Goal: Task Accomplishment & Management: Complete application form

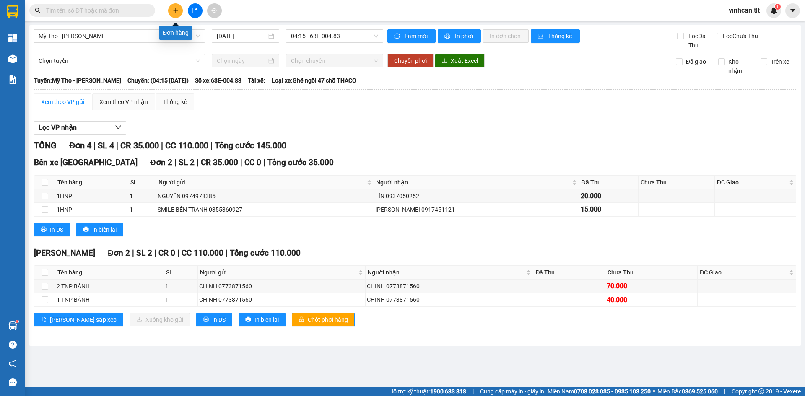
click at [174, 8] on icon "plus" at bounding box center [176, 11] width 6 height 6
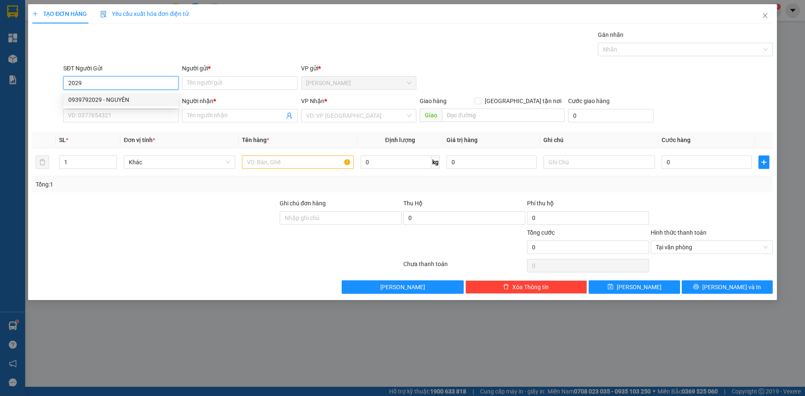
click at [125, 97] on div "0939792029 - NGUYÊN" at bounding box center [120, 99] width 105 height 9
type input "0939792029"
type input "NGUYÊN"
type input "0939792029"
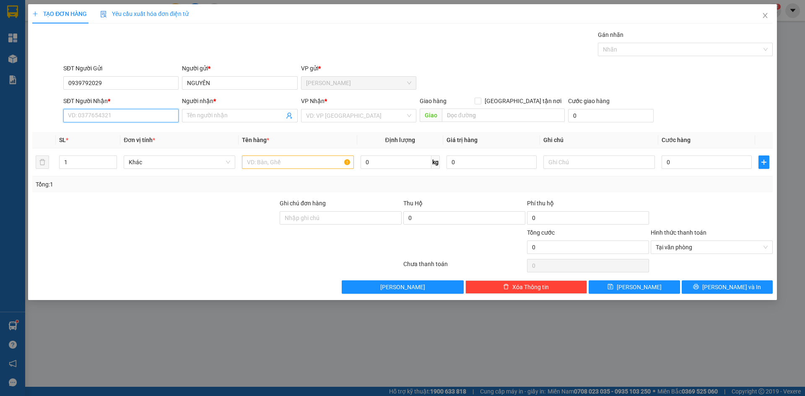
click at [117, 116] on input "SĐT Người Nhận *" at bounding box center [120, 115] width 115 height 13
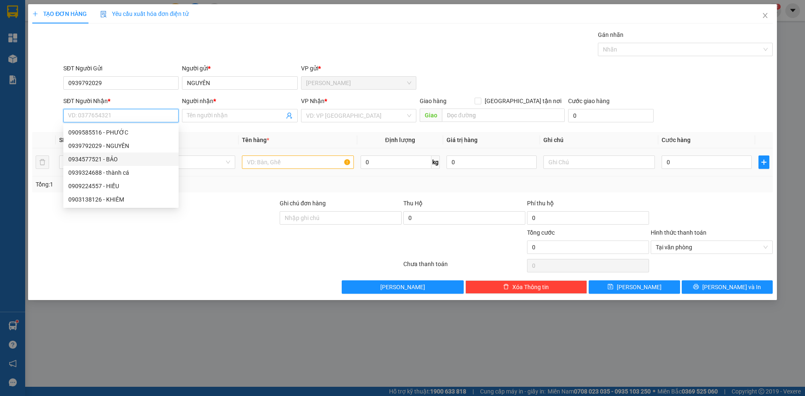
drag, startPoint x: 106, startPoint y: 162, endPoint x: 185, endPoint y: 171, distance: 78.9
click at [107, 162] on div "0934577521 - BẢO" at bounding box center [120, 159] width 105 height 9
type input "0934577521"
type input "BẢO"
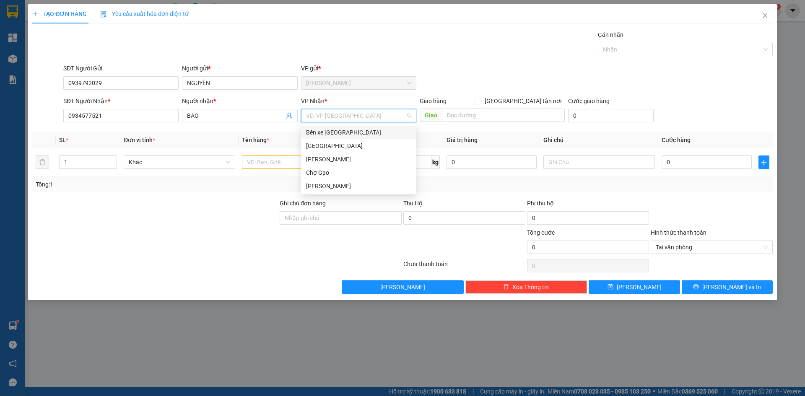
click at [349, 115] on input "search" at bounding box center [355, 115] width 99 height 13
click at [329, 146] on div "[GEOGRAPHIC_DATA]" at bounding box center [358, 145] width 105 height 9
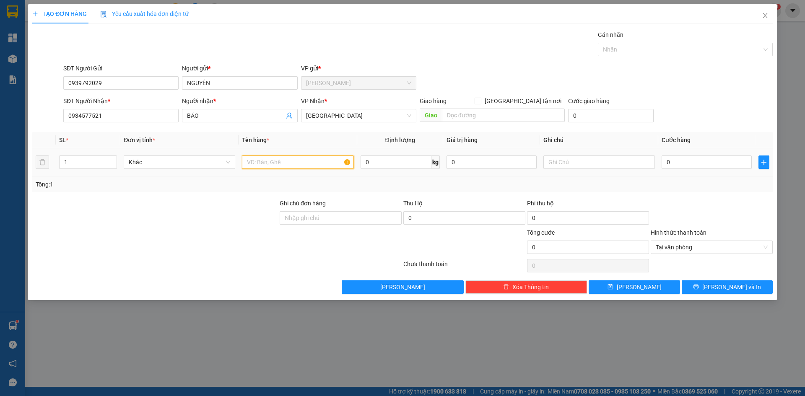
click at [296, 162] on input "text" at bounding box center [298, 162] width 112 height 13
type input "2 MUT"
click at [719, 162] on input "0" at bounding box center [706, 162] width 90 height 13
type input "6"
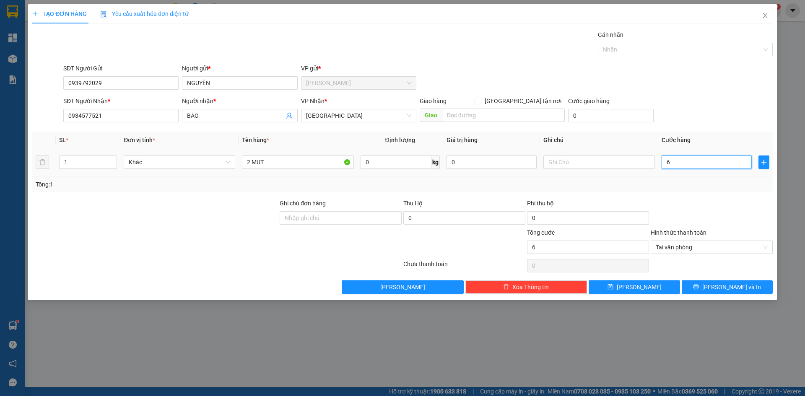
type input "60"
click at [659, 244] on span "Tại văn phòng" at bounding box center [712, 247] width 112 height 13
type input "60.000"
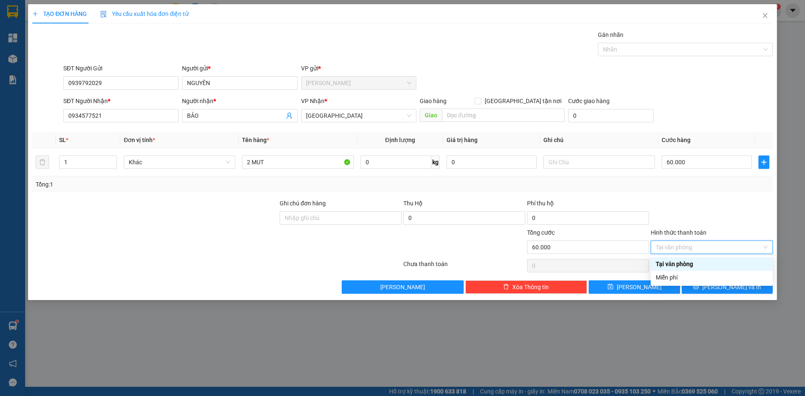
click at [671, 265] on div "Tại văn phòng" at bounding box center [712, 263] width 112 height 9
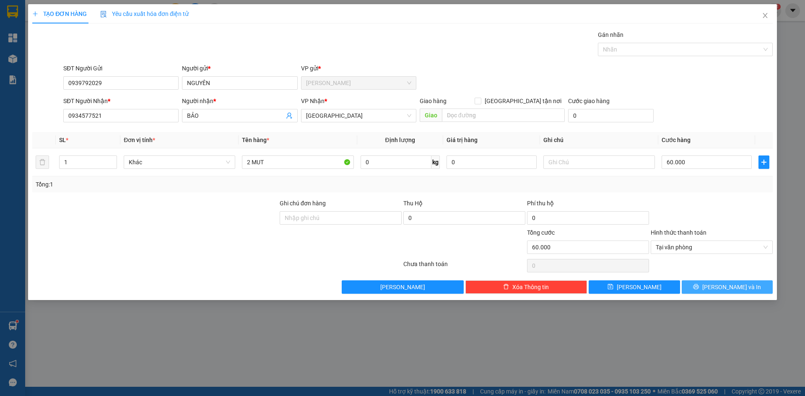
click at [701, 287] on button "[PERSON_NAME] và In" at bounding box center [727, 286] width 91 height 13
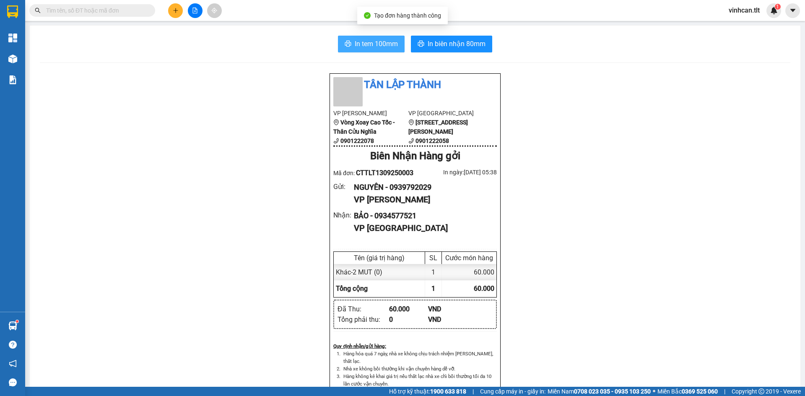
click at [378, 47] on span "In tem 100mm" at bounding box center [376, 44] width 43 height 10
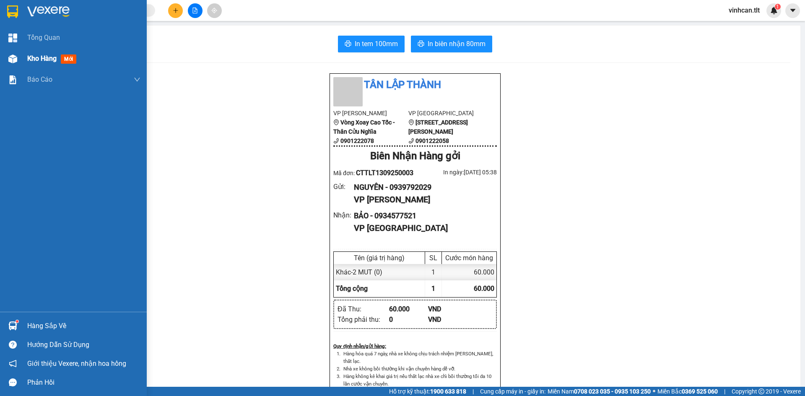
click at [29, 61] on span "Kho hàng" at bounding box center [41, 58] width 29 height 8
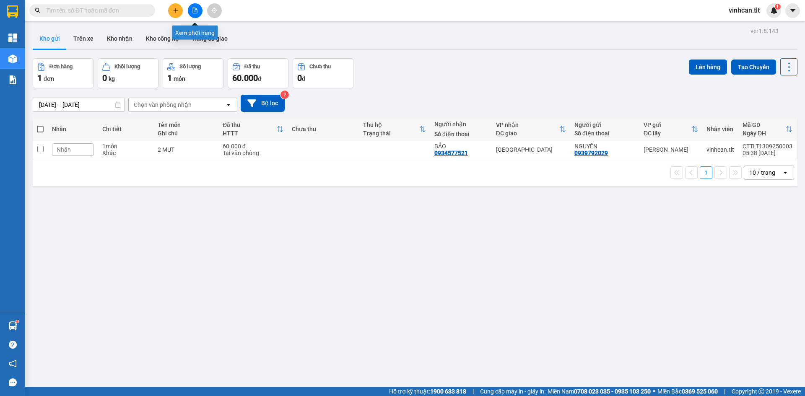
click at [175, 10] on icon "plus" at bounding box center [176, 11] width 6 height 6
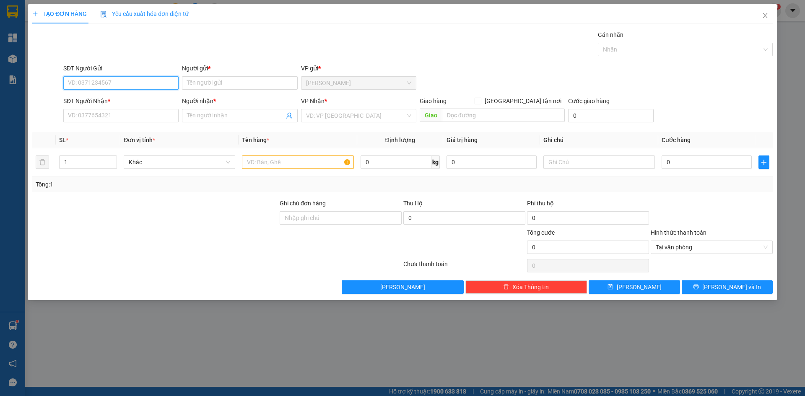
click at [132, 86] on input "SĐT Người Gửi" at bounding box center [120, 82] width 115 height 13
click at [121, 100] on div "0939792029 - NGUYÊN" at bounding box center [120, 99] width 105 height 9
type input "0939792029"
type input "NGUYÊN"
type input "0939792029"
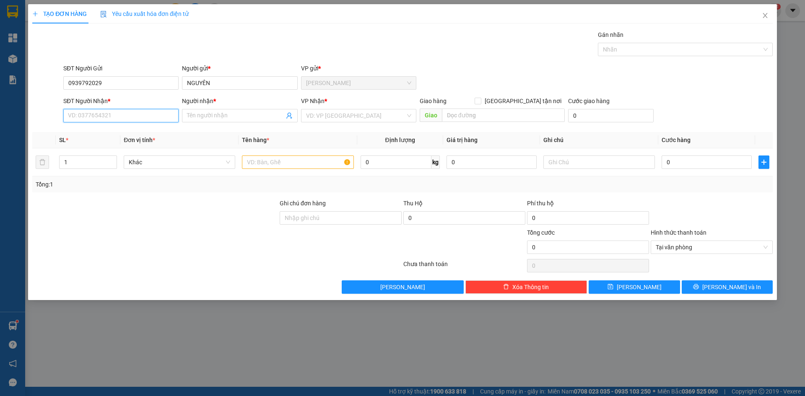
click at [112, 117] on input "SĐT Người Nhận *" at bounding box center [120, 115] width 115 height 13
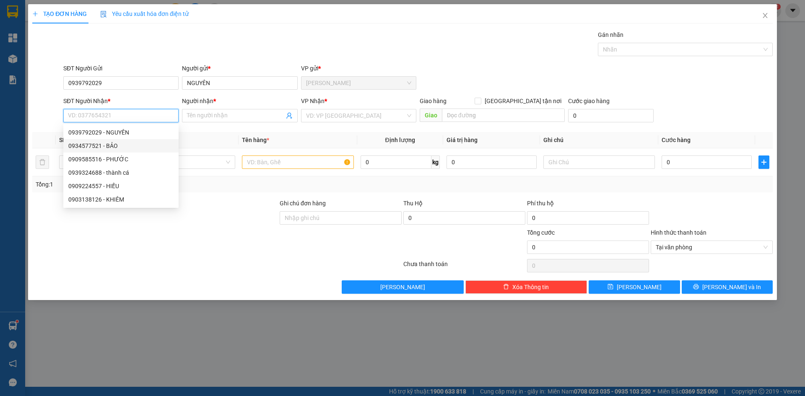
click at [112, 148] on div "0934577521 - BẢO" at bounding box center [120, 145] width 105 height 9
type input "0934577521"
type input "BẢO"
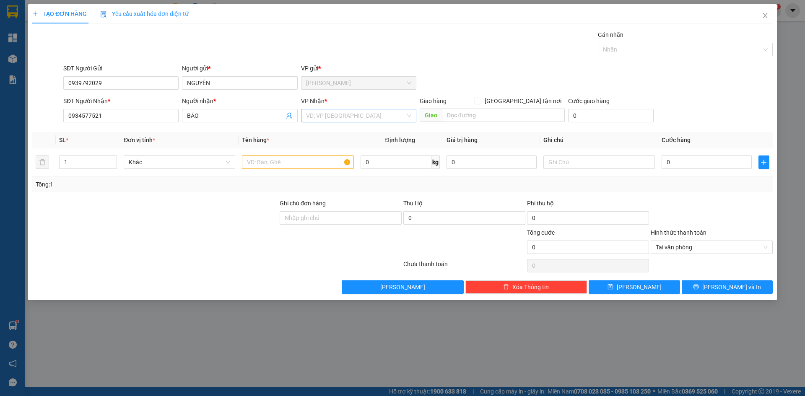
click at [321, 114] on input "search" at bounding box center [355, 115] width 99 height 13
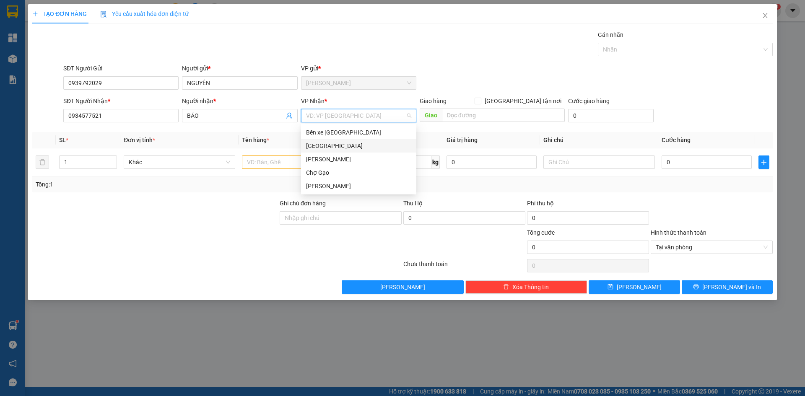
click at [317, 148] on div "[GEOGRAPHIC_DATA]" at bounding box center [358, 145] width 105 height 9
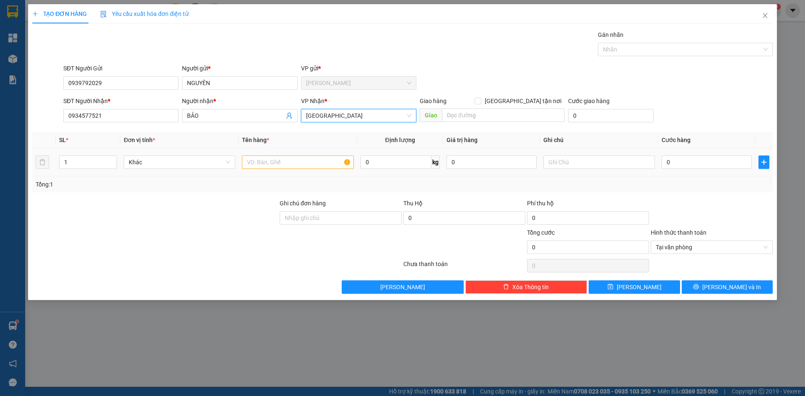
click at [250, 170] on div at bounding box center [298, 162] width 112 height 17
click at [252, 166] on input "text" at bounding box center [298, 162] width 112 height 13
paste input "Ó"
paste input "OS"
paste input "Á"
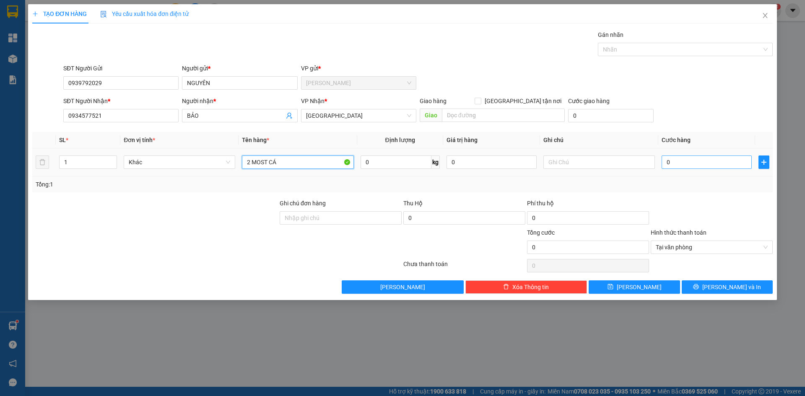
type input "2 MOST CÁ"
click at [669, 161] on input "0" at bounding box center [706, 162] width 90 height 13
type input "7"
type input "70"
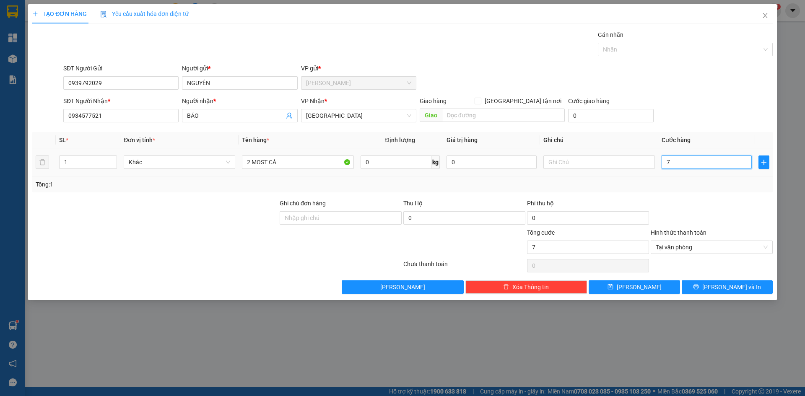
type input "70"
type input "70.000"
click at [754, 290] on button "[PERSON_NAME] và In" at bounding box center [727, 286] width 91 height 13
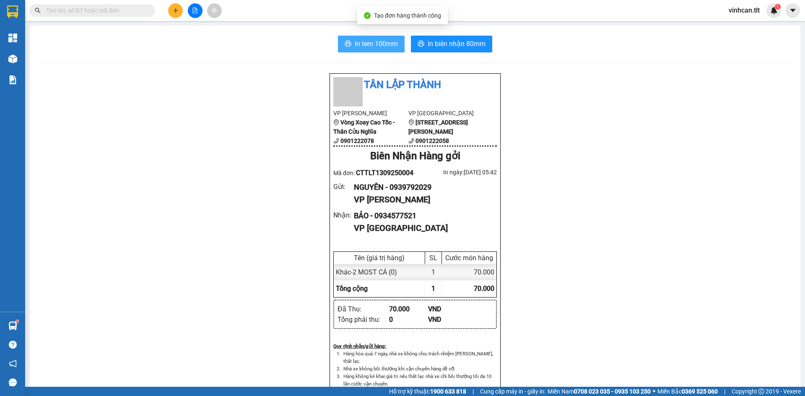
click at [361, 49] on button "In tem 100mm" at bounding box center [371, 44] width 67 height 17
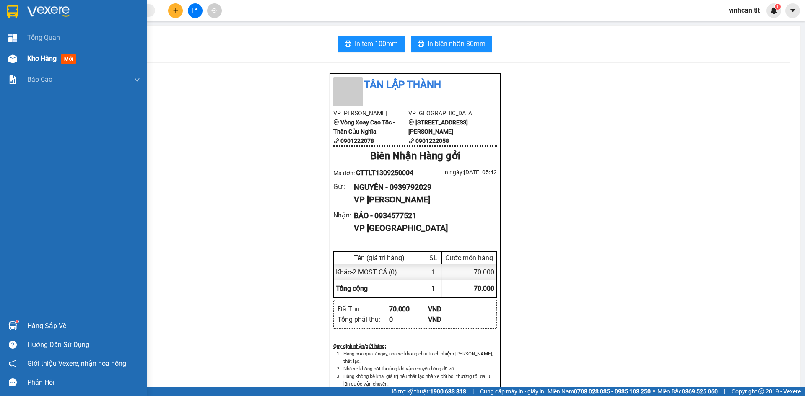
click at [14, 55] on img at bounding box center [12, 58] width 9 height 9
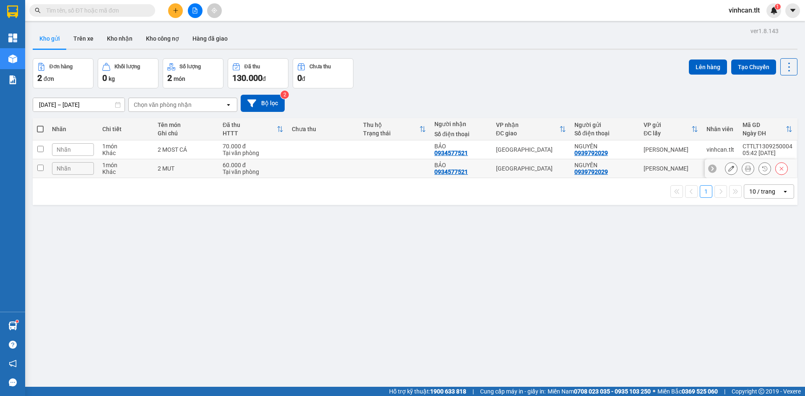
click at [778, 171] on icon at bounding box center [781, 169] width 6 height 6
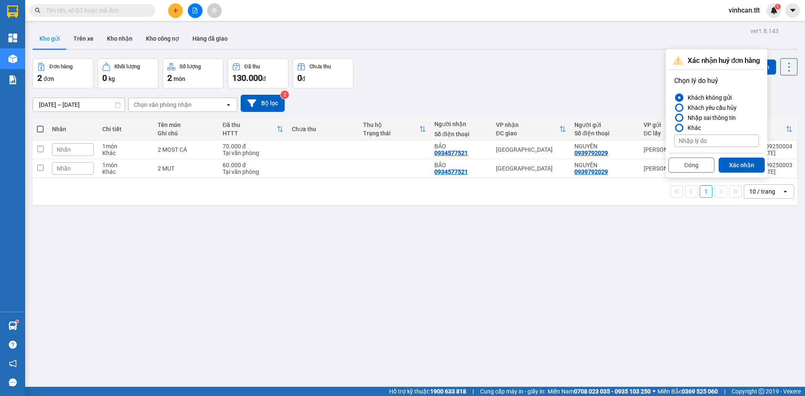
click at [704, 119] on div "Nhập sai thông tin" at bounding box center [710, 118] width 52 height 10
click at [674, 118] on input "Nhập sai thông tin" at bounding box center [674, 118] width 0 height 0
click at [733, 164] on button "Xác nhận" at bounding box center [741, 165] width 46 height 15
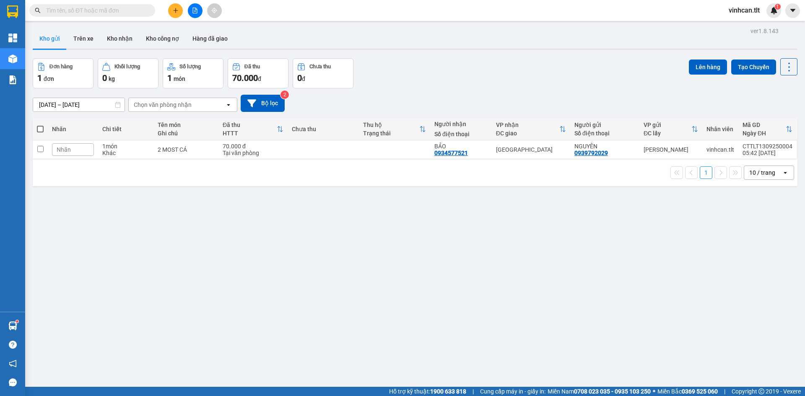
click at [640, 226] on div "ver 1.8.143 Kho gửi Trên xe Kho nhận Kho công nợ Hàng đã giao Đơn hàng 1 đơn Kh…" at bounding box center [414, 223] width 771 height 396
click at [282, 146] on div "70.000 đ" at bounding box center [253, 146] width 61 height 7
checkbox input "true"
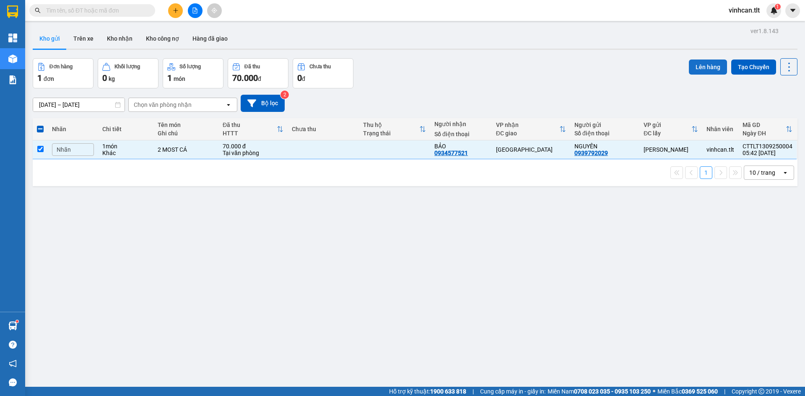
click at [705, 68] on button "Lên hàng" at bounding box center [708, 67] width 38 height 15
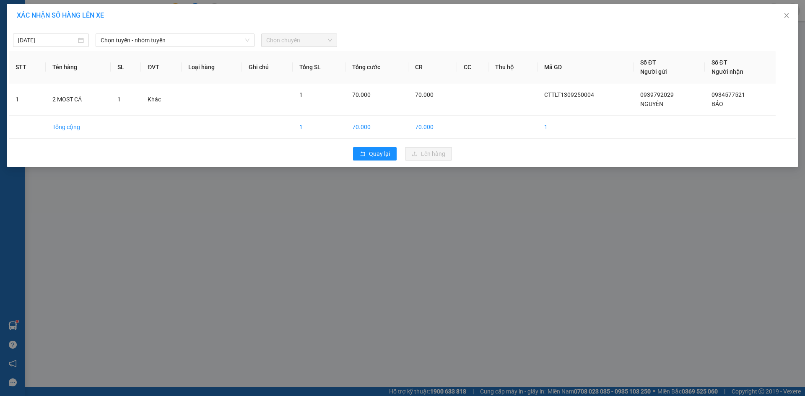
drag, startPoint x: 190, startPoint y: 42, endPoint x: 184, endPoint y: 47, distance: 8.0
click at [189, 41] on span "Chọn tuyến - nhóm tuyến" at bounding box center [175, 40] width 149 height 13
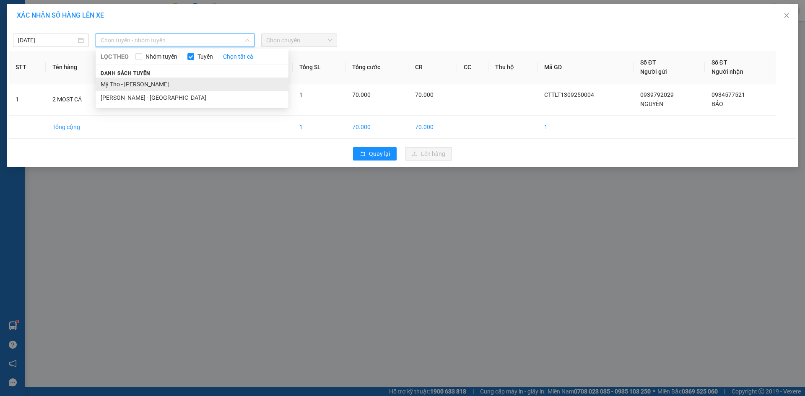
click at [140, 81] on li "Mỹ Tho - [PERSON_NAME]" at bounding box center [192, 84] width 193 height 13
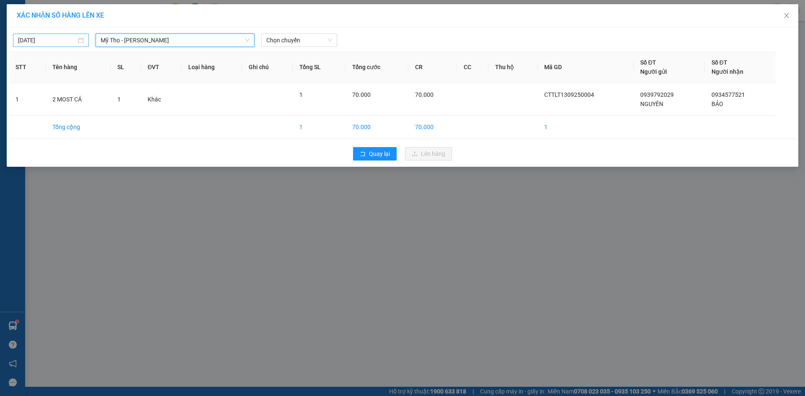
click at [59, 35] on div "[DATE]" at bounding box center [51, 40] width 76 height 13
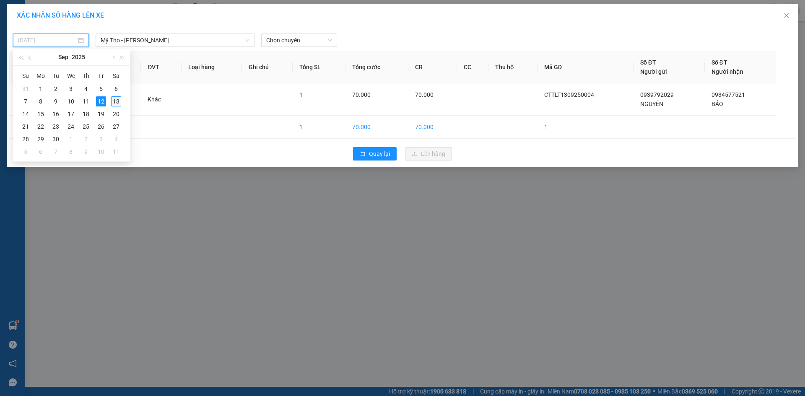
click at [115, 102] on div "13" at bounding box center [116, 101] width 10 height 10
type input "[DATE]"
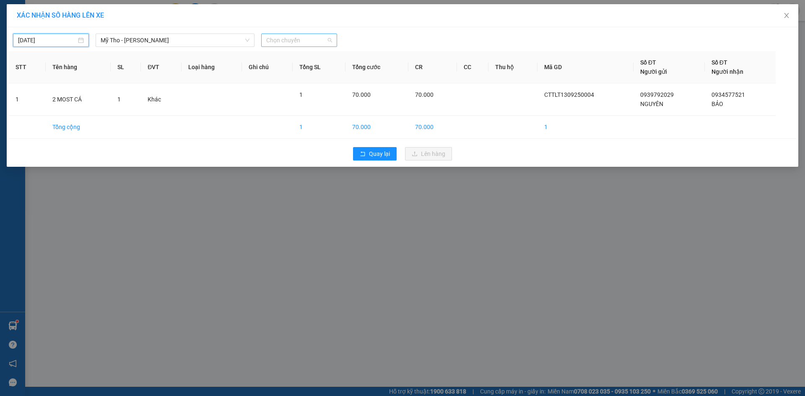
click at [288, 34] on span "Chọn chuyến" at bounding box center [299, 40] width 66 height 13
click at [290, 33] on div "[DATE] Mỹ Tho - [GEOGRAPHIC_DATA] LỌC THEO Nhóm tuyến Tuyến Chọn tất cả Danh sá…" at bounding box center [402, 38] width 787 height 18
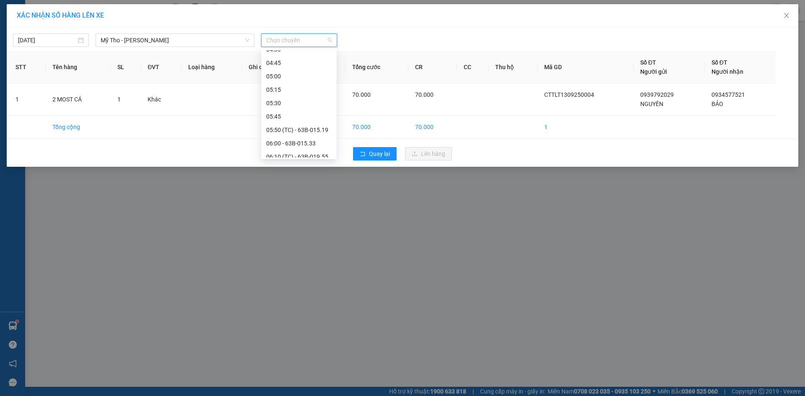
scroll to position [84, 0]
click at [277, 91] on div "05:00" at bounding box center [298, 93] width 65 height 9
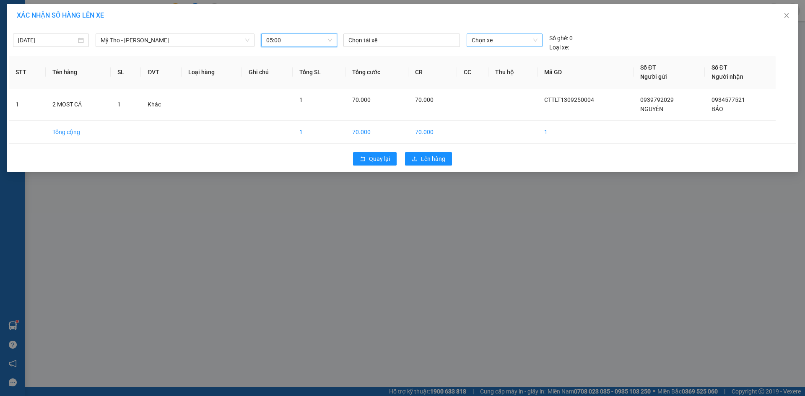
click at [493, 42] on span "Chọn xe" at bounding box center [504, 40] width 65 height 13
type input "471"
click at [487, 61] on div "63E-004.71" at bounding box center [504, 56] width 65 height 9
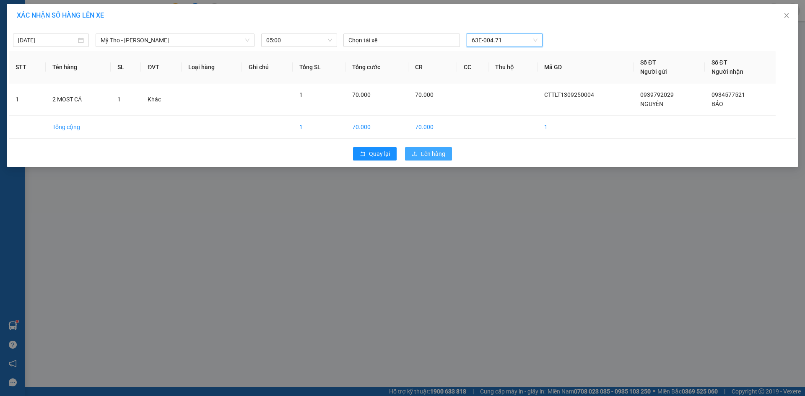
click at [434, 156] on span "Lên hàng" at bounding box center [433, 153] width 24 height 9
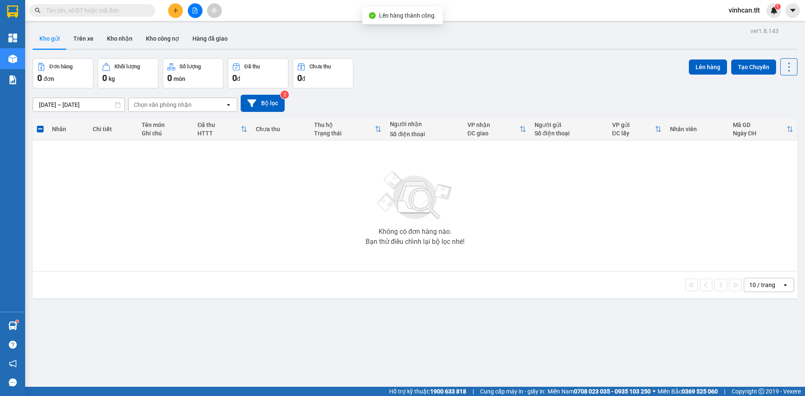
click at [176, 7] on button at bounding box center [175, 10] width 15 height 15
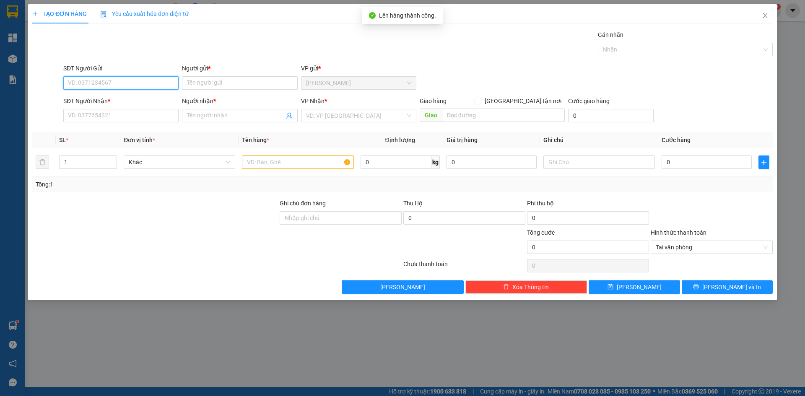
click at [136, 80] on input "SĐT Người Gửi" at bounding box center [120, 82] width 115 height 13
click at [118, 99] on div "0847777030 - NGUYỆN" at bounding box center [120, 99] width 105 height 9
type input "0847777030"
type input "NGUYỆN"
type input "0847777030"
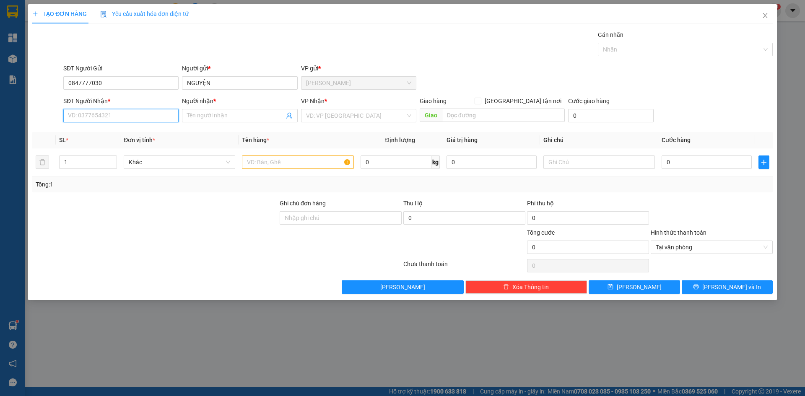
click at [100, 117] on input "SĐT Người Nhận *" at bounding box center [120, 115] width 115 height 13
click at [94, 149] on div "0945226539 - LOAN" at bounding box center [120, 145] width 105 height 9
type input "0945226539"
type input "LOAN"
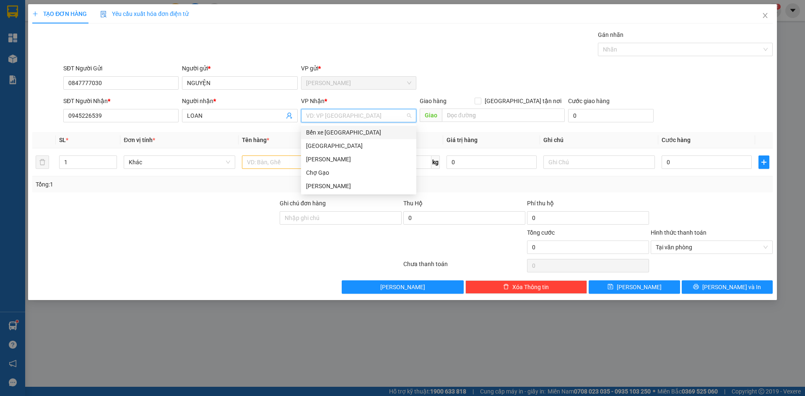
drag, startPoint x: 324, startPoint y: 114, endPoint x: 322, endPoint y: 133, distance: 19.8
click at [324, 114] on input "search" at bounding box center [355, 115] width 99 height 13
click at [320, 145] on div "[GEOGRAPHIC_DATA]" at bounding box center [358, 145] width 105 height 9
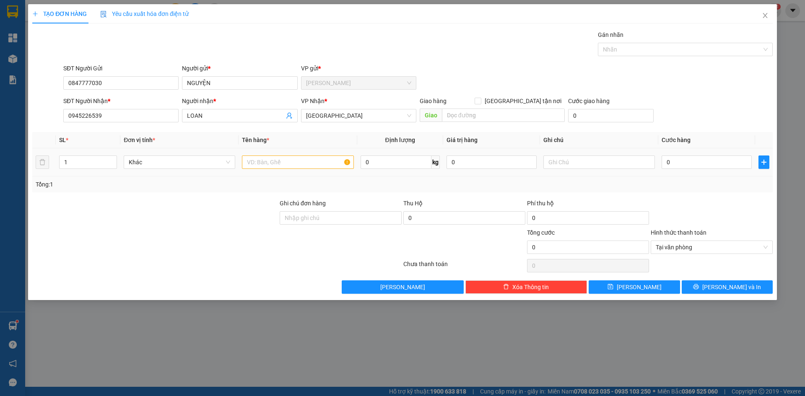
click at [273, 170] on td at bounding box center [298, 162] width 118 height 28
click at [276, 166] on input "text" at bounding box center [298, 162] width 112 height 13
paste input "ƯA"
paste input "ỪA"
paste input "Ỏ"
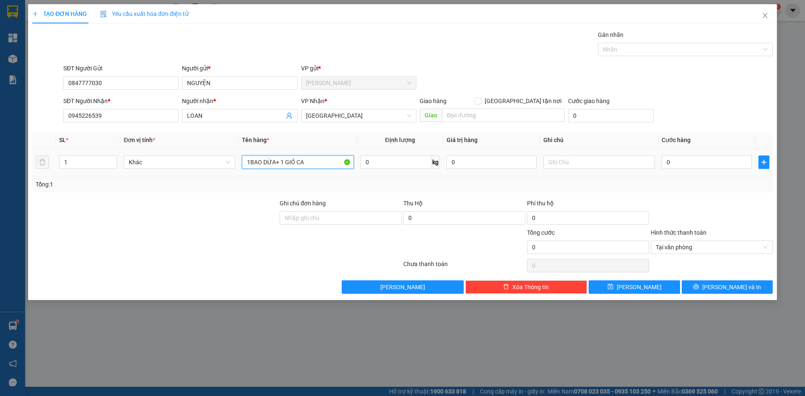
paste input "Ả"
paste input "AR"
type input "1BAO DỪA+ 1 GIỎ CARO"
click at [675, 163] on input "0" at bounding box center [706, 162] width 90 height 13
type input "6"
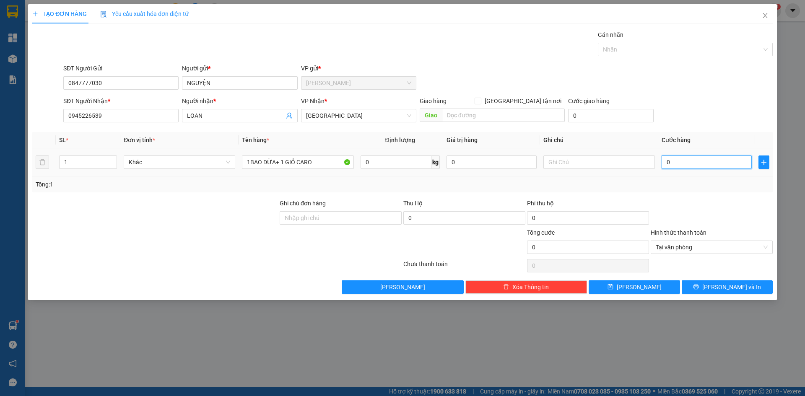
type input "6"
type input "60"
type input "60.000"
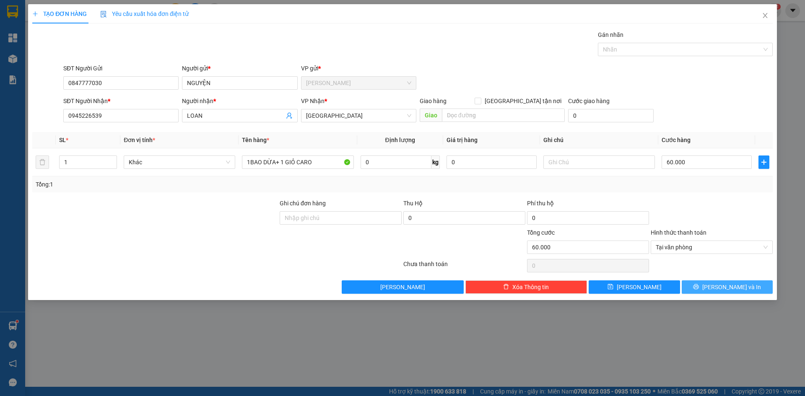
click at [706, 285] on button "[PERSON_NAME] và In" at bounding box center [727, 286] width 91 height 13
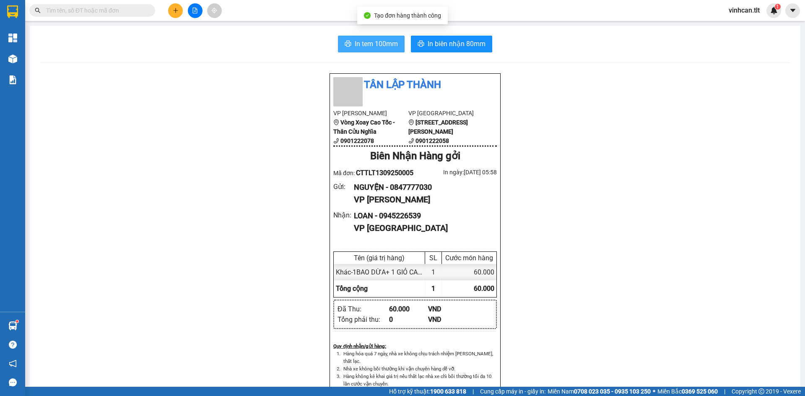
click at [355, 41] on span "In tem 100mm" at bounding box center [376, 44] width 43 height 10
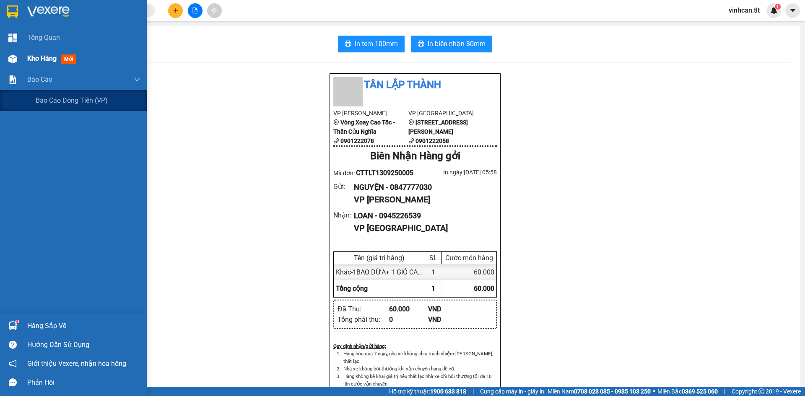
click at [36, 65] on div "Kho hàng mới" at bounding box center [83, 58] width 113 height 21
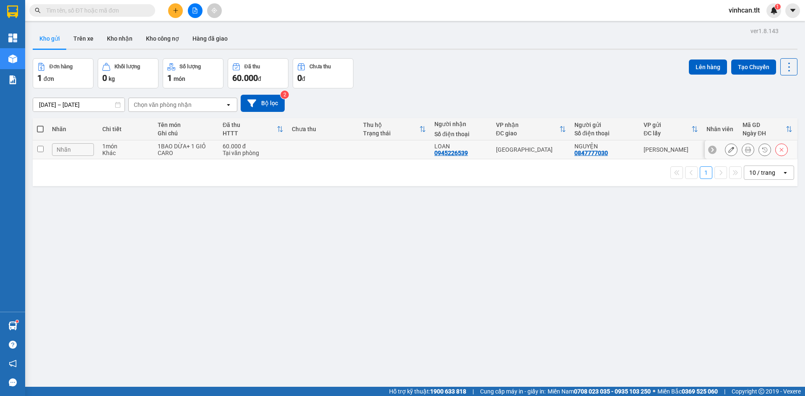
click at [298, 149] on td at bounding box center [323, 149] width 71 height 19
checkbox input "true"
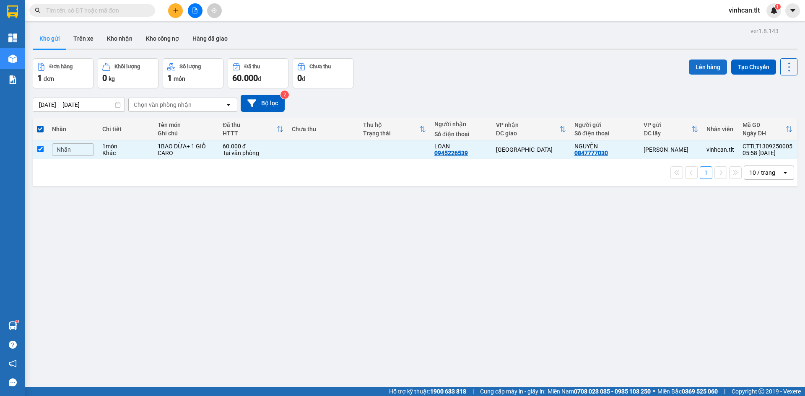
click at [689, 66] on button "Lên hàng" at bounding box center [708, 67] width 38 height 15
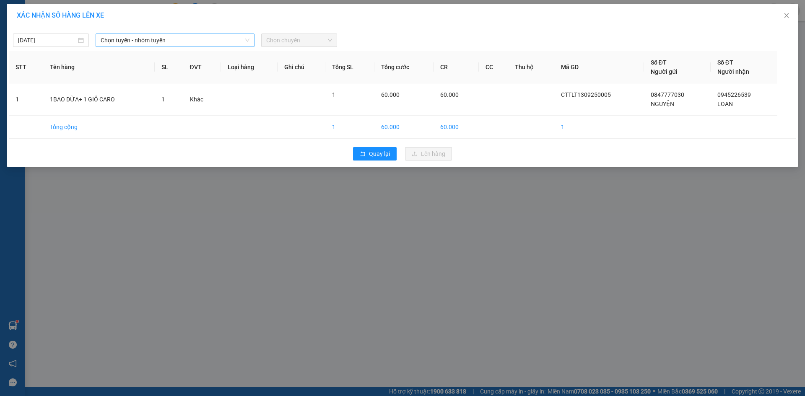
click at [202, 42] on span "Chọn tuyến - nhóm tuyến" at bounding box center [175, 40] width 149 height 13
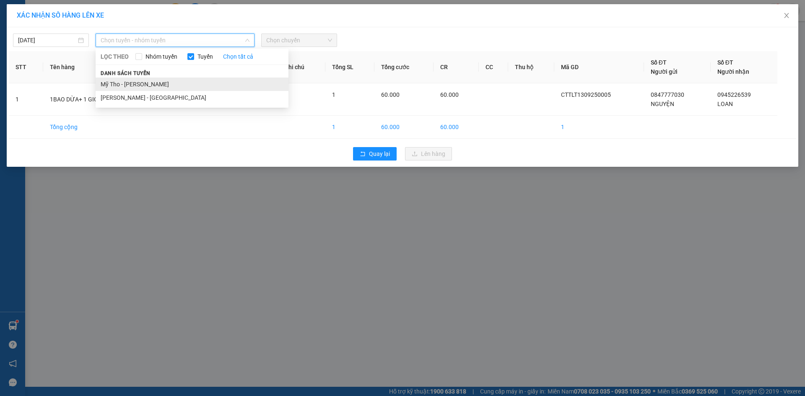
click at [149, 80] on li "Mỹ Tho - [PERSON_NAME]" at bounding box center [192, 84] width 193 height 13
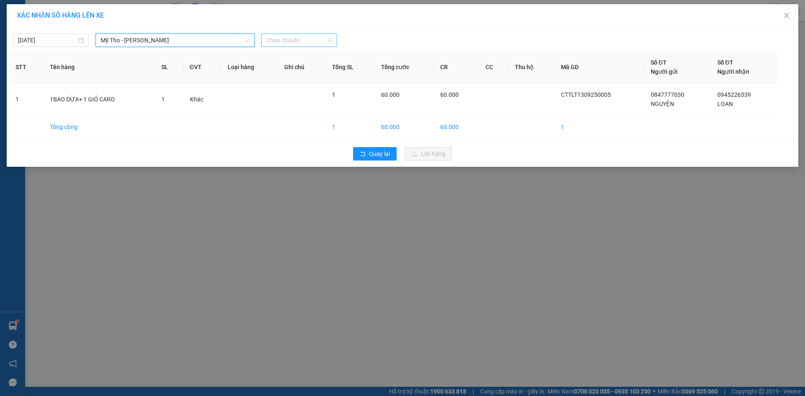
click at [296, 39] on span "Chọn chuyến" at bounding box center [299, 40] width 66 height 13
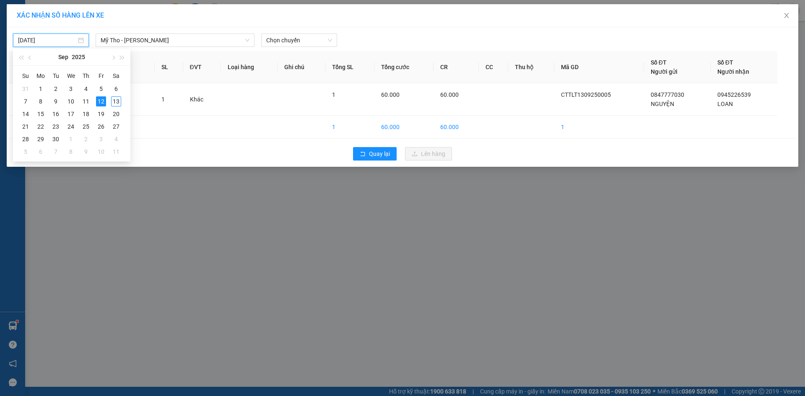
click at [54, 39] on input "[DATE]" at bounding box center [47, 40] width 58 height 9
click at [117, 100] on div "13" at bounding box center [116, 101] width 10 height 10
type input "[DATE]"
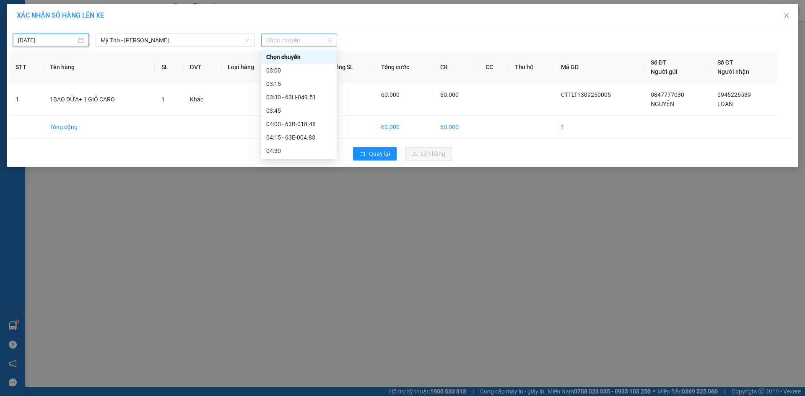
click at [275, 39] on span "Chọn chuyến" at bounding box center [299, 40] width 66 height 13
click at [273, 78] on div "05:30" at bounding box center [298, 78] width 65 height 9
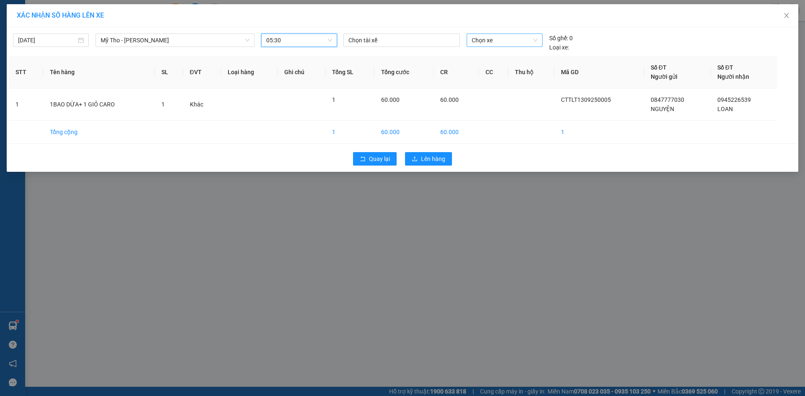
click at [493, 40] on span "Chọn xe" at bounding box center [504, 40] width 65 height 13
type input "3"
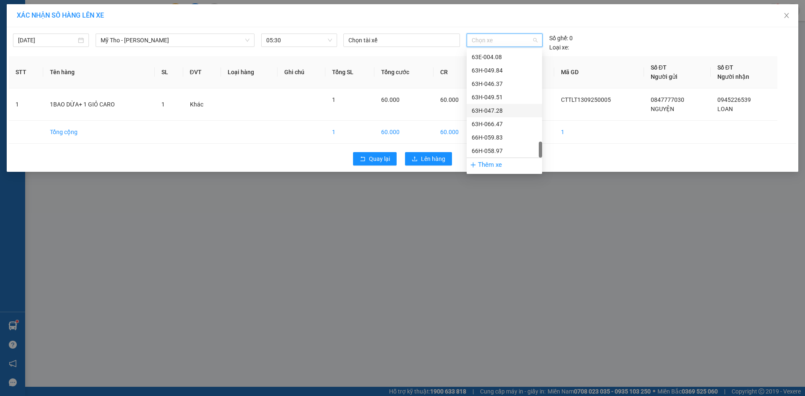
scroll to position [694, 0]
click at [476, 165] on icon "plus" at bounding box center [473, 165] width 6 height 6
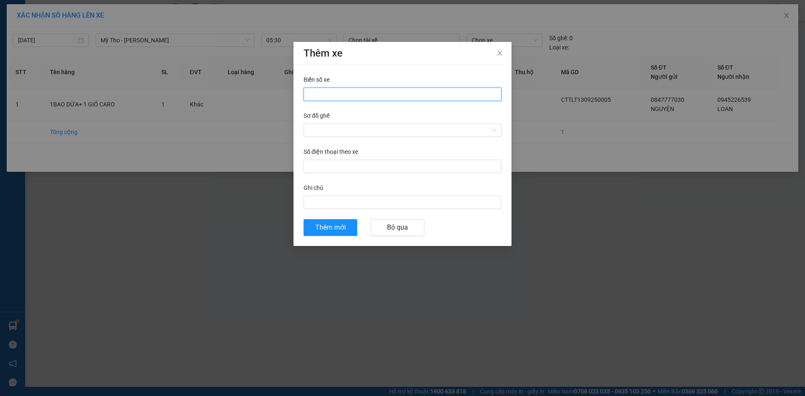
click at [344, 91] on input "Biển số xe" at bounding box center [402, 94] width 198 height 13
click at [311, 90] on input "Biển số xe" at bounding box center [402, 94] width 198 height 13
type input "63H-7316"
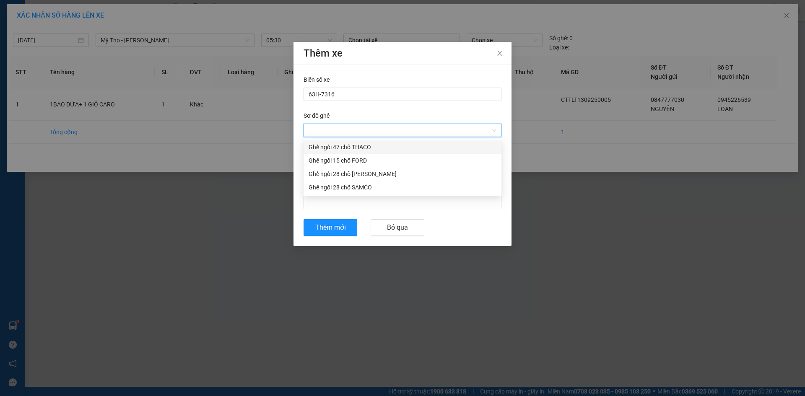
click at [314, 134] on input "Sơ đồ ghế" at bounding box center [400, 130] width 182 height 13
click at [332, 146] on div "Ghế ngồi 47 chỗ THACO" at bounding box center [403, 147] width 188 height 9
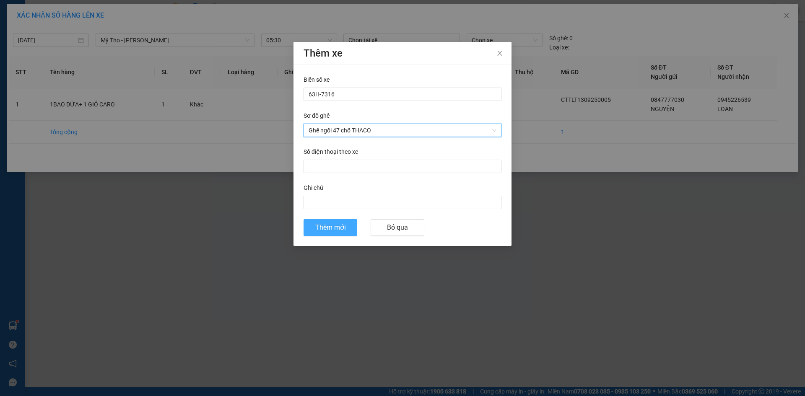
click at [333, 230] on span "Thêm mới" at bounding box center [330, 227] width 31 height 10
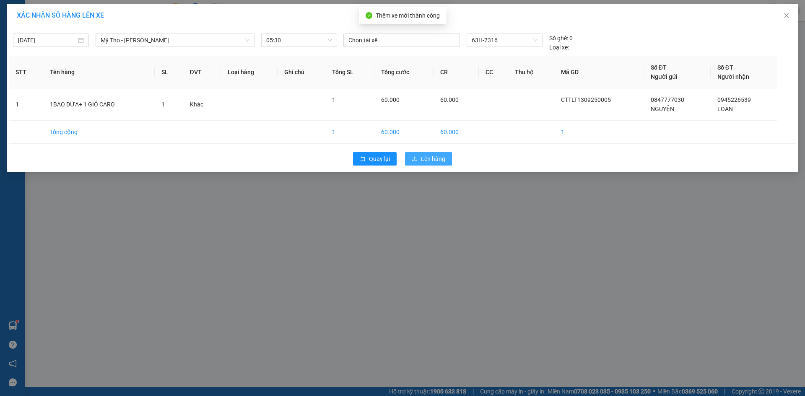
click at [430, 157] on span "Lên hàng" at bounding box center [433, 158] width 24 height 9
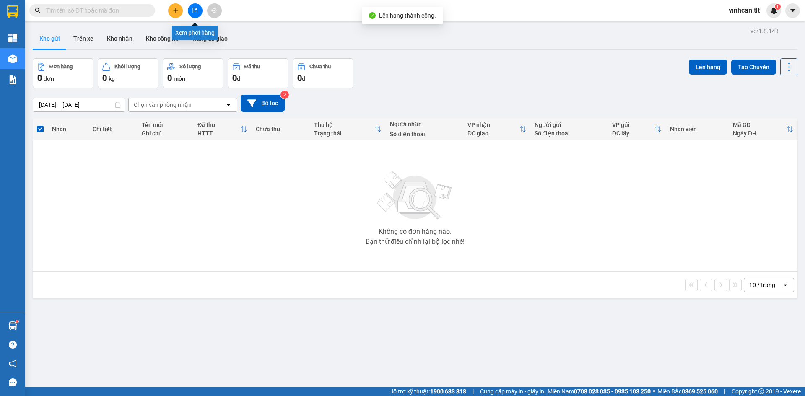
click at [195, 10] on icon "file-add" at bounding box center [195, 11] width 6 height 6
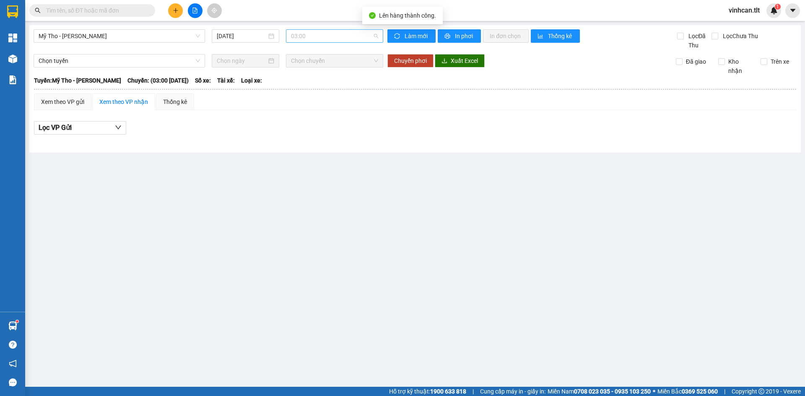
click at [298, 34] on span "03:00" at bounding box center [334, 36] width 87 height 13
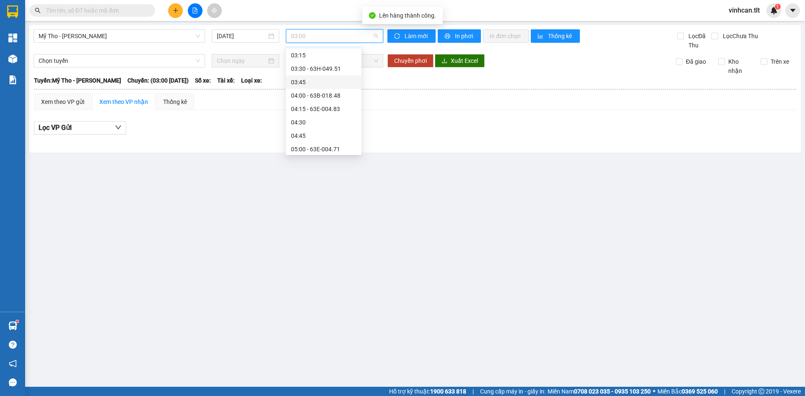
scroll to position [84, 0]
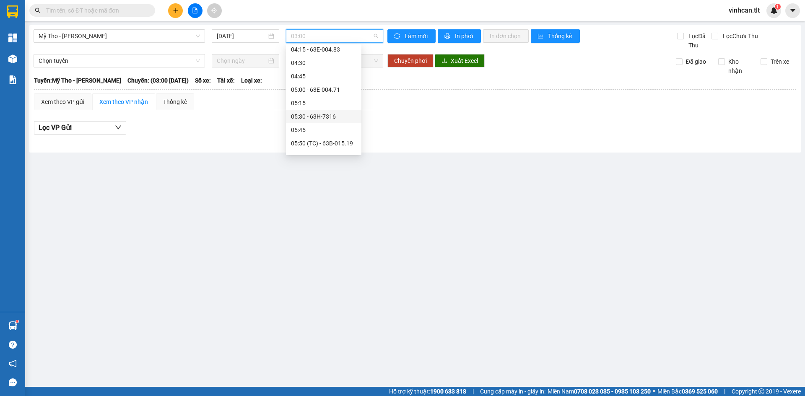
click at [312, 119] on div "05:30 - 63H-7316" at bounding box center [323, 116] width 65 height 9
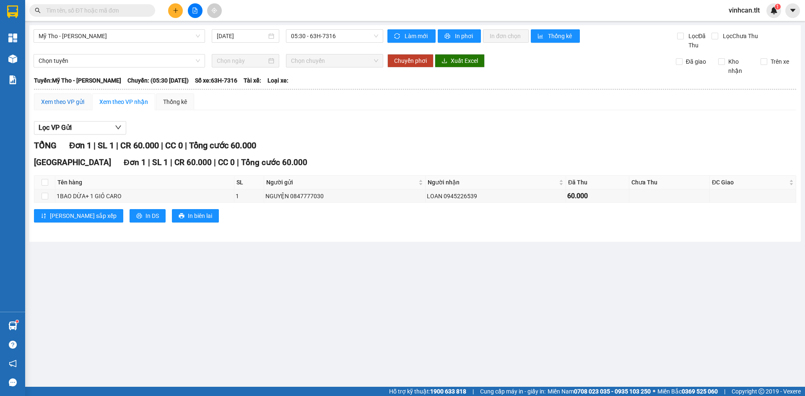
click at [71, 99] on div "Xem theo VP gửi" at bounding box center [62, 101] width 43 height 9
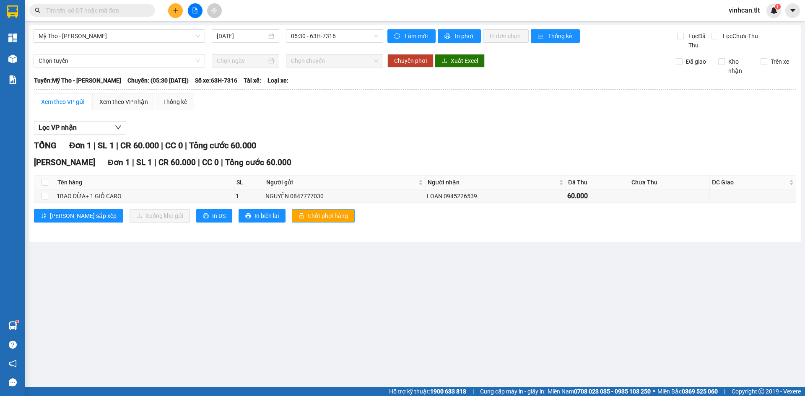
click at [297, 220] on button "Chốt phơi hàng" at bounding box center [323, 215] width 63 height 13
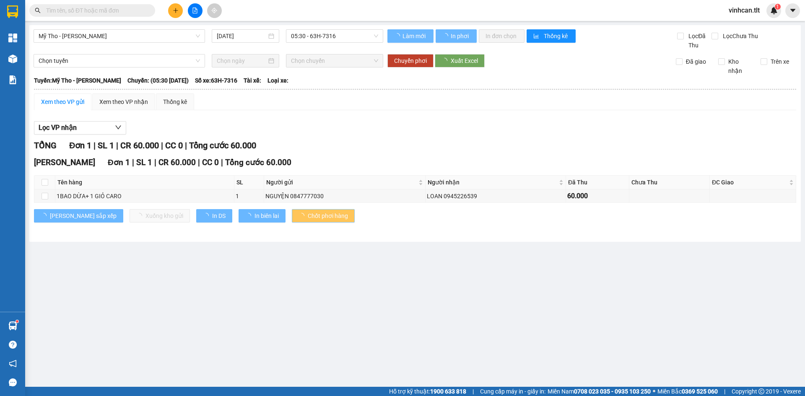
click at [308, 220] on span "Chốt phơi hàng" at bounding box center [328, 215] width 40 height 9
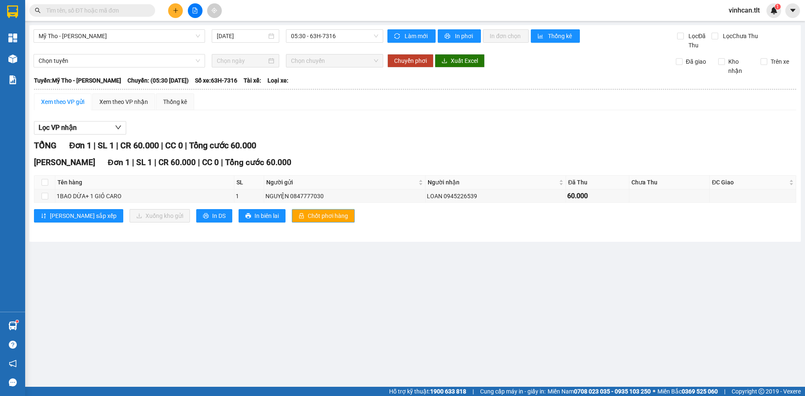
click at [308, 219] on span "Chốt phơi hàng" at bounding box center [328, 215] width 40 height 9
drag, startPoint x: 345, startPoint y: 125, endPoint x: 284, endPoint y: 87, distance: 71.8
click at [344, 123] on div "Lọc VP nhận" at bounding box center [415, 128] width 762 height 14
click at [173, 11] on icon "plus" at bounding box center [176, 11] width 6 height 6
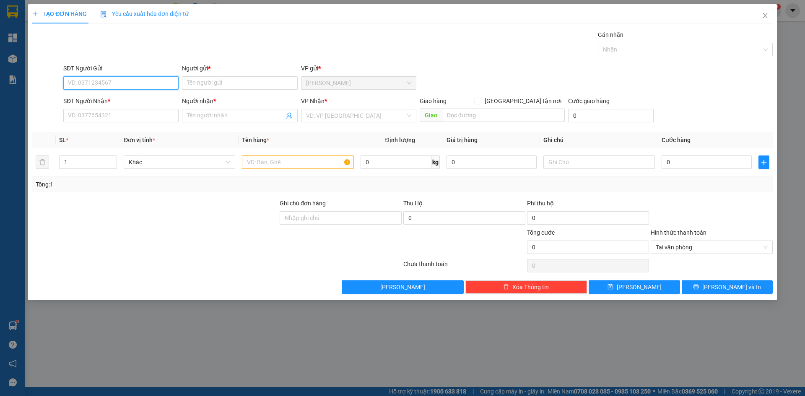
drag, startPoint x: 155, startPoint y: 82, endPoint x: 786, endPoint y: 277, distance: 660.0
click at [156, 81] on input "SĐT Người Gửi" at bounding box center [120, 82] width 115 height 13
click at [111, 95] on div "0384584539 - LIÊN" at bounding box center [120, 99] width 115 height 13
type input "0384584539"
type input "LIÊN"
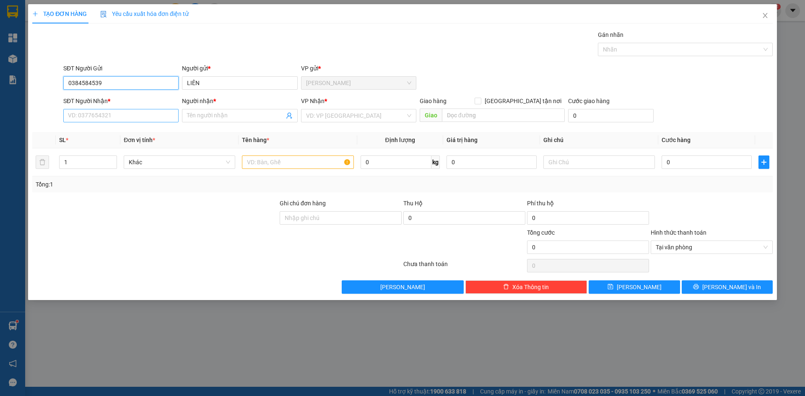
type input "0384584539"
click at [120, 116] on input "SĐT Người Nhận *" at bounding box center [120, 115] width 115 height 13
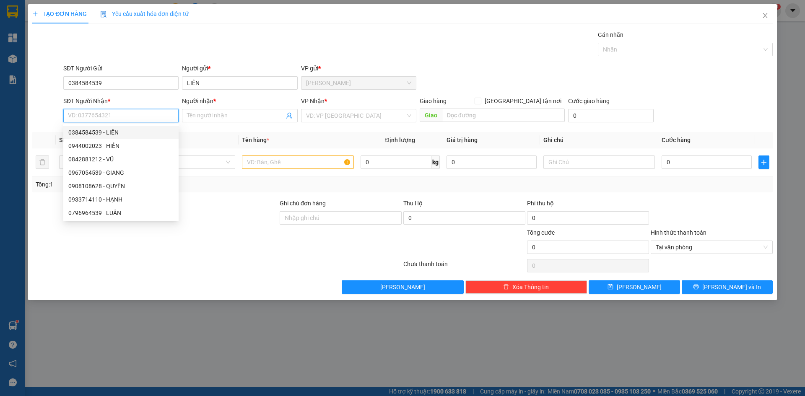
click at [113, 130] on div "0384584539 - LIÊN" at bounding box center [120, 132] width 105 height 9
type input "0384584539"
type input "LIÊN"
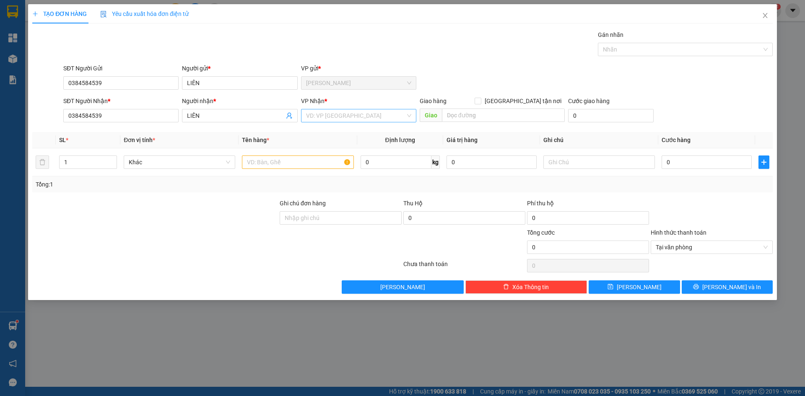
click at [347, 115] on input "search" at bounding box center [355, 115] width 99 height 13
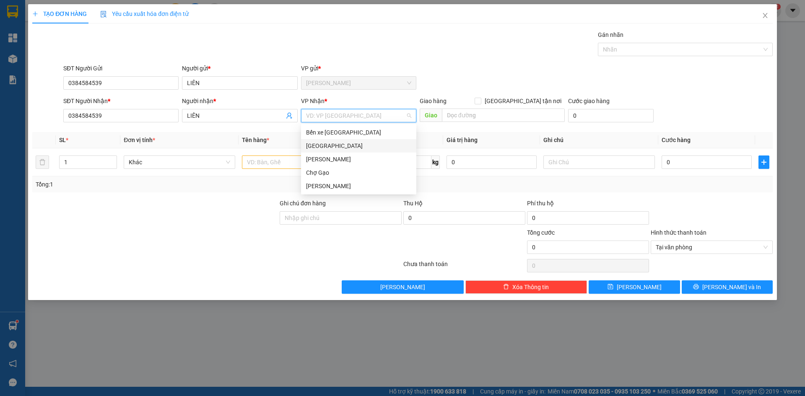
click at [308, 145] on div "[GEOGRAPHIC_DATA]" at bounding box center [358, 145] width 105 height 9
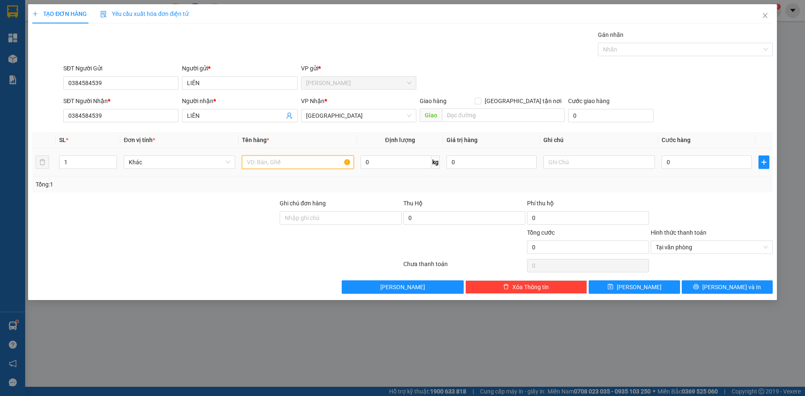
click at [282, 163] on input "text" at bounding box center [298, 162] width 112 height 13
type input "1 MUT"
click at [690, 166] on input "0" at bounding box center [706, 162] width 90 height 13
type input "5"
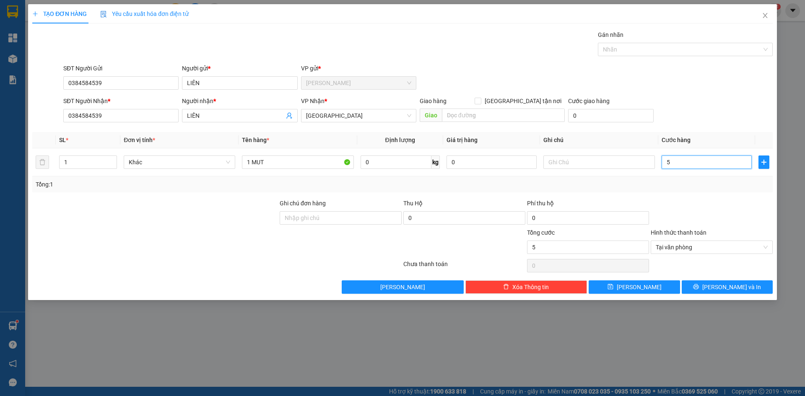
type input "50"
click at [679, 246] on span "Tại văn phòng" at bounding box center [712, 247] width 112 height 13
type input "50.000"
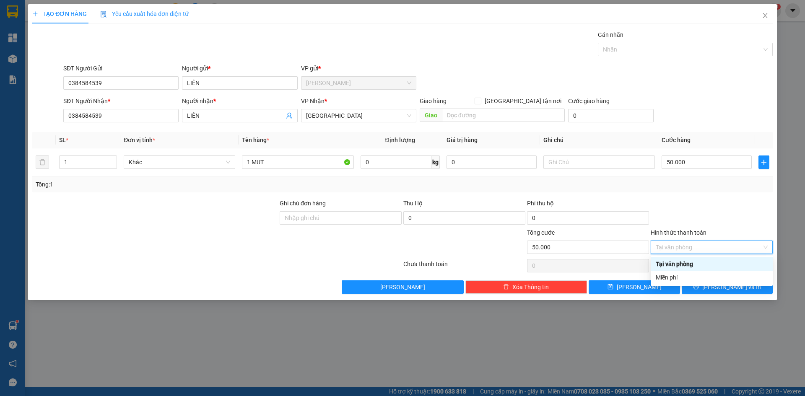
click at [681, 264] on div "Tại văn phòng" at bounding box center [712, 263] width 112 height 9
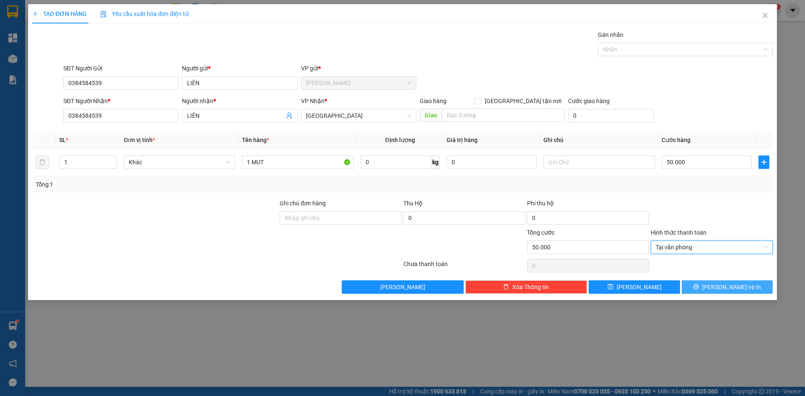
click at [695, 285] on button "[PERSON_NAME] và In" at bounding box center [727, 286] width 91 height 13
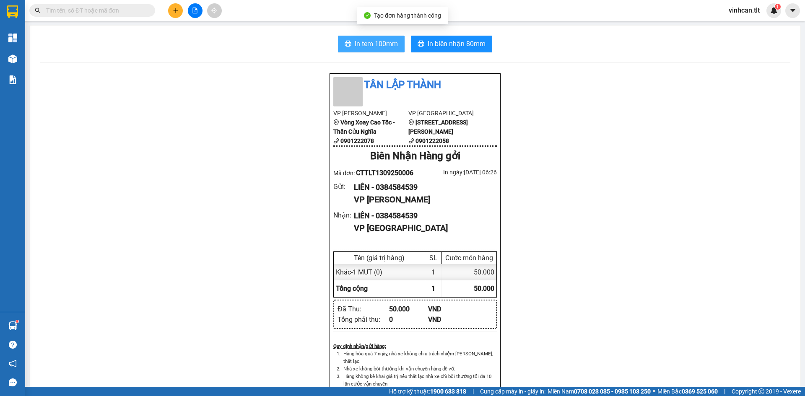
click at [381, 42] on span "In tem 100mm" at bounding box center [376, 44] width 43 height 10
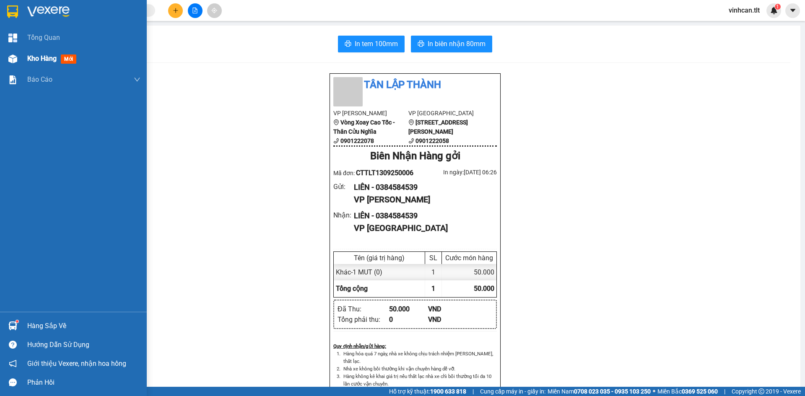
click at [21, 60] on div "Kho hàng mới" at bounding box center [73, 58] width 147 height 21
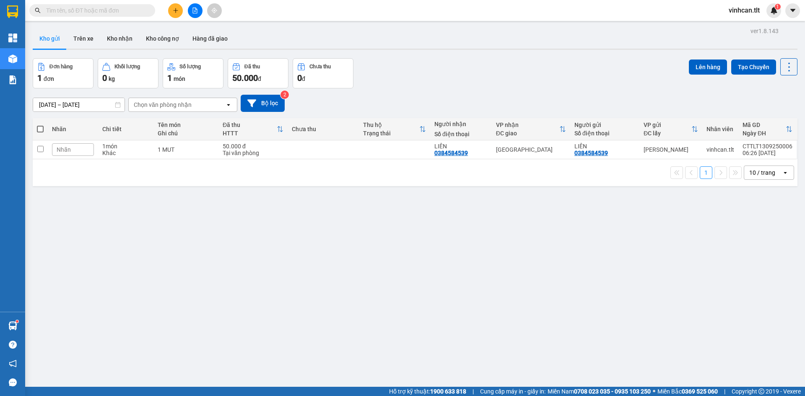
click at [287, 216] on div "ver 1.8.143 Kho gửi Trên xe Kho nhận Kho công nợ Hàng đã giao Đơn hàng 1 đơn Kh…" at bounding box center [414, 223] width 771 height 396
click at [178, 10] on icon "plus" at bounding box center [176, 11] width 6 height 6
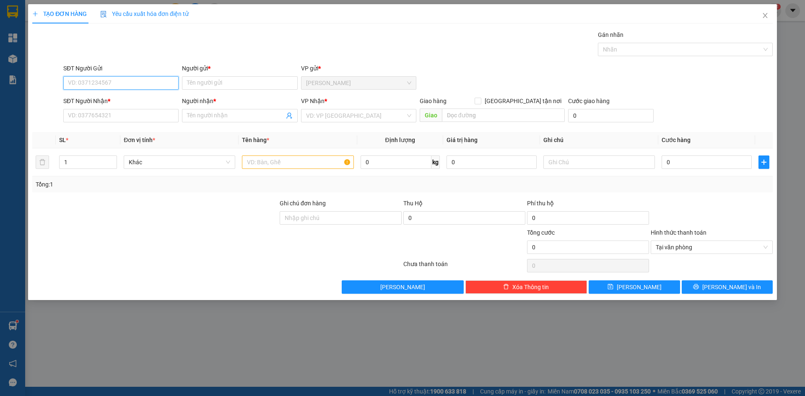
click at [134, 87] on input "SĐT Người Gửi" at bounding box center [120, 82] width 115 height 13
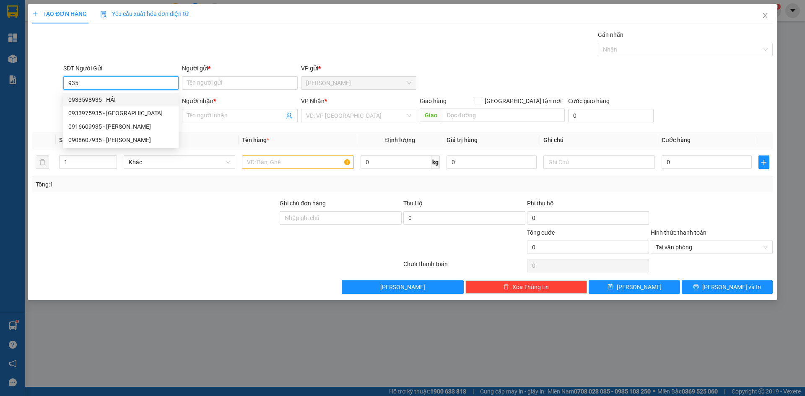
click at [122, 100] on div "0933598935 - HẢI" at bounding box center [120, 99] width 105 height 9
type input "0933598935"
type input "HẢI"
type input "0933598935"
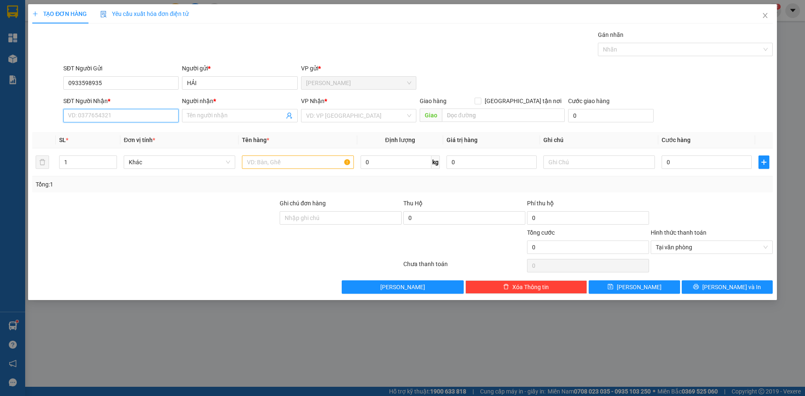
click at [113, 119] on input "SĐT Người Nhận *" at bounding box center [120, 115] width 115 height 13
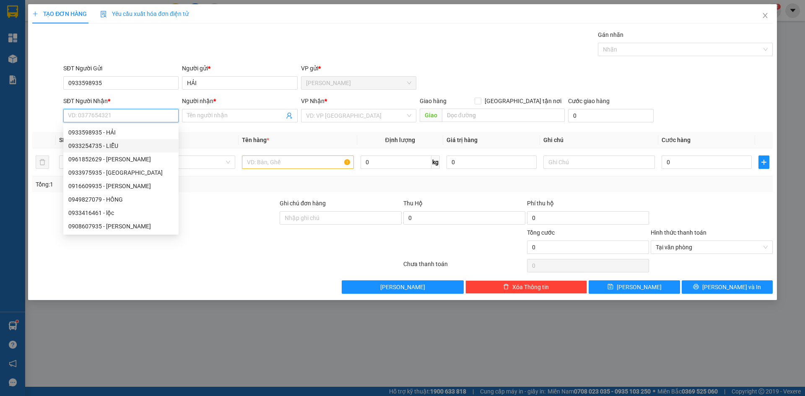
click at [109, 151] on div "0933254735 - LIỄU" at bounding box center [120, 145] width 115 height 13
type input "0933254735"
type input "LIỄU"
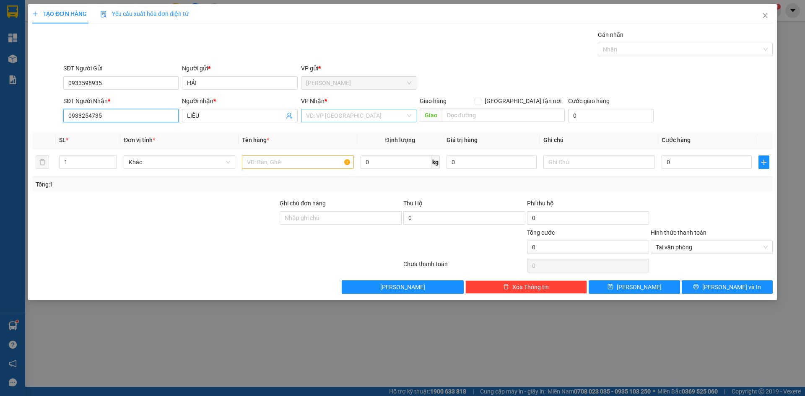
click at [359, 122] on div "VD: VP [GEOGRAPHIC_DATA]" at bounding box center [358, 115] width 115 height 13
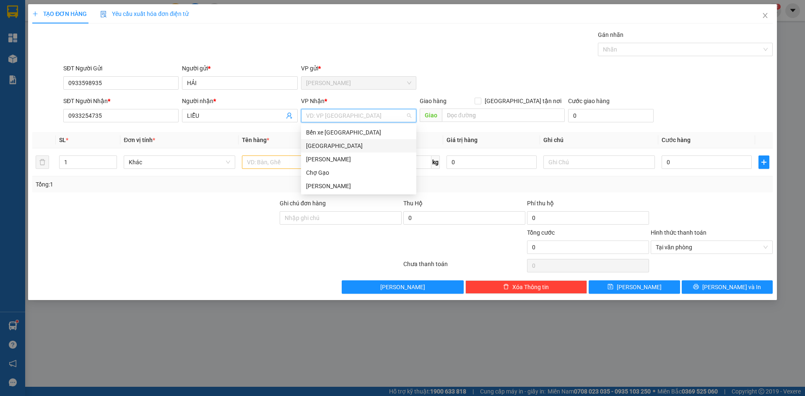
click at [317, 150] on div "[GEOGRAPHIC_DATA]" at bounding box center [358, 145] width 105 height 9
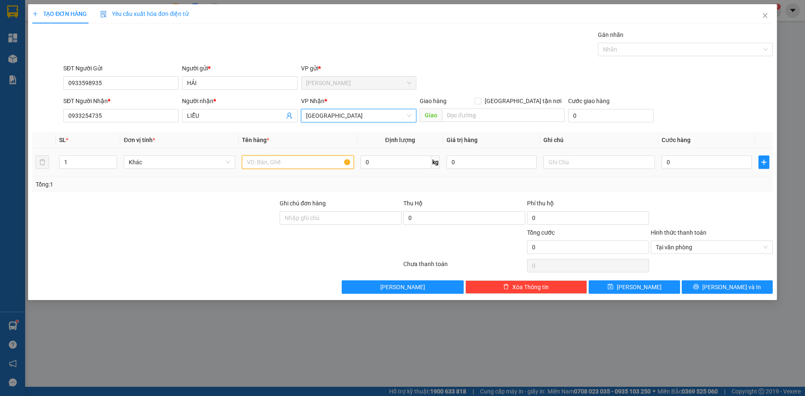
click at [267, 160] on input "text" at bounding box center [298, 162] width 112 height 13
type input "1 [PERSON_NAME]"
click at [703, 166] on input "0" at bounding box center [706, 162] width 90 height 13
type input "4"
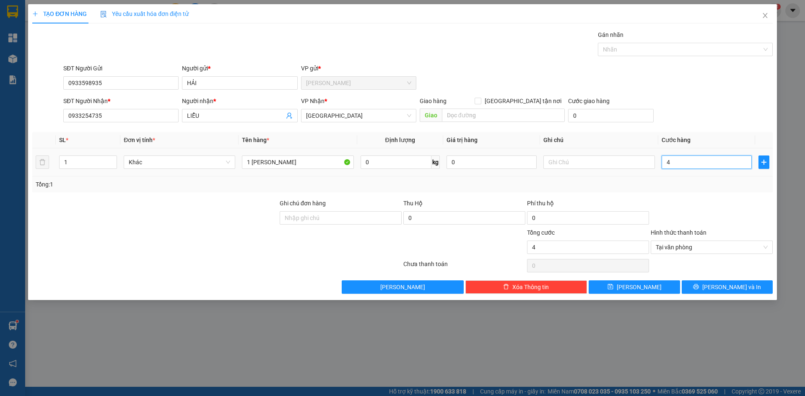
type input "40"
click at [768, 249] on div "Tại văn phòng" at bounding box center [712, 247] width 122 height 13
type input "40.000"
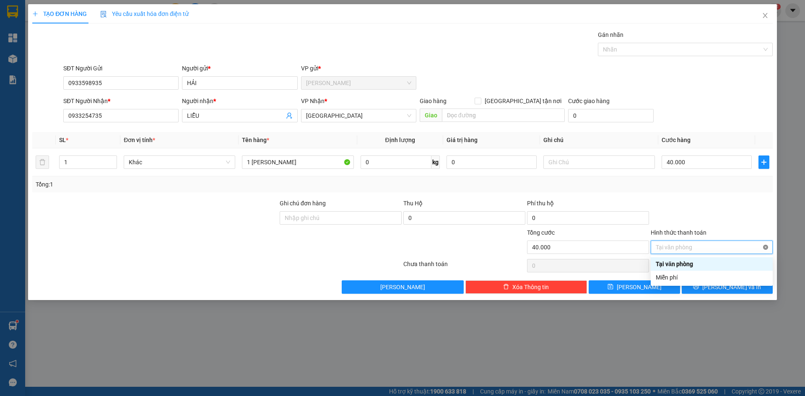
type input "40.000"
click at [750, 221] on div at bounding box center [712, 213] width 124 height 29
click at [743, 286] on span "[PERSON_NAME] và In" at bounding box center [731, 287] width 59 height 9
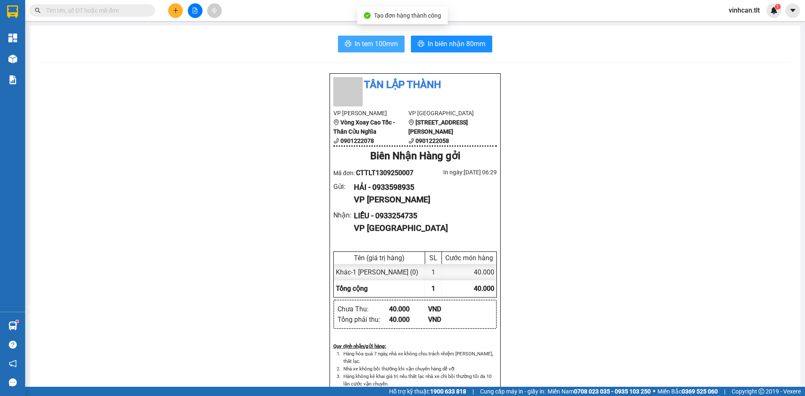
click at [367, 39] on span "In tem 100mm" at bounding box center [376, 44] width 43 height 10
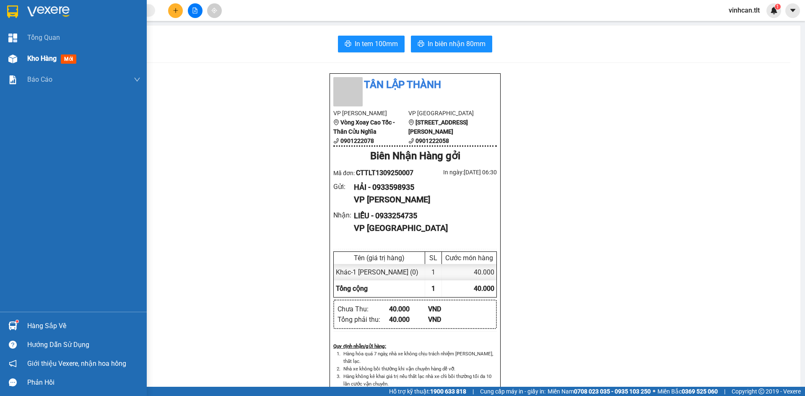
click at [46, 56] on span "Kho hàng" at bounding box center [41, 58] width 29 height 8
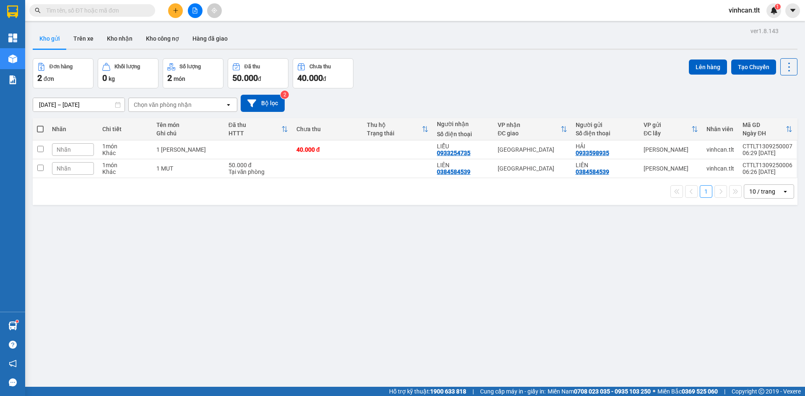
click at [278, 210] on div "ver 1.8.143 Kho gửi Trên xe Kho nhận Kho công nợ Hàng đã giao Đơn hàng 2 đơn Kh…" at bounding box center [414, 223] width 771 height 396
click at [36, 128] on th at bounding box center [40, 129] width 15 height 22
click at [38, 128] on span at bounding box center [40, 129] width 7 height 7
click at [40, 125] on input "checkbox" at bounding box center [40, 125] width 0 height 0
checkbox input "true"
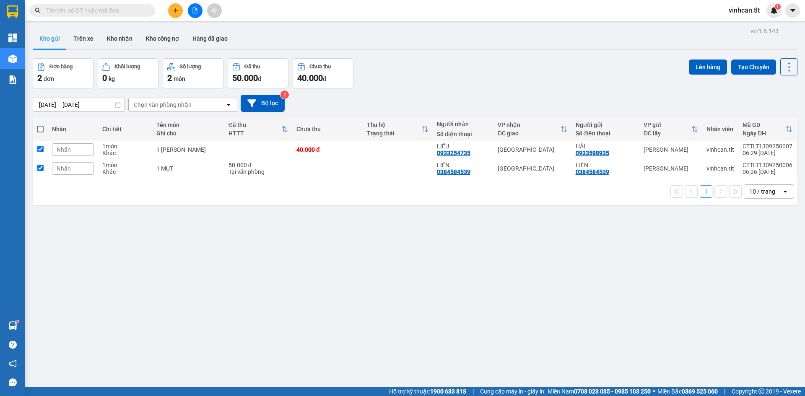
checkbox input "true"
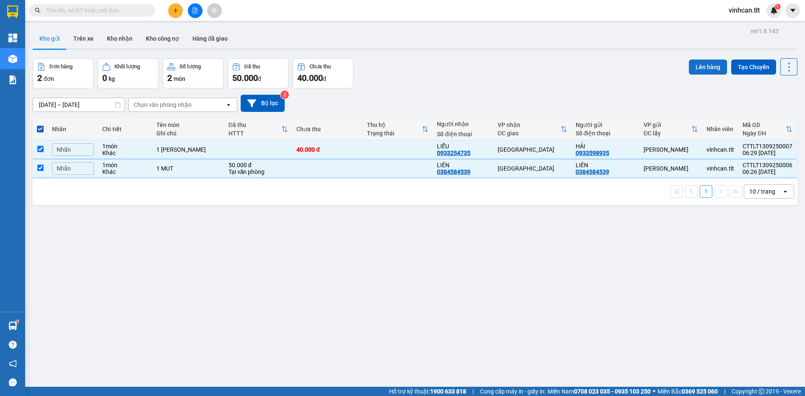
click at [696, 66] on button "Lên hàng" at bounding box center [708, 67] width 38 height 15
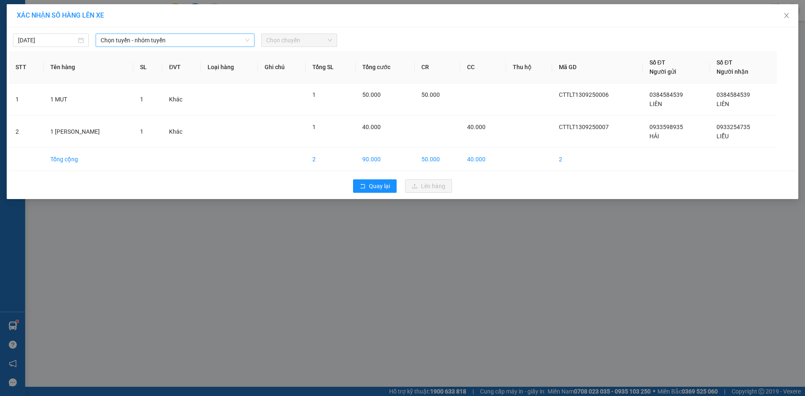
click at [187, 43] on span "Chọn tuyến - nhóm tuyến" at bounding box center [175, 40] width 149 height 13
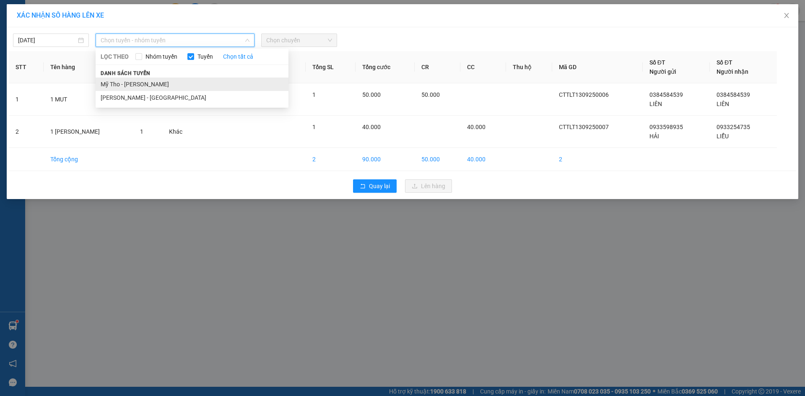
click at [152, 83] on li "Mỹ Tho - [PERSON_NAME]" at bounding box center [192, 84] width 193 height 13
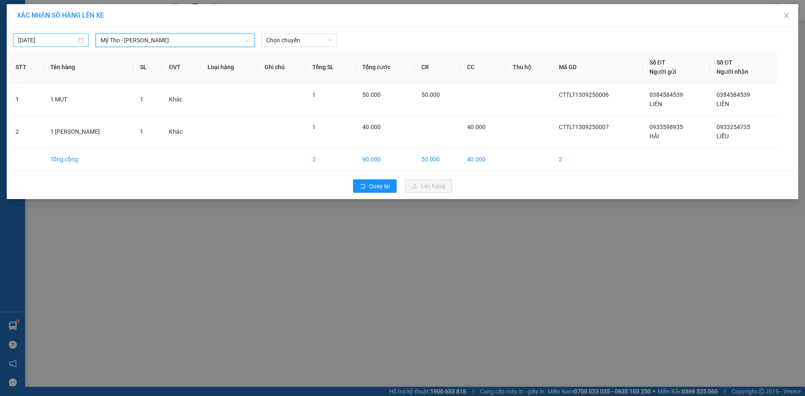
click at [33, 37] on input "[DATE]" at bounding box center [47, 40] width 58 height 9
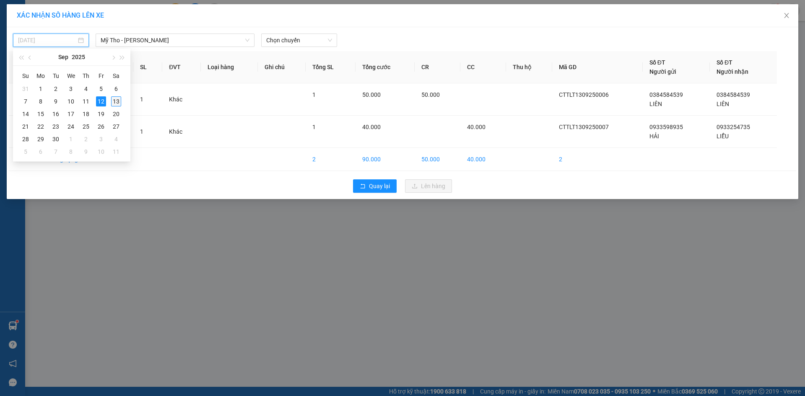
click at [114, 101] on div "13" at bounding box center [116, 101] width 10 height 10
type input "[DATE]"
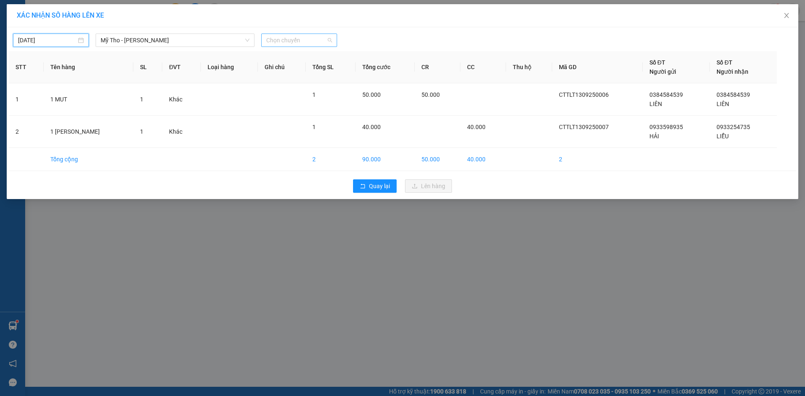
click at [267, 39] on span "Chọn chuyến" at bounding box center [299, 40] width 66 height 13
type input "0628"
click at [308, 73] on div "Thêm chuyến " 06:28 "" at bounding box center [305, 71] width 89 height 14
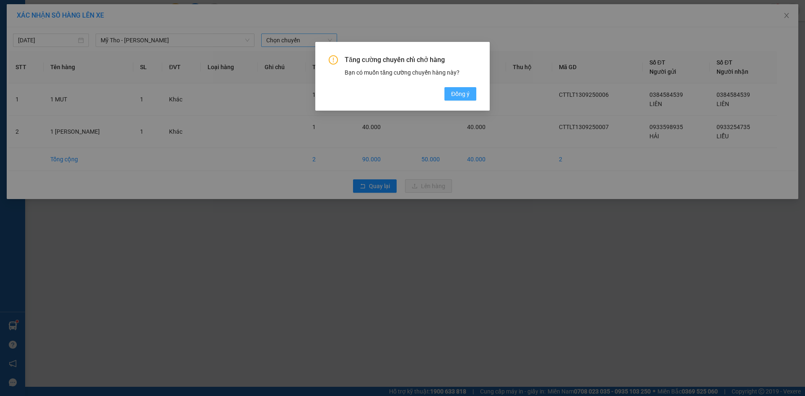
click at [457, 91] on span "Đồng ý" at bounding box center [460, 93] width 18 height 9
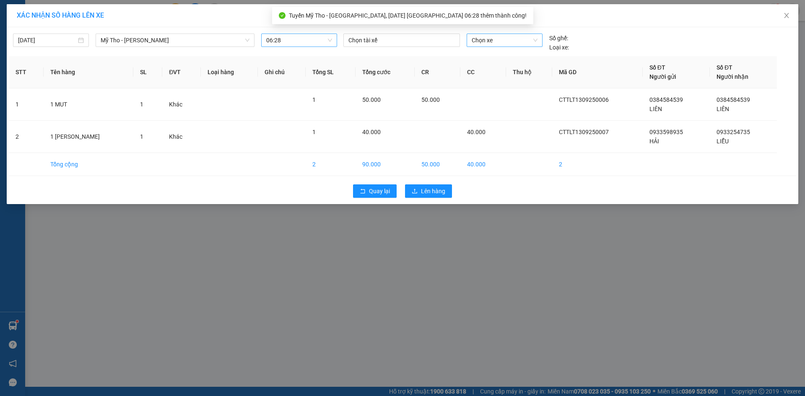
click at [483, 39] on span "Chọn xe" at bounding box center [504, 40] width 65 height 13
type input "728"
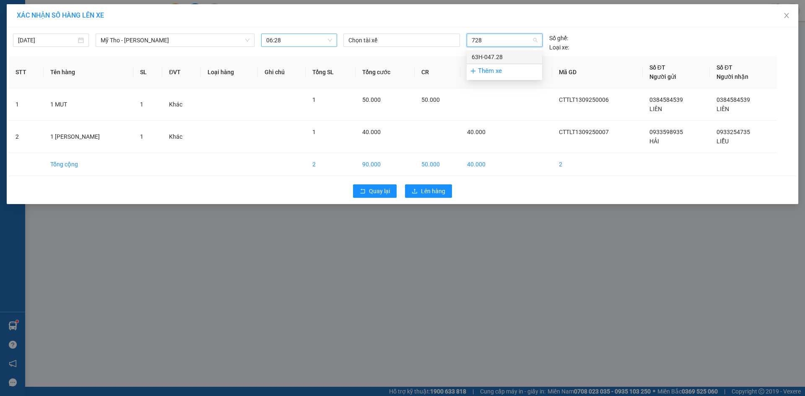
click at [482, 56] on div "63H-047.28" at bounding box center [504, 56] width 65 height 9
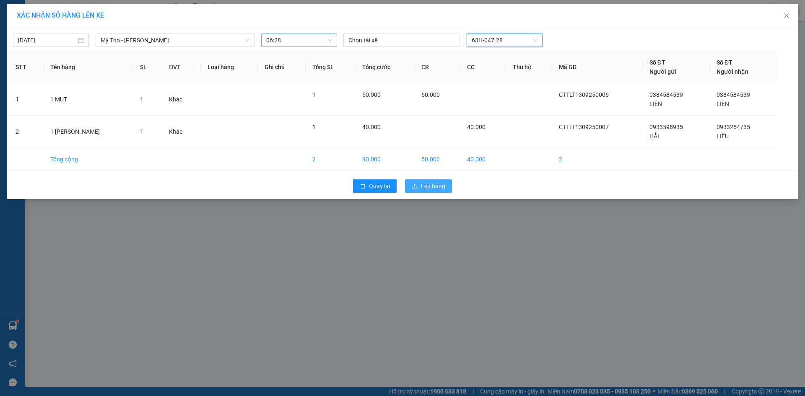
click at [428, 192] on button "Lên hàng" at bounding box center [428, 185] width 47 height 13
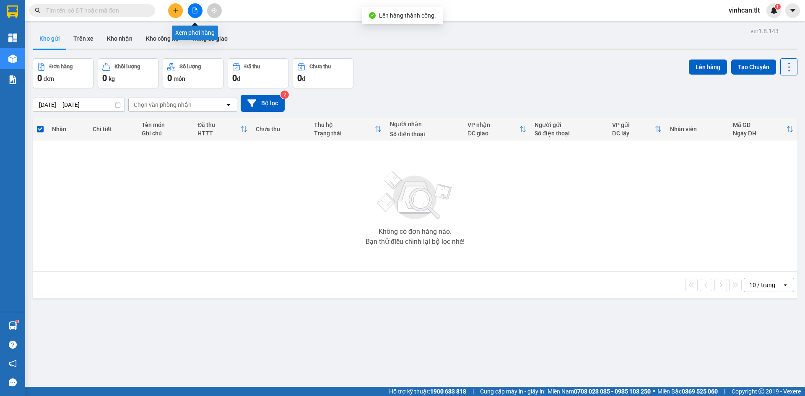
click at [195, 14] on button at bounding box center [195, 10] width 15 height 15
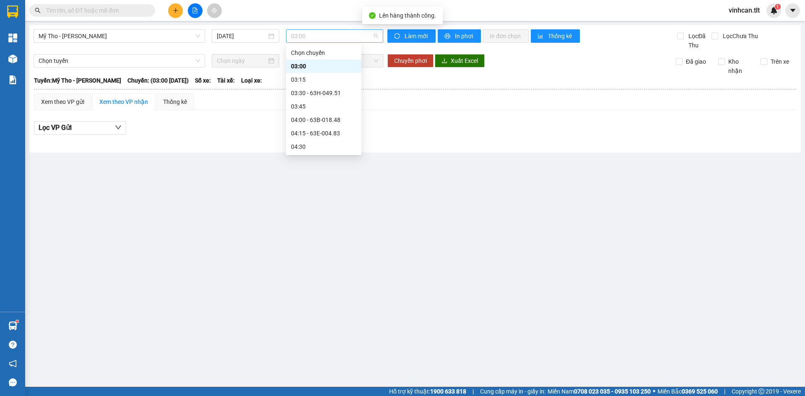
click at [316, 39] on span "03:00" at bounding box center [334, 36] width 87 height 13
click at [304, 83] on div "06:28 (TC)" at bounding box center [323, 84] width 65 height 9
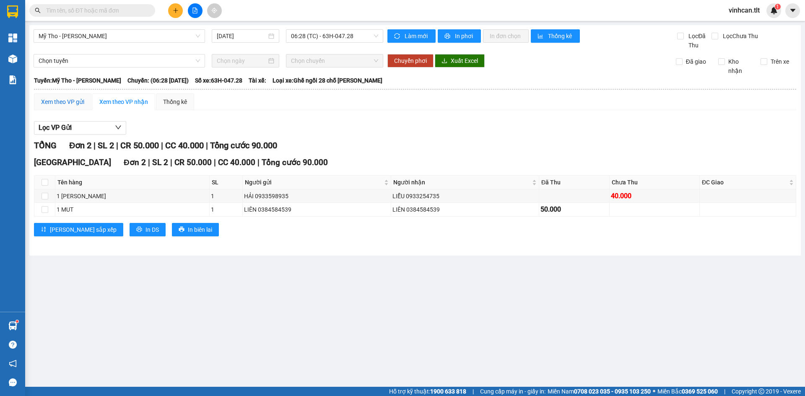
click at [73, 101] on div "Xem theo VP gửi" at bounding box center [62, 101] width 43 height 9
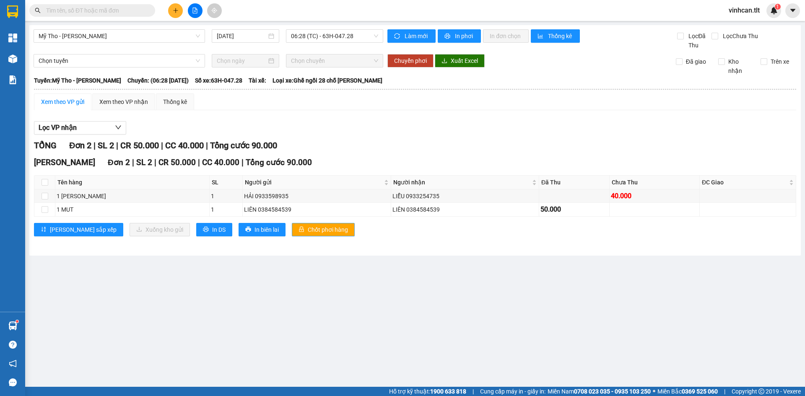
click at [308, 232] on span "Chốt phơi hàng" at bounding box center [328, 229] width 40 height 9
click at [308, 231] on span "Chốt phơi hàng" at bounding box center [328, 229] width 40 height 9
drag, startPoint x: 315, startPoint y: 124, endPoint x: 280, endPoint y: 81, distance: 55.4
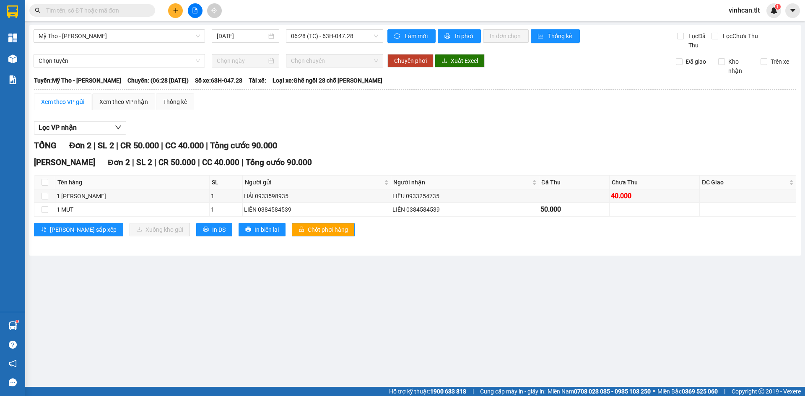
click at [316, 123] on div "Lọc VP nhận" at bounding box center [415, 128] width 762 height 14
click at [308, 228] on span "Chốt phơi hàng" at bounding box center [328, 229] width 40 height 9
click at [179, 12] on button at bounding box center [175, 10] width 15 height 15
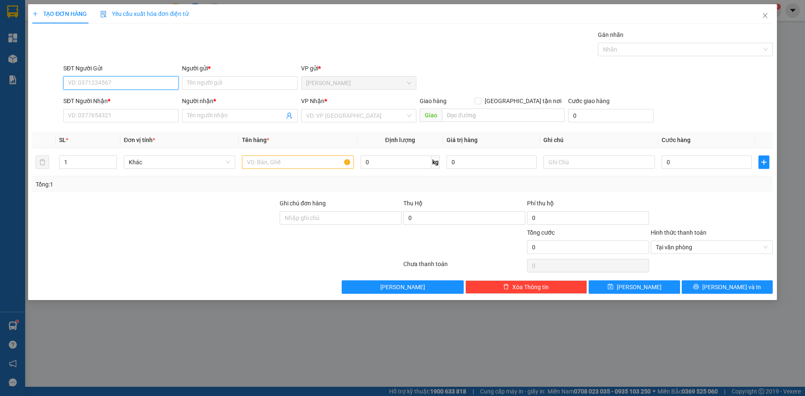
click at [93, 82] on input "SĐT Người Gửi" at bounding box center [120, 82] width 115 height 13
click at [111, 128] on div "0898636537 - DUY" at bounding box center [120, 126] width 105 height 9
type input "0898636537"
type input "DUY"
type input "0898636537"
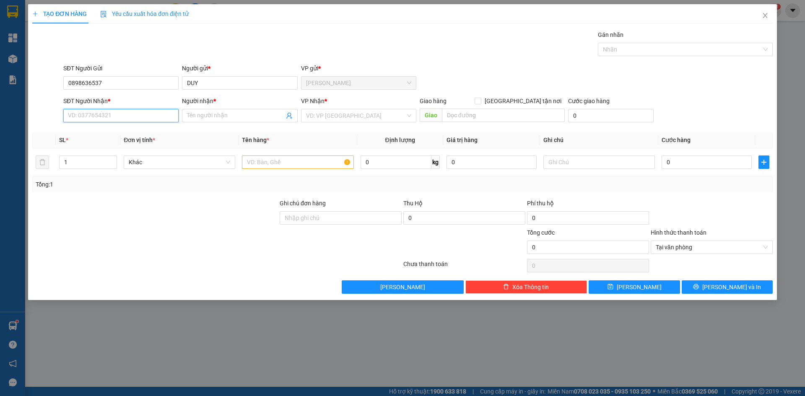
click at [102, 120] on input "SĐT Người Nhận *" at bounding box center [120, 115] width 115 height 13
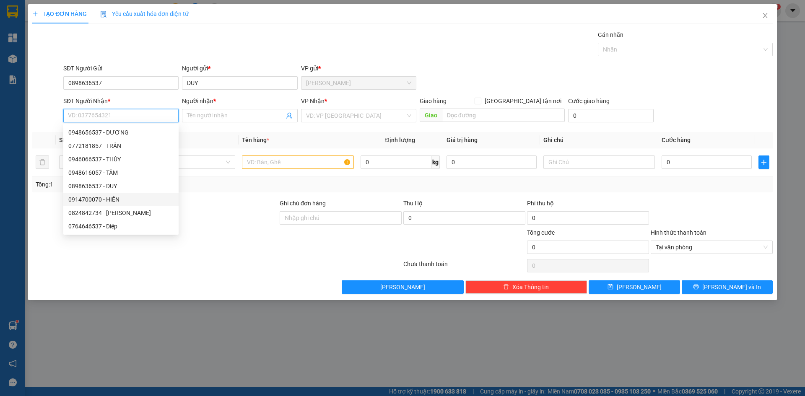
click at [106, 204] on div "0914700070 - HIỀN" at bounding box center [120, 199] width 115 height 13
type input "0914700070"
type input "HIỀN"
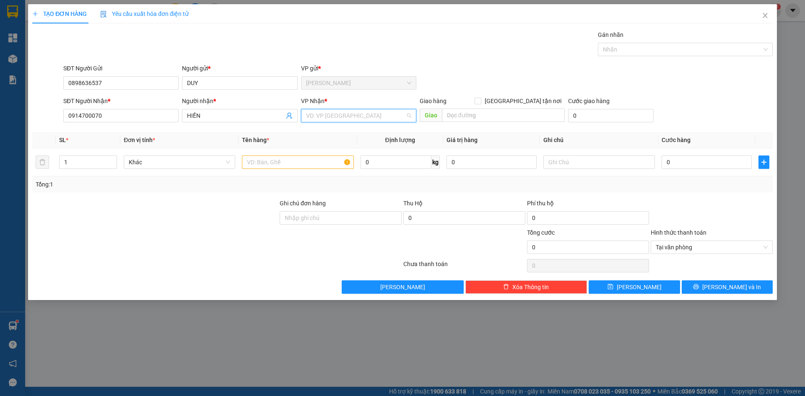
click at [330, 120] on input "search" at bounding box center [355, 115] width 99 height 13
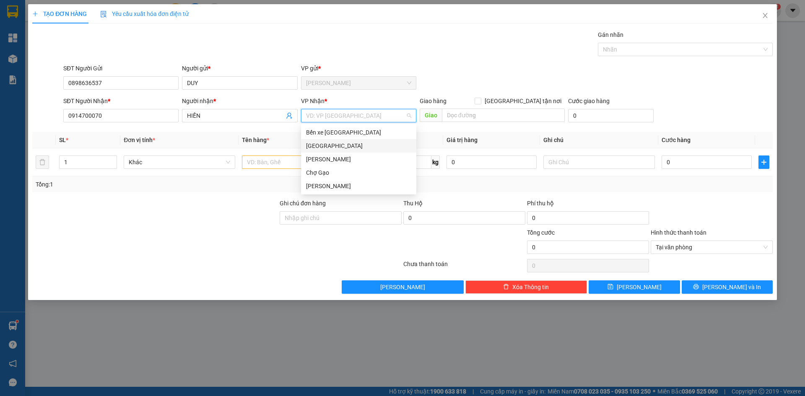
click at [320, 145] on div "[GEOGRAPHIC_DATA]" at bounding box center [358, 145] width 105 height 9
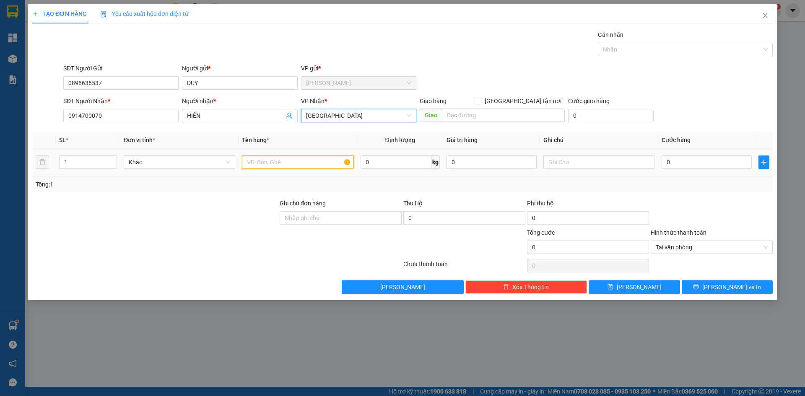
click at [285, 158] on input "text" at bounding box center [298, 162] width 112 height 13
type input "1 TNP"
click at [714, 166] on input "0" at bounding box center [706, 162] width 90 height 13
type input "3"
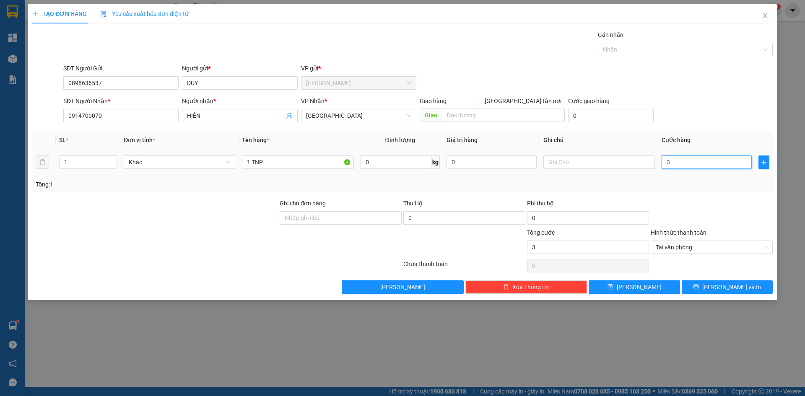
type input "30"
type input "30.000"
click at [734, 291] on span "[PERSON_NAME] và In" at bounding box center [731, 287] width 59 height 9
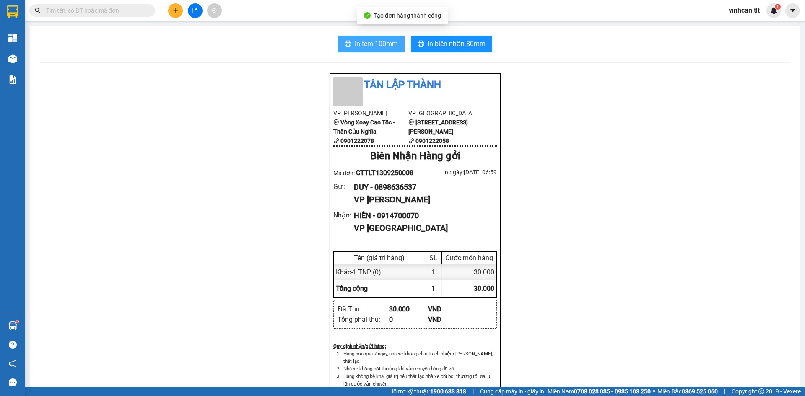
click at [357, 42] on span "In tem 100mm" at bounding box center [376, 44] width 43 height 10
click at [179, 9] on button at bounding box center [175, 10] width 15 height 15
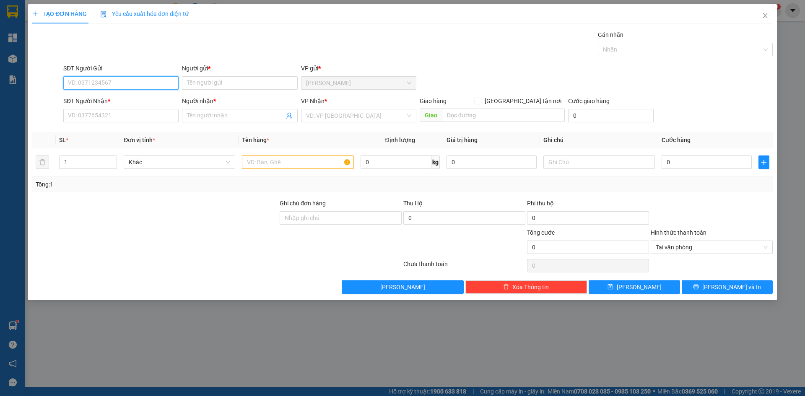
click at [117, 83] on input "SĐT Người Gửi" at bounding box center [120, 82] width 115 height 13
click at [78, 85] on input "010748" at bounding box center [120, 82] width 115 height 13
click at [80, 80] on input "01748" at bounding box center [120, 82] width 115 height 13
click at [102, 97] on div "0368830178 - ANH TÁM" at bounding box center [120, 99] width 105 height 9
type input "0368830178"
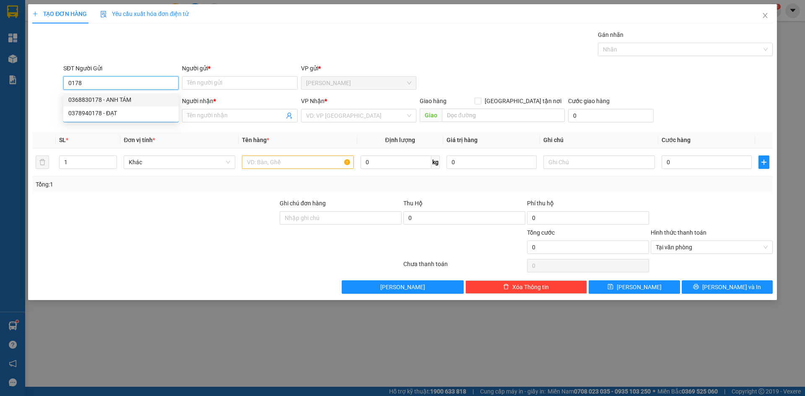
type input "ANH TÁM"
type input "0368830178"
click at [100, 113] on input "SĐT Người Nhận *" at bounding box center [120, 115] width 115 height 13
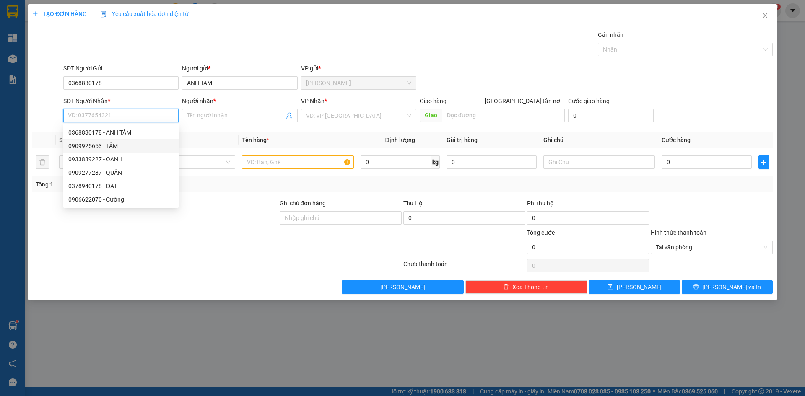
click at [99, 145] on div "0909925653 - TÂM" at bounding box center [120, 145] width 105 height 9
type input "0909925653"
type input "TÂM"
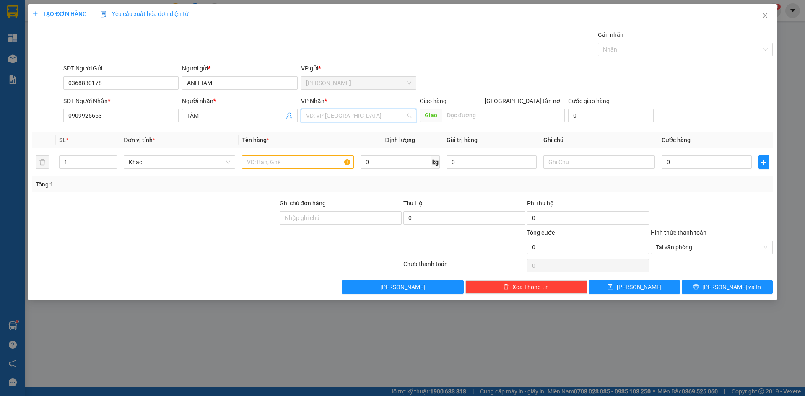
click at [317, 117] on input "search" at bounding box center [355, 115] width 99 height 13
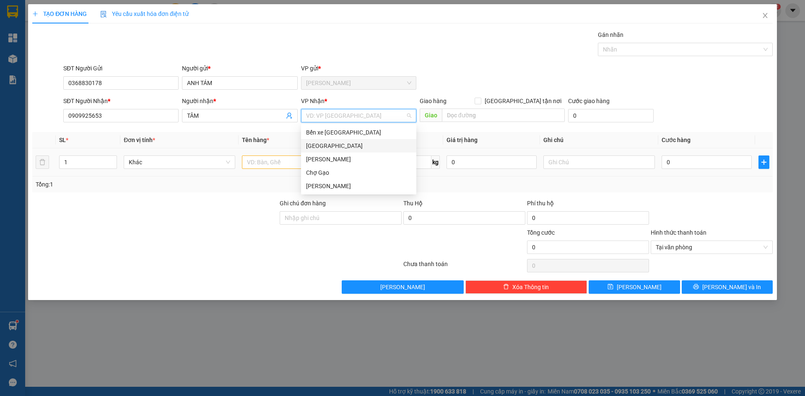
click at [312, 148] on div "[GEOGRAPHIC_DATA]" at bounding box center [358, 145] width 105 height 9
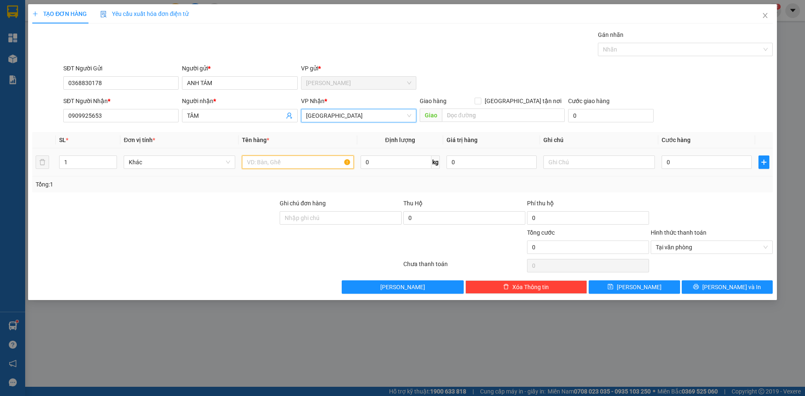
click at [266, 165] on input "text" at bounding box center [298, 162] width 112 height 13
paste input "Á"
type input "2 BAO CÁ"
click at [675, 154] on td "0" at bounding box center [706, 162] width 97 height 28
click at [680, 161] on input "0" at bounding box center [706, 162] width 90 height 13
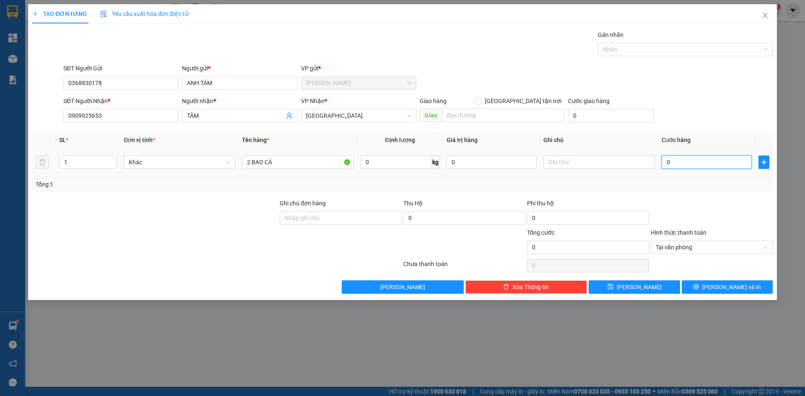
type input "5"
type input "50"
type input "50.000"
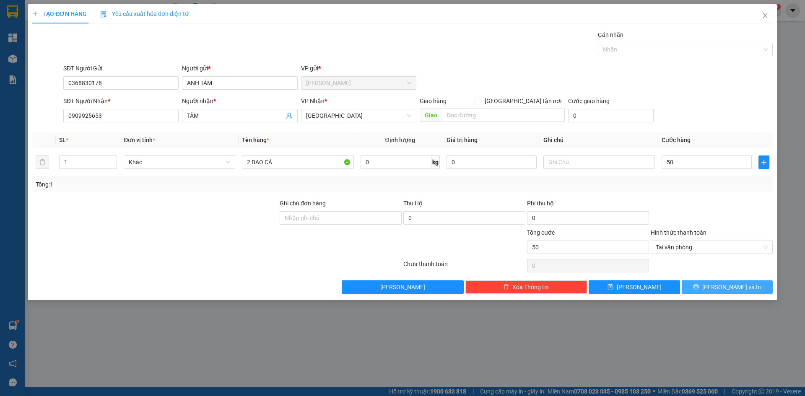
type input "50.000"
click at [721, 284] on span "[PERSON_NAME] và In" at bounding box center [731, 287] width 59 height 9
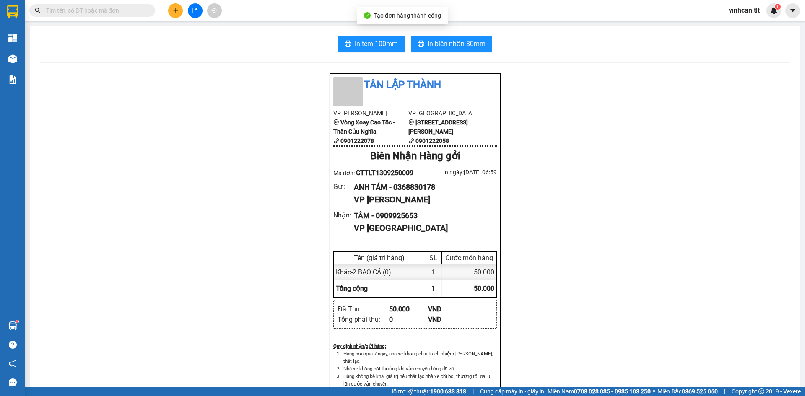
click at [355, 35] on div "In tem 100mm In biên nhận 80mm Tân Lập Thành VP Cao Tốc Vòng Xoay Cao Tốc - Thâ…" at bounding box center [415, 365] width 770 height 678
click at [355, 46] on span "In tem 100mm" at bounding box center [376, 44] width 43 height 10
click at [178, 13] on icon "plus" at bounding box center [176, 11] width 6 height 6
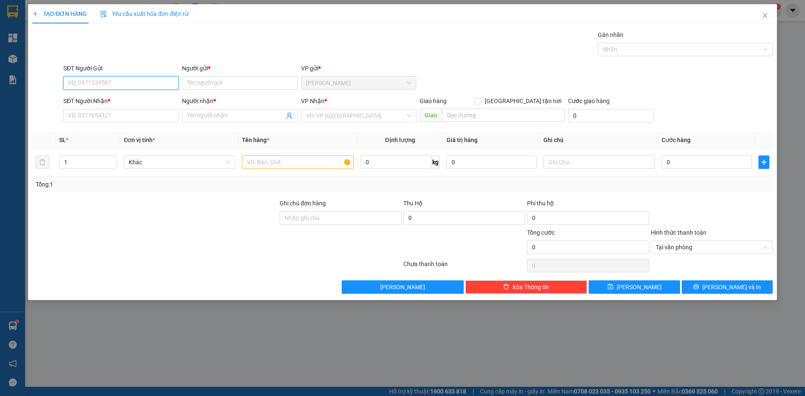
click at [137, 80] on input "SĐT Người Gửi" at bounding box center [120, 82] width 115 height 13
type input "0919274474"
click at [91, 102] on div "0919274474 - phong" at bounding box center [120, 99] width 105 height 9
type input "phong"
type input "0919274474"
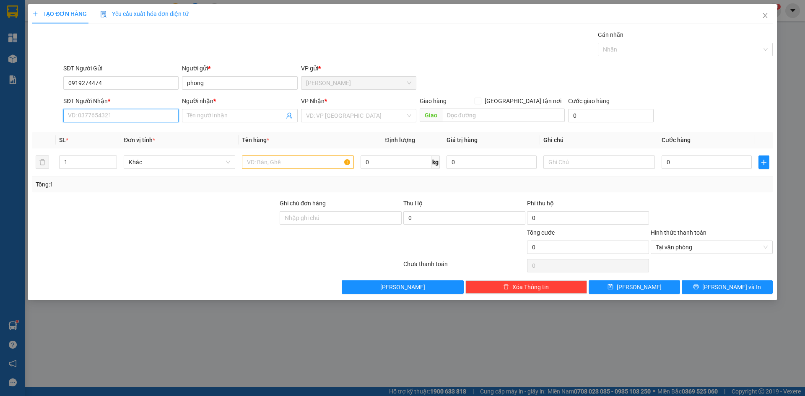
click at [90, 110] on input "SĐT Người Nhận *" at bounding box center [120, 115] width 115 height 13
click at [99, 145] on div "0909611502 - THỨC" at bounding box center [120, 145] width 105 height 9
type input "0909611502"
type input "THỨC"
click at [329, 117] on input "search" at bounding box center [355, 115] width 99 height 13
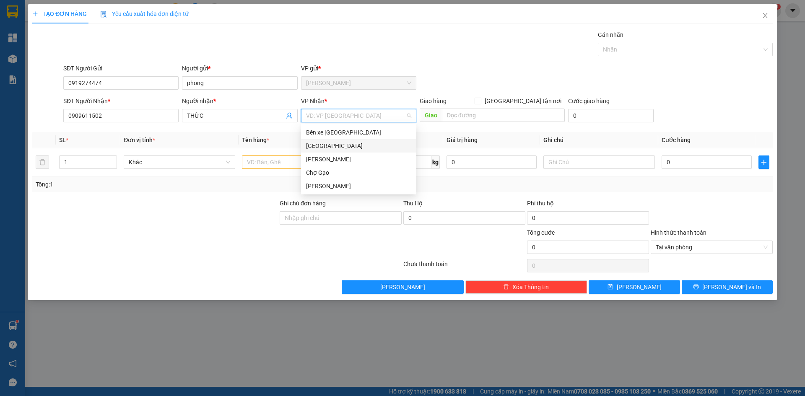
click at [324, 143] on div "[GEOGRAPHIC_DATA]" at bounding box center [358, 145] width 105 height 9
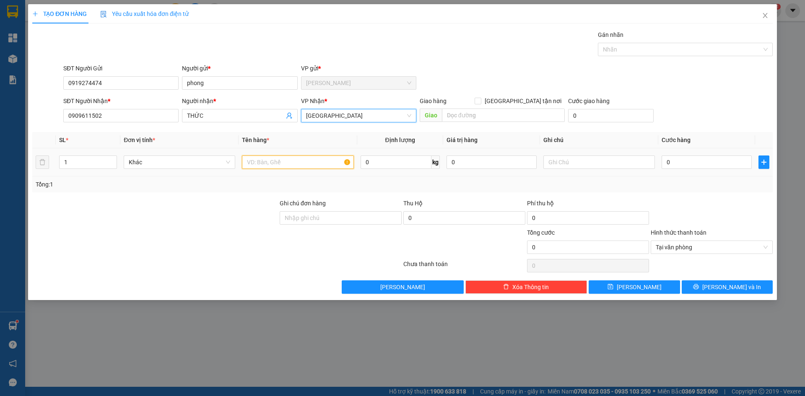
click at [309, 158] on input "text" at bounding box center [298, 162] width 112 height 13
paste input "Ó"
paste input "OS"
type input "1 MOST"
click at [690, 166] on input "0" at bounding box center [706, 162] width 90 height 13
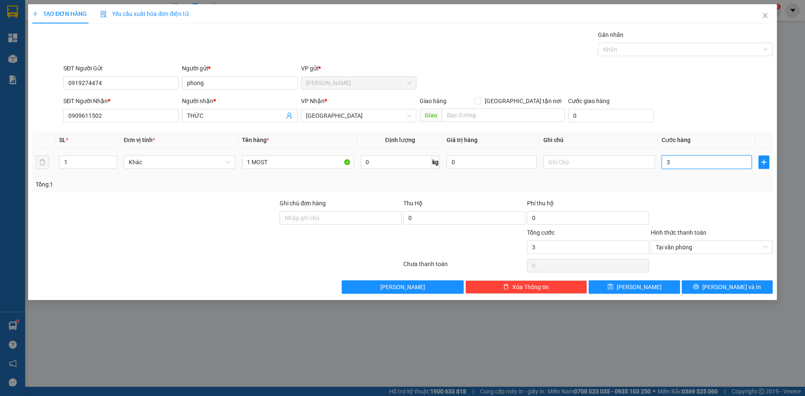
type input "3"
type input "35"
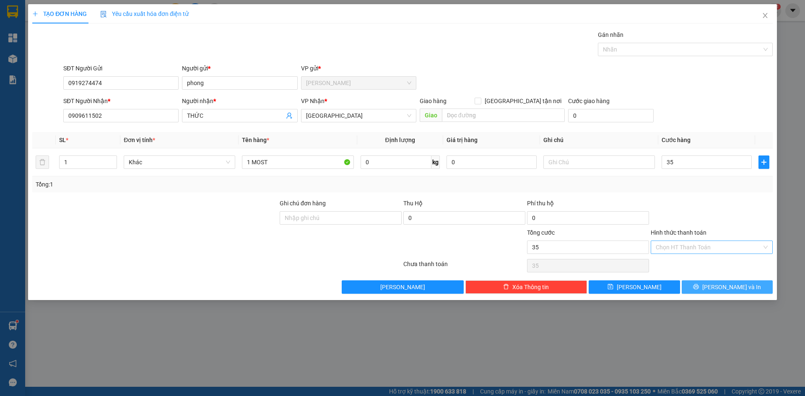
type input "35.000"
click at [742, 285] on span "[PERSON_NAME] và In" at bounding box center [731, 287] width 59 height 9
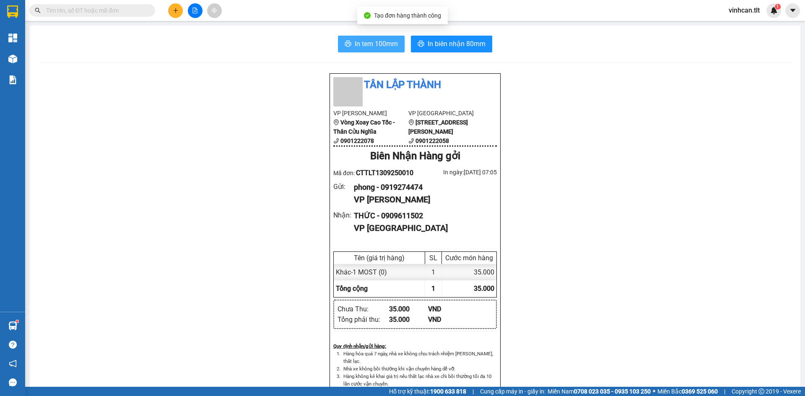
click at [377, 39] on span "In tem 100mm" at bounding box center [376, 44] width 43 height 10
click at [171, 8] on button at bounding box center [175, 10] width 15 height 15
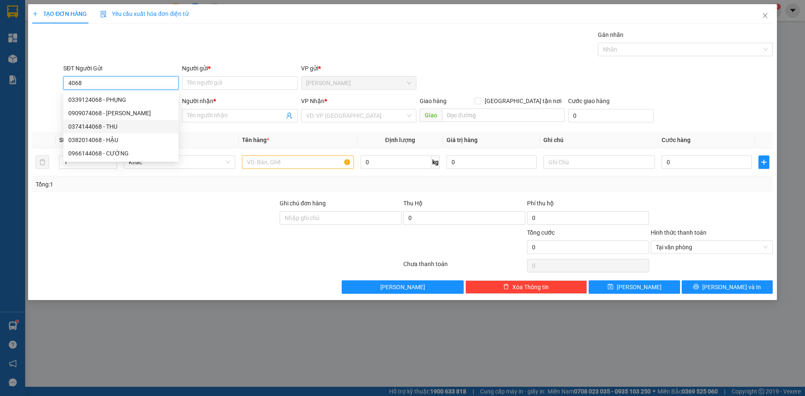
click at [119, 126] on div "0374144068 - THU" at bounding box center [120, 126] width 105 height 9
type input "0374144068"
type input "THU"
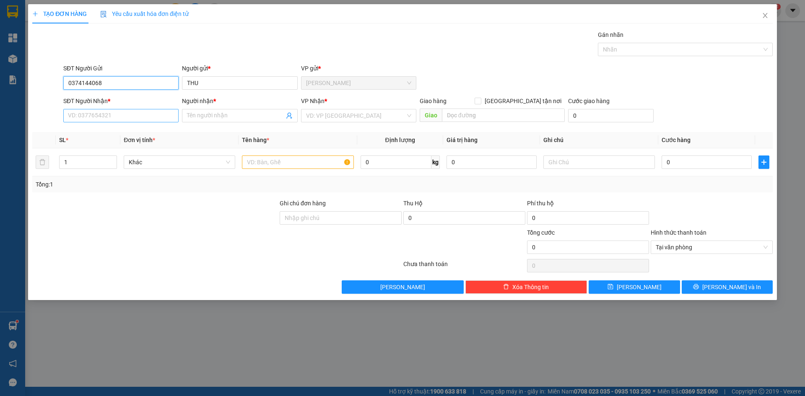
type input "0374144068"
click at [126, 115] on input "SĐT Người Nhận *" at bounding box center [120, 115] width 115 height 13
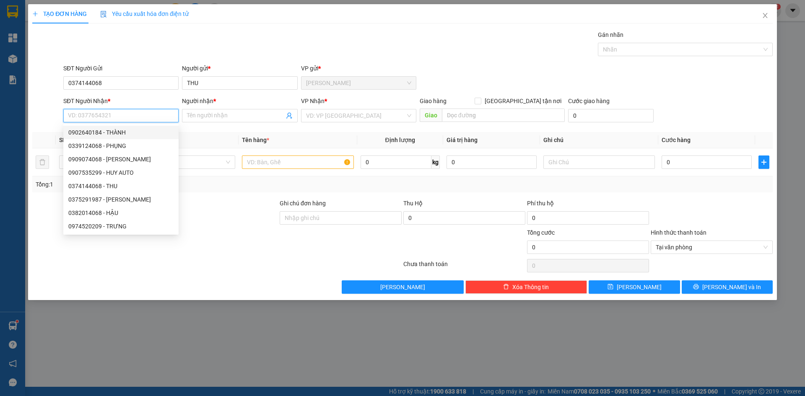
click at [120, 117] on input "SĐT Người Nhận *" at bounding box center [120, 115] width 115 height 13
click at [329, 116] on input "search" at bounding box center [355, 115] width 99 height 13
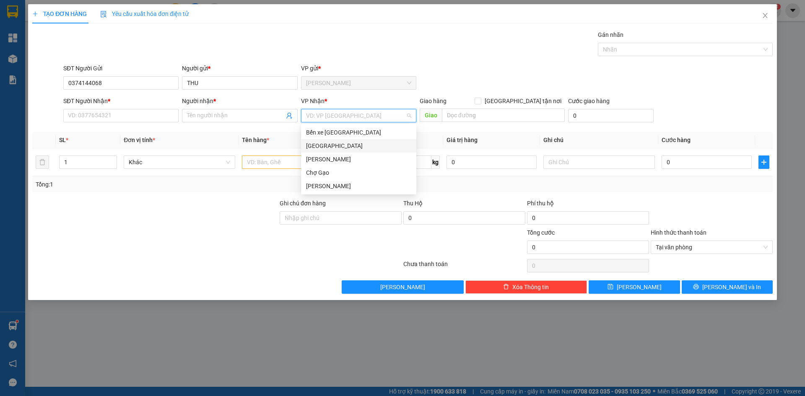
click at [326, 148] on div "[GEOGRAPHIC_DATA]" at bounding box center [358, 145] width 105 height 9
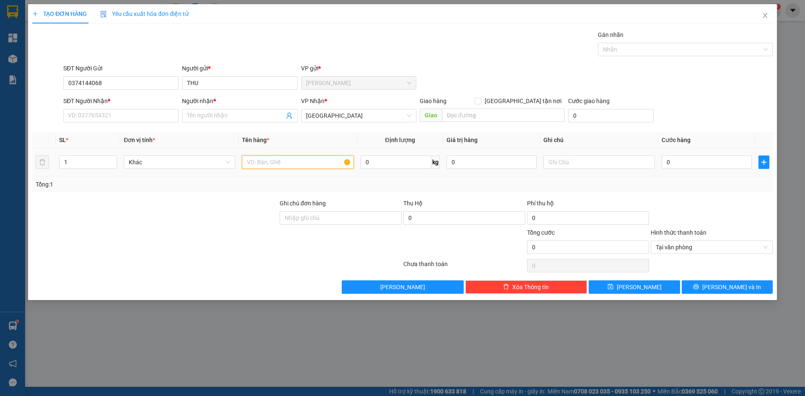
click at [286, 168] on input "text" at bounding box center [298, 162] width 112 height 13
type input "1 TNP"
click at [716, 164] on input "0" at bounding box center [706, 162] width 90 height 13
type input "3"
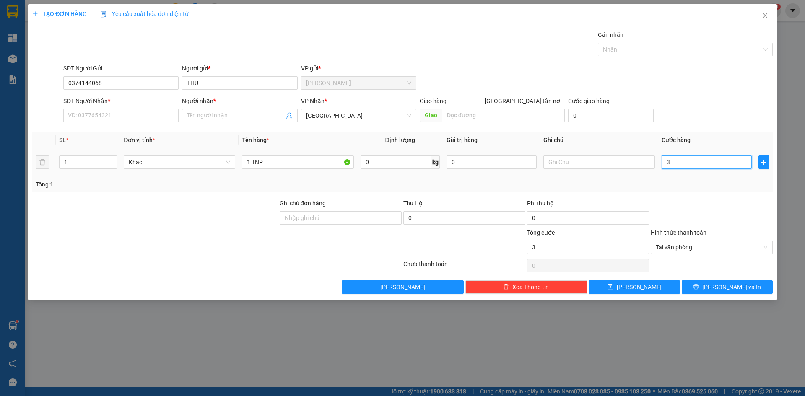
type input "35"
type input "35.000"
click at [134, 117] on input "SĐT Người Nhận *" at bounding box center [120, 115] width 115 height 13
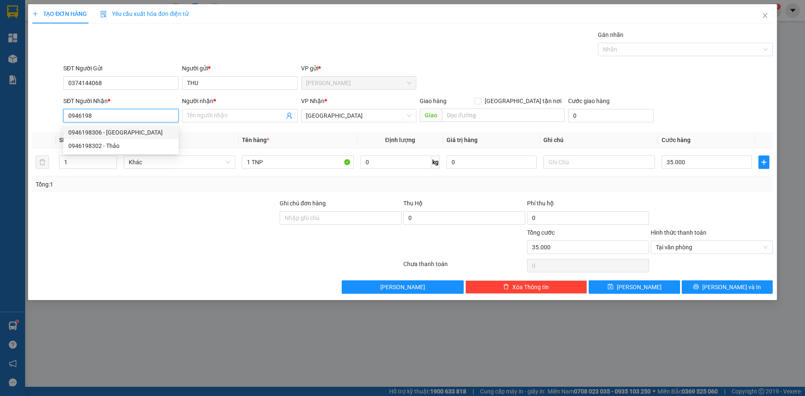
click at [110, 134] on div "0946198306 - [GEOGRAPHIC_DATA]" at bounding box center [120, 132] width 105 height 9
type input "0946198306"
type input "MỸ"
type input "35.000"
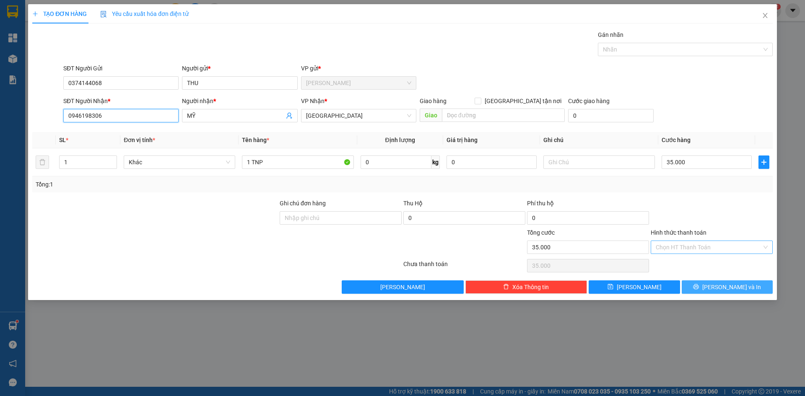
type input "0946198306"
click at [706, 288] on button "[PERSON_NAME] và In" at bounding box center [727, 286] width 91 height 13
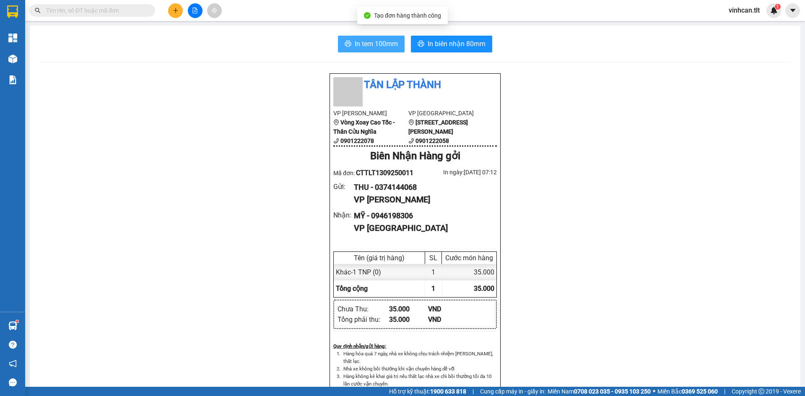
click at [355, 38] on button "In tem 100mm" at bounding box center [371, 44] width 67 height 17
click at [178, 12] on icon "plus" at bounding box center [176, 11] width 6 height 6
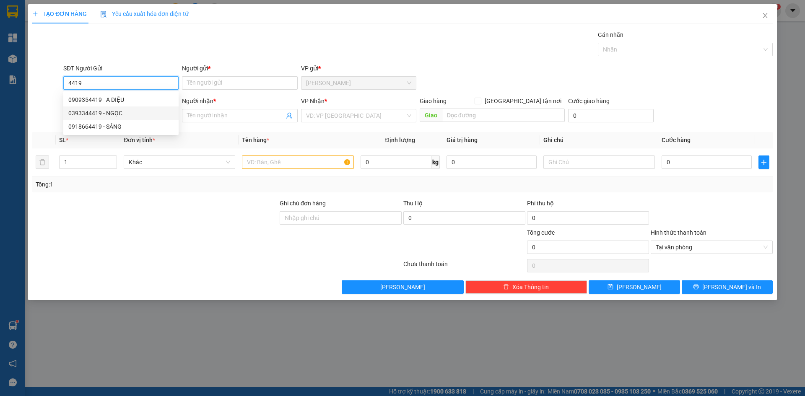
click at [125, 111] on div "0393344419 - NGỌC" at bounding box center [120, 113] width 105 height 9
type input "0393344419"
type input "NGỌC"
type input "0393344419"
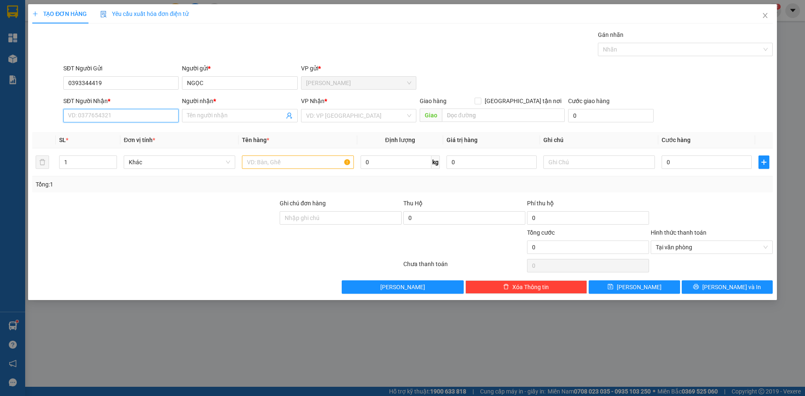
click at [111, 118] on input "SĐT Người Nhận *" at bounding box center [120, 115] width 115 height 13
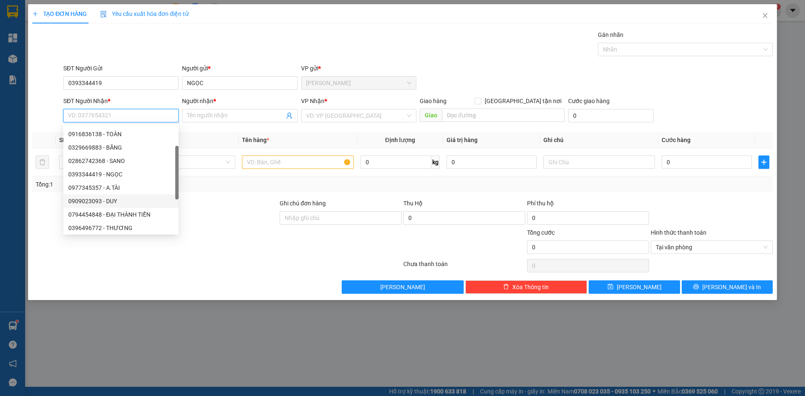
scroll to position [67, 0]
click at [136, 187] on div "0396496772 - THƯƠNG" at bounding box center [120, 186] width 105 height 9
type input "0396496772"
type input "THƯƠNG"
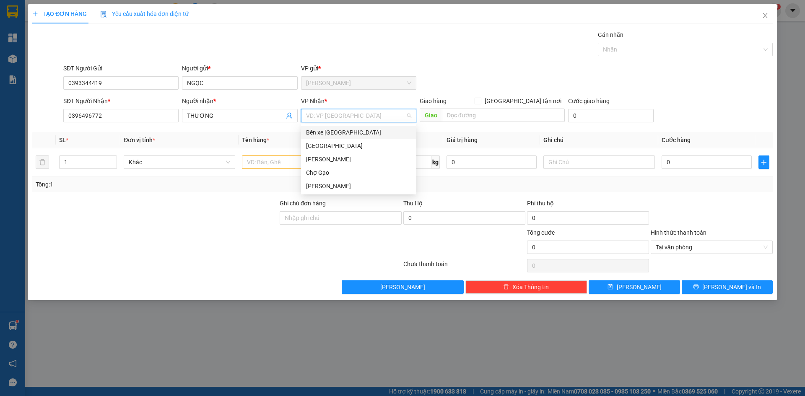
click at [354, 114] on input "search" at bounding box center [355, 115] width 99 height 13
click at [314, 145] on div "[GEOGRAPHIC_DATA]" at bounding box center [358, 145] width 105 height 9
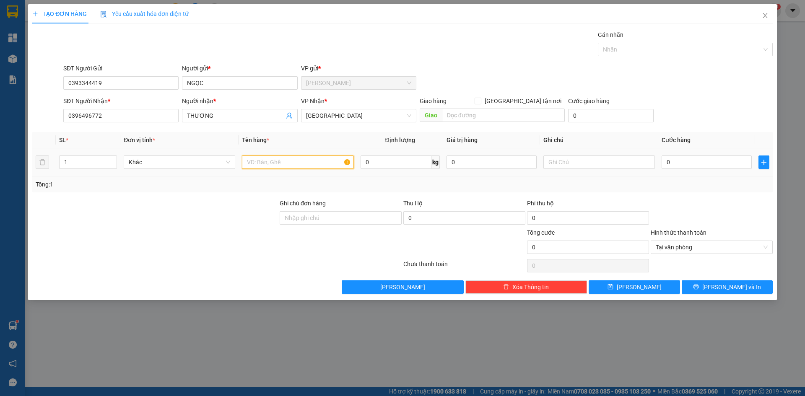
click at [301, 161] on input "text" at bounding box center [298, 162] width 112 height 13
type input "1TNP"
click at [668, 167] on input "0" at bounding box center [706, 162] width 90 height 13
type input "3"
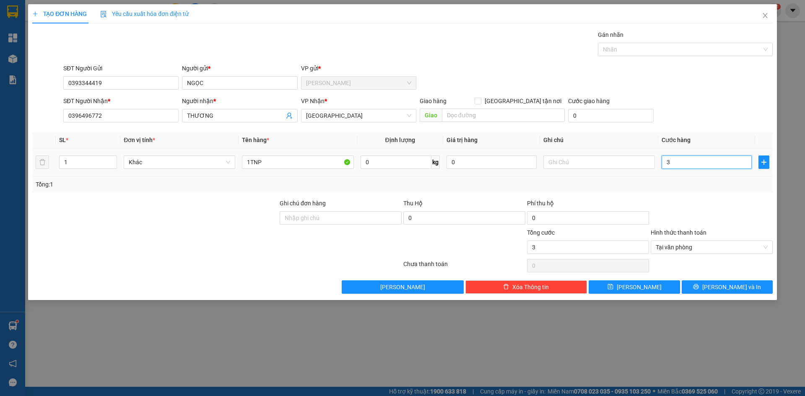
type input "30"
type input "30.000"
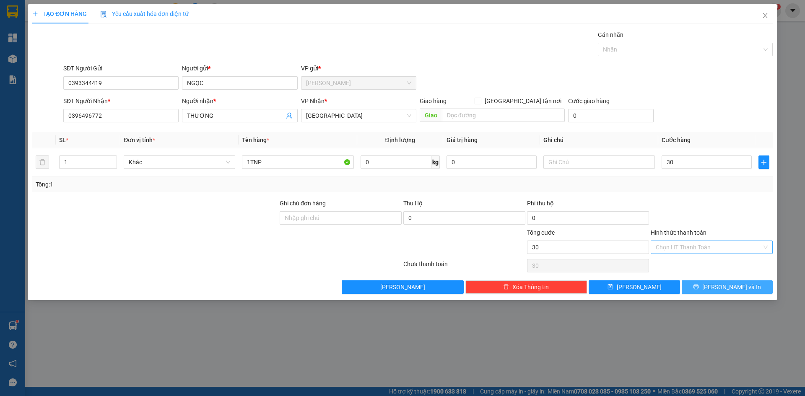
type input "30.000"
click at [744, 288] on button "[PERSON_NAME] và In" at bounding box center [727, 286] width 91 height 13
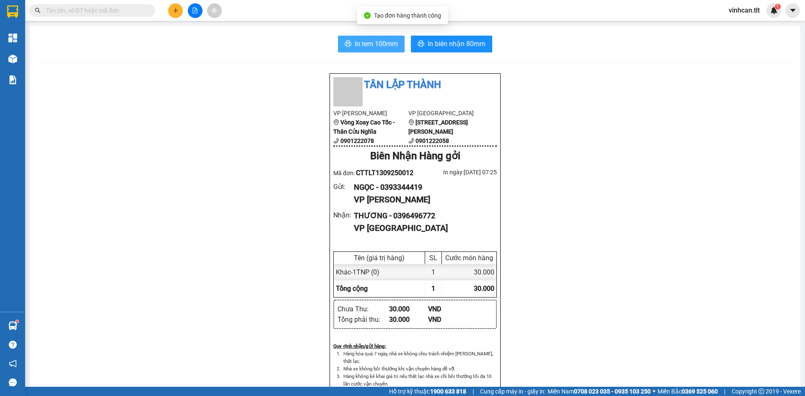
click at [379, 45] on span "In tem 100mm" at bounding box center [376, 44] width 43 height 10
click at [179, 14] on button at bounding box center [175, 10] width 15 height 15
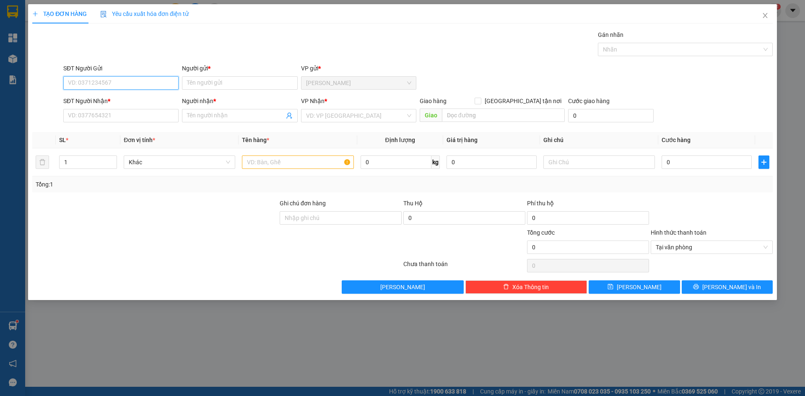
click at [126, 85] on input "SĐT Người Gửi" at bounding box center [120, 82] width 115 height 13
click at [90, 96] on div "0393344419 - NGỌC" at bounding box center [120, 99] width 105 height 9
type input "0393344419"
type input "NGỌC"
type input "0393344419"
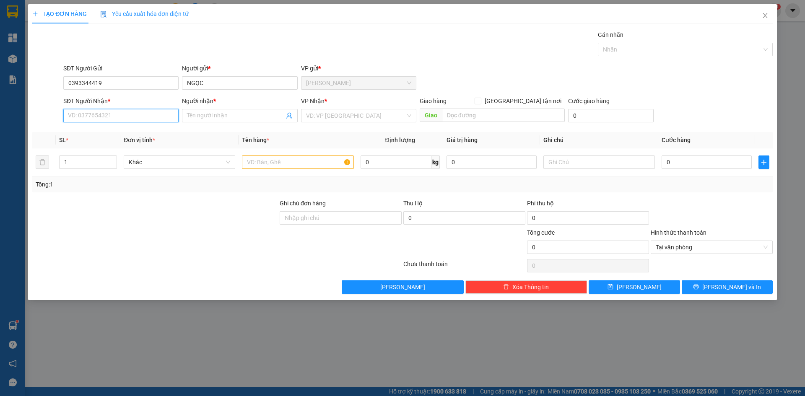
click at [94, 115] on input "SĐT Người Nhận *" at bounding box center [120, 115] width 115 height 13
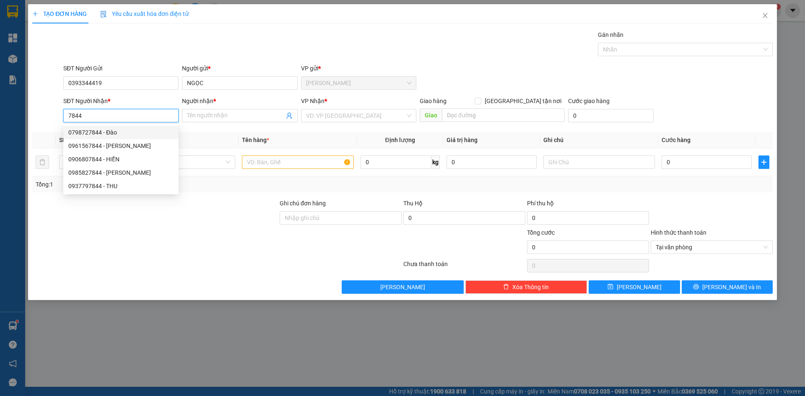
click at [114, 134] on div "0798727844 - Đào" at bounding box center [120, 132] width 105 height 9
type input "0798727844"
type input "Đào"
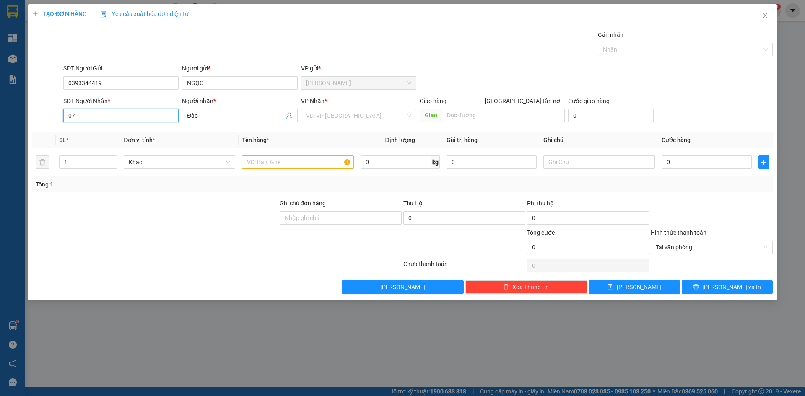
type input "0"
type input "0838387844"
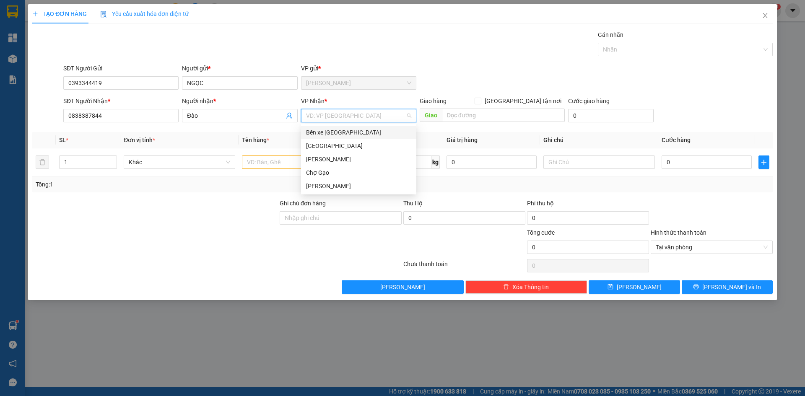
click at [345, 115] on input "search" at bounding box center [355, 115] width 99 height 13
click at [336, 148] on div "[GEOGRAPHIC_DATA]" at bounding box center [358, 145] width 105 height 9
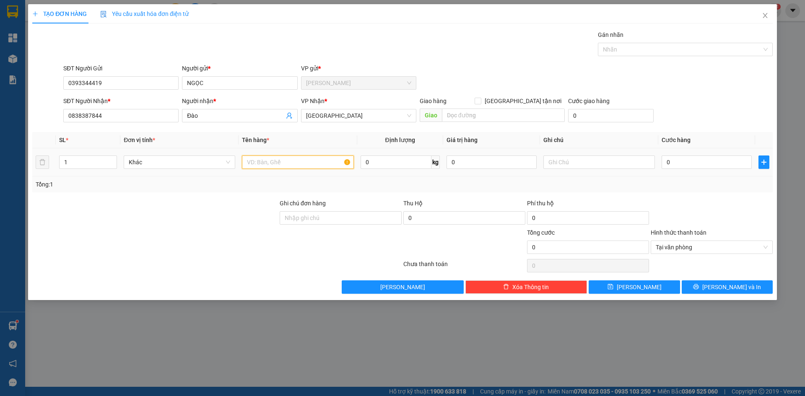
click at [293, 169] on input "text" at bounding box center [298, 162] width 112 height 13
type input "1TNP"
click at [730, 163] on input "0" at bounding box center [706, 162] width 90 height 13
type input "3"
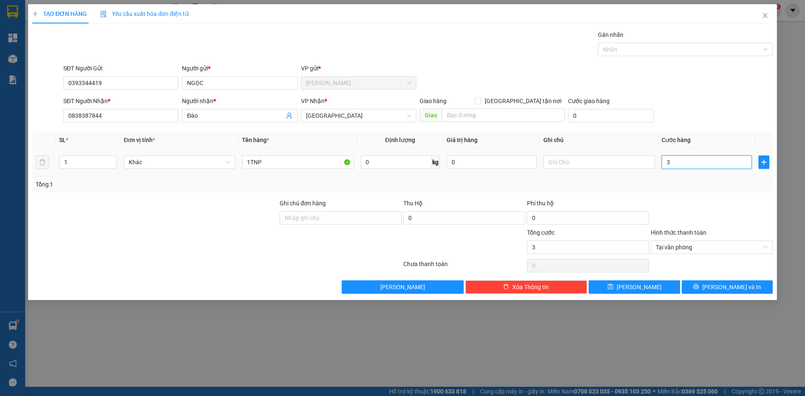
type input "30"
type input "30.000"
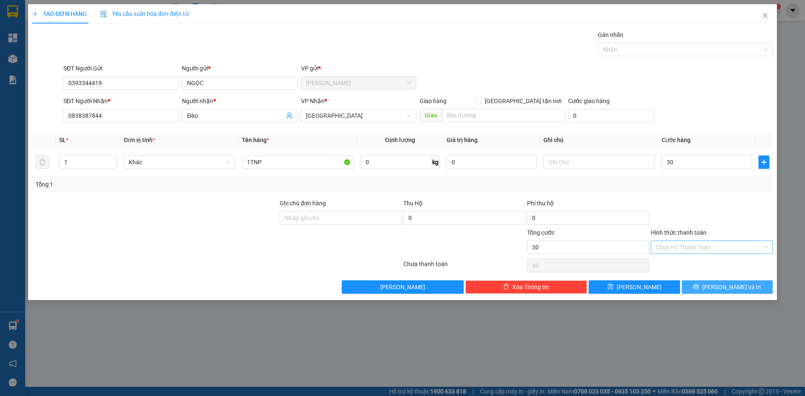
type input "30.000"
click at [745, 290] on button "[PERSON_NAME] và In" at bounding box center [727, 286] width 91 height 13
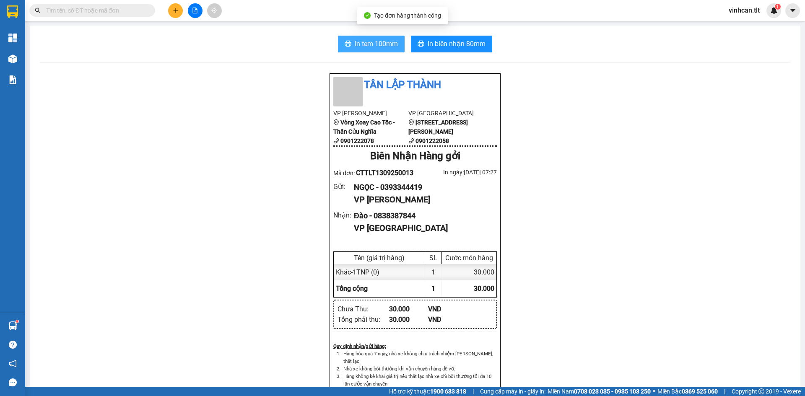
click at [377, 43] on span "In tem 100mm" at bounding box center [376, 44] width 43 height 10
click at [177, 10] on icon "plus" at bounding box center [176, 11] width 6 height 6
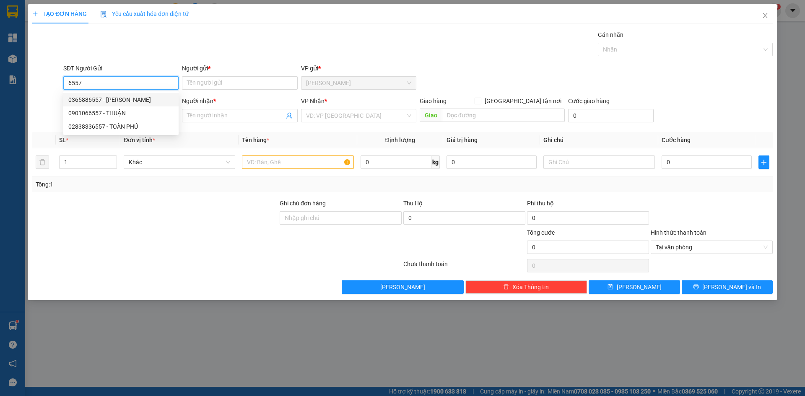
click at [122, 102] on div "0365886557 - [PERSON_NAME]" at bounding box center [120, 99] width 105 height 9
type input "0365886557"
type input "HƯƠNG"
type input "0365886557"
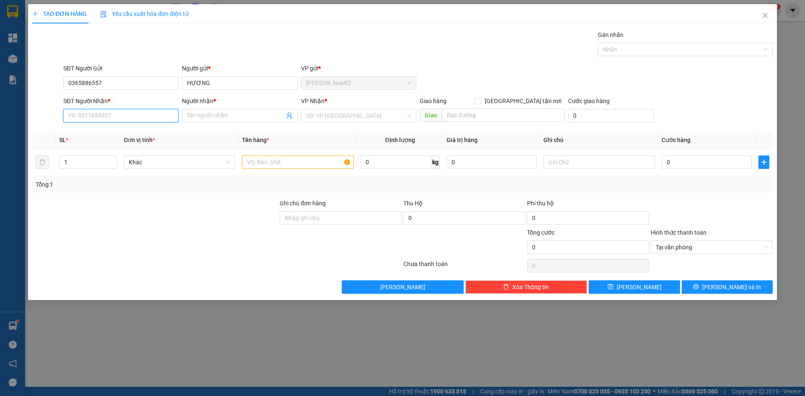
click at [124, 112] on input "SĐT Người Nhận *" at bounding box center [120, 115] width 115 height 13
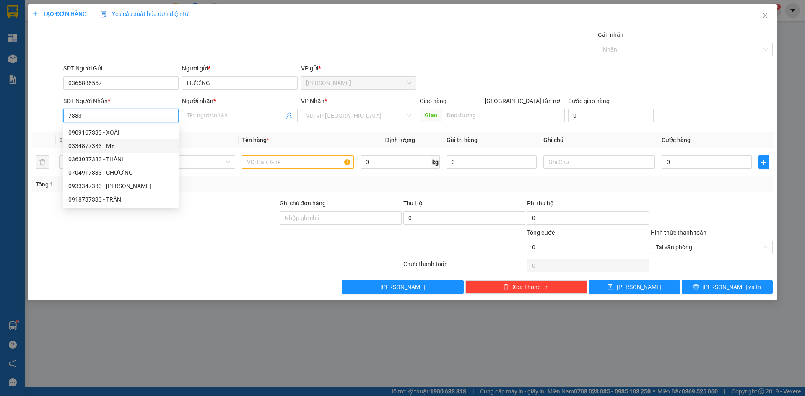
click at [104, 148] on div "0334877333 - MY" at bounding box center [120, 145] width 105 height 9
type input "0334877333"
type input "MY"
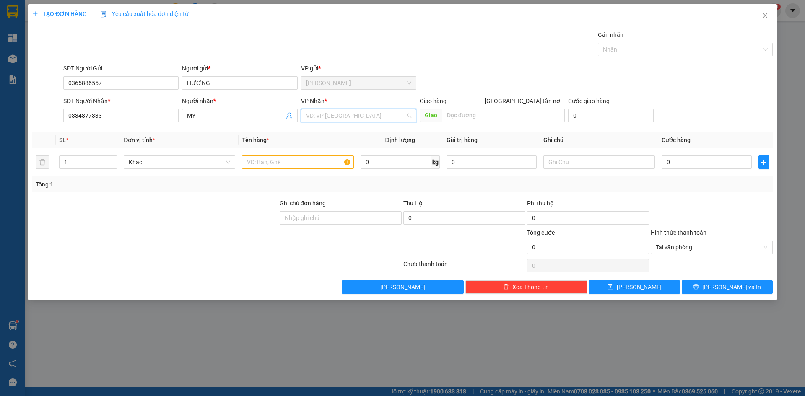
click at [316, 115] on input "search" at bounding box center [355, 115] width 99 height 13
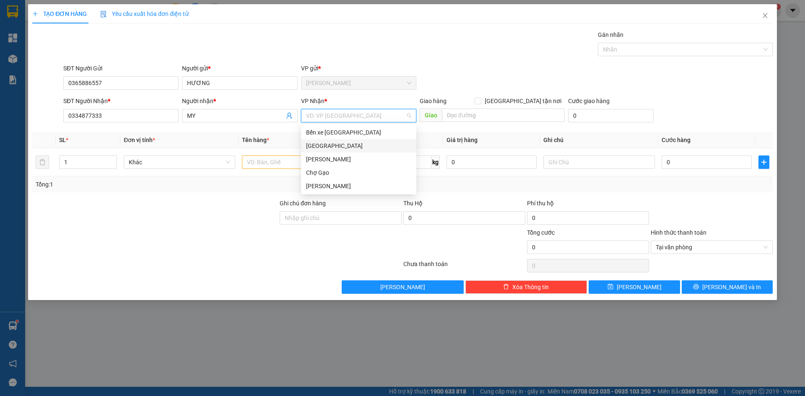
click at [320, 145] on div "[GEOGRAPHIC_DATA]" at bounding box center [358, 145] width 105 height 9
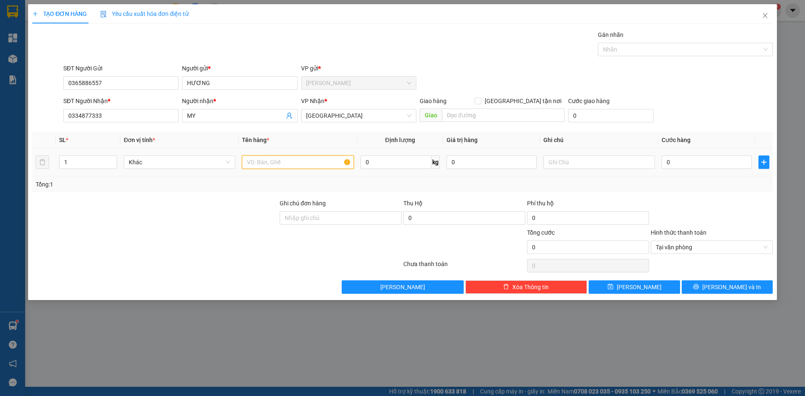
click at [295, 162] on input "text" at bounding box center [298, 162] width 112 height 13
type input "1 TNP"
click at [703, 167] on input "0" at bounding box center [706, 162] width 90 height 13
type input "3"
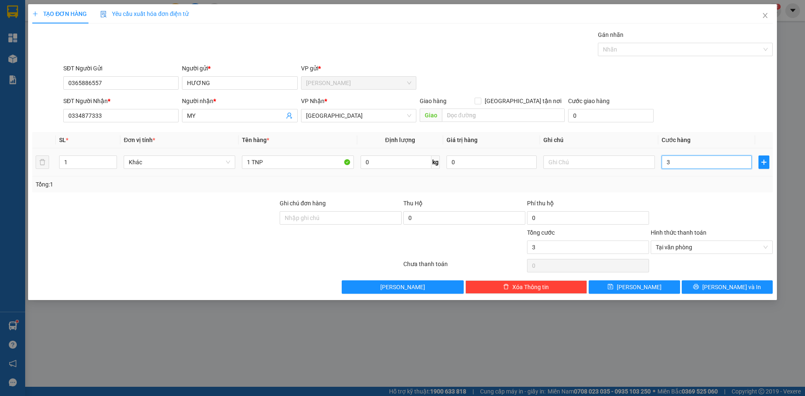
type input "35"
type input "35.000"
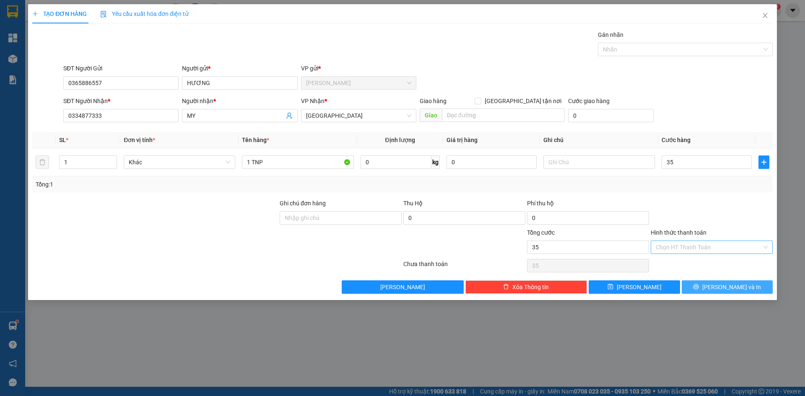
type input "35.000"
click at [726, 288] on span "[PERSON_NAME] và In" at bounding box center [731, 287] width 59 height 9
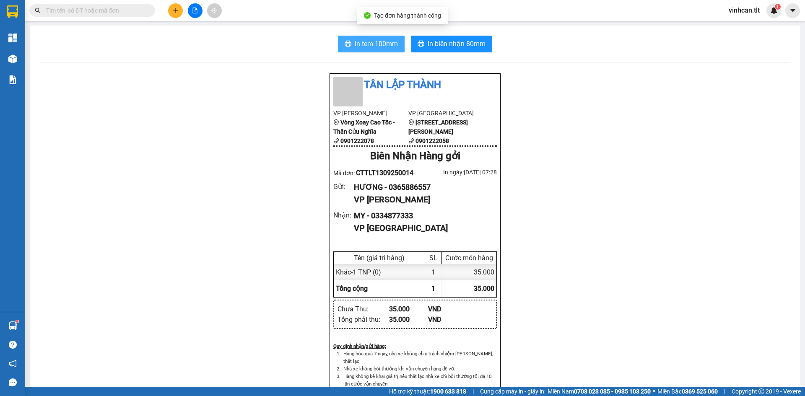
click at [366, 42] on span "In tem 100mm" at bounding box center [376, 44] width 43 height 10
click at [176, 13] on button at bounding box center [175, 10] width 15 height 15
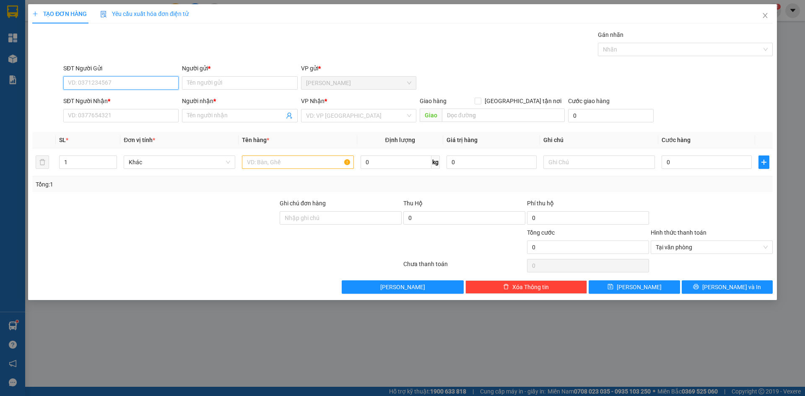
click at [131, 86] on input "SĐT Người Gửi" at bounding box center [120, 82] width 115 height 13
click at [111, 101] on div "0915542992 - BS SƯƠNG" at bounding box center [120, 99] width 105 height 9
type input "0915542992"
type input "BS SƯƠNG"
type input "0915542992"
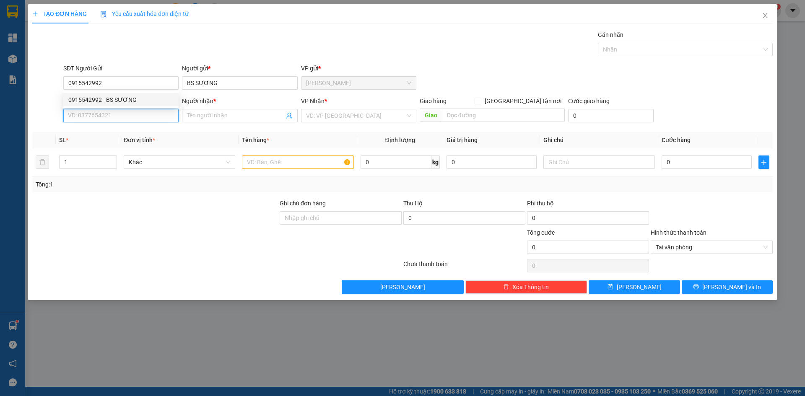
click at [103, 119] on input "SĐT Người Nhận *" at bounding box center [120, 115] width 115 height 13
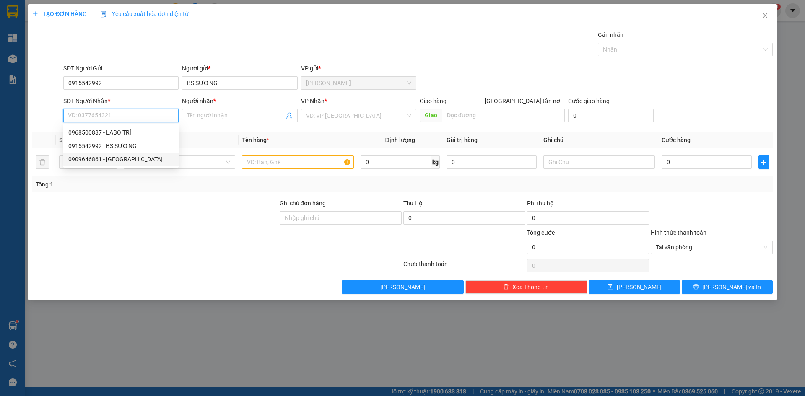
click at [104, 161] on div "0909646861 - [GEOGRAPHIC_DATA]" at bounding box center [120, 159] width 105 height 9
type input "0909646861"
type input "VIỆT Á"
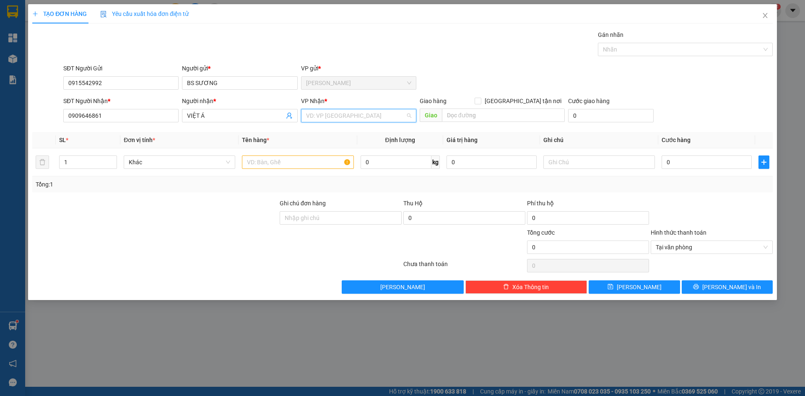
drag, startPoint x: 350, startPoint y: 115, endPoint x: 328, endPoint y: 137, distance: 31.4
click at [350, 116] on input "search" at bounding box center [355, 115] width 99 height 13
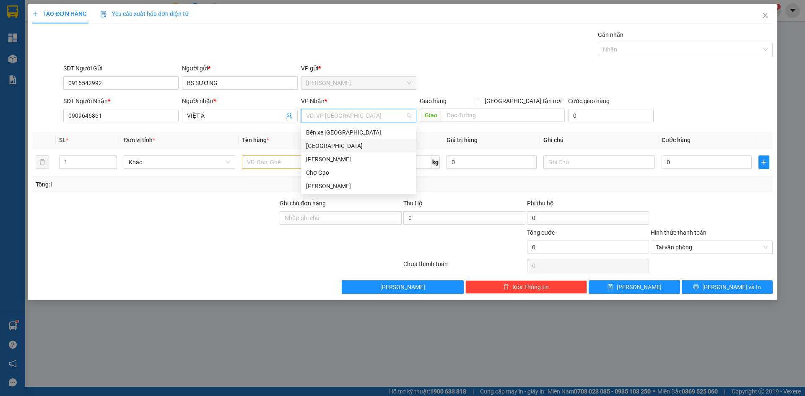
click at [314, 148] on div "[GEOGRAPHIC_DATA]" at bounding box center [358, 145] width 105 height 9
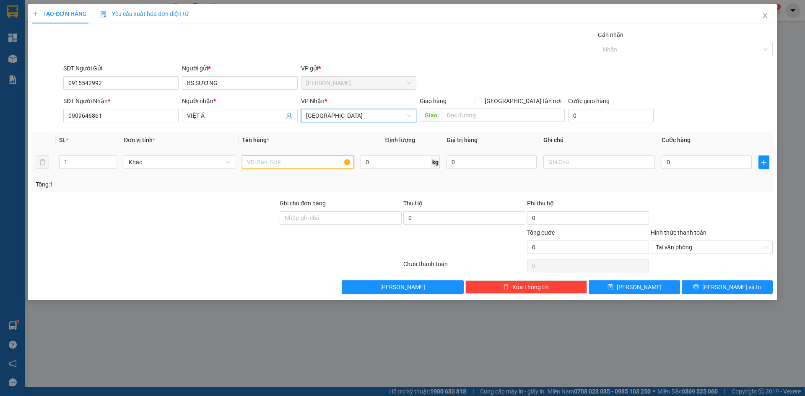
click at [284, 162] on input "text" at bounding box center [298, 162] width 112 height 13
type input "1 HNP"
click at [692, 166] on input "0" at bounding box center [706, 162] width 90 height 13
type input "1"
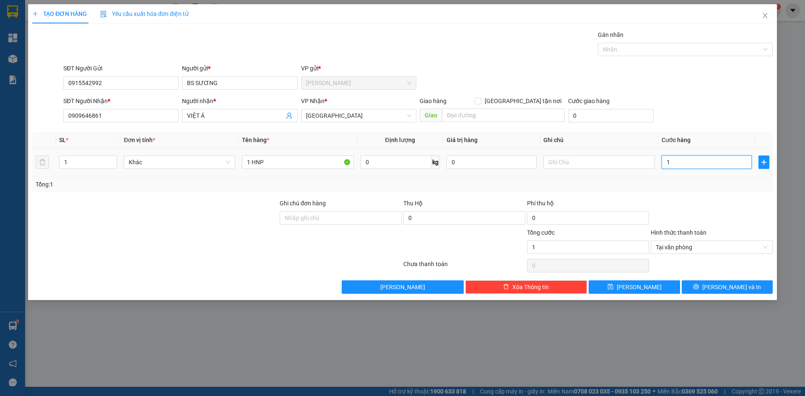
type input "15"
type input "15.000"
click at [732, 286] on span "[PERSON_NAME] và In" at bounding box center [731, 287] width 59 height 9
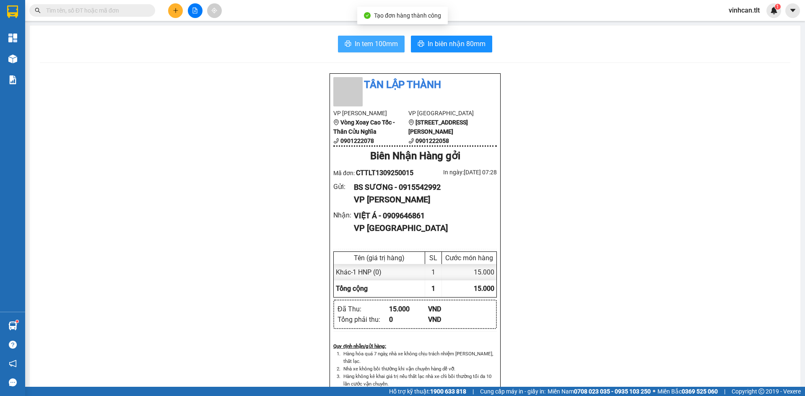
click at [355, 42] on span "In tem 100mm" at bounding box center [376, 44] width 43 height 10
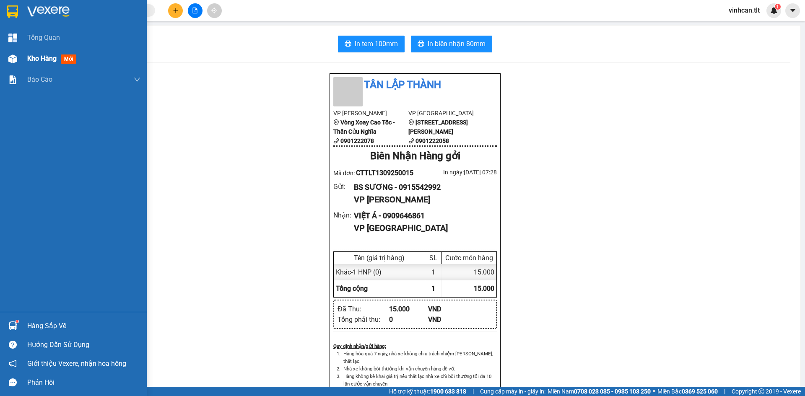
click at [35, 58] on span "Kho hàng" at bounding box center [41, 58] width 29 height 8
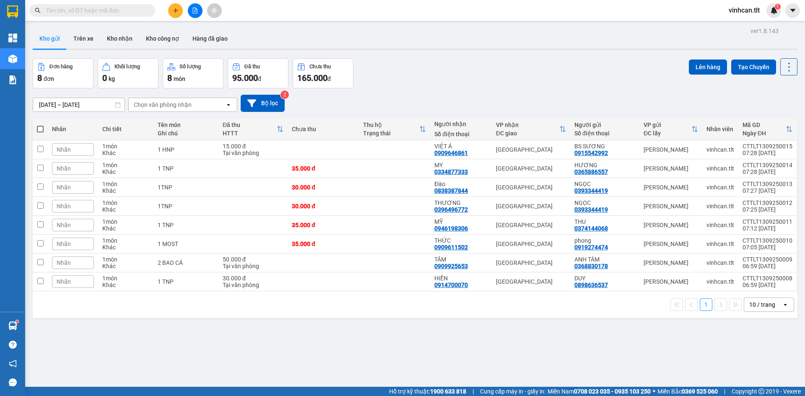
click at [262, 324] on div "ver 1.8.143 Kho gửi Trên xe Kho nhận Kho công nợ Hàng đã giao Đơn hàng 8 đơn Kh…" at bounding box center [414, 223] width 771 height 396
click at [347, 282] on td at bounding box center [323, 281] width 71 height 19
checkbox input "true"
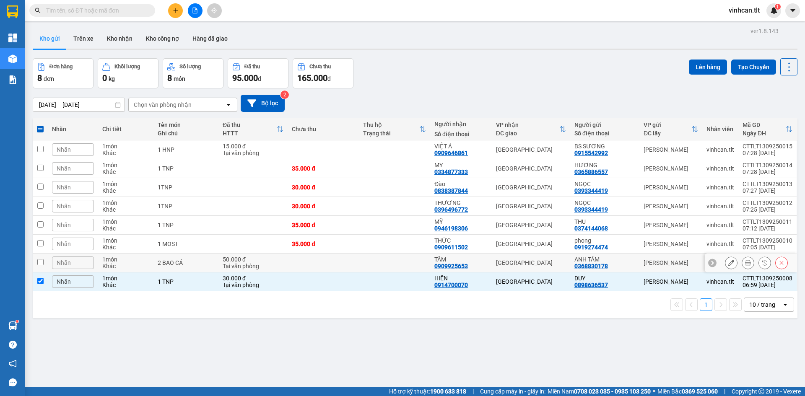
click at [360, 259] on td at bounding box center [394, 263] width 71 height 19
checkbox input "true"
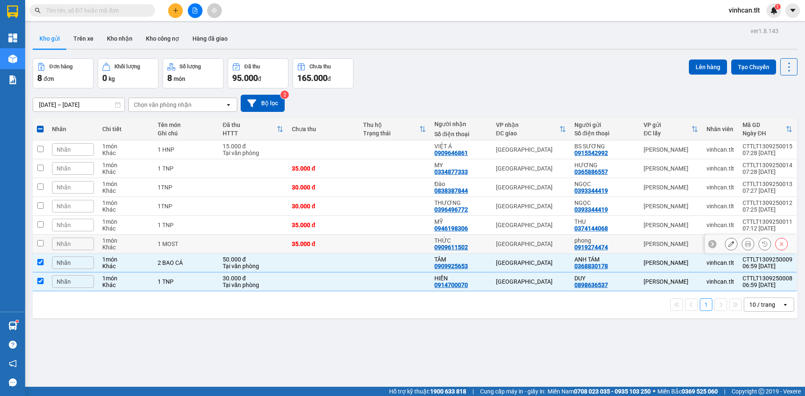
click at [372, 239] on td at bounding box center [394, 244] width 71 height 19
checkbox input "true"
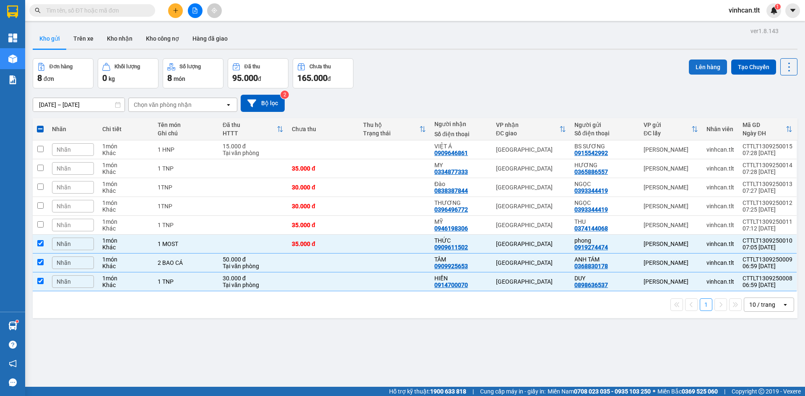
click at [693, 67] on button "Lên hàng" at bounding box center [708, 67] width 38 height 15
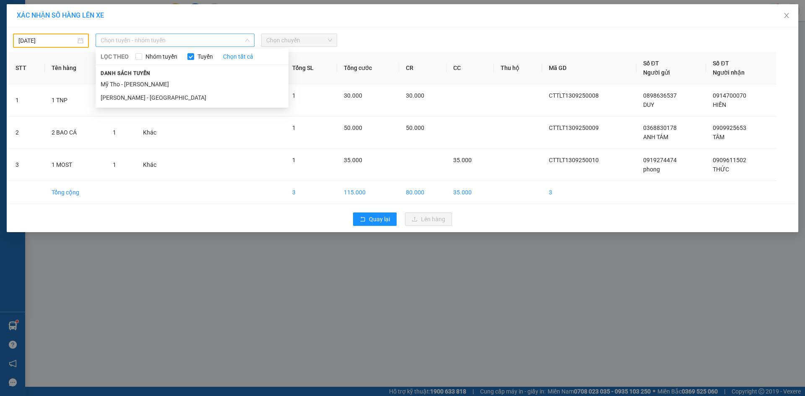
click at [174, 43] on span "Chọn tuyến - nhóm tuyến" at bounding box center [175, 40] width 149 height 13
click at [115, 89] on li "Mỹ Tho - [PERSON_NAME]" at bounding box center [192, 84] width 193 height 13
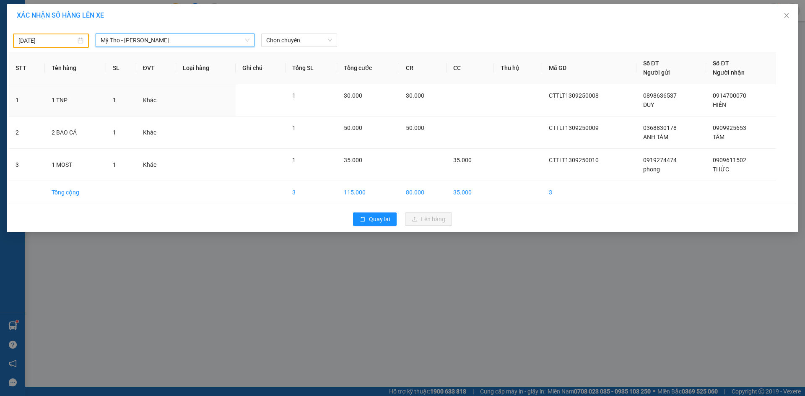
click at [62, 39] on input "[DATE]" at bounding box center [46, 40] width 57 height 9
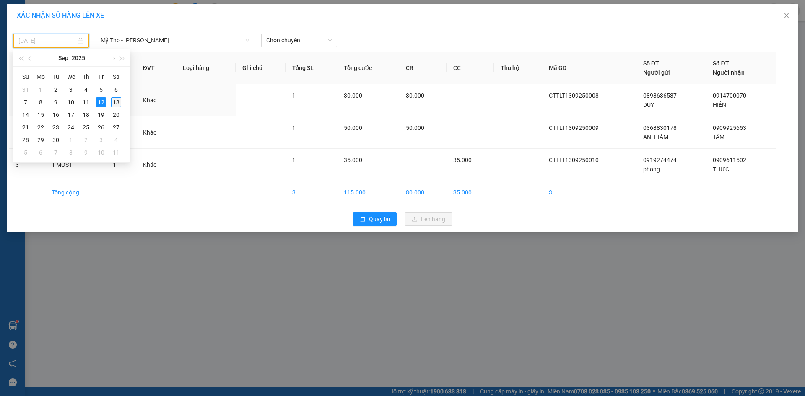
click at [117, 103] on div "13" at bounding box center [116, 102] width 10 height 10
type input "[DATE]"
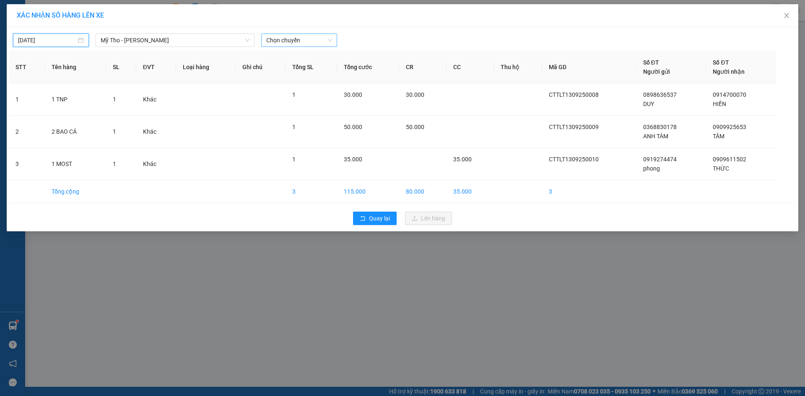
click at [285, 42] on span "Chọn chuyến" at bounding box center [299, 40] width 66 height 13
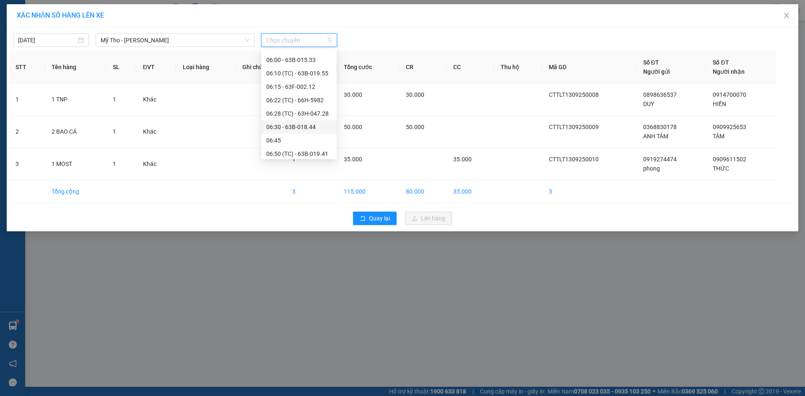
scroll to position [168, 0]
click at [305, 87] on div "06:10 (TC) - 63B-019.55" at bounding box center [298, 90] width 65 height 9
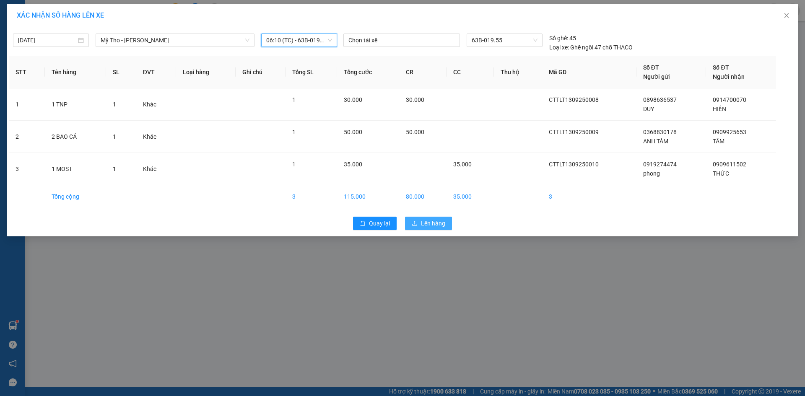
click at [415, 224] on icon "upload" at bounding box center [415, 223] width 6 height 6
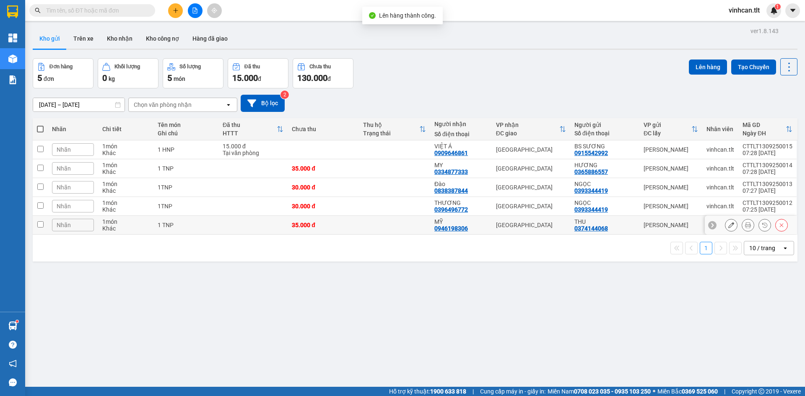
click at [247, 227] on td at bounding box center [252, 225] width 69 height 19
checkbox input "true"
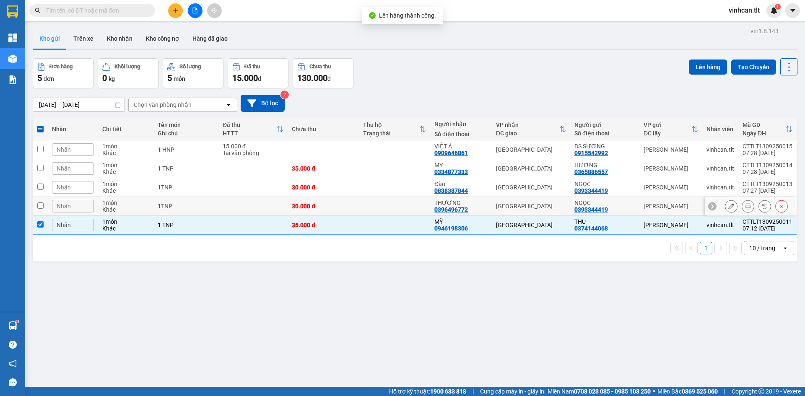
click at [248, 208] on td at bounding box center [252, 206] width 69 height 19
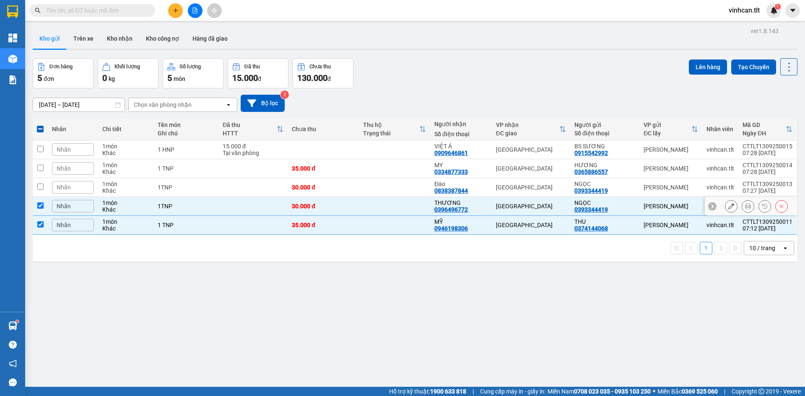
click at [249, 202] on td at bounding box center [252, 206] width 69 height 19
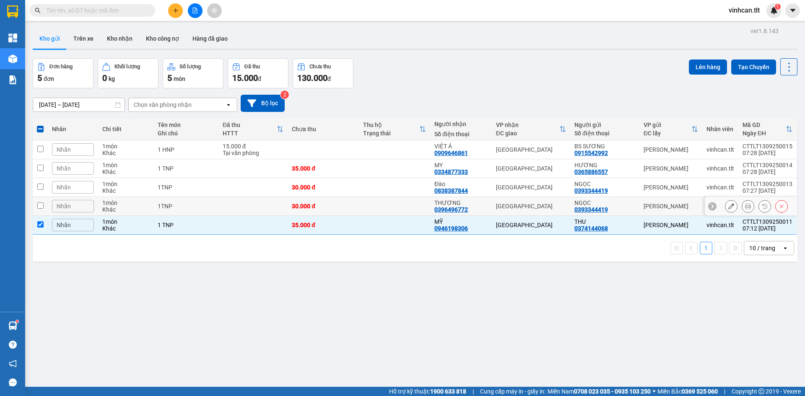
checkbox input "false"
click at [710, 64] on button "Lên hàng" at bounding box center [708, 67] width 38 height 15
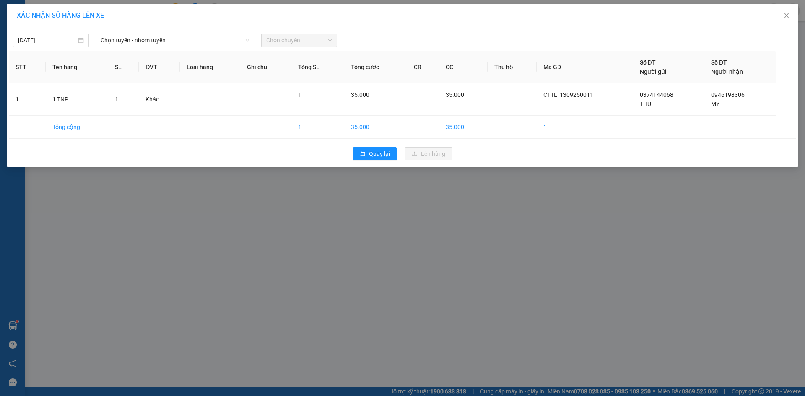
click at [191, 44] on span "Chọn tuyến - nhóm tuyến" at bounding box center [175, 40] width 149 height 13
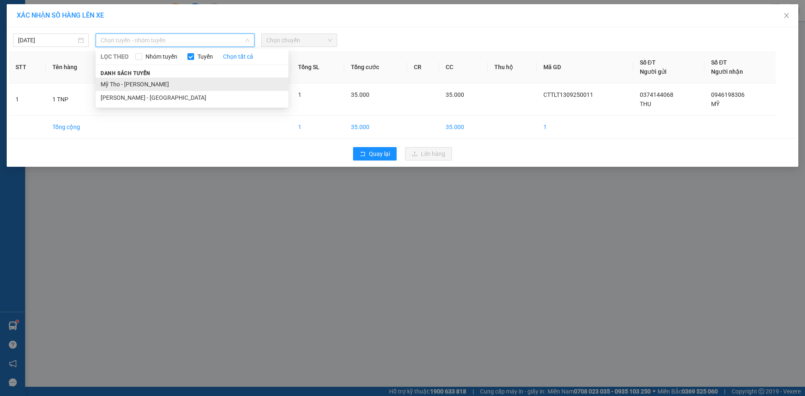
click at [150, 84] on li "Mỹ Tho - [PERSON_NAME]" at bounding box center [192, 84] width 193 height 13
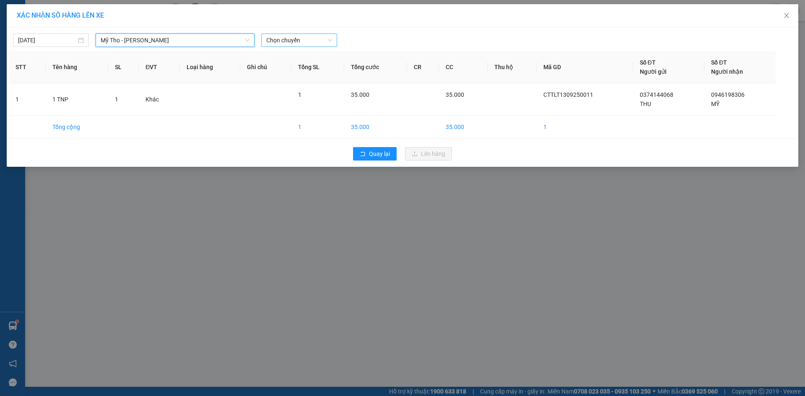
click at [285, 45] on span "Chọn chuyến" at bounding box center [299, 40] width 66 height 13
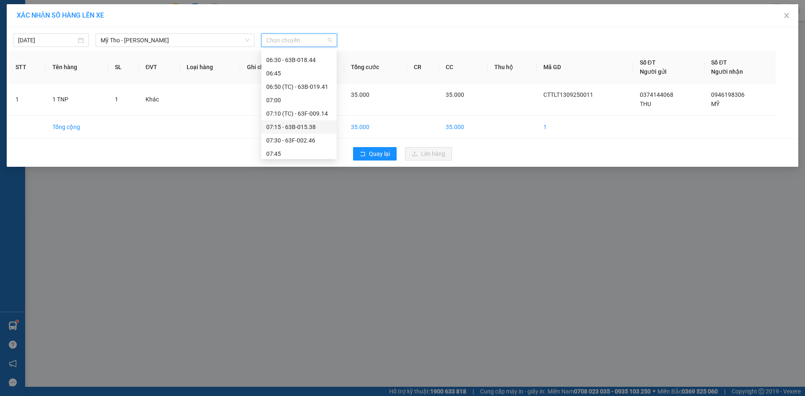
scroll to position [252, 0]
click at [289, 57] on div "06:30 - 63B-018.44" at bounding box center [298, 60] width 65 height 9
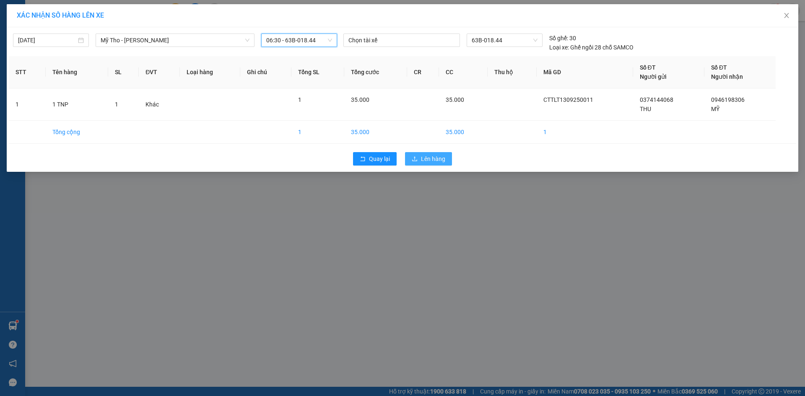
click at [428, 160] on span "Lên hàng" at bounding box center [433, 158] width 24 height 9
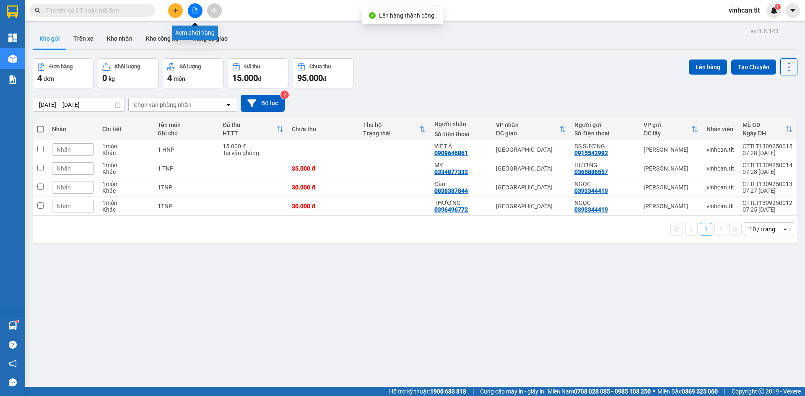
click at [197, 10] on icon "file-add" at bounding box center [195, 11] width 5 height 6
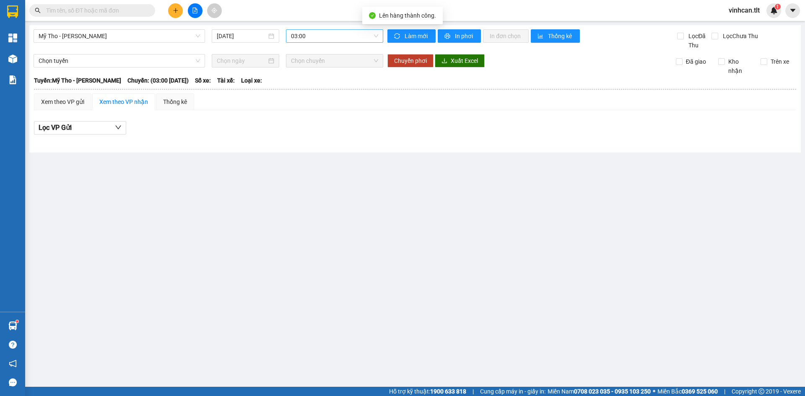
click at [306, 33] on span "03:00" at bounding box center [334, 36] width 87 height 13
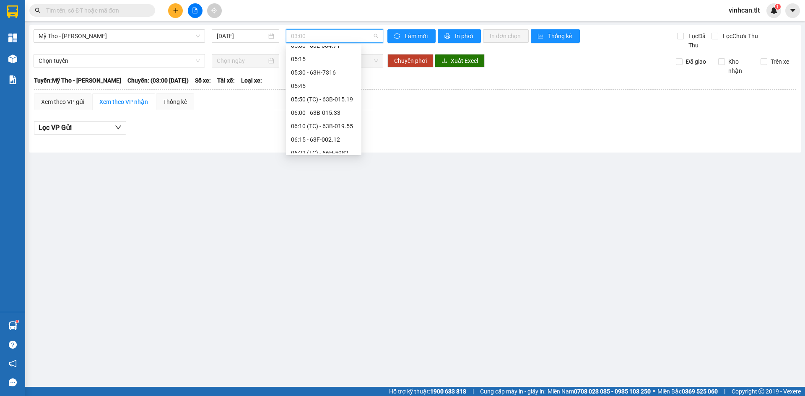
scroll to position [126, 0]
click at [338, 125] on div "06:10 (TC) - 63B-019.55" at bounding box center [323, 128] width 65 height 9
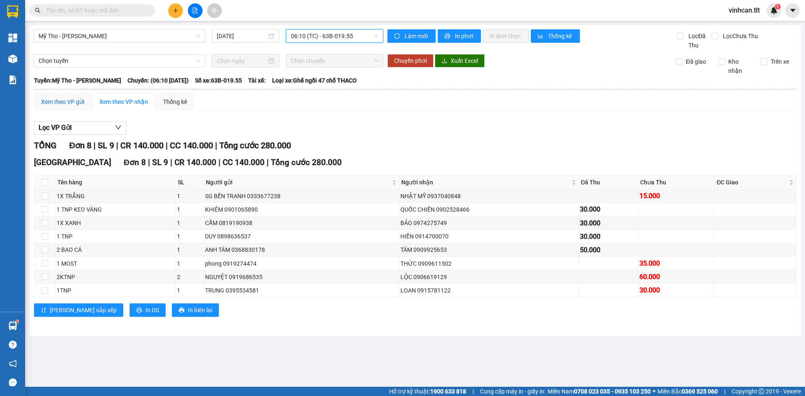
click at [71, 102] on div "Xem theo VP gửi" at bounding box center [62, 101] width 43 height 9
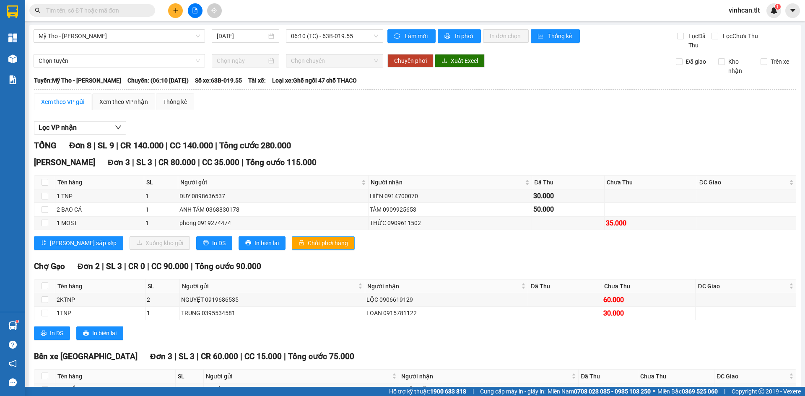
click at [292, 243] on button "Chốt phơi hàng" at bounding box center [323, 242] width 63 height 13
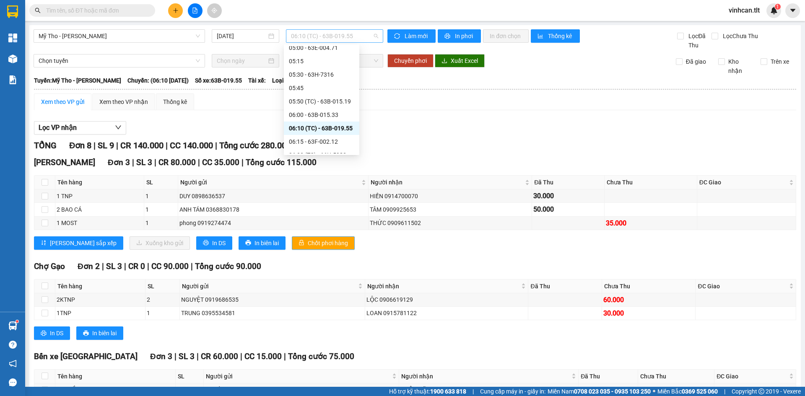
click at [309, 41] on span "06:10 (TC) - 63B-019.55" at bounding box center [334, 36] width 87 height 13
click at [327, 141] on div "06:30 - 63B-018.44" at bounding box center [321, 139] width 65 height 9
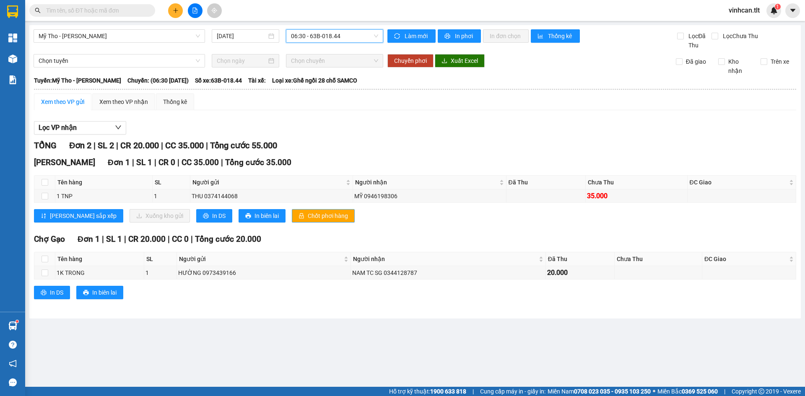
click at [308, 211] on span "Chốt phơi hàng" at bounding box center [328, 215] width 40 height 9
click at [334, 141] on div "TỔNG Đơn 2 | SL 2 | CR 20.000 | CC 35.000 | Tổng cước 55.000" at bounding box center [415, 145] width 762 height 13
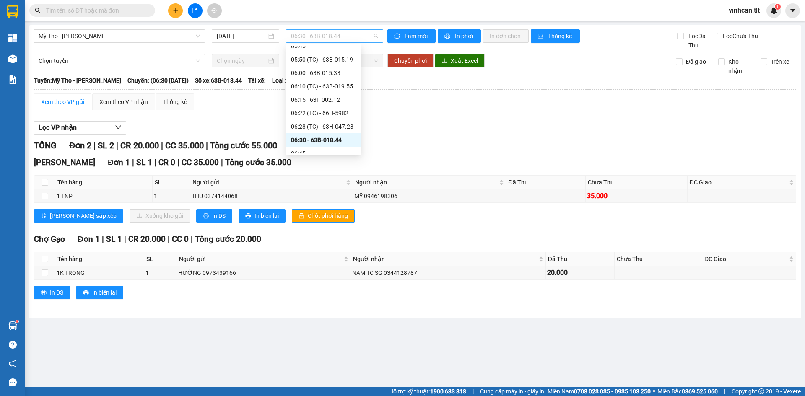
click at [328, 42] on span "06:30 - 63B-018.44" at bounding box center [334, 36] width 87 height 13
click at [331, 73] on div "05:30 - 63H-7316" at bounding box center [323, 74] width 65 height 9
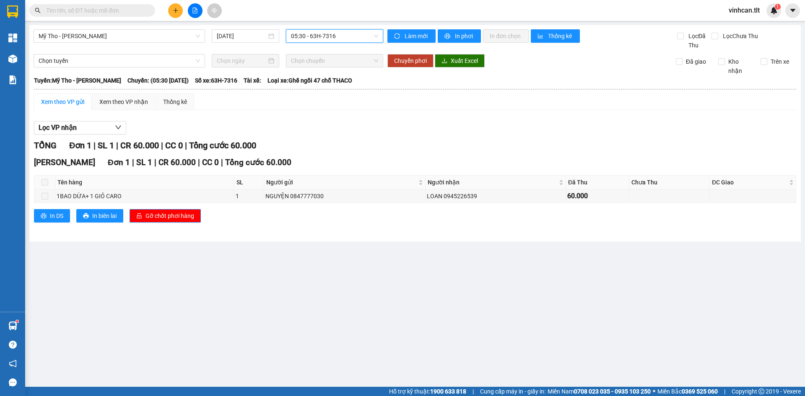
click at [304, 35] on span "05:30 - 63H-7316" at bounding box center [334, 36] width 87 height 13
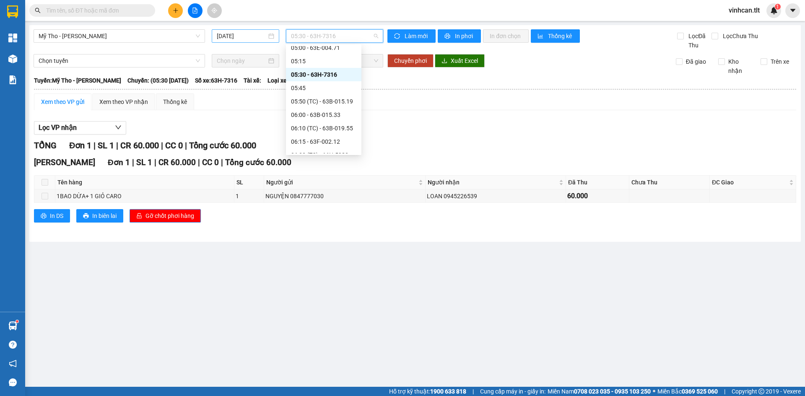
click at [229, 41] on div "[DATE]" at bounding box center [245, 35] width 67 height 13
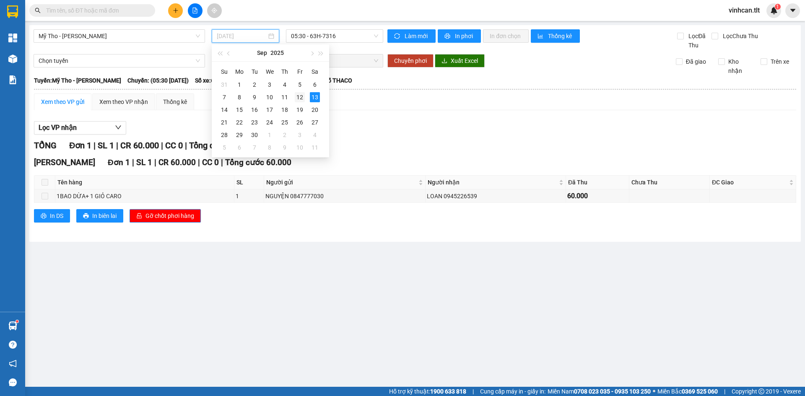
click at [300, 97] on div "12" at bounding box center [300, 97] width 10 height 10
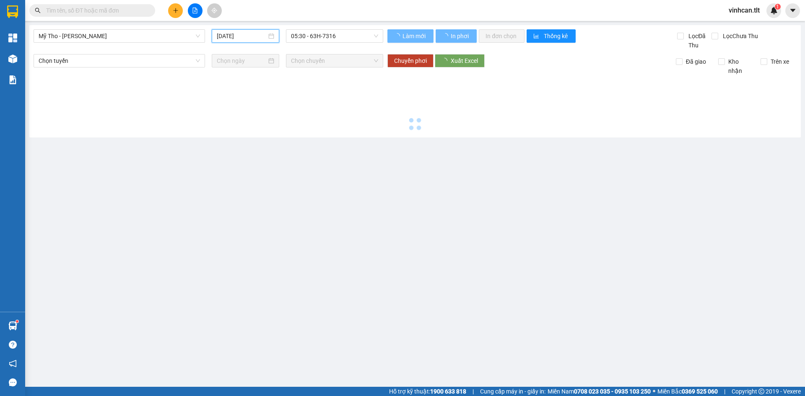
type input "[DATE]"
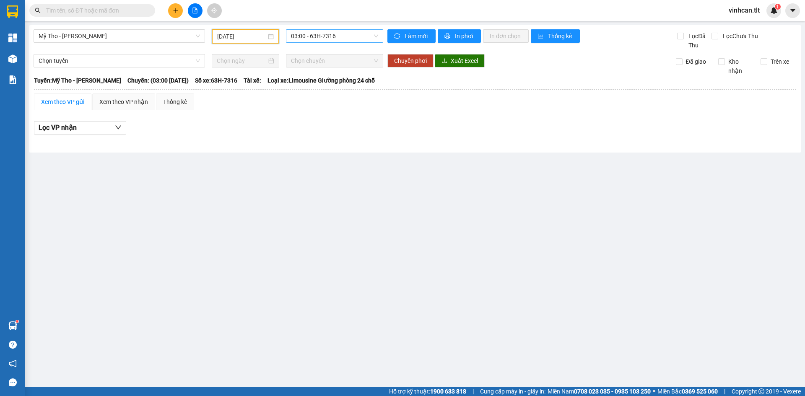
click at [306, 36] on span "03:00 - 63H-7316" at bounding box center [334, 36] width 87 height 13
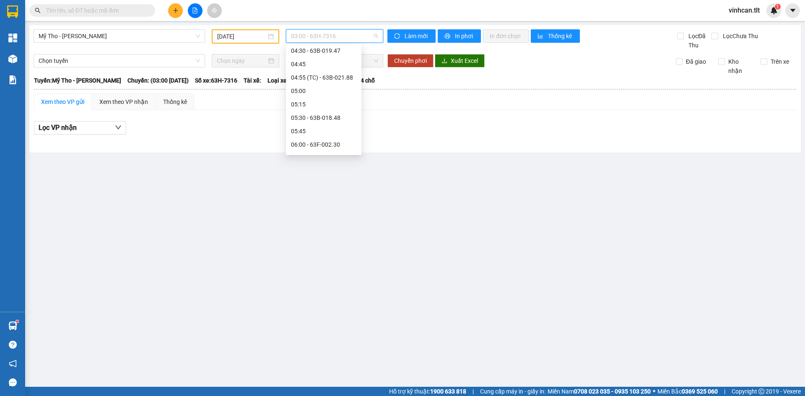
scroll to position [97, 0]
click at [329, 79] on div "04:55 (TC) - 63B-021.88" at bounding box center [323, 76] width 65 height 9
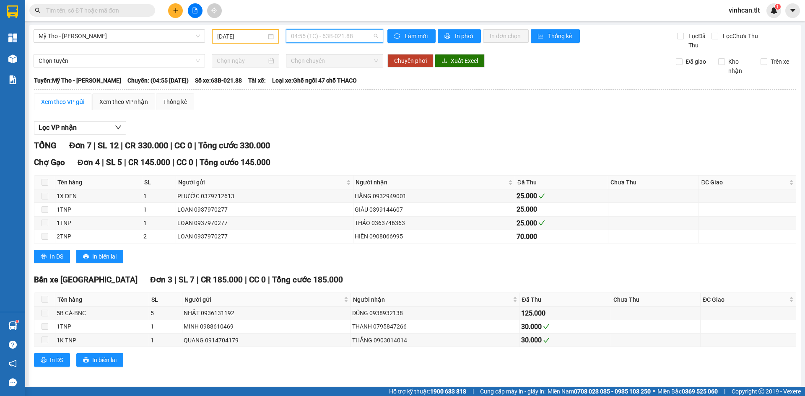
click at [336, 40] on span "04:55 (TC) - 63B-021.88" at bounding box center [334, 36] width 87 height 13
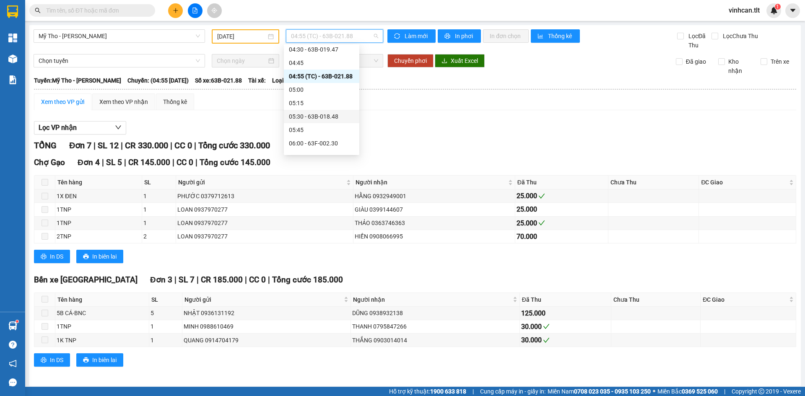
click at [329, 120] on div "05:30 - 63B-018.48" at bounding box center [321, 116] width 65 height 9
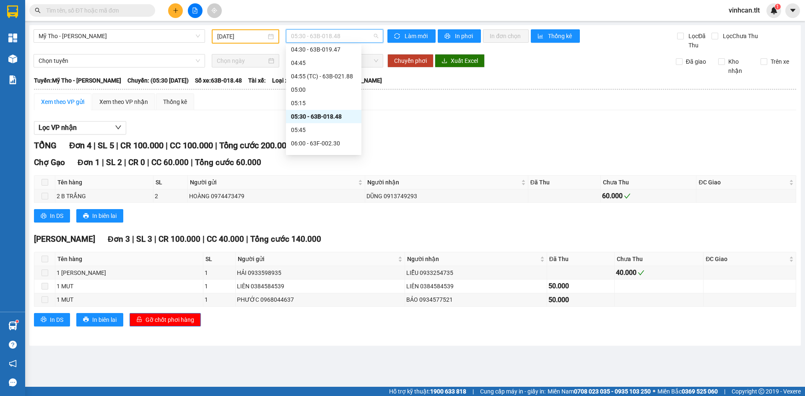
click at [331, 38] on span "05:30 - 63B-018.48" at bounding box center [334, 36] width 87 height 13
click at [331, 144] on div "06:00 - 63F-002.30" at bounding box center [323, 143] width 65 height 9
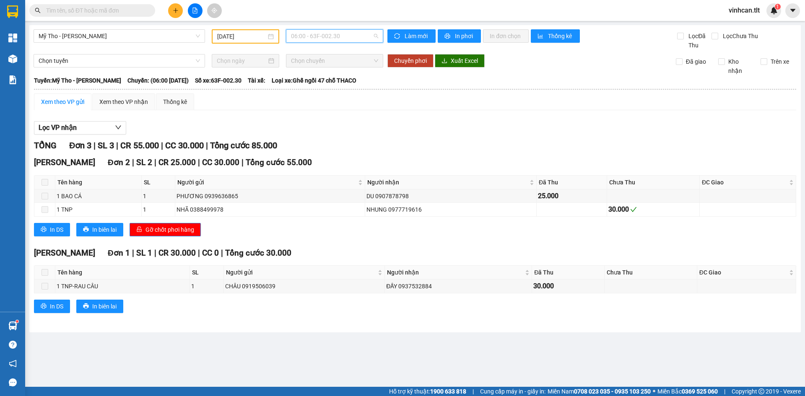
drag, startPoint x: 319, startPoint y: 35, endPoint x: 323, endPoint y: 51, distance: 16.1
click at [319, 36] on span "06:00 - 63F-002.30" at bounding box center [334, 36] width 87 height 13
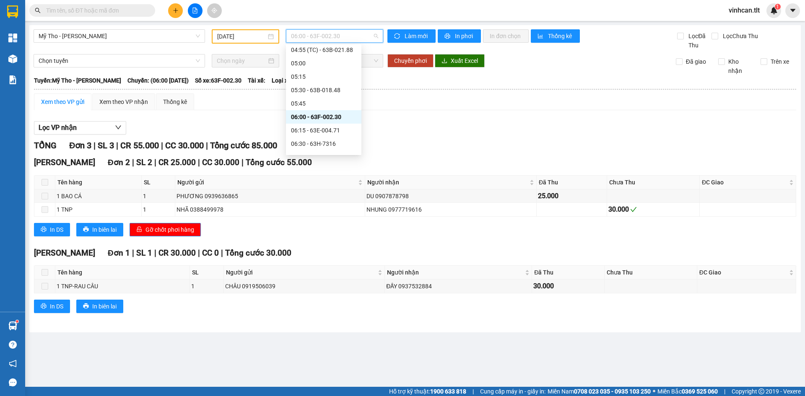
scroll to position [139, 0]
click at [323, 113] on div "06:15 - 63E-004.71" at bounding box center [323, 114] width 65 height 9
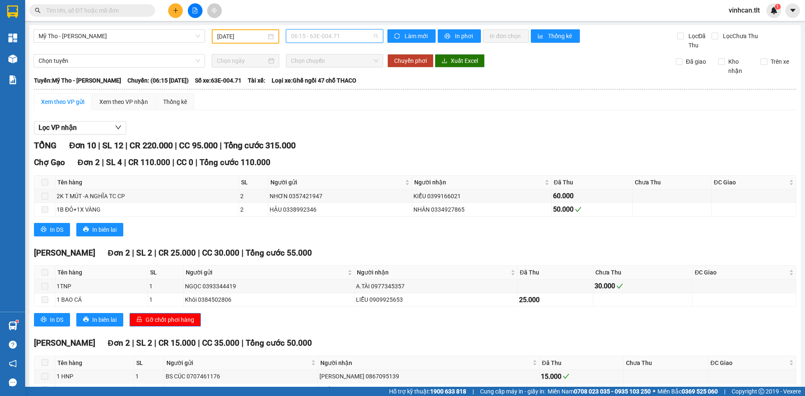
click at [307, 33] on span "06:15 - 63E-004.71" at bounding box center [334, 36] width 87 height 13
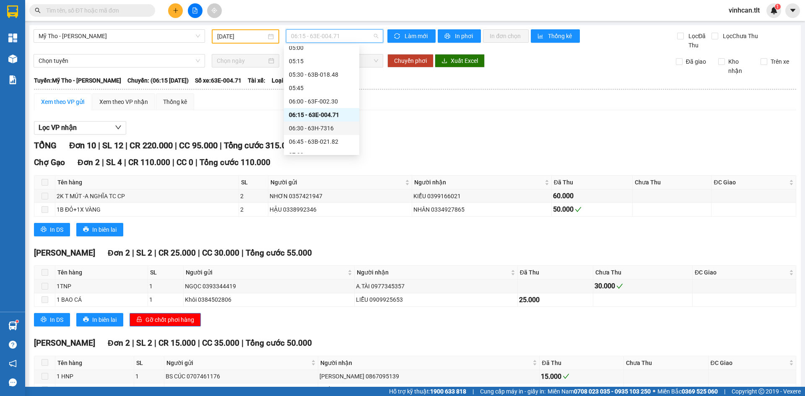
click at [312, 128] on div "06:30 - 63H-7316" at bounding box center [321, 128] width 65 height 9
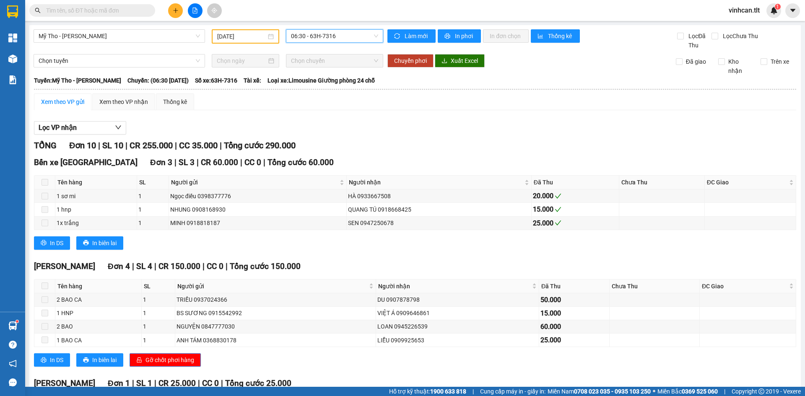
click at [317, 36] on span "06:30 - 63H-7316" at bounding box center [334, 36] width 87 height 13
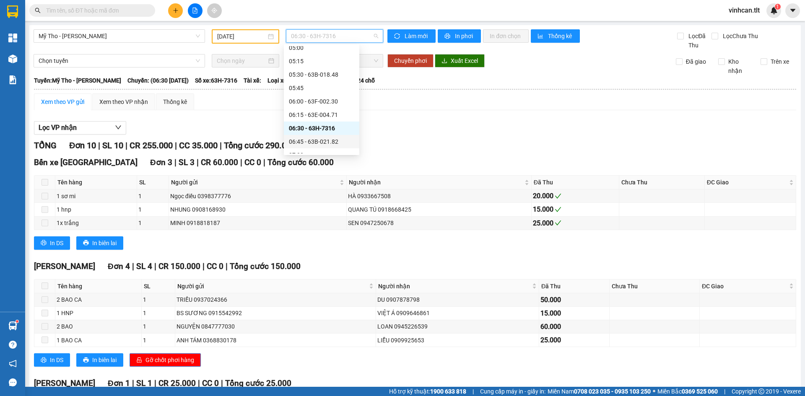
click at [323, 137] on div "06:45 - 63B-021.82" at bounding box center [321, 141] width 65 height 9
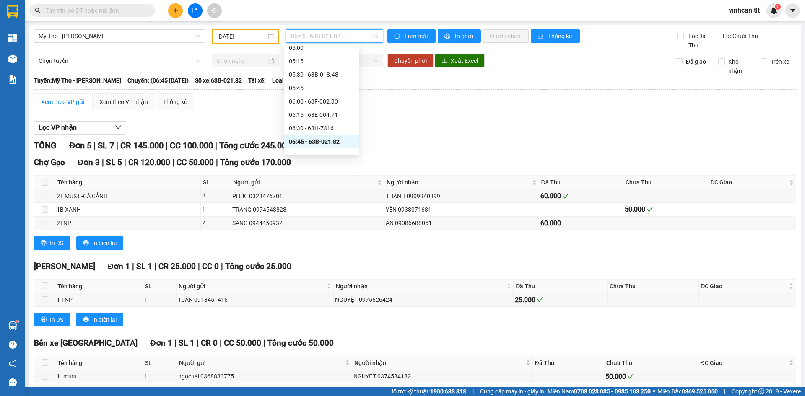
click at [325, 39] on span "06:45 - 63B-021.82" at bounding box center [334, 36] width 87 height 13
click at [317, 84] on div "07:10 (TC) - 63F-002.12" at bounding box center [321, 84] width 65 height 9
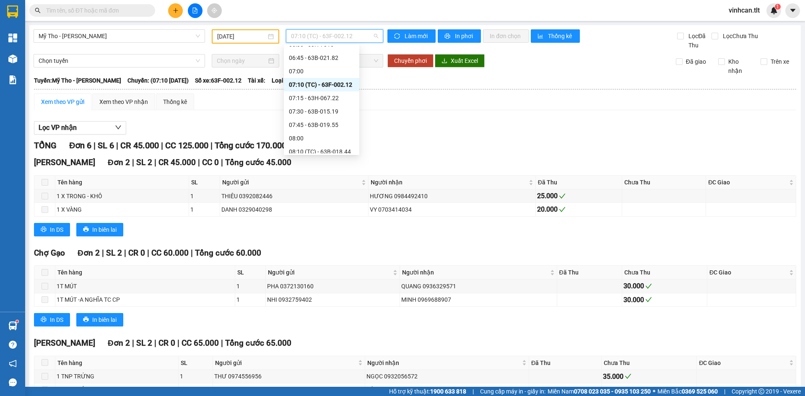
drag, startPoint x: 338, startPoint y: 40, endPoint x: 335, endPoint y: 70, distance: 30.3
click at [338, 41] on span "07:10 (TC) - 63F-002.12" at bounding box center [334, 36] width 87 height 13
click at [319, 101] on div "07:15 - 63H-067.22" at bounding box center [321, 97] width 65 height 9
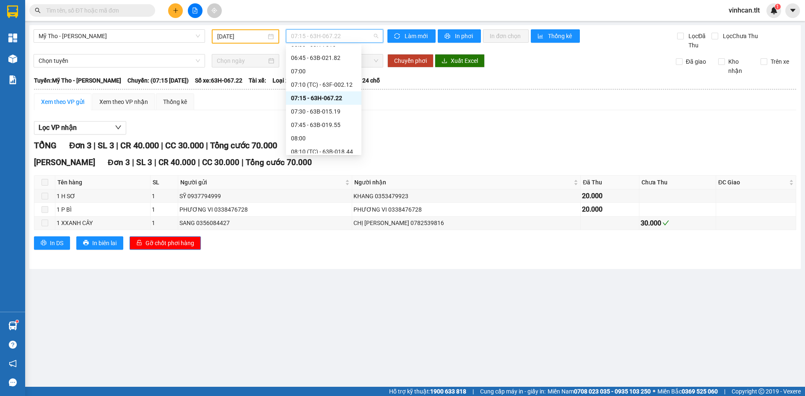
click at [320, 39] on span "07:15 - 63H-067.22" at bounding box center [334, 36] width 87 height 13
click at [323, 112] on div "07:30 - 63B-015.19" at bounding box center [323, 111] width 65 height 9
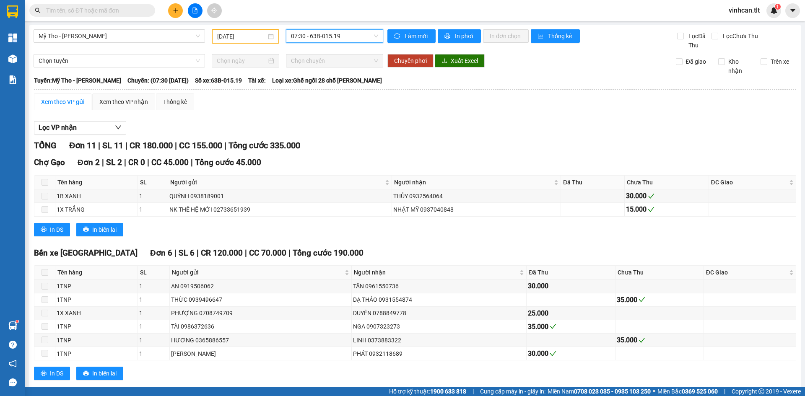
click at [322, 36] on span "07:30 - 63B-015.19" at bounding box center [334, 36] width 87 height 13
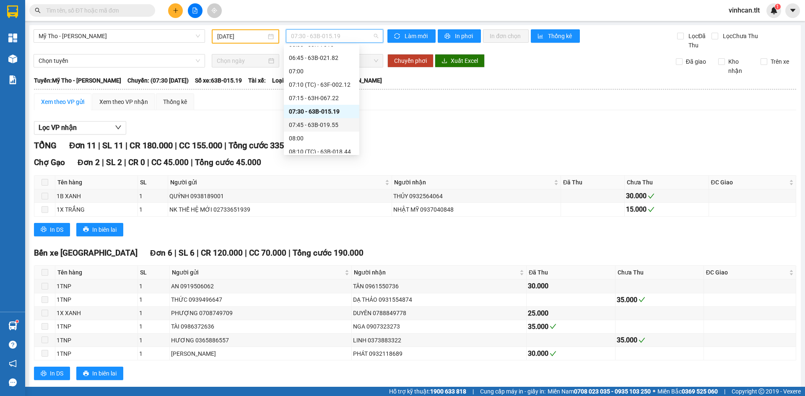
click at [320, 130] on div "07:45 - 63B-019.55" at bounding box center [321, 124] width 75 height 13
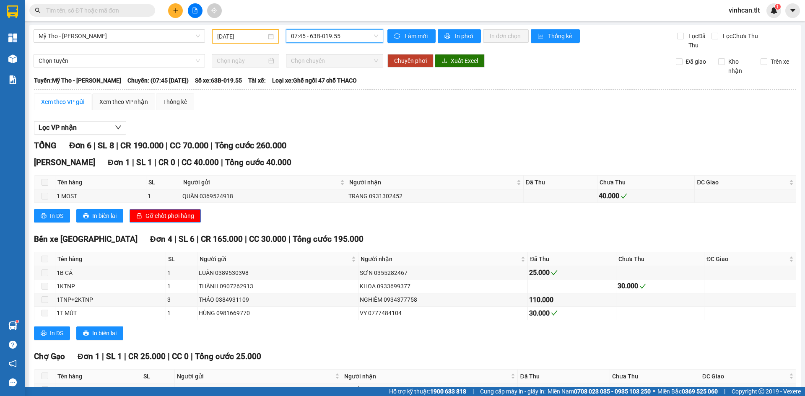
click at [329, 43] on div "07:45 07:45 - 63B-019.55" at bounding box center [335, 36] width 104 height 14
click at [329, 42] on span "07:45 - 63B-019.55" at bounding box center [334, 36] width 87 height 13
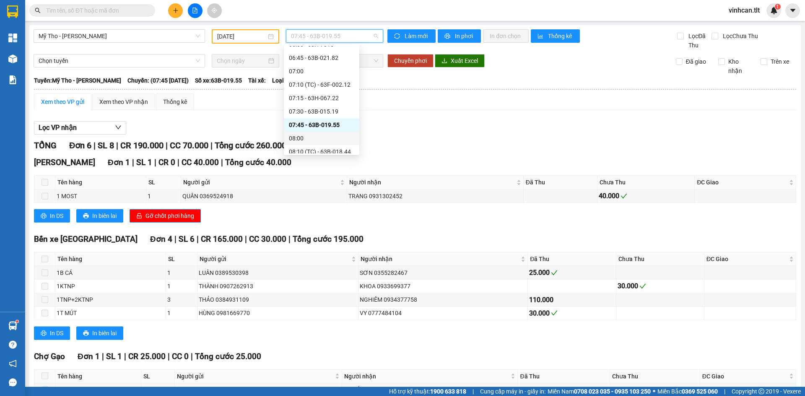
scroll to position [265, 0]
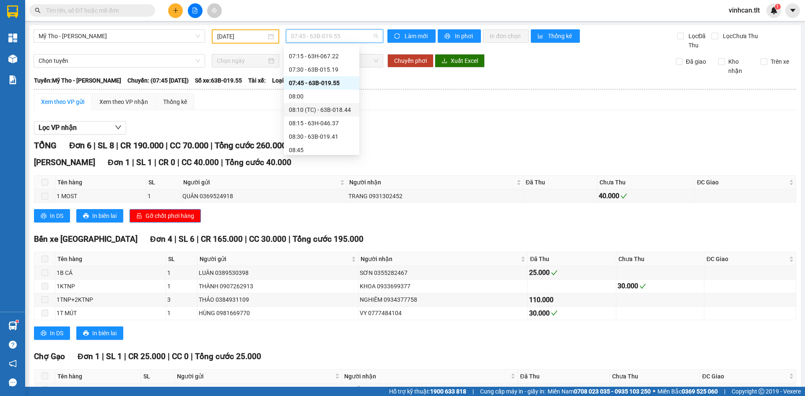
click at [328, 108] on div "08:10 (TC) - 63B-018.44" at bounding box center [321, 109] width 65 height 9
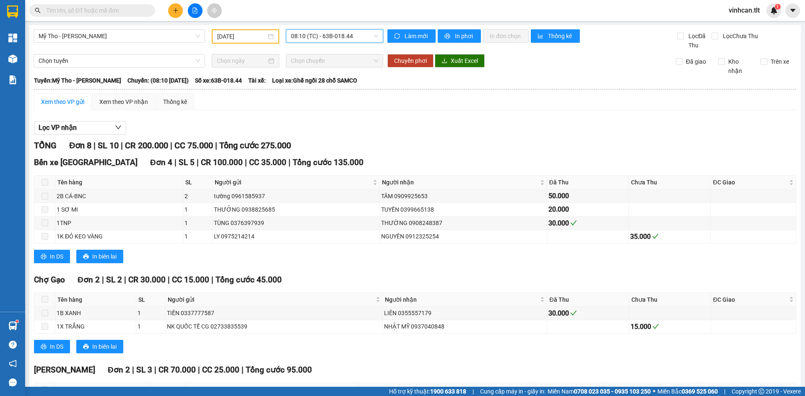
click at [351, 39] on span "08:10 (TC) - 63B-018.44" at bounding box center [334, 36] width 87 height 13
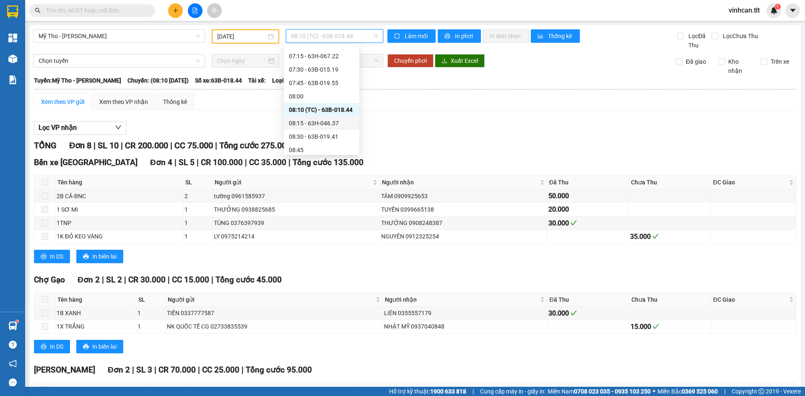
click at [335, 122] on div "08:15 - 63H-046.37" at bounding box center [321, 123] width 65 height 9
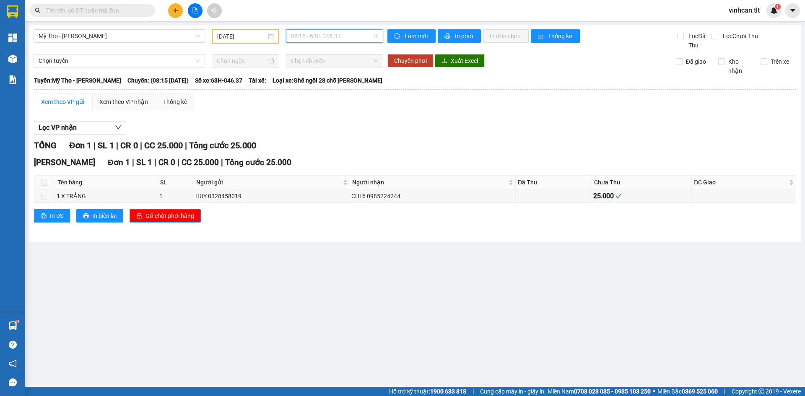
click at [318, 34] on span "08:15 - 63H-046.37" at bounding box center [334, 36] width 87 height 13
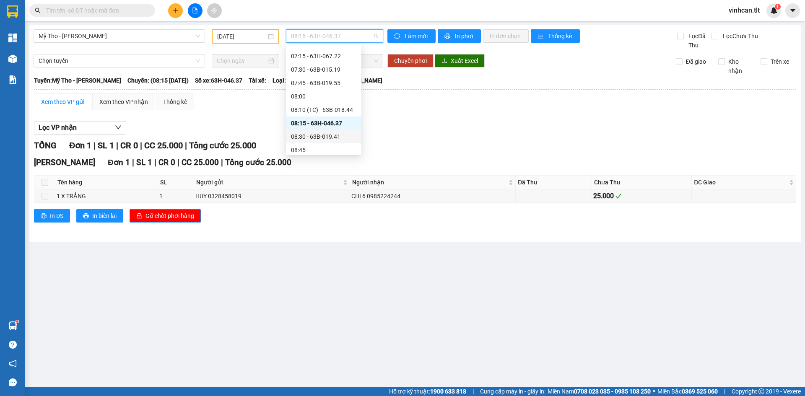
click at [312, 139] on div "08:30 - 63B-019.41" at bounding box center [323, 136] width 65 height 9
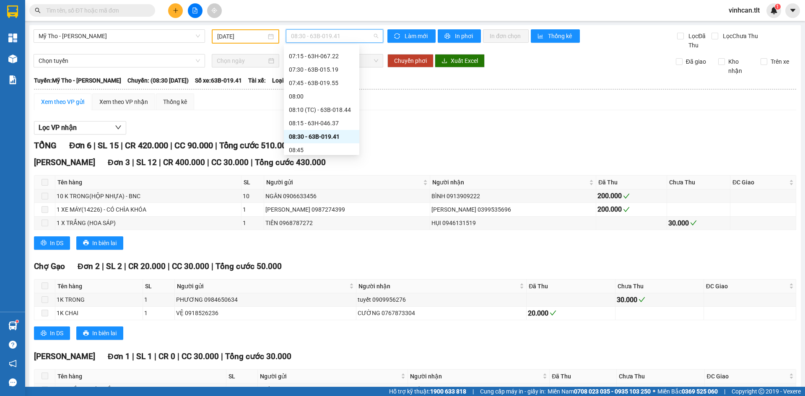
drag, startPoint x: 309, startPoint y: 36, endPoint x: 322, endPoint y: 67, distance: 33.1
click at [309, 36] on span "08:30 - 63B-019.41" at bounding box center [334, 36] width 87 height 13
click at [325, 123] on div "08:50 (TC) - 63F-009.14" at bounding box center [321, 121] width 65 height 9
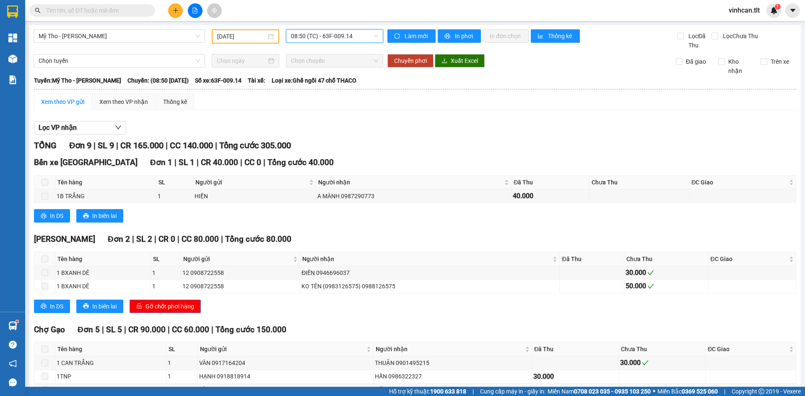
click at [317, 35] on span "08:50 (TC) - 63F-009.14" at bounding box center [334, 36] width 87 height 13
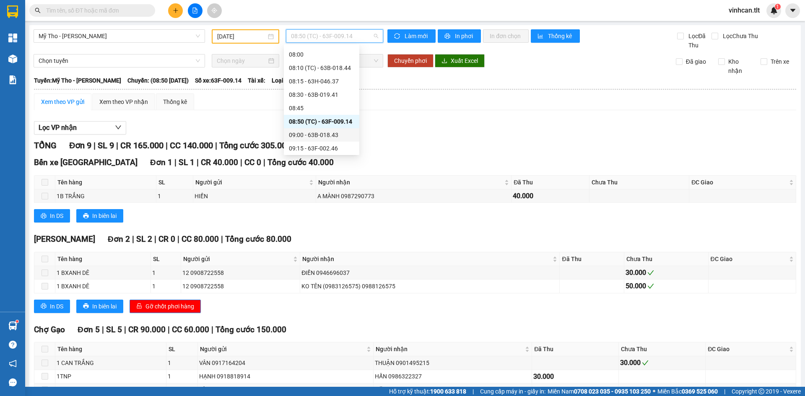
click at [312, 137] on div "09:00 - 63B-018.43" at bounding box center [321, 134] width 65 height 9
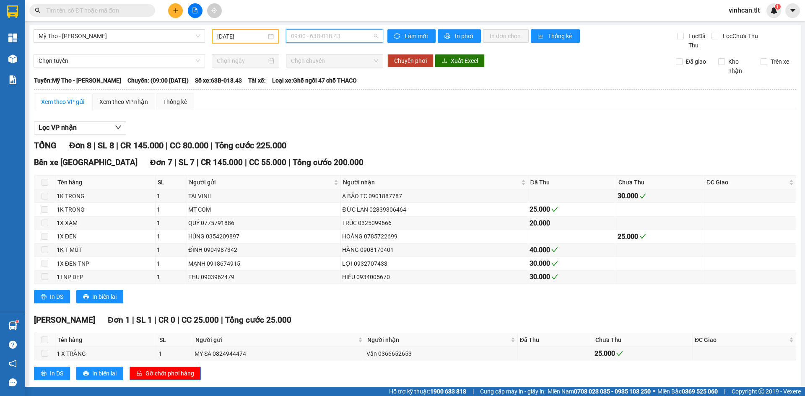
click at [304, 39] on span "09:00 - 63B-018.43" at bounding box center [334, 36] width 87 height 13
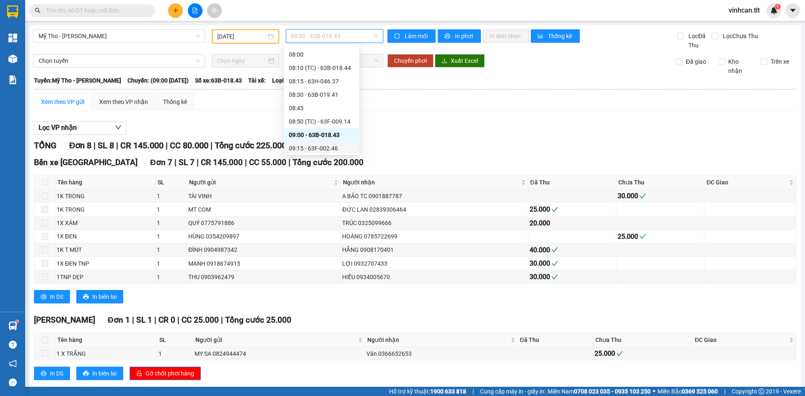
click at [321, 152] on div "09:15 - 63F-002.46" at bounding box center [321, 148] width 65 height 9
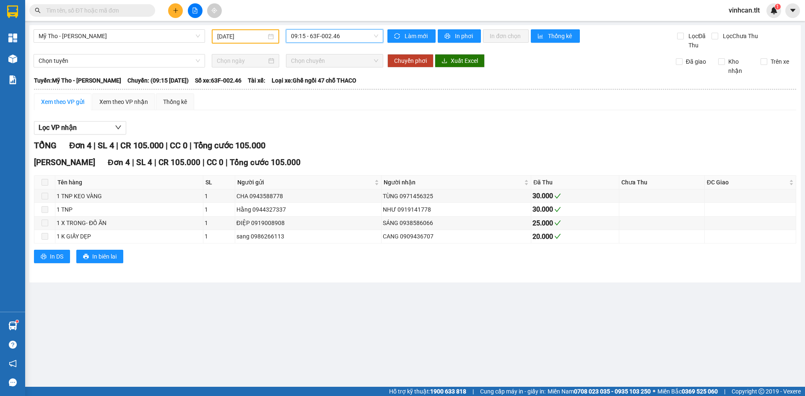
click at [314, 39] on span "09:15 - 63F-002.46" at bounding box center [334, 36] width 87 height 13
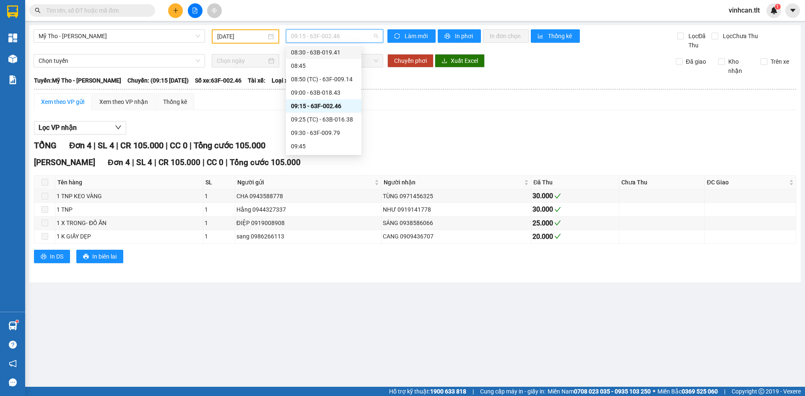
scroll to position [350, 0]
click at [321, 117] on div "09:25 (TC) - 63B-016.38" at bounding box center [323, 118] width 65 height 9
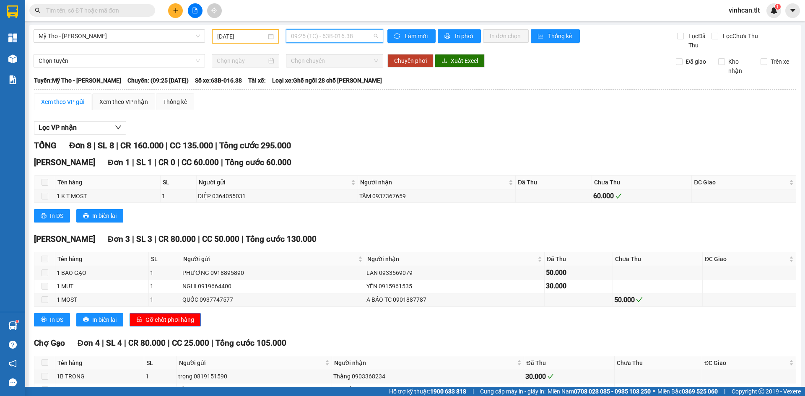
click at [324, 41] on span "09:25 (TC) - 63B-016.38" at bounding box center [334, 36] width 87 height 13
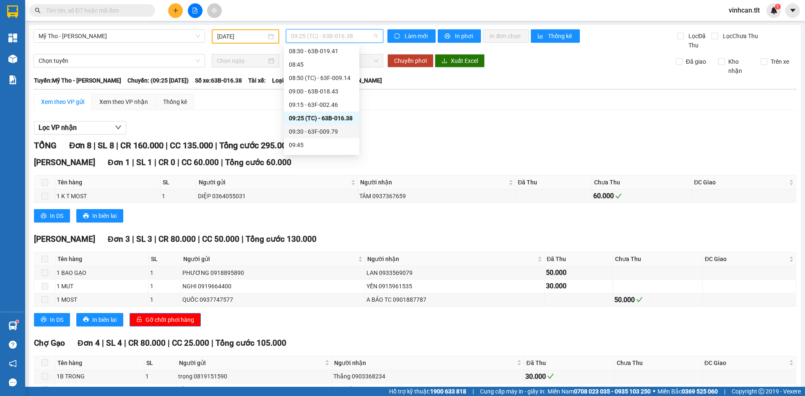
click at [325, 129] on div "09:30 - 63F-009.79" at bounding box center [321, 131] width 65 height 9
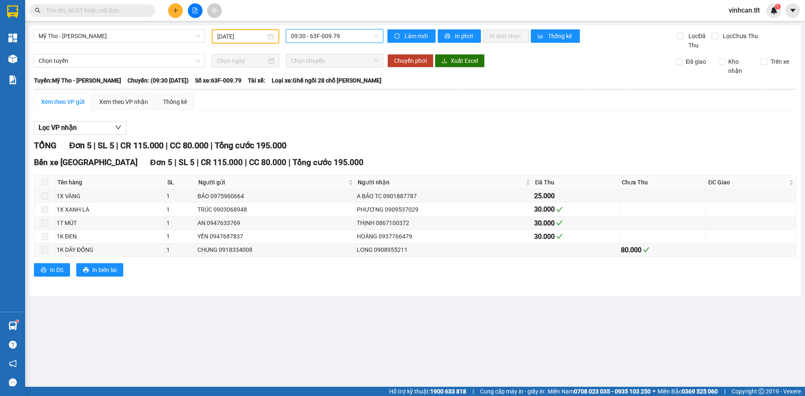
click at [326, 37] on span "09:30 - 63F-009.79" at bounding box center [334, 36] width 87 height 13
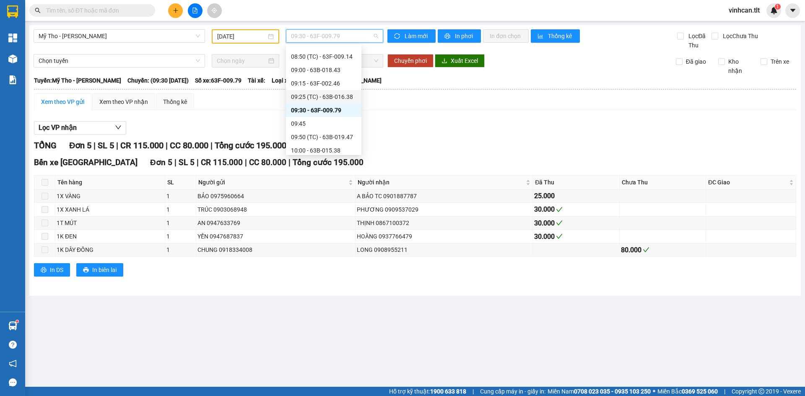
scroll to position [392, 0]
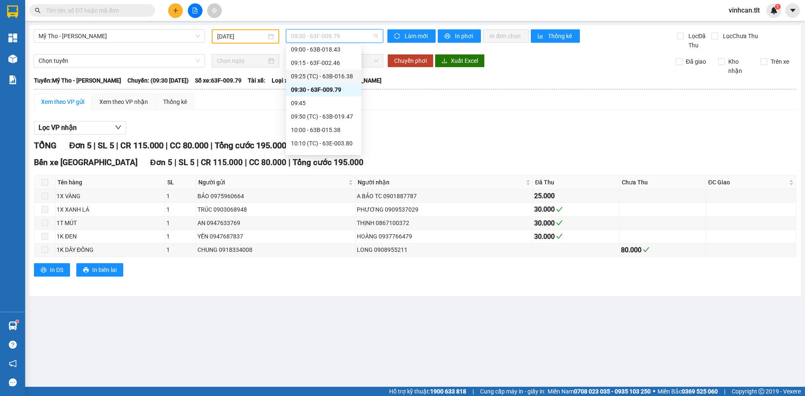
click at [331, 115] on div "09:50 (TC) - 63B-019.47" at bounding box center [323, 116] width 65 height 9
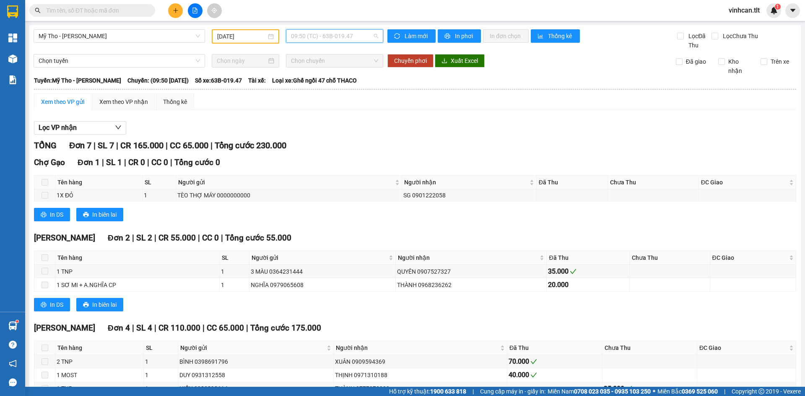
click at [351, 36] on span "09:50 (TC) - 63B-019.47" at bounding box center [334, 36] width 87 height 13
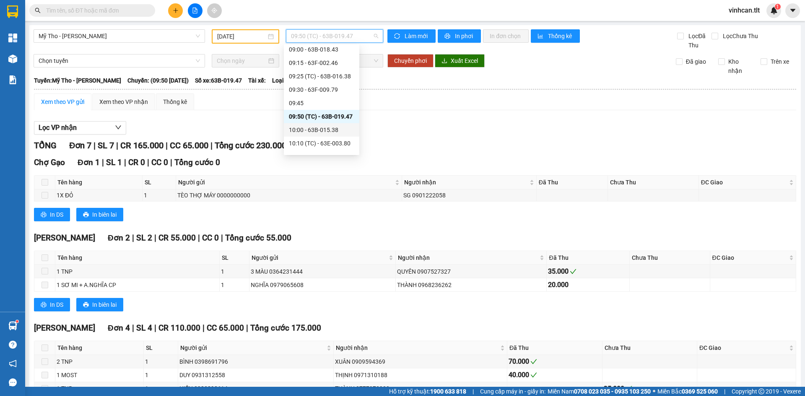
click at [333, 134] on div "10:00 - 63B-015.38" at bounding box center [321, 129] width 65 height 9
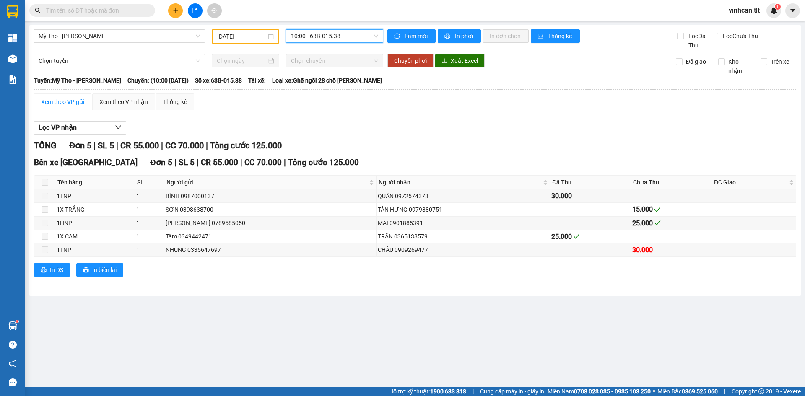
click at [317, 37] on span "10:00 - 63B-015.38" at bounding box center [334, 36] width 87 height 13
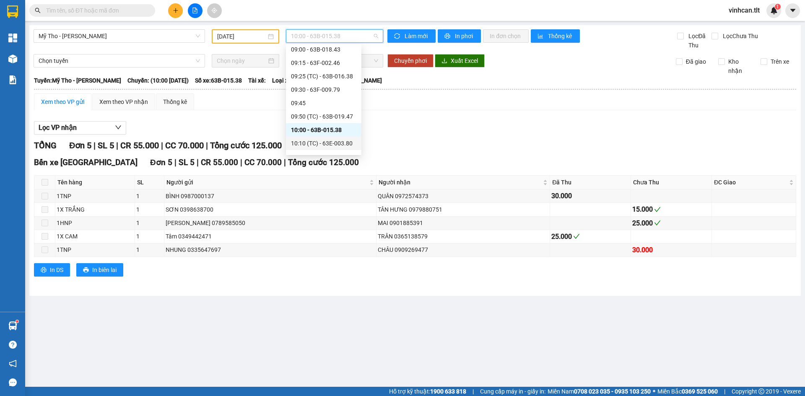
click at [314, 140] on div "10:10 (TC) - 63E-003.80" at bounding box center [323, 143] width 65 height 9
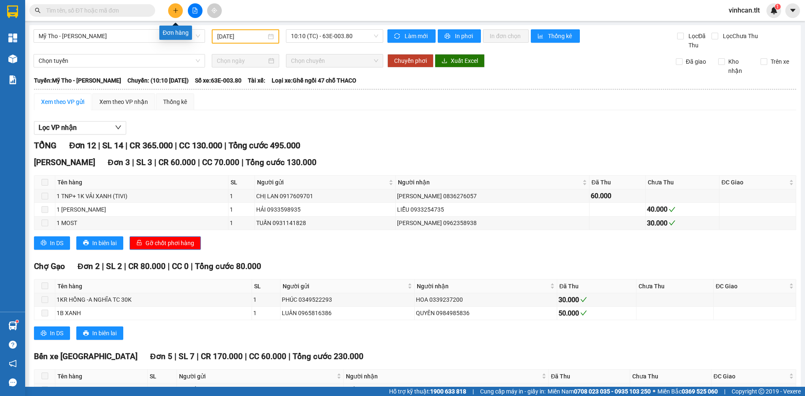
click at [173, 8] on icon "plus" at bounding box center [176, 11] width 6 height 6
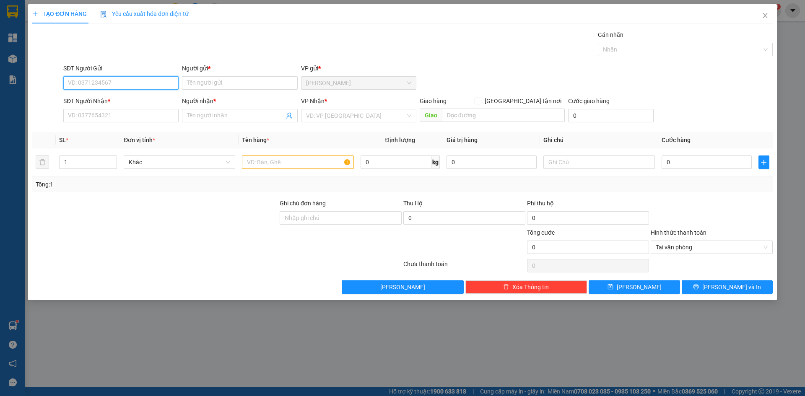
click at [134, 81] on input "SĐT Người Gửi" at bounding box center [120, 82] width 115 height 13
click at [129, 99] on div "0939792029 - NGUYÊN" at bounding box center [120, 99] width 105 height 9
type input "0939792029"
type input "NGUYÊN"
type input "0939792029"
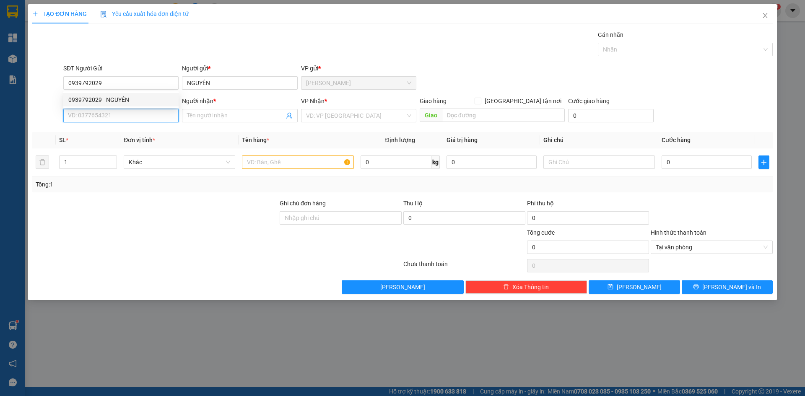
click at [124, 119] on input "SĐT Người Nhận *" at bounding box center [120, 115] width 115 height 13
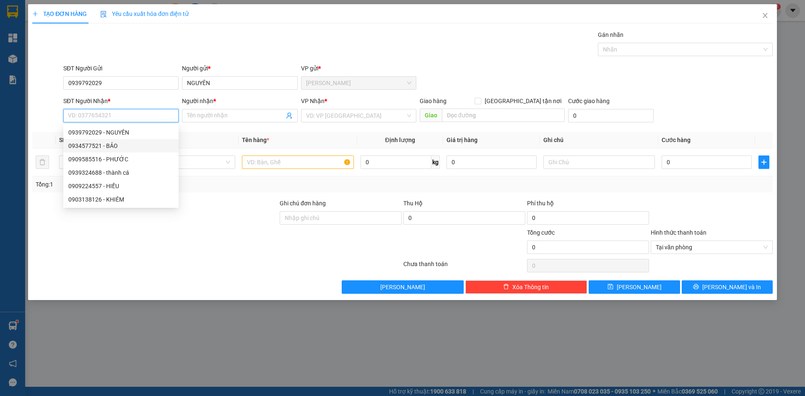
click at [103, 146] on div "0934577521 - BẢO" at bounding box center [120, 145] width 105 height 9
type input "0934577521"
type input "BẢO"
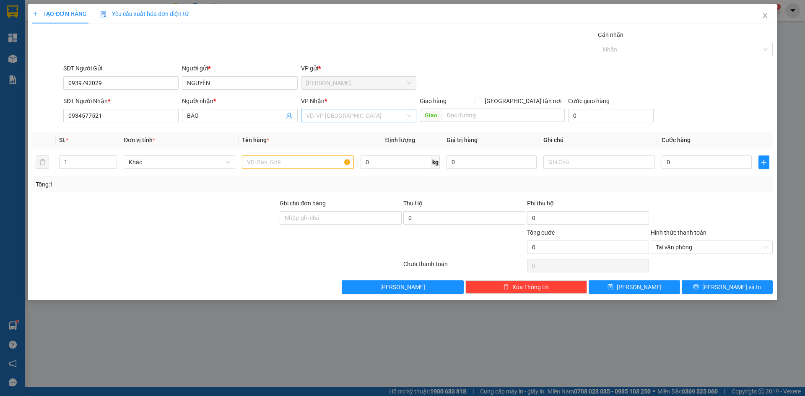
click at [316, 119] on input "search" at bounding box center [355, 115] width 99 height 13
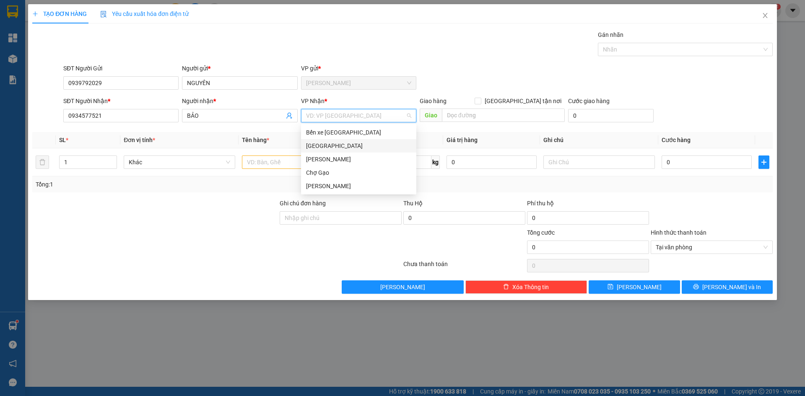
click at [314, 145] on div "[GEOGRAPHIC_DATA]" at bounding box center [358, 145] width 105 height 9
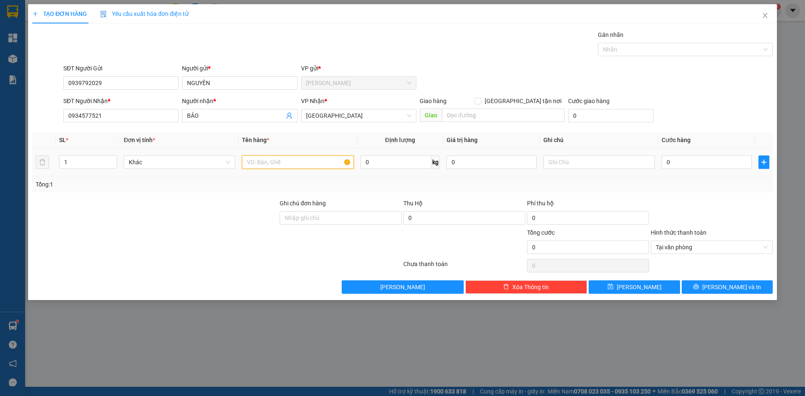
click at [298, 162] on input "text" at bounding box center [298, 162] width 112 height 13
paste input "Ó"
paste input "OS"
type input "1 MOST"
click at [714, 170] on div "0" at bounding box center [706, 162] width 90 height 17
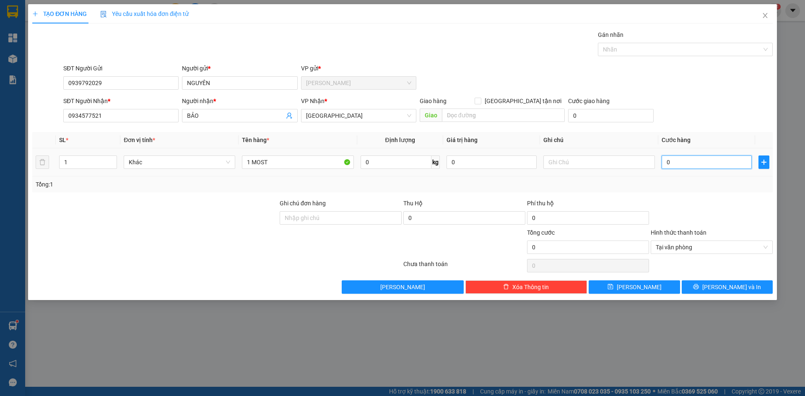
click at [712, 166] on input "0" at bounding box center [706, 162] width 90 height 13
type input "2"
click at [699, 289] on icon "printer" at bounding box center [696, 287] width 6 height 6
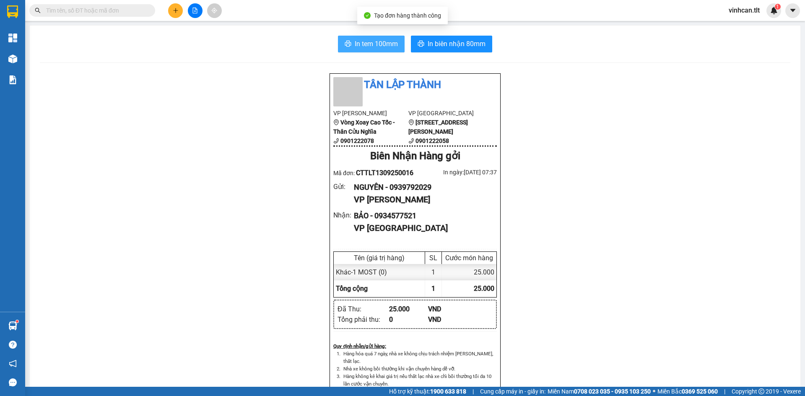
click at [368, 41] on span "In tem 100mm" at bounding box center [376, 44] width 43 height 10
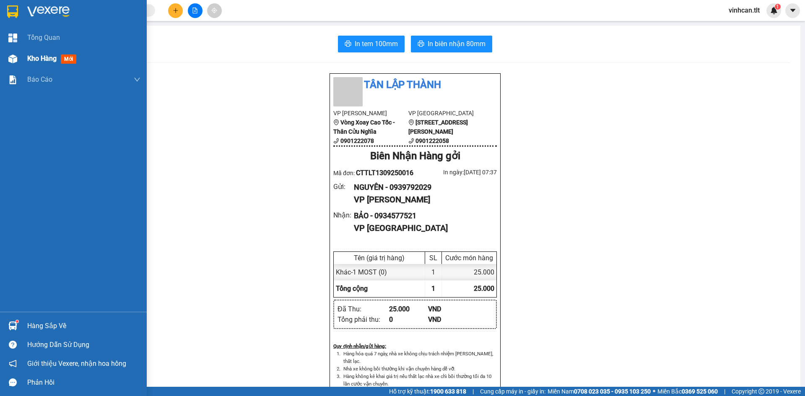
click at [32, 61] on span "Kho hàng" at bounding box center [41, 58] width 29 height 8
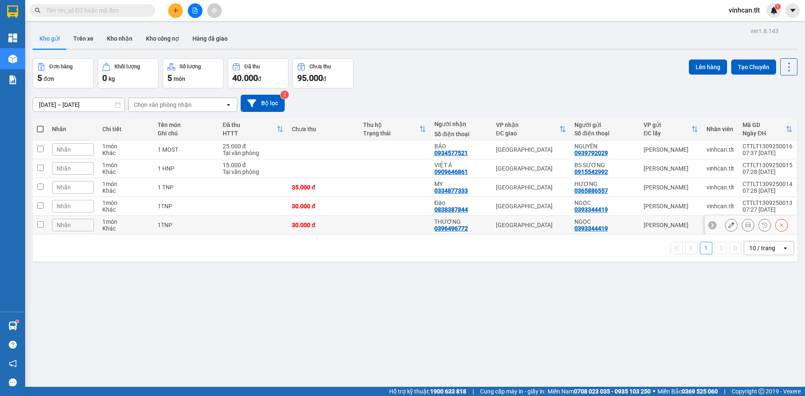
click at [231, 220] on td at bounding box center [252, 225] width 69 height 19
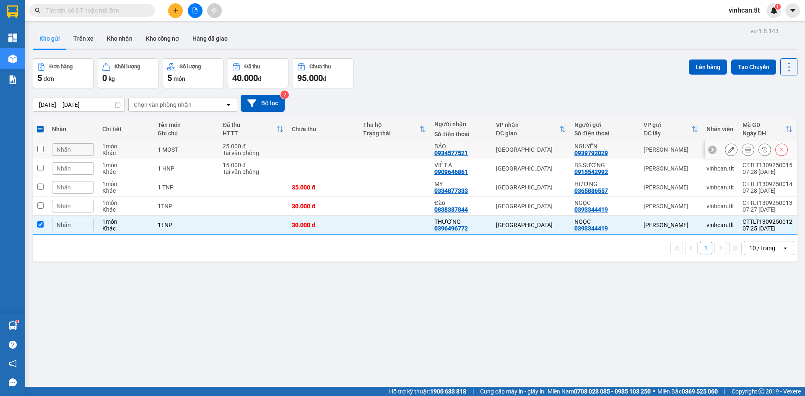
click at [41, 150] on input "checkbox" at bounding box center [40, 149] width 6 height 6
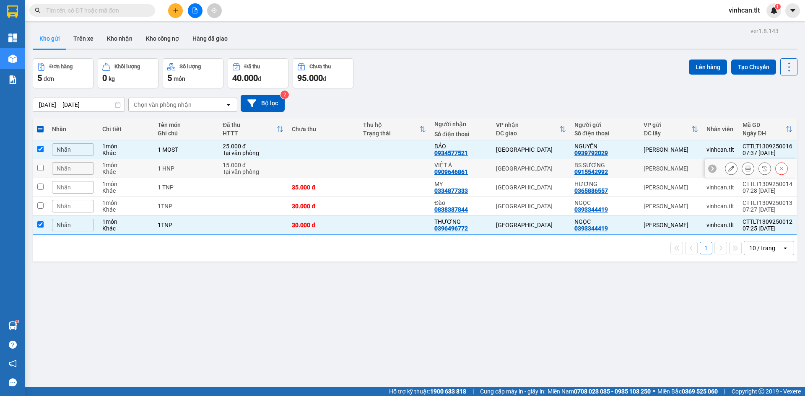
click at [40, 170] on input "checkbox" at bounding box center [40, 168] width 6 height 6
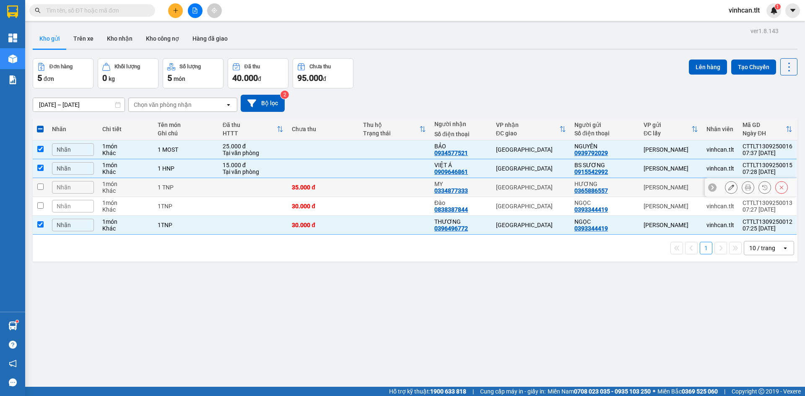
click at [40, 188] on input "checkbox" at bounding box center [40, 187] width 6 height 6
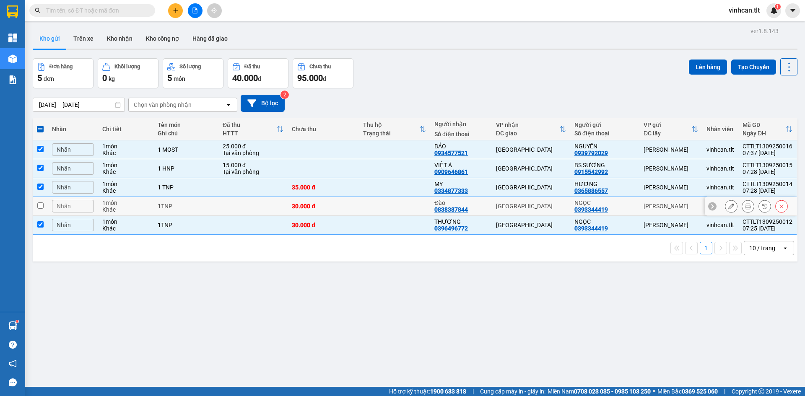
click at [40, 206] on input "checkbox" at bounding box center [40, 205] width 6 height 6
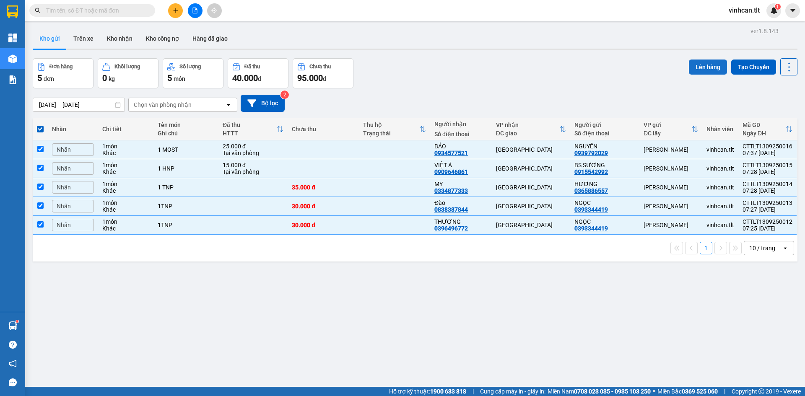
click at [699, 62] on button "Lên hàng" at bounding box center [708, 67] width 38 height 15
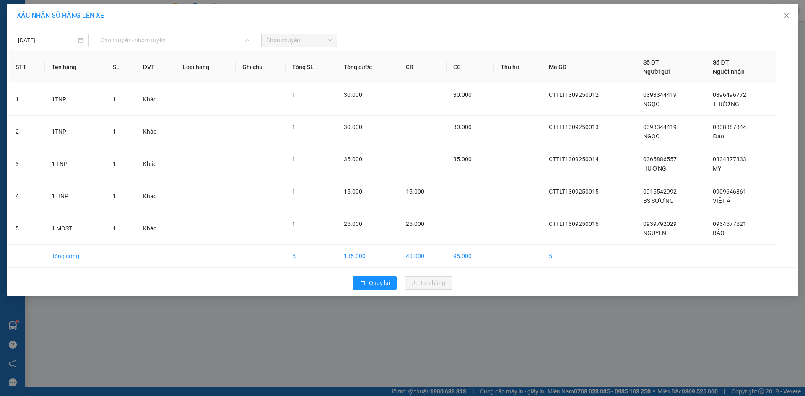
click at [176, 41] on span "Chọn tuyến - nhóm tuyến" at bounding box center [175, 40] width 149 height 13
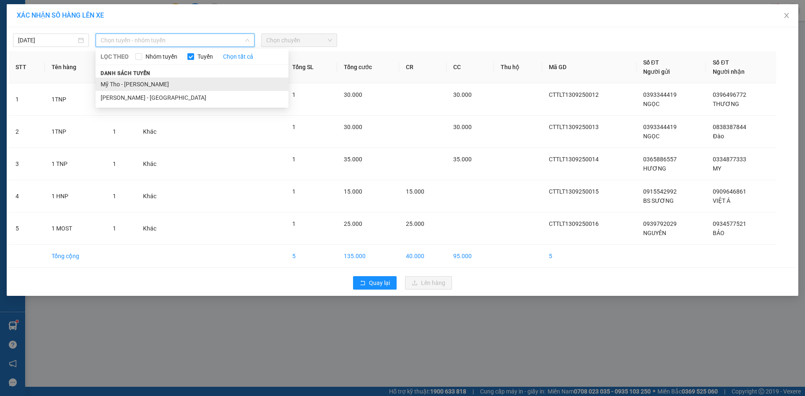
click at [144, 83] on li "Mỹ Tho - [PERSON_NAME]" at bounding box center [192, 84] width 193 height 13
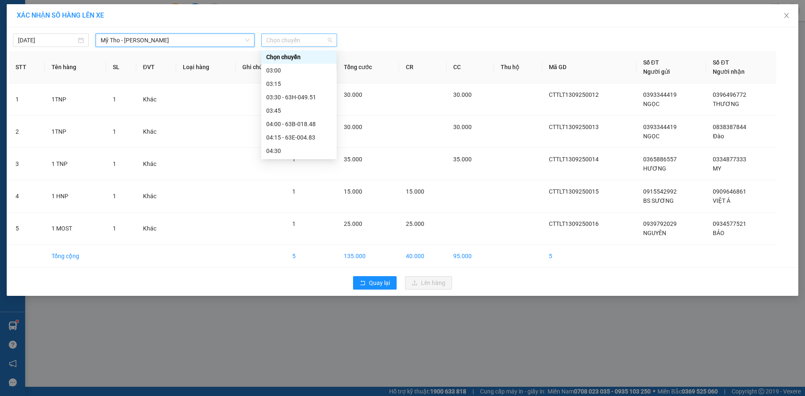
click at [268, 44] on span "Chọn chuyến" at bounding box center [299, 40] width 66 height 13
click at [278, 60] on div "07:00" at bounding box center [298, 58] width 65 height 9
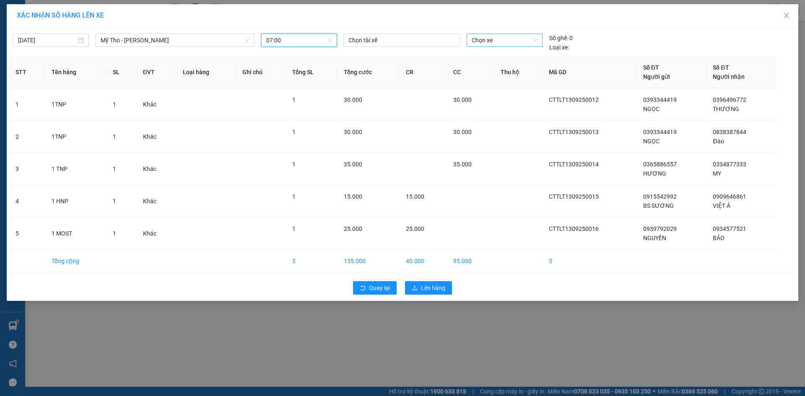
click at [485, 42] on span "Chọn xe" at bounding box center [504, 40] width 65 height 13
click at [483, 57] on div "63B-018.43" at bounding box center [504, 56] width 65 height 9
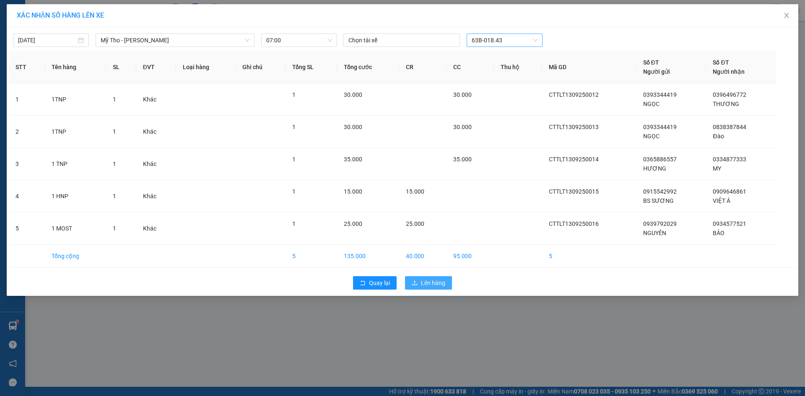
click at [433, 280] on span "Lên hàng" at bounding box center [433, 282] width 24 height 9
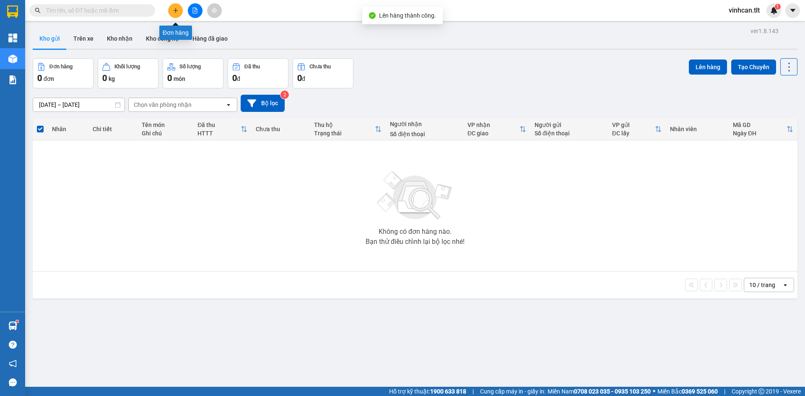
click at [176, 11] on icon "plus" at bounding box center [176, 11] width 6 height 6
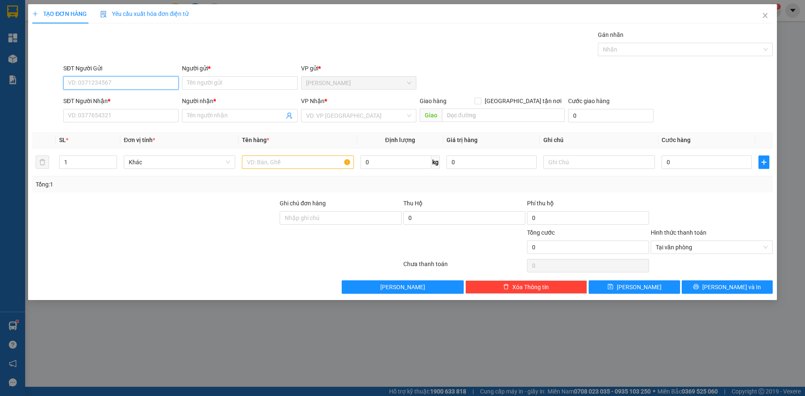
click at [140, 83] on input "SĐT Người Gửi" at bounding box center [120, 82] width 115 height 13
click at [112, 113] on div "0865397897 - BÌNH" at bounding box center [120, 113] width 105 height 9
click at [88, 116] on input "SĐT Người Nhận *" at bounding box center [120, 115] width 115 height 13
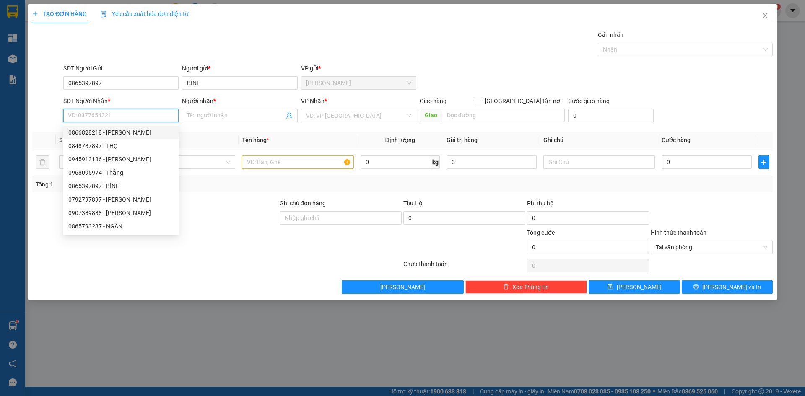
click at [92, 117] on input "SĐT Người Nhận *" at bounding box center [120, 115] width 115 height 13
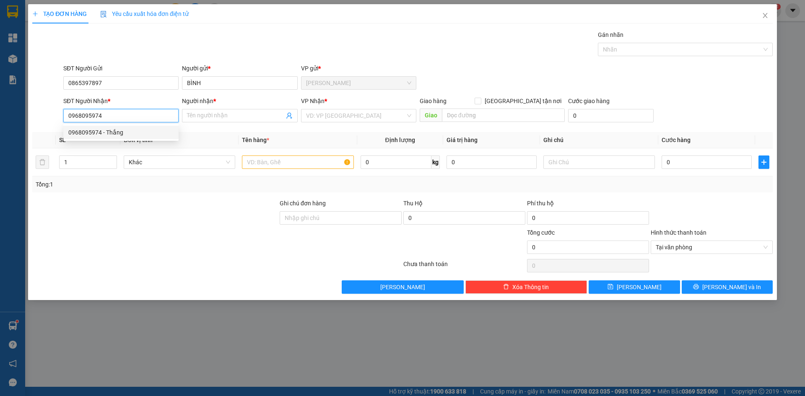
click at [114, 128] on div "0968095974 - Thắng" at bounding box center [120, 132] width 105 height 9
drag, startPoint x: 321, startPoint y: 117, endPoint x: 319, endPoint y: 141, distance: 24.3
click at [321, 117] on input "search" at bounding box center [355, 115] width 99 height 13
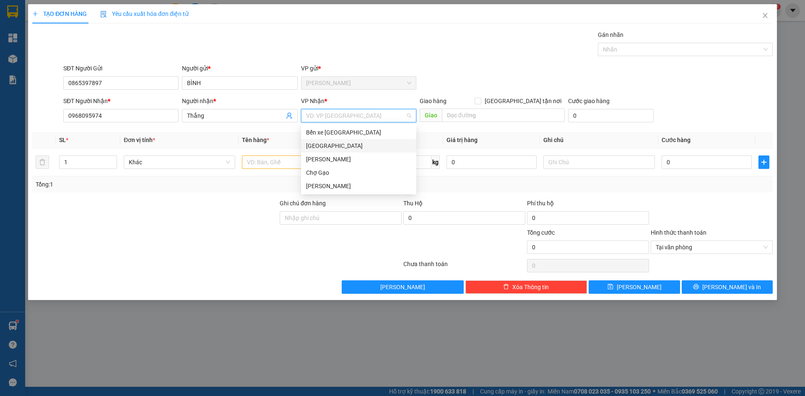
click at [318, 148] on div "[GEOGRAPHIC_DATA]" at bounding box center [358, 145] width 105 height 9
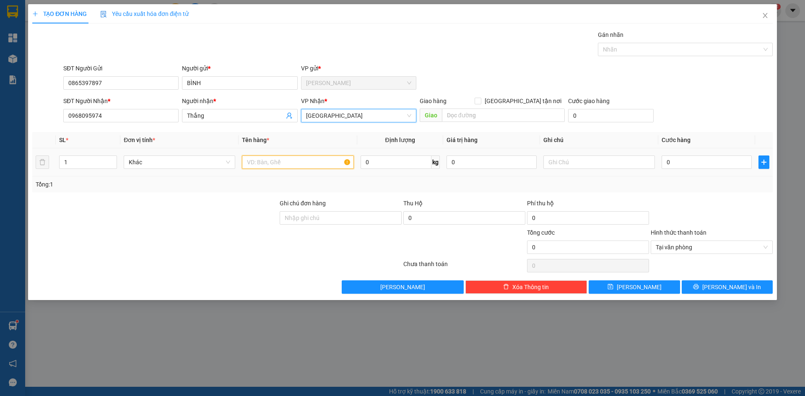
click at [294, 163] on input "text" at bounding box center [298, 162] width 112 height 13
paste input "ÀNG"
click at [694, 156] on input "0" at bounding box center [706, 162] width 90 height 13
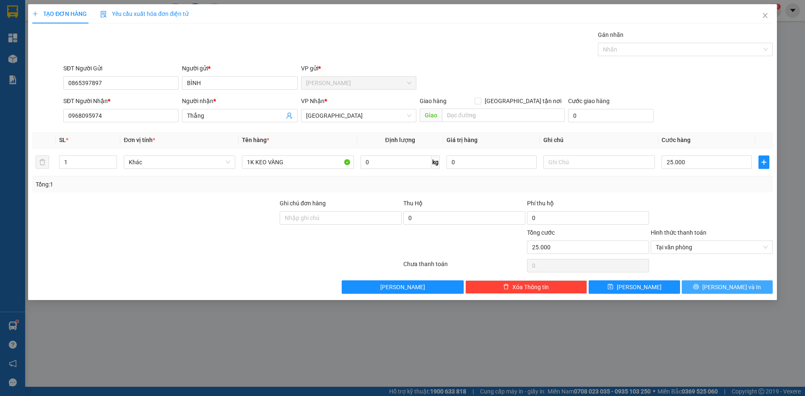
click at [732, 288] on span "[PERSON_NAME] và In" at bounding box center [731, 287] width 59 height 9
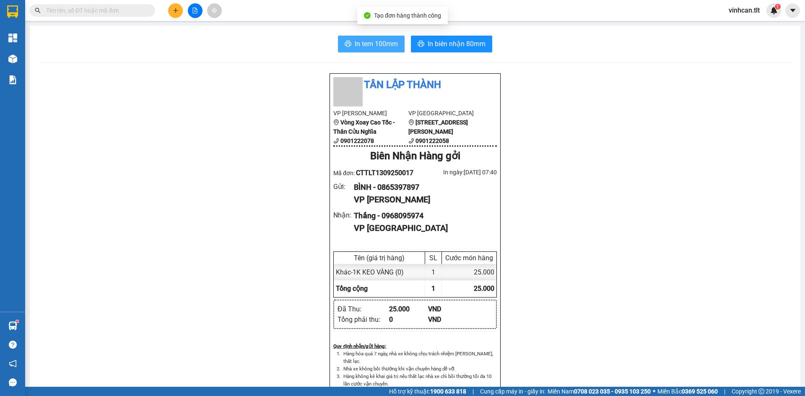
click at [383, 49] on span "In tem 100mm" at bounding box center [376, 44] width 43 height 10
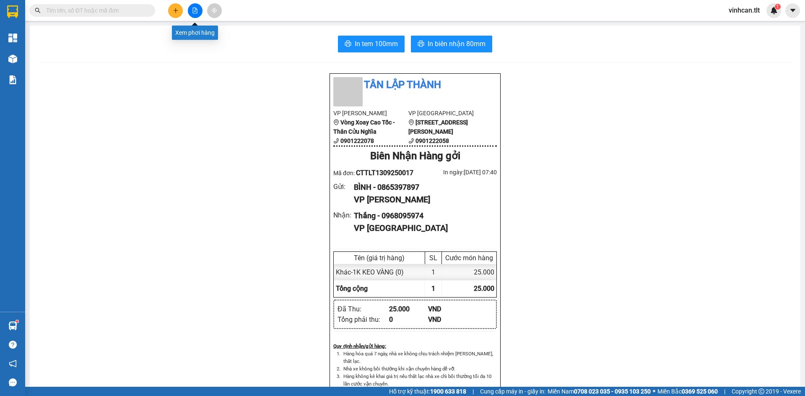
click at [193, 10] on icon "file-add" at bounding box center [195, 11] width 5 height 6
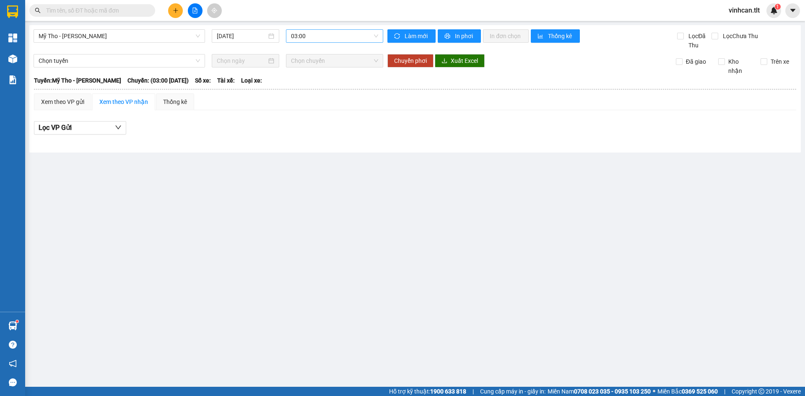
click at [307, 37] on span "03:00" at bounding box center [334, 36] width 87 height 13
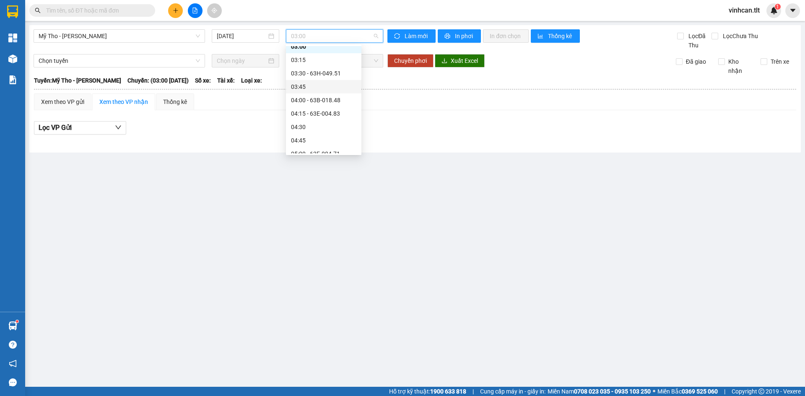
scroll to position [84, 0]
click at [318, 86] on div "05:00 - 63E-004.71" at bounding box center [323, 89] width 65 height 9
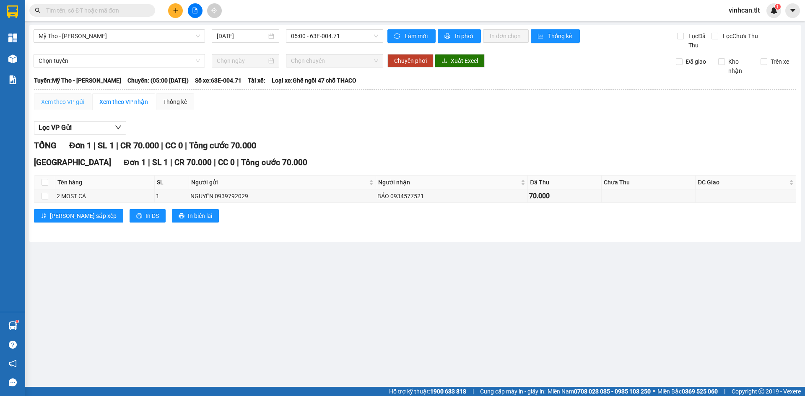
click at [88, 101] on div "Xem theo VP gửi" at bounding box center [62, 101] width 57 height 17
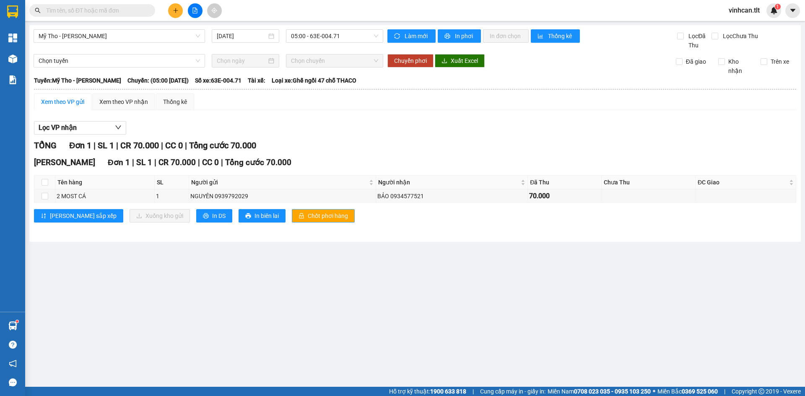
click at [308, 213] on span "Chốt phơi hàng" at bounding box center [328, 215] width 40 height 9
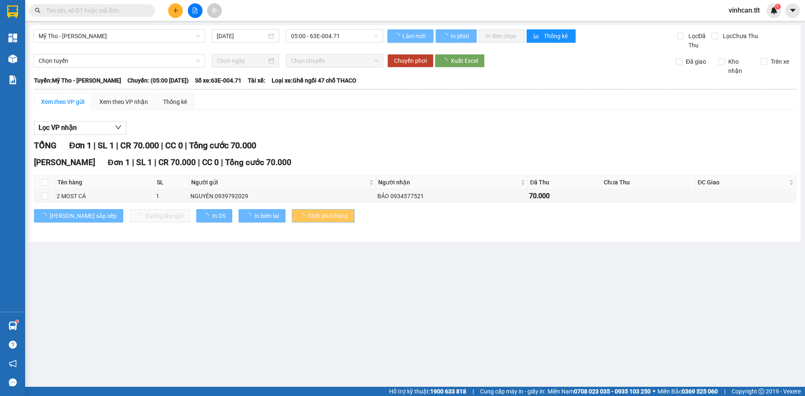
click at [308, 213] on span "Chốt phơi hàng" at bounding box center [328, 215] width 40 height 9
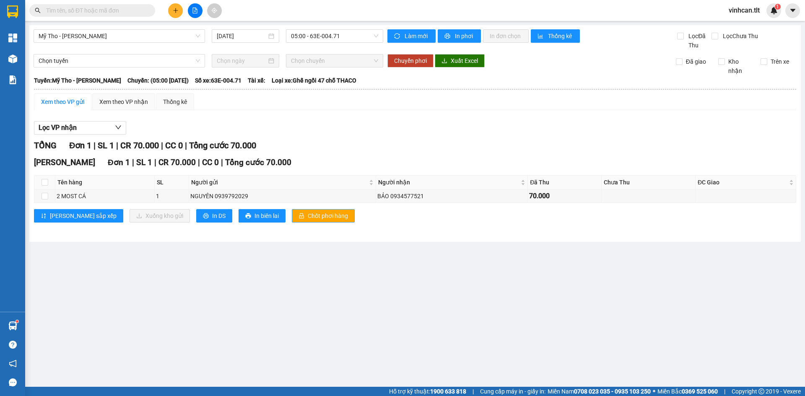
click at [308, 213] on span "Chốt phơi hàng" at bounding box center [328, 215] width 40 height 9
click at [176, 9] on icon "plus" at bounding box center [176, 11] width 6 height 6
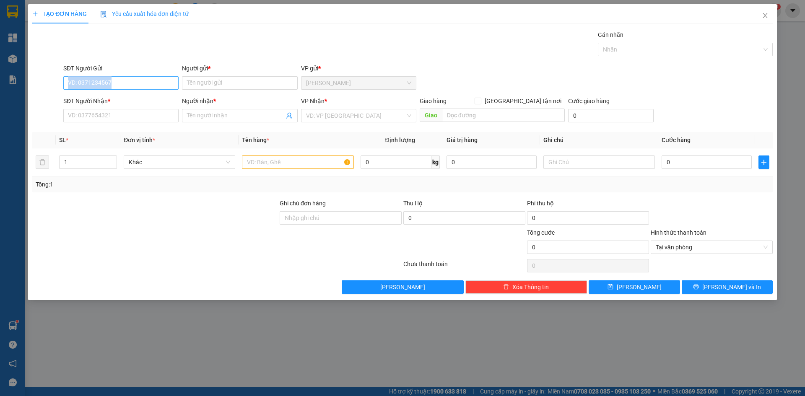
click at [91, 89] on div "SĐT Người Gửi VD: 0371234567" at bounding box center [120, 78] width 115 height 29
click at [114, 86] on input "SĐT Người Gửi" at bounding box center [120, 82] width 115 height 13
click at [105, 115] on div "0931312558 - DUY" at bounding box center [120, 113] width 105 height 9
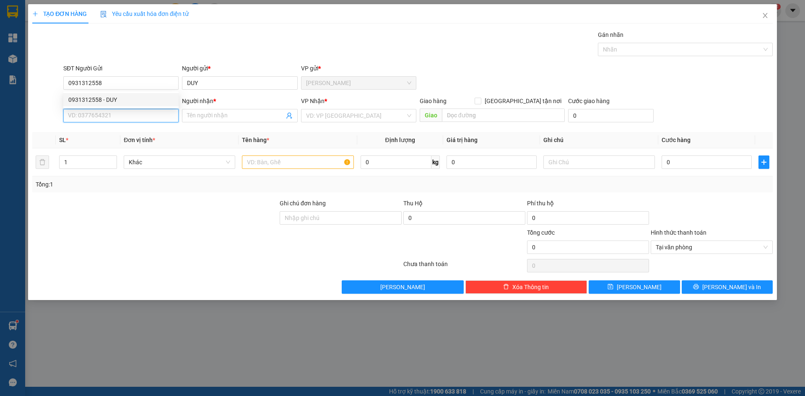
click at [104, 115] on input "SĐT Người Nhận *" at bounding box center [120, 115] width 115 height 13
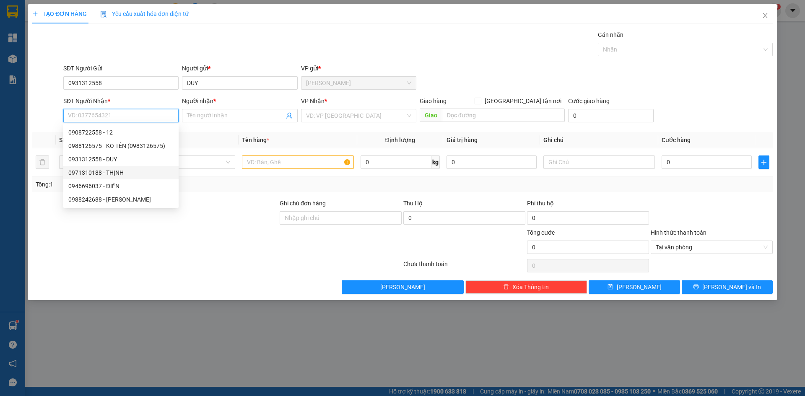
click at [105, 174] on div "0971310188 - THỊNH" at bounding box center [120, 172] width 105 height 9
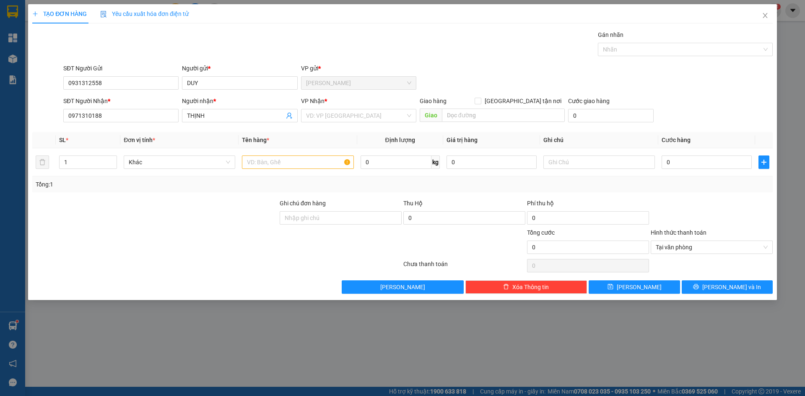
click at [315, 124] on div "VP Nhận * VD: VP [GEOGRAPHIC_DATA]" at bounding box center [358, 110] width 115 height 29
drag, startPoint x: 314, startPoint y: 111, endPoint x: 313, endPoint y: 120, distance: 9.3
click at [315, 112] on input "search" at bounding box center [355, 115] width 99 height 13
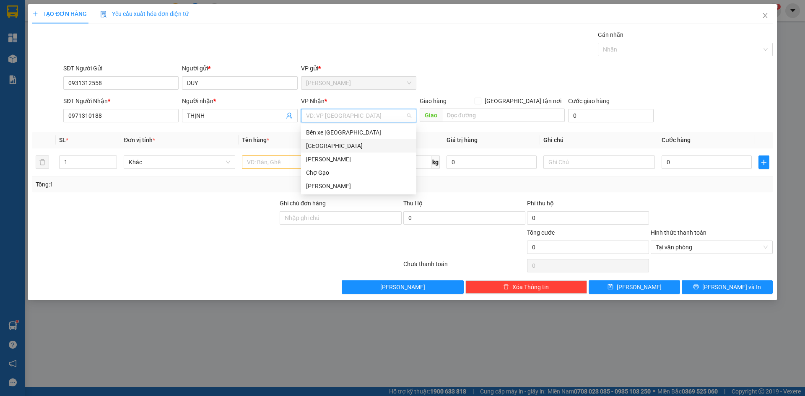
click at [319, 146] on div "[GEOGRAPHIC_DATA]" at bounding box center [358, 145] width 105 height 9
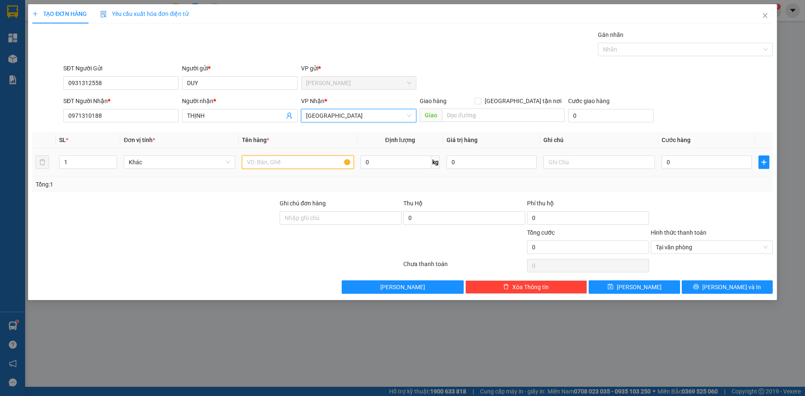
click at [285, 163] on input "text" at bounding box center [298, 162] width 112 height 13
paste input "Ó"
paste input "OS"
click at [666, 156] on input "0" at bounding box center [706, 162] width 90 height 13
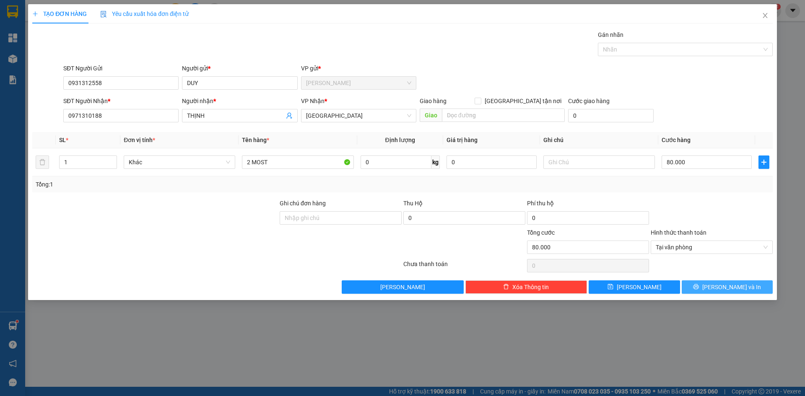
click at [748, 291] on button "[PERSON_NAME] và In" at bounding box center [727, 286] width 91 height 13
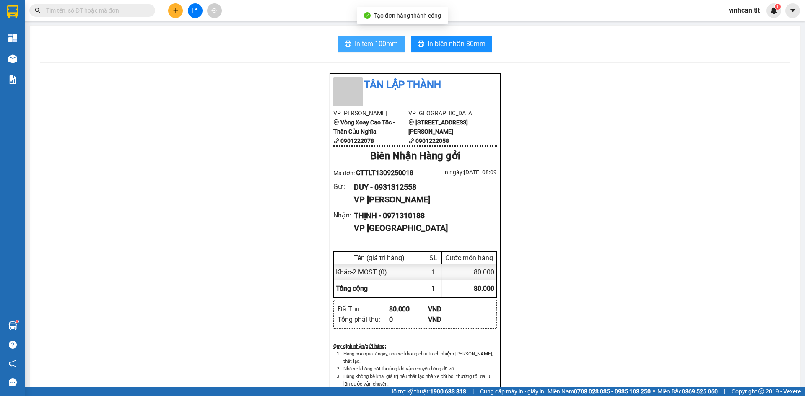
click at [356, 42] on span "In tem 100mm" at bounding box center [376, 44] width 43 height 10
click at [596, 258] on div "Tân Lập Thành VP Cao Tốc Vòng Xoay Cao Tốc - Thân Cửu Nghĩa 0901222078 VP [GEOG…" at bounding box center [415, 383] width 750 height 621
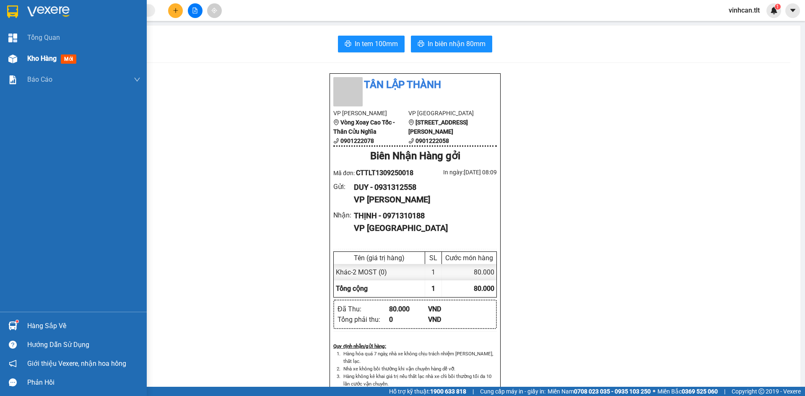
click at [45, 55] on span "Kho hàng" at bounding box center [41, 58] width 29 height 8
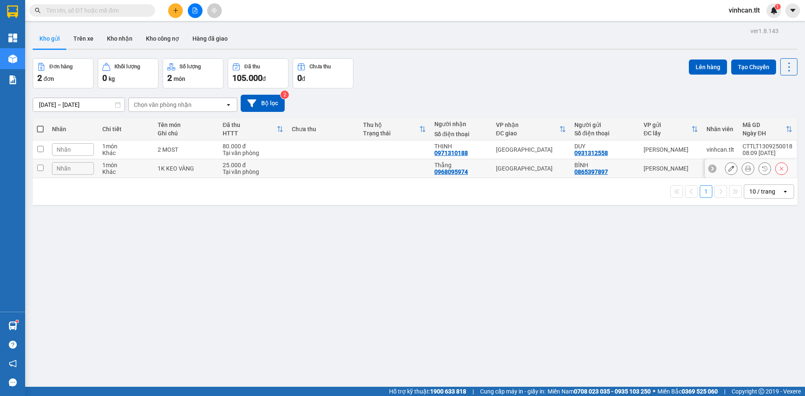
click at [283, 169] on td "25.000 đ Tại văn phòng" at bounding box center [252, 168] width 69 height 19
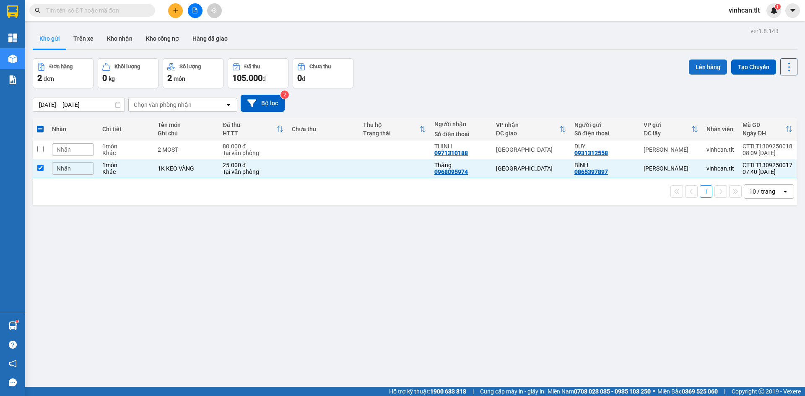
click at [689, 67] on button "Lên hàng" at bounding box center [708, 67] width 38 height 15
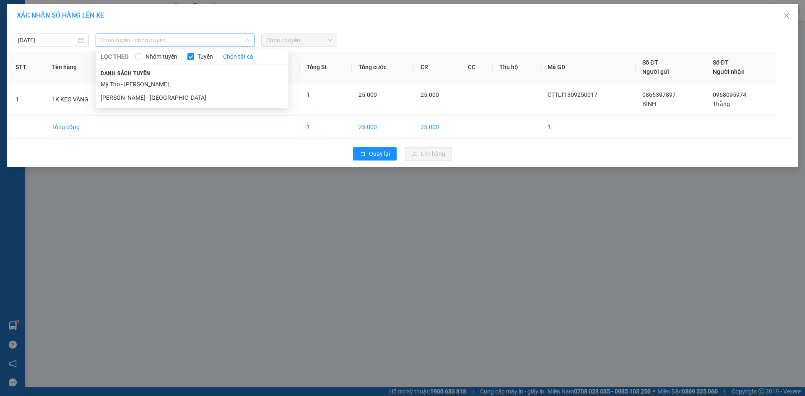
click at [215, 44] on span "Chọn tuyến - nhóm tuyến" at bounding box center [175, 40] width 149 height 13
click at [143, 86] on li "Mỹ Tho - [PERSON_NAME]" at bounding box center [192, 84] width 193 height 13
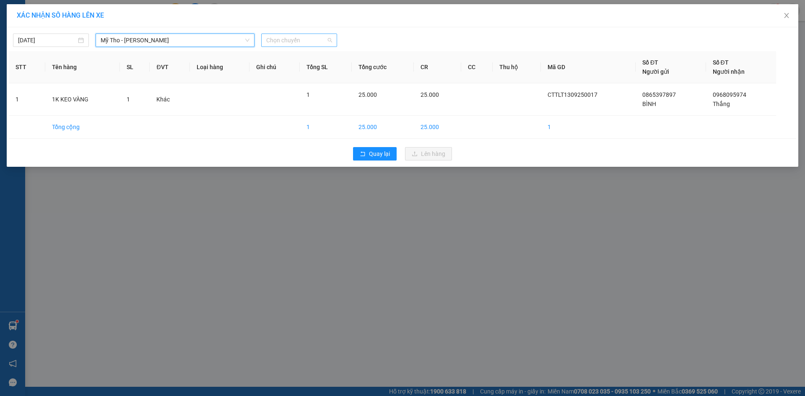
click at [283, 42] on span "Chọn chuyến" at bounding box center [299, 40] width 66 height 13
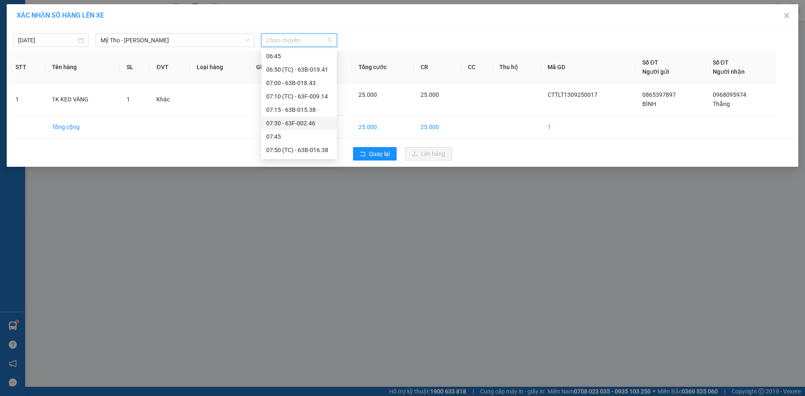
scroll to position [252, 0]
click at [290, 101] on div "07:00 - 63B-018.43" at bounding box center [298, 100] width 65 height 9
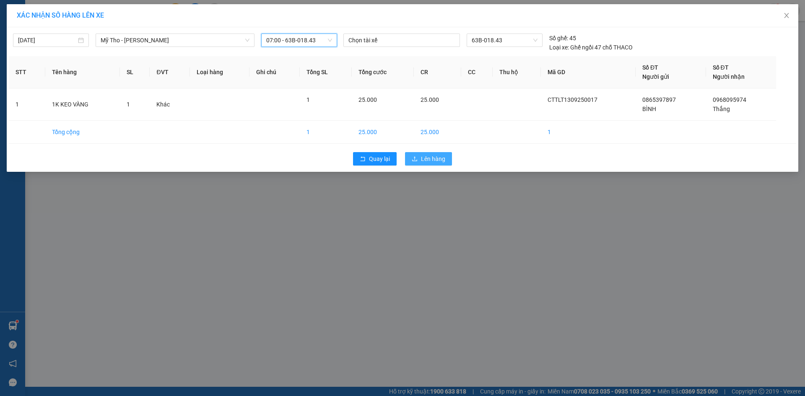
click at [419, 155] on button "Lên hàng" at bounding box center [428, 158] width 47 height 13
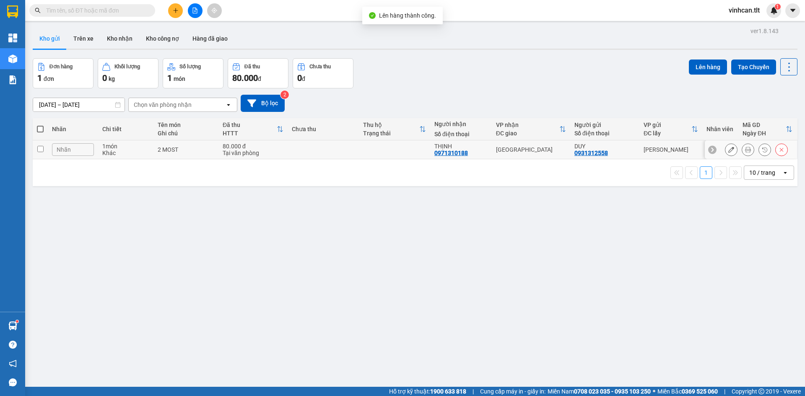
click at [397, 153] on td at bounding box center [394, 149] width 71 height 19
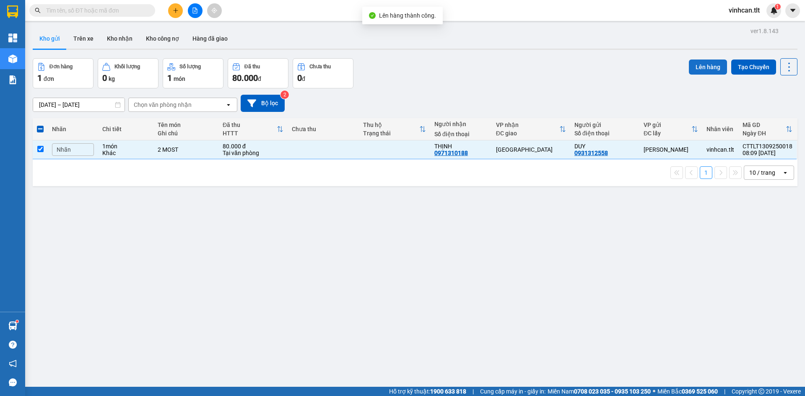
click at [695, 70] on button "Lên hàng" at bounding box center [708, 67] width 38 height 15
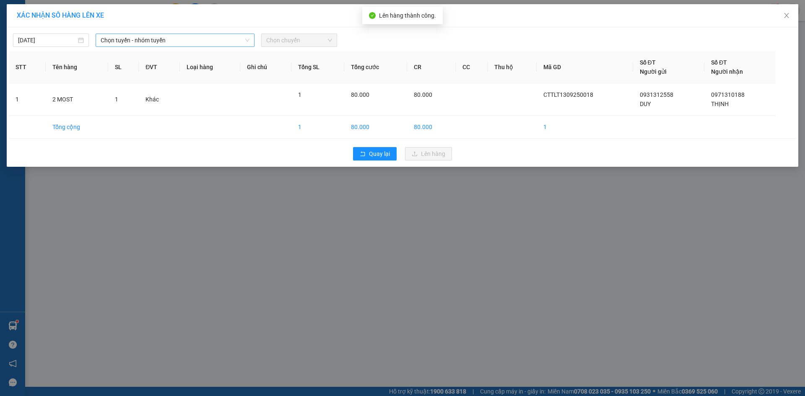
click at [174, 42] on span "Chọn tuyến - nhóm tuyến" at bounding box center [175, 40] width 149 height 13
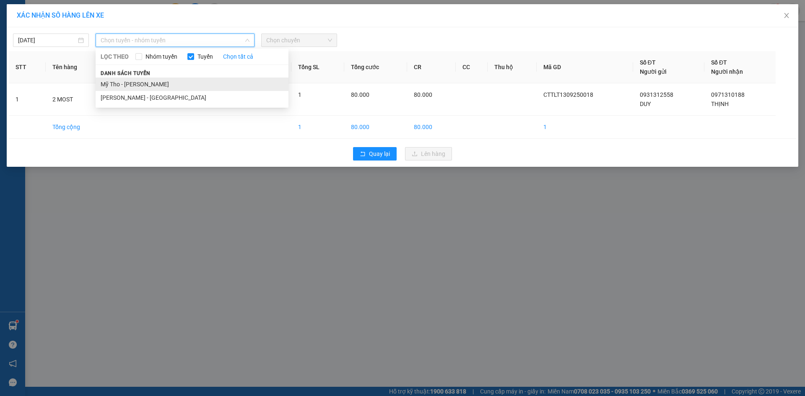
click at [140, 87] on li "Mỹ Tho - [PERSON_NAME]" at bounding box center [192, 84] width 193 height 13
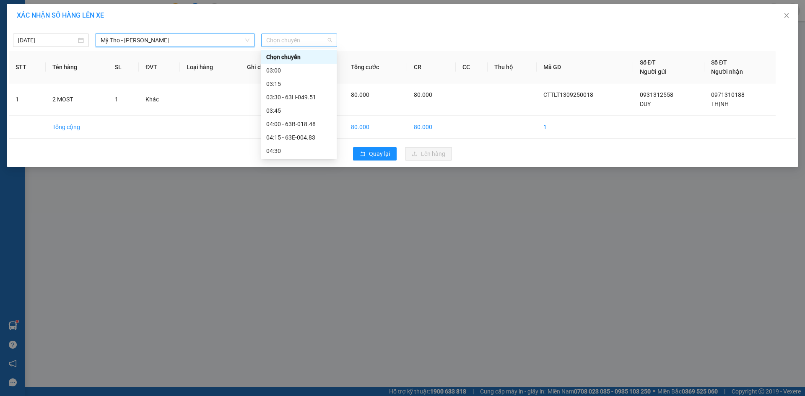
click at [303, 37] on span "Chọn chuyến" at bounding box center [299, 40] width 66 height 13
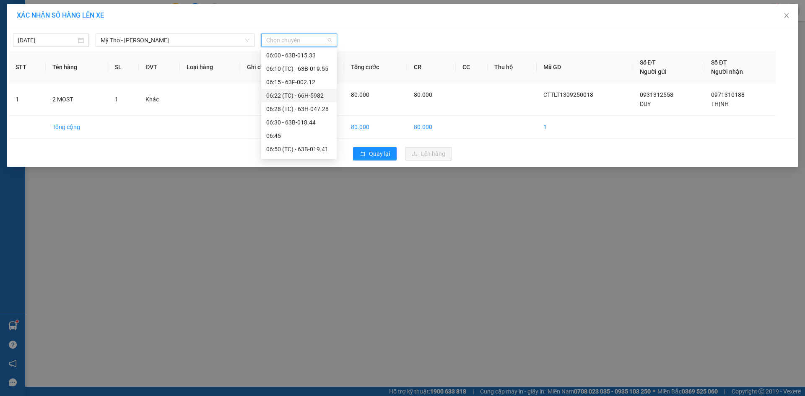
scroll to position [252, 0]
click at [288, 113] on div "07:10 (TC) - 63F-009.14" at bounding box center [298, 113] width 65 height 9
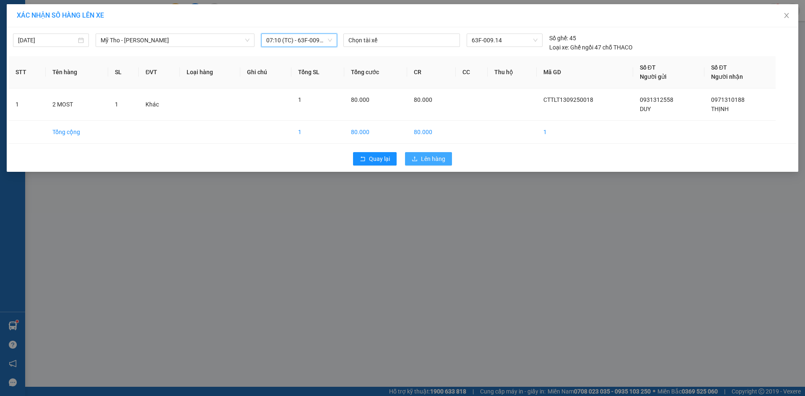
click at [446, 160] on button "Lên hàng" at bounding box center [428, 158] width 47 height 13
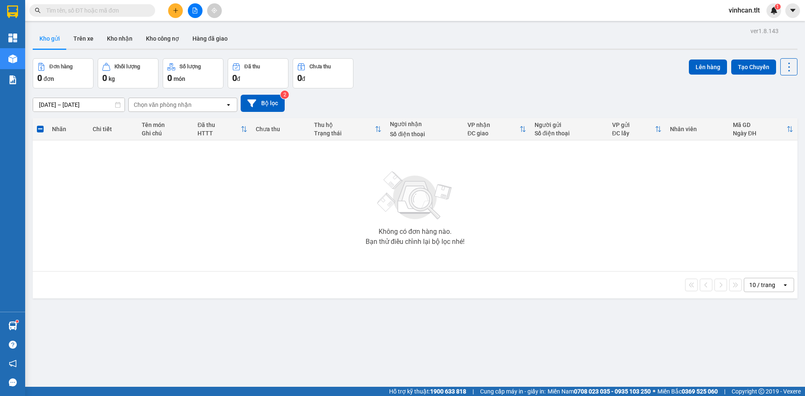
click at [198, 8] on button at bounding box center [195, 10] width 15 height 15
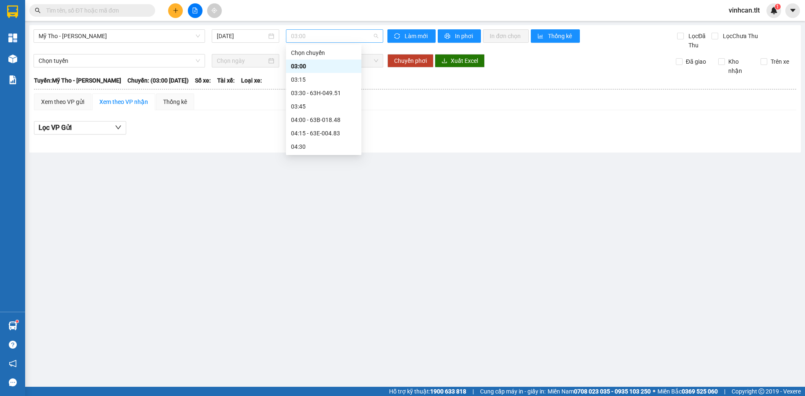
click at [310, 37] on span "03:00" at bounding box center [334, 36] width 87 height 13
click at [174, 13] on icon "plus" at bounding box center [176, 11] width 6 height 6
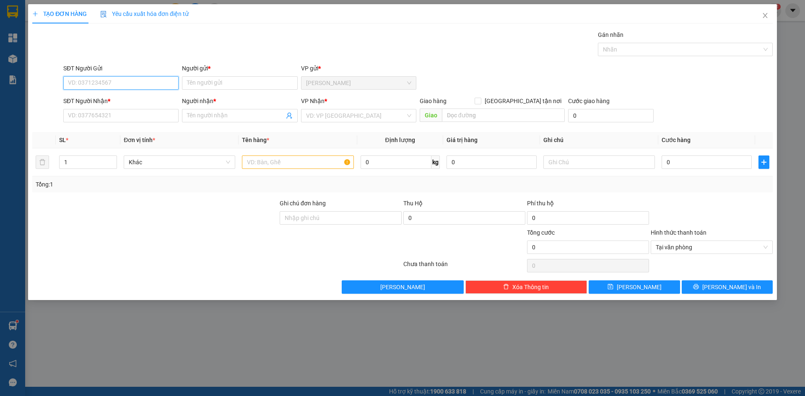
click at [132, 80] on input "SĐT Người Gửi" at bounding box center [120, 82] width 115 height 13
click at [359, 114] on input "search" at bounding box center [355, 115] width 99 height 13
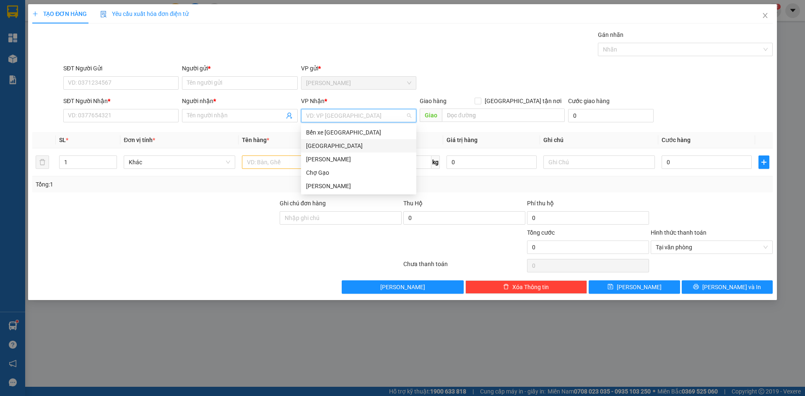
click at [331, 146] on div "[GEOGRAPHIC_DATA]" at bounding box center [358, 145] width 105 height 9
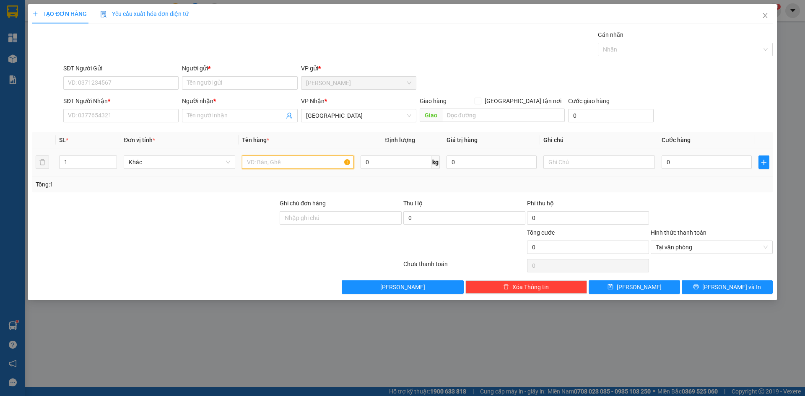
click at [283, 163] on input "text" at bounding box center [298, 162] width 112 height 13
click at [682, 161] on input "0" at bounding box center [706, 162] width 90 height 13
click at [125, 81] on input "SĐT Người Gửi" at bounding box center [120, 82] width 115 height 13
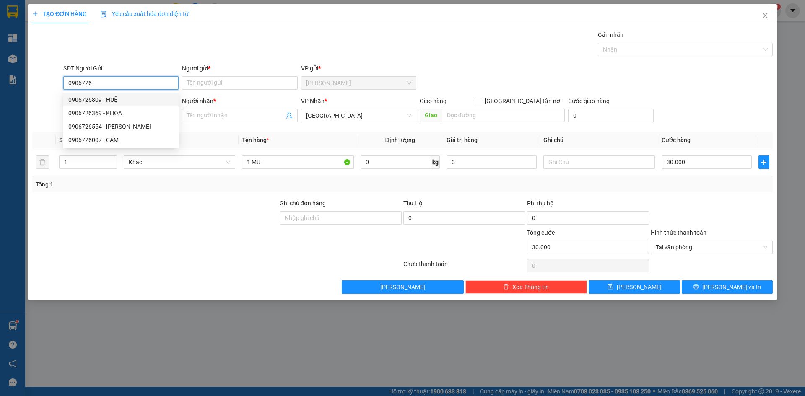
click at [92, 101] on div "0906726809 - HUỆ" at bounding box center [120, 99] width 105 height 9
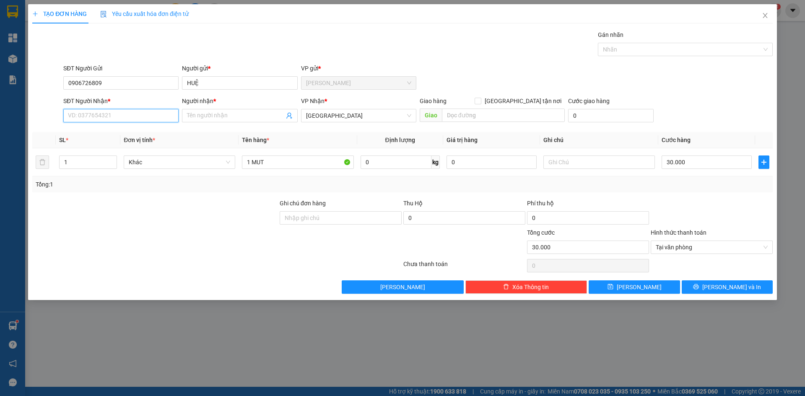
click at [105, 113] on input "SĐT Người Nhận *" at bounding box center [120, 115] width 115 height 13
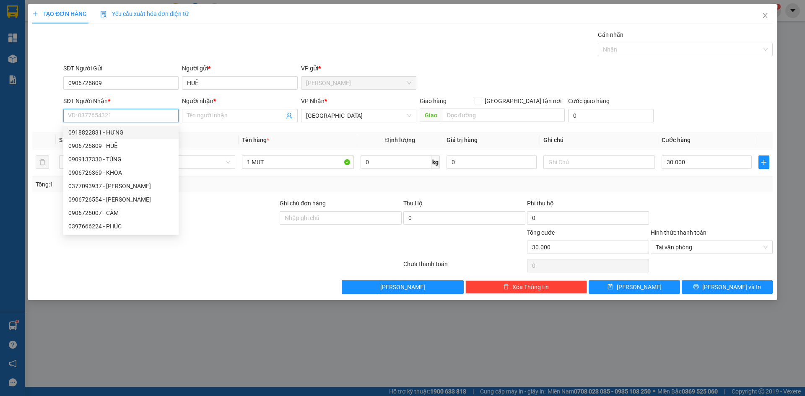
click at [125, 132] on div "0918822831 - HƯNG" at bounding box center [120, 132] width 105 height 9
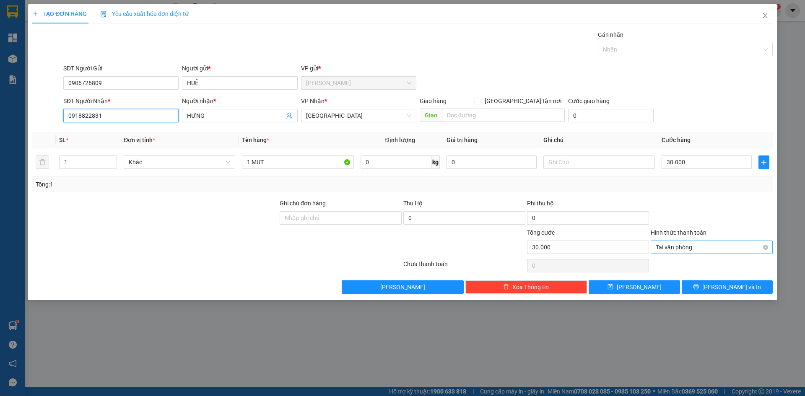
click at [664, 249] on span "Tại văn phòng" at bounding box center [712, 247] width 112 height 13
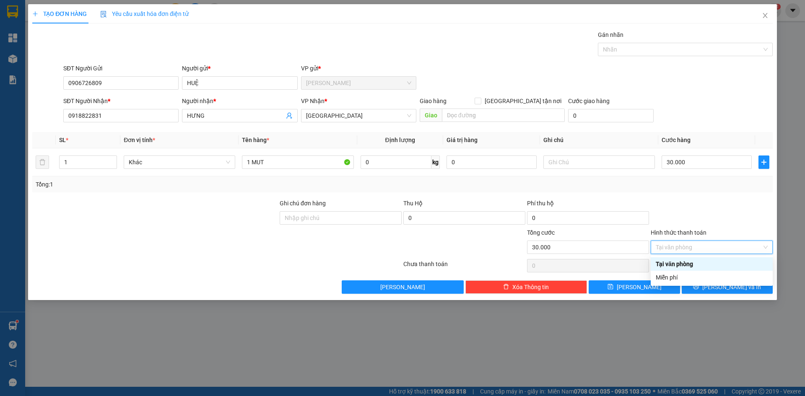
click at [676, 264] on div "Tại văn phòng" at bounding box center [712, 263] width 112 height 9
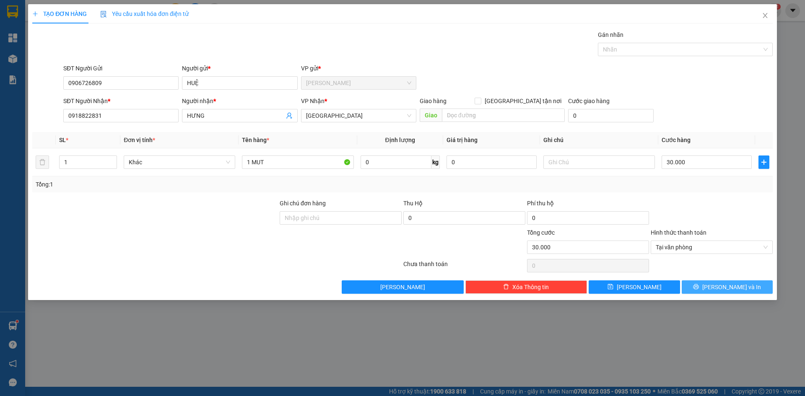
click at [705, 288] on button "[PERSON_NAME] và In" at bounding box center [727, 286] width 91 height 13
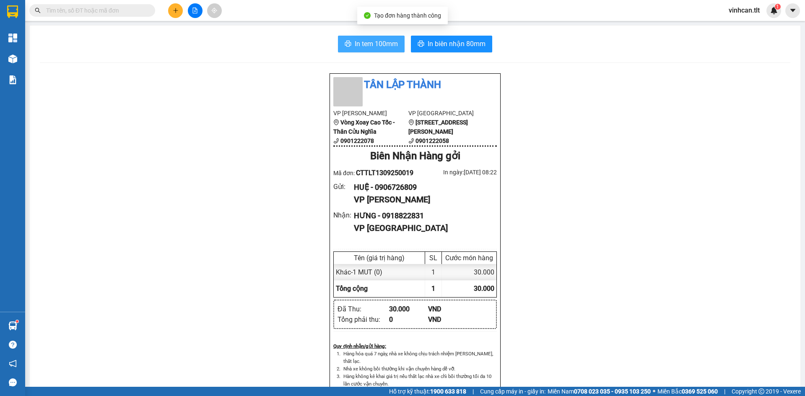
click at [384, 41] on span "In tem 100mm" at bounding box center [376, 44] width 43 height 10
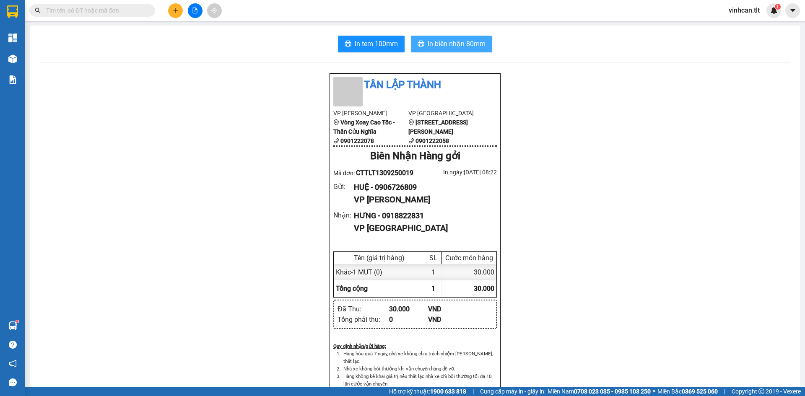
click at [423, 36] on button "In biên nhận 80mm" at bounding box center [451, 44] width 81 height 17
click at [174, 8] on icon "plus" at bounding box center [176, 11] width 6 height 6
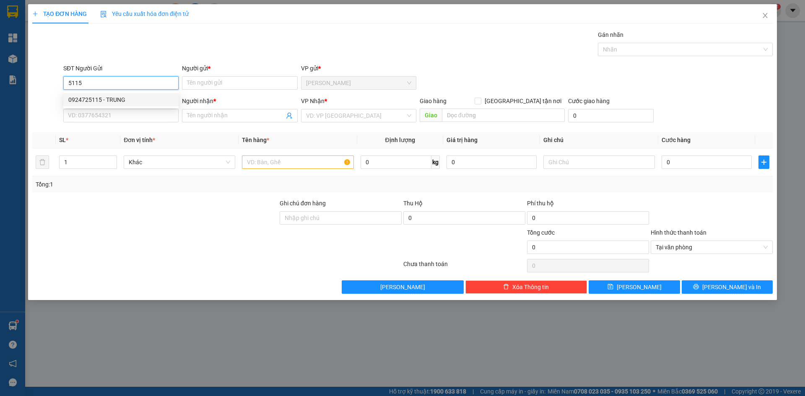
click at [95, 99] on div "0924725115 - TRUNG" at bounding box center [120, 99] width 105 height 9
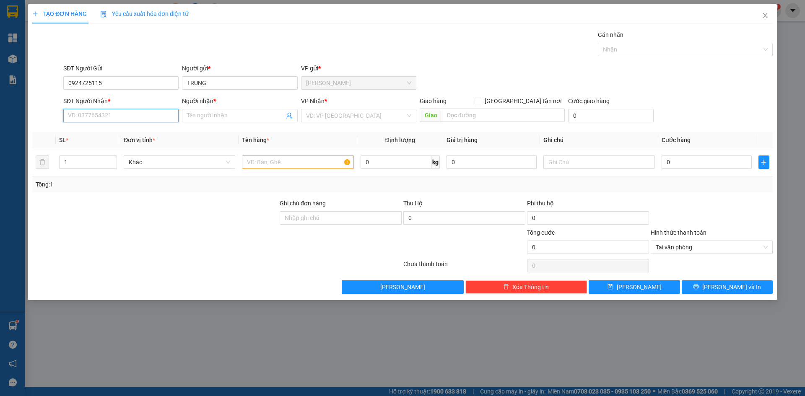
click at [110, 116] on input "SĐT Người Nhận *" at bounding box center [120, 115] width 115 height 13
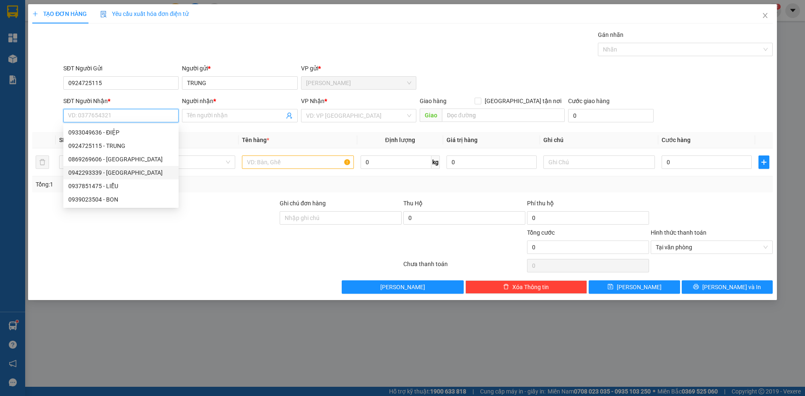
click at [114, 173] on div "0942293339 - [GEOGRAPHIC_DATA]" at bounding box center [120, 172] width 105 height 9
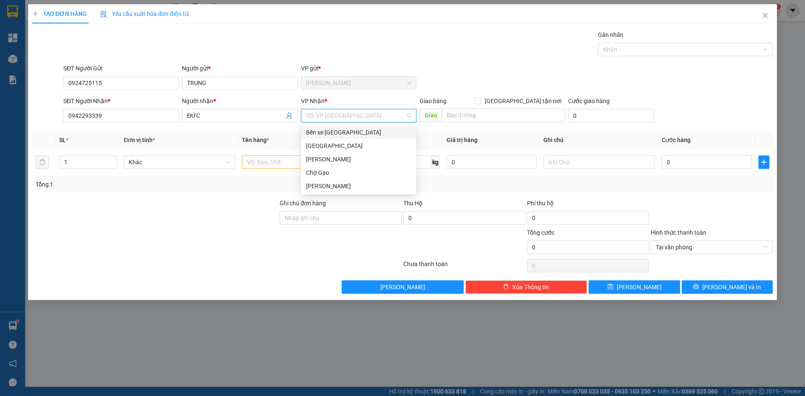
click at [336, 117] on input "search" at bounding box center [355, 115] width 99 height 13
click at [332, 142] on div "[GEOGRAPHIC_DATA]" at bounding box center [358, 145] width 105 height 9
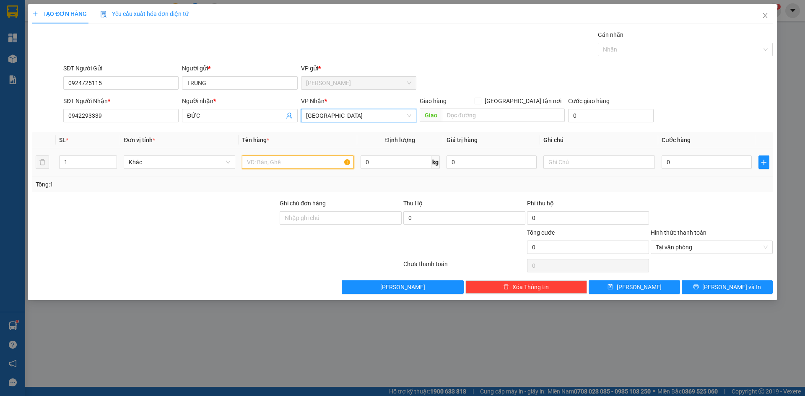
drag, startPoint x: 296, startPoint y: 161, endPoint x: 348, endPoint y: 163, distance: 51.2
click at [306, 161] on input "text" at bounding box center [298, 162] width 112 height 13
click at [688, 159] on input "0" at bounding box center [706, 162] width 90 height 13
click at [677, 244] on span "Tại văn phòng" at bounding box center [712, 247] width 112 height 13
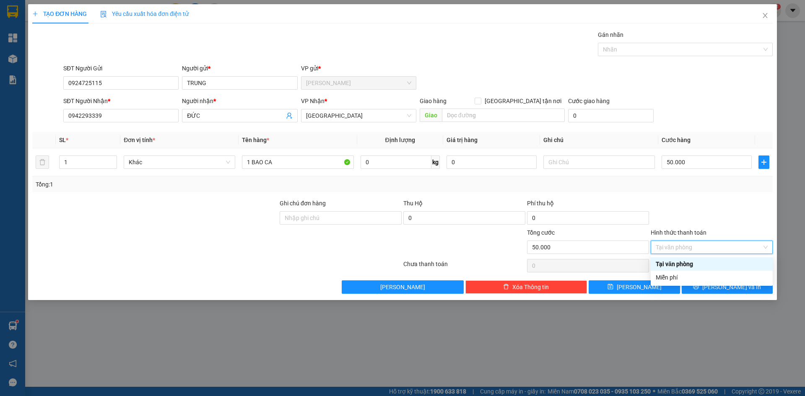
click at [659, 264] on div "Tại văn phòng" at bounding box center [712, 263] width 112 height 9
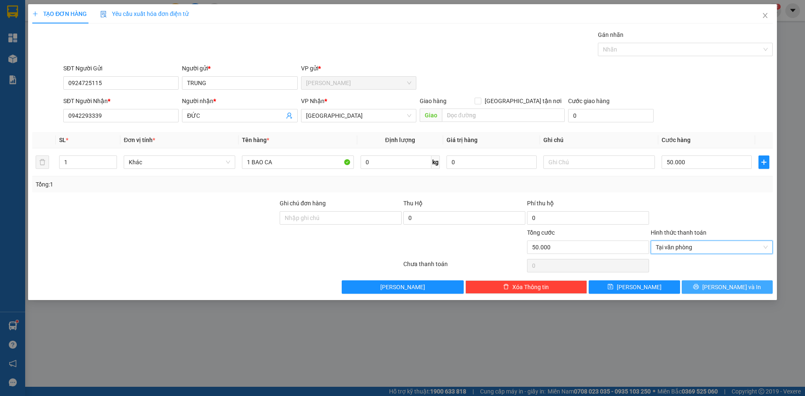
click at [699, 288] on icon "printer" at bounding box center [695, 286] width 5 height 5
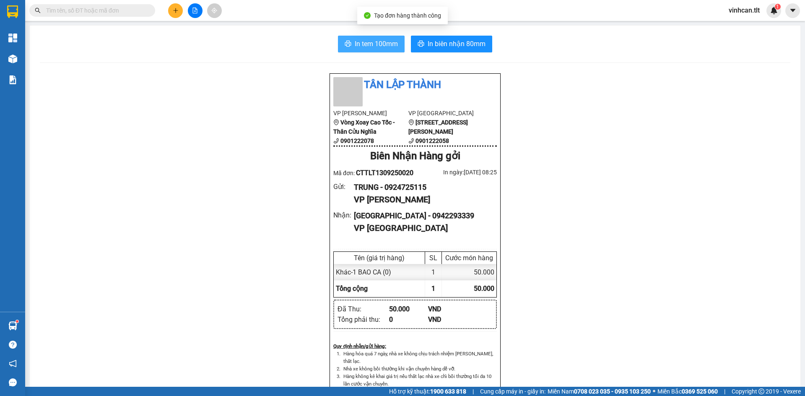
click at [374, 45] on span "In tem 100mm" at bounding box center [376, 44] width 43 height 10
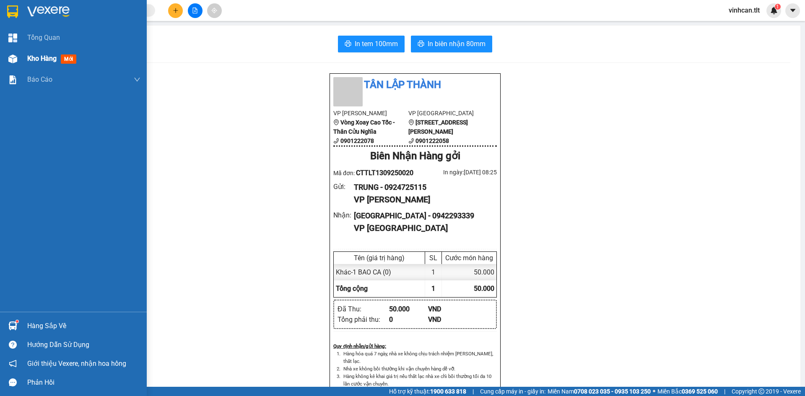
click at [31, 61] on span "Kho hàng" at bounding box center [41, 58] width 29 height 8
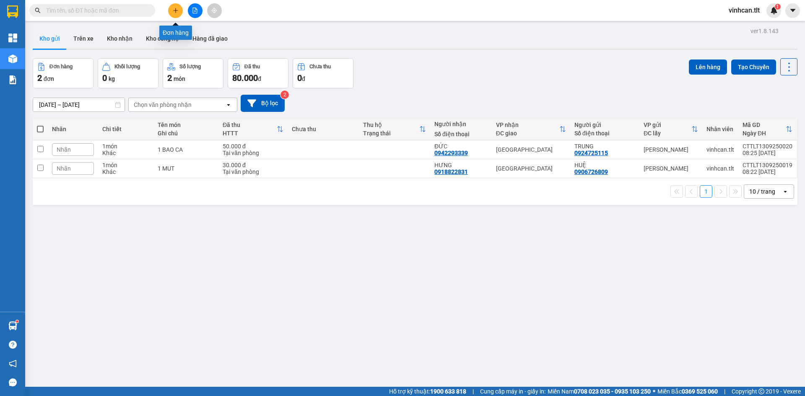
click at [175, 11] on icon "plus" at bounding box center [176, 11] width 6 height 6
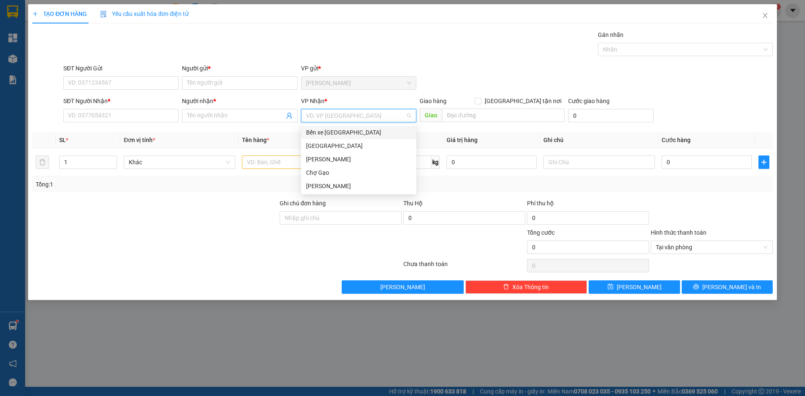
click at [332, 116] on input "search" at bounding box center [355, 115] width 99 height 13
click at [330, 146] on div "[GEOGRAPHIC_DATA]" at bounding box center [358, 145] width 105 height 9
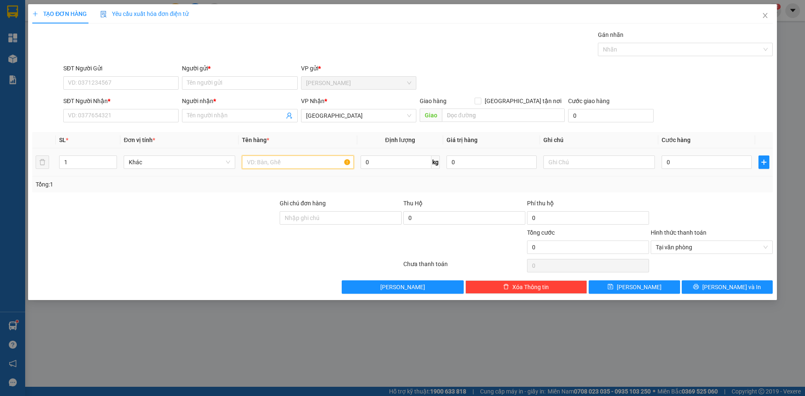
drag, startPoint x: 308, startPoint y: 161, endPoint x: 595, endPoint y: 267, distance: 306.8
click at [324, 162] on input "text" at bounding box center [298, 162] width 112 height 13
click at [131, 80] on input "SĐT Người Gửi" at bounding box center [120, 82] width 115 height 13
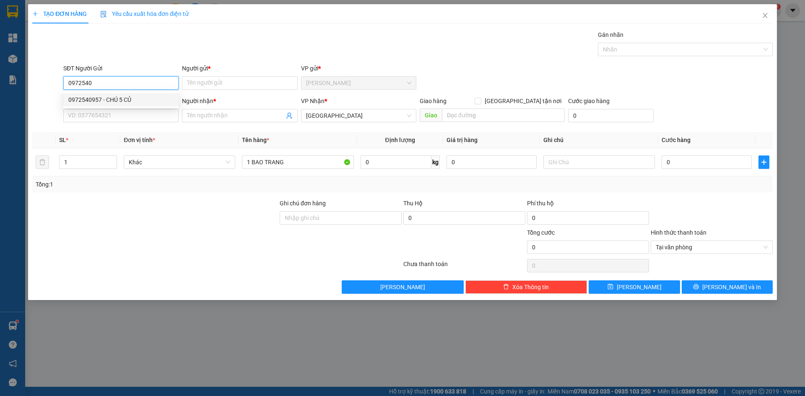
click at [116, 96] on div "0972540957 - CHÚ 5 CỦ" at bounding box center [120, 99] width 105 height 9
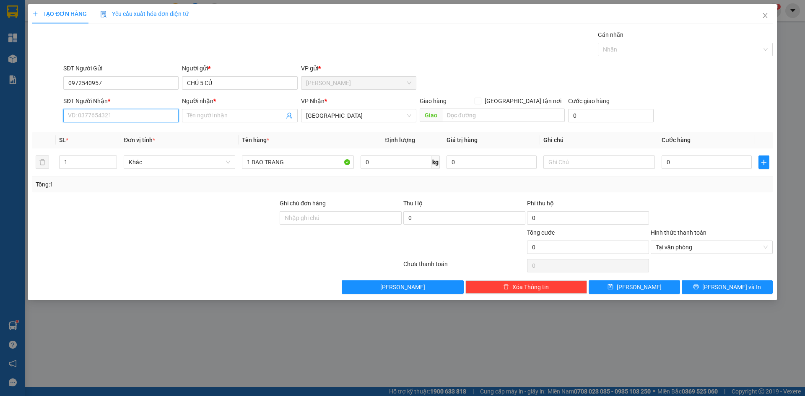
click at [103, 115] on input "SĐT Người Nhận *" at bounding box center [120, 115] width 115 height 13
click at [143, 135] on div "0397501249 - [PERSON_NAME]" at bounding box center [120, 132] width 105 height 9
click at [714, 164] on input "0" at bounding box center [706, 162] width 90 height 13
click at [679, 247] on span "Tại văn phòng" at bounding box center [712, 247] width 112 height 13
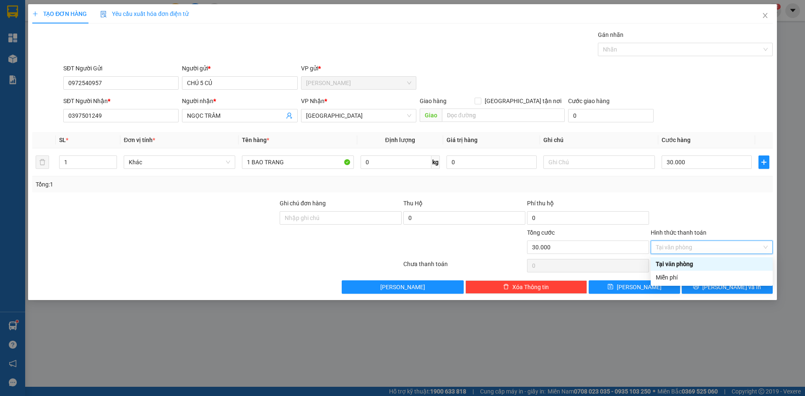
drag, startPoint x: 689, startPoint y: 261, endPoint x: 691, endPoint y: 270, distance: 9.6
click at [689, 261] on div "Tại văn phòng" at bounding box center [712, 263] width 112 height 9
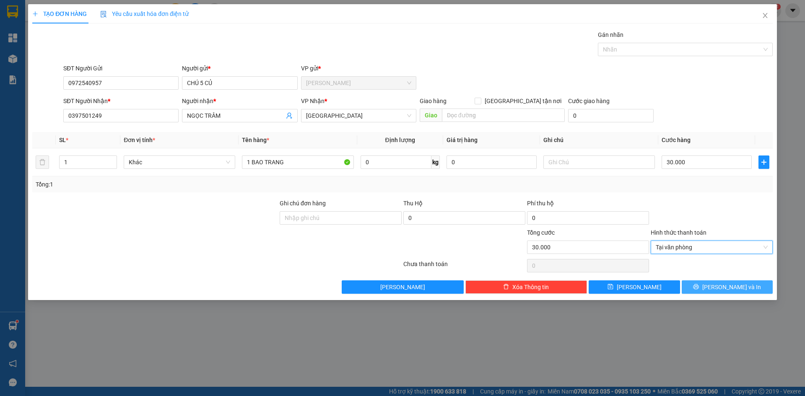
click at [697, 290] on button "[PERSON_NAME] và In" at bounding box center [727, 286] width 91 height 13
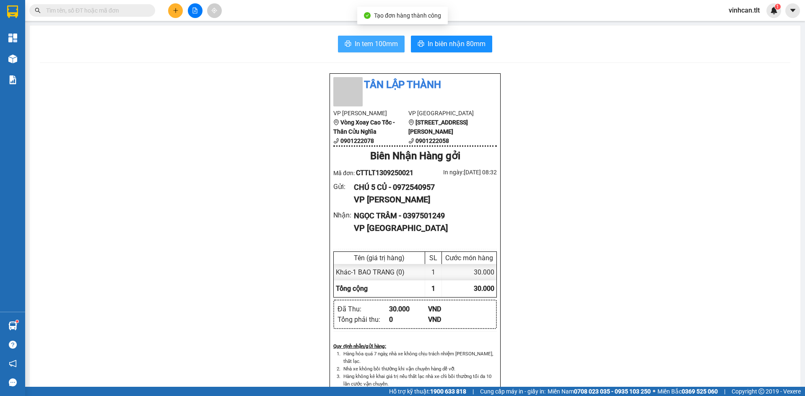
click at [366, 42] on span "In tem 100mm" at bounding box center [376, 44] width 43 height 10
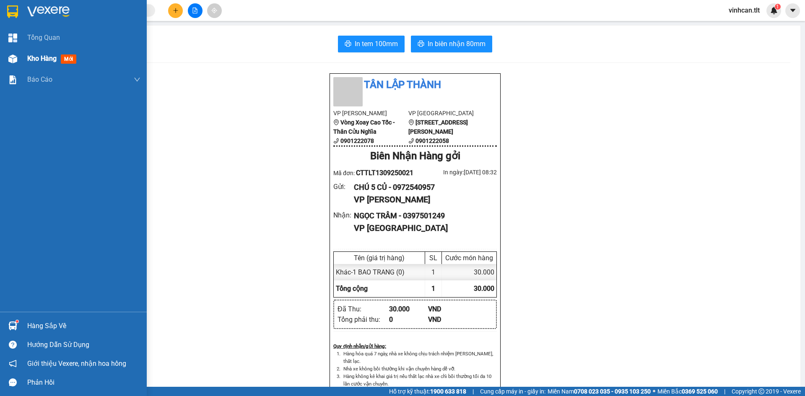
click at [39, 58] on span "Kho hàng" at bounding box center [41, 58] width 29 height 8
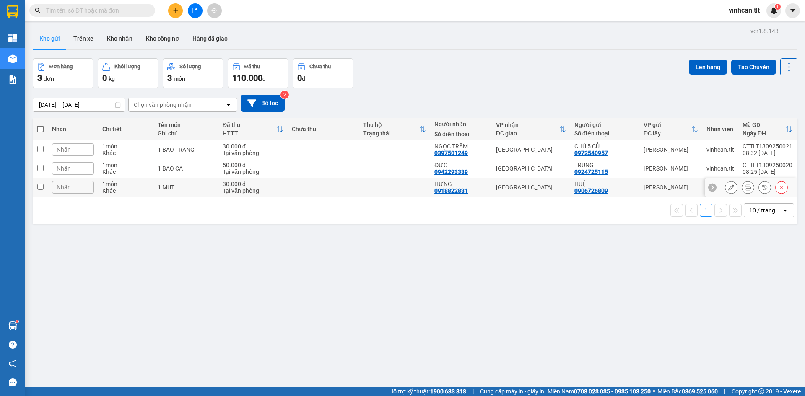
click at [301, 186] on td at bounding box center [323, 187] width 71 height 19
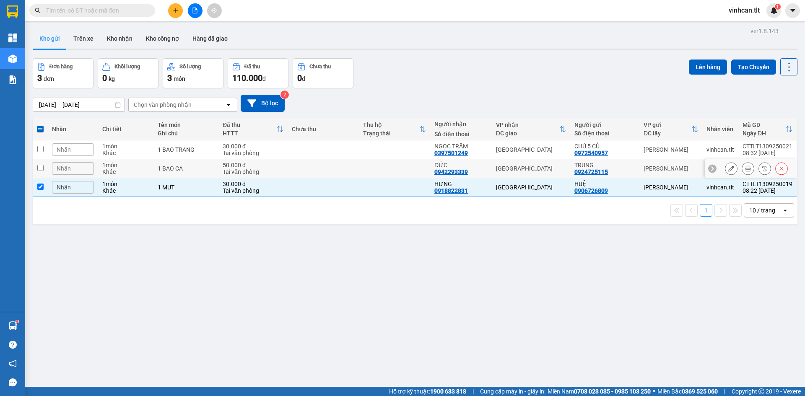
click at [305, 167] on td at bounding box center [323, 168] width 71 height 19
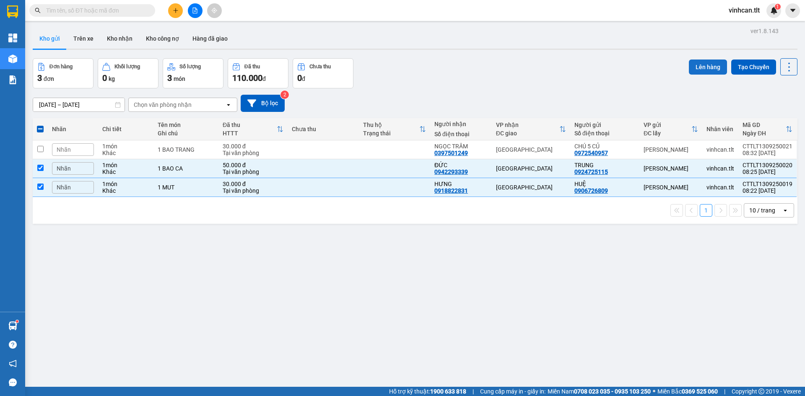
click at [702, 66] on button "Lên hàng" at bounding box center [708, 67] width 38 height 15
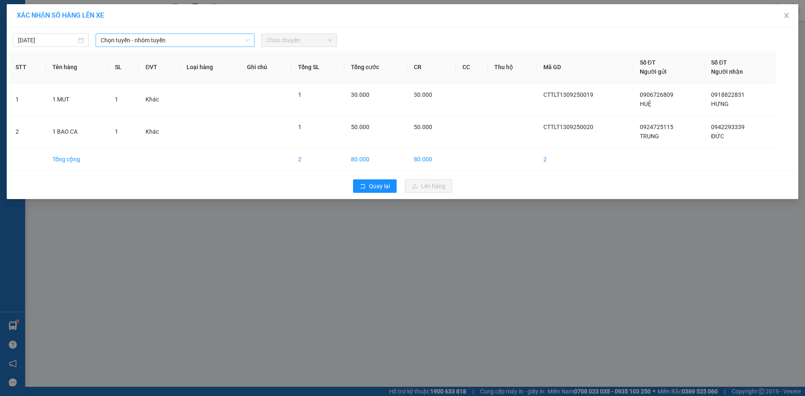
click at [113, 41] on span "Chọn tuyến - nhóm tuyến" at bounding box center [175, 40] width 149 height 13
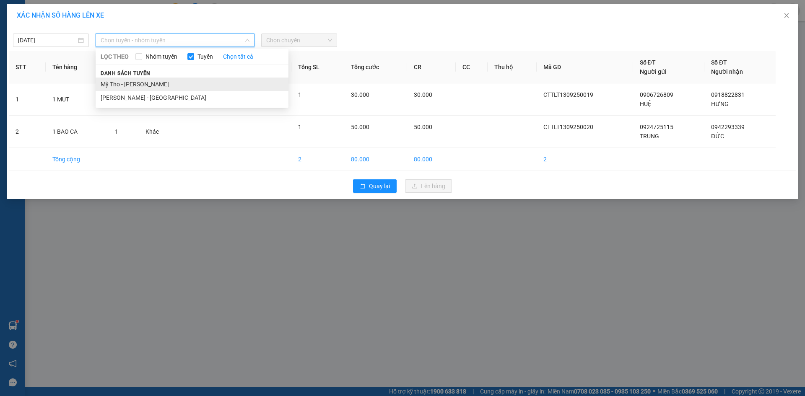
click at [121, 85] on li "Mỹ Tho - [PERSON_NAME]" at bounding box center [192, 84] width 193 height 13
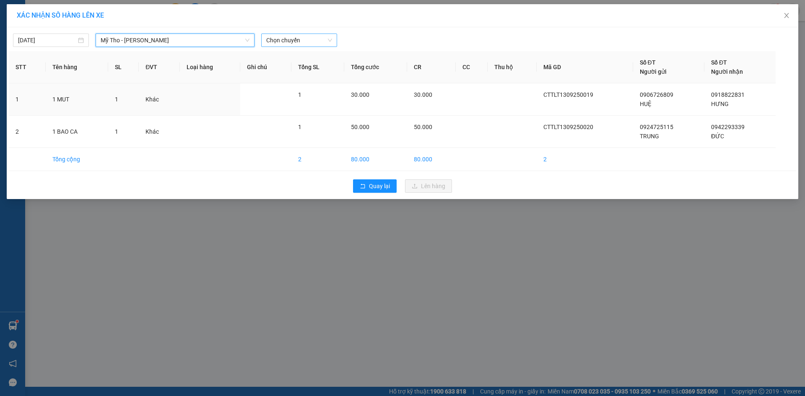
click at [279, 42] on span "Chọn chuyến" at bounding box center [299, 40] width 66 height 13
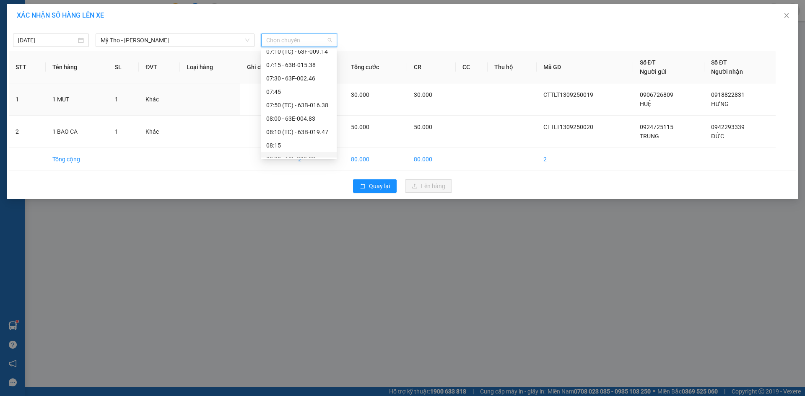
scroll to position [293, 0]
click at [310, 97] on div "07:30 - 63F-002.46" at bounding box center [298, 98] width 65 height 9
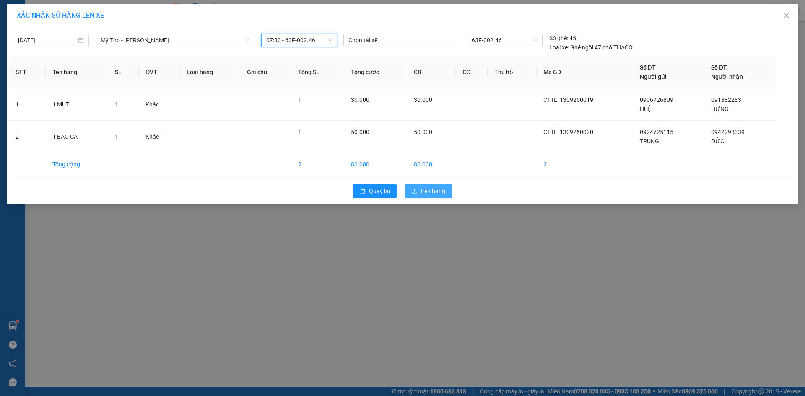
click at [433, 186] on button "Lên hàng" at bounding box center [428, 190] width 47 height 13
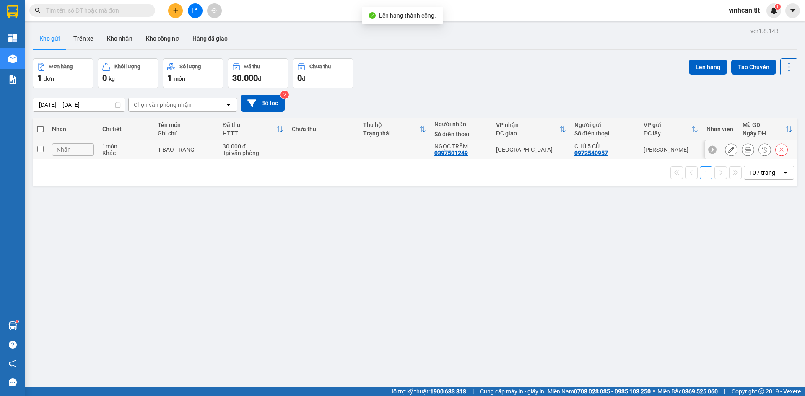
click at [292, 157] on td at bounding box center [323, 149] width 71 height 19
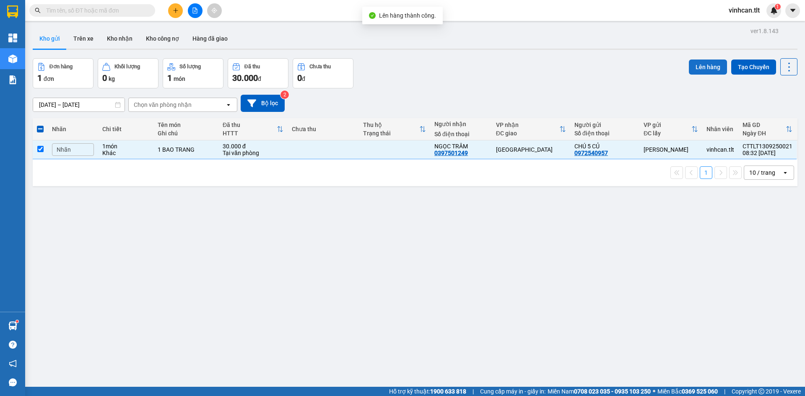
click at [711, 66] on button "Lên hàng" at bounding box center [708, 67] width 38 height 15
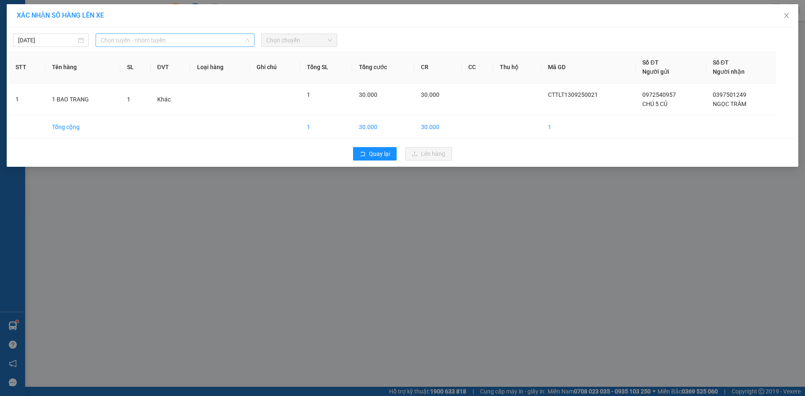
click at [124, 39] on span "Chọn tuyến - nhóm tuyến" at bounding box center [175, 40] width 149 height 13
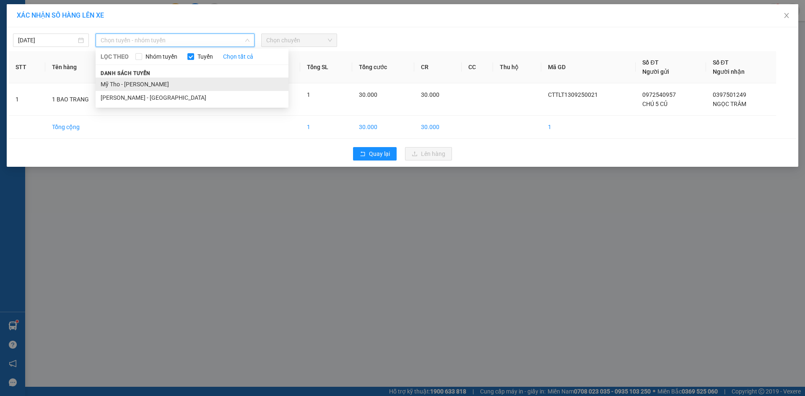
click at [129, 80] on li "Mỹ Tho - [PERSON_NAME]" at bounding box center [192, 84] width 193 height 13
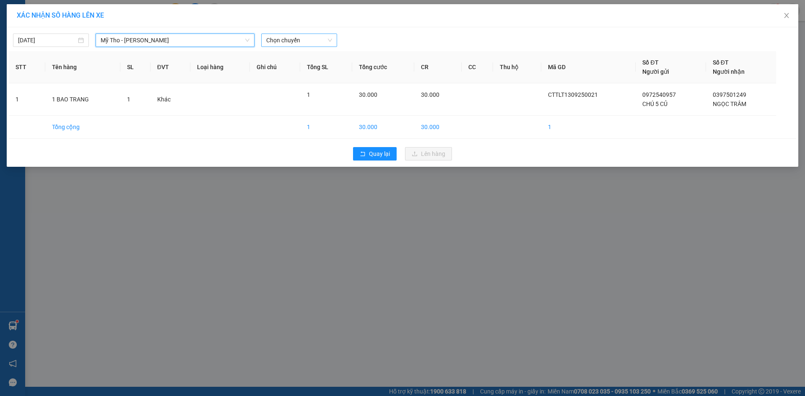
click at [286, 38] on span "Chọn chuyến" at bounding box center [299, 40] width 66 height 13
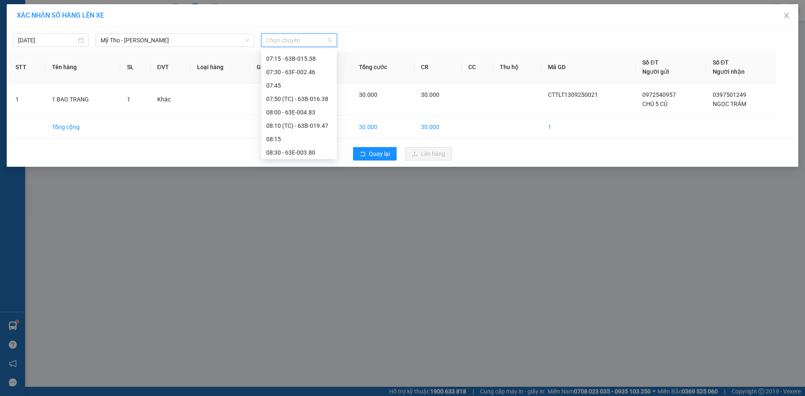
scroll to position [335, 0]
click at [288, 125] on div "08:15" at bounding box center [298, 123] width 65 height 9
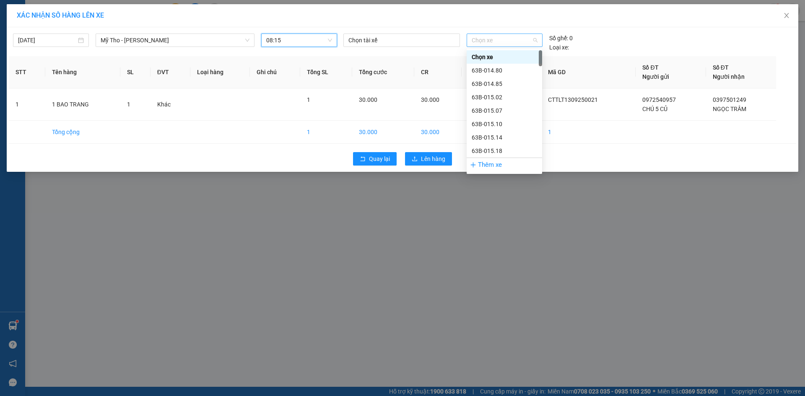
click at [490, 42] on span "Chọn xe" at bounding box center [504, 40] width 65 height 13
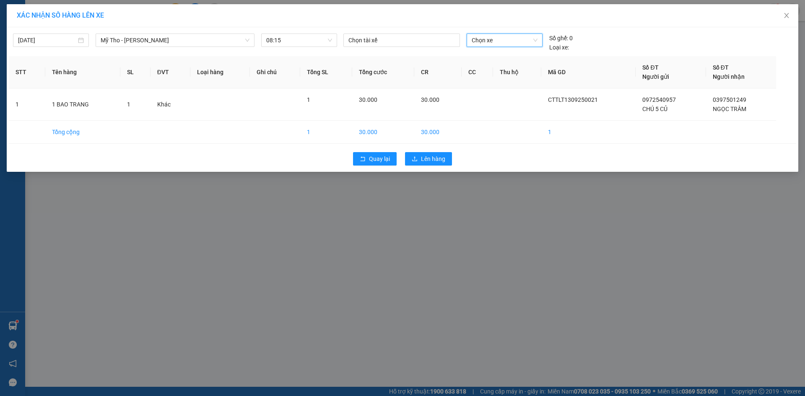
click at [489, 39] on span "Chọn xe" at bounding box center [504, 40] width 65 height 13
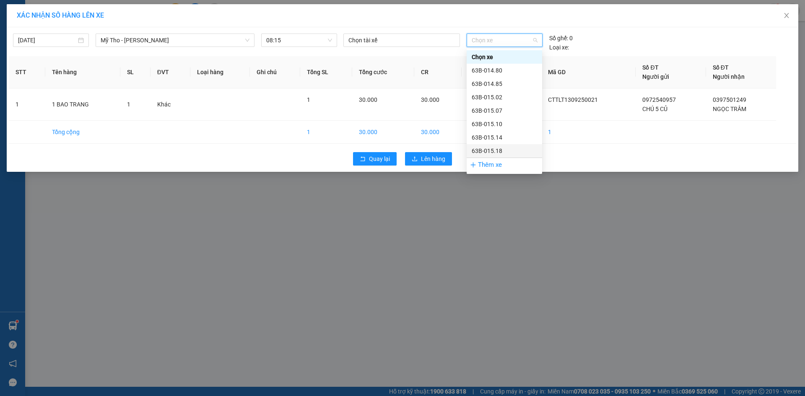
click at [485, 164] on div "Thêm xe" at bounding box center [504, 165] width 75 height 15
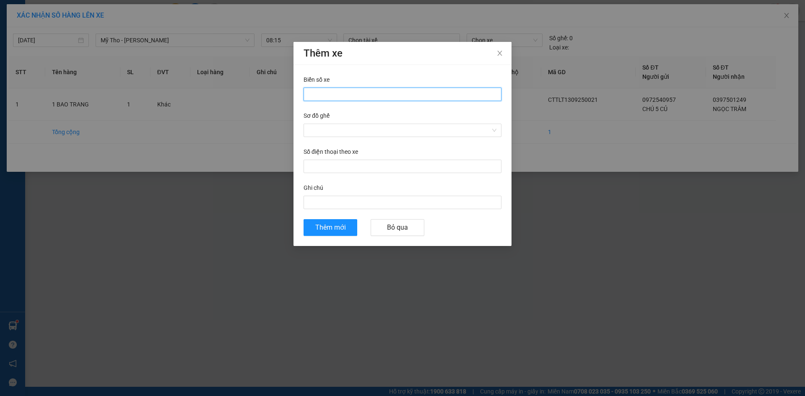
click at [329, 93] on input "Biển số xe" at bounding box center [402, 94] width 198 height 13
click at [330, 133] on input "Sơ đồ ghế" at bounding box center [400, 130] width 182 height 13
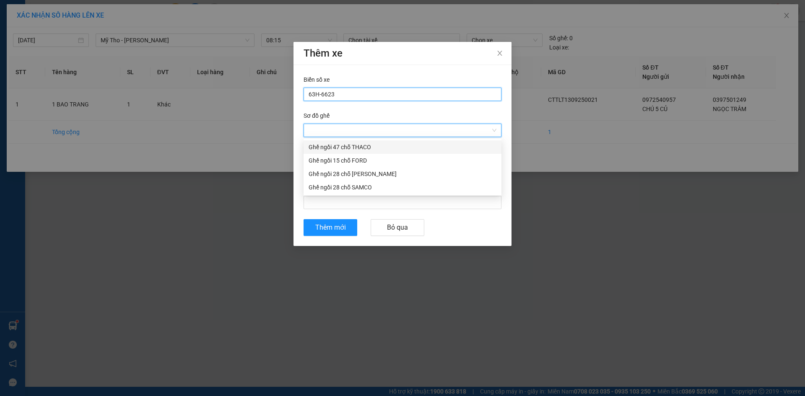
click at [322, 97] on input "63H-6623" at bounding box center [402, 94] width 198 height 13
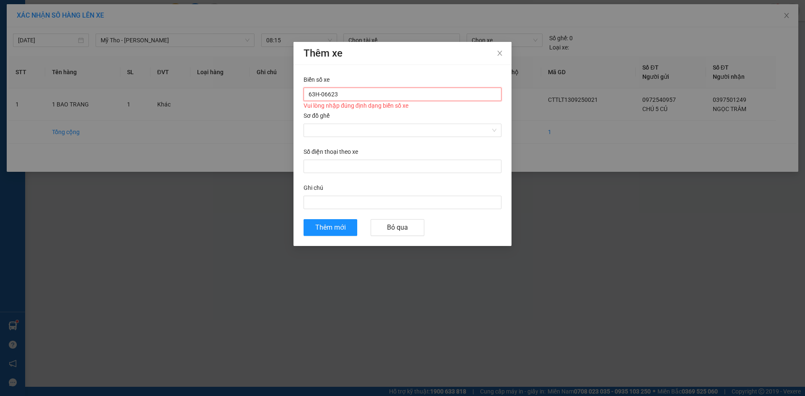
click at [332, 95] on input "63H-06623" at bounding box center [402, 94] width 198 height 13
click at [315, 131] on input "Sơ đồ ghế" at bounding box center [400, 130] width 182 height 13
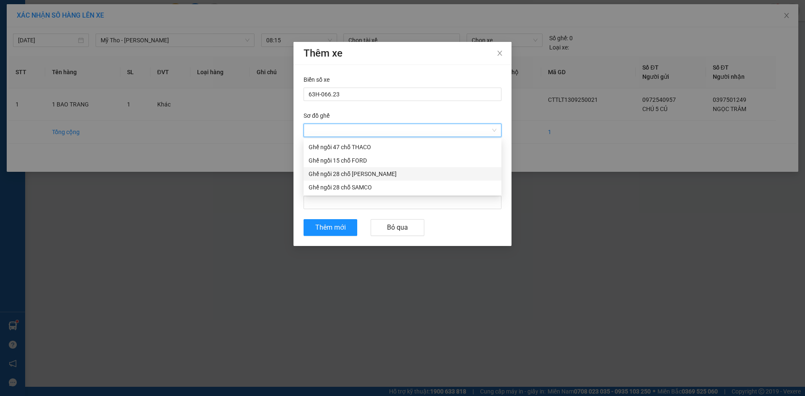
click at [325, 176] on div "Ghế ngồi 28 chỗ [PERSON_NAME]" at bounding box center [403, 173] width 188 height 9
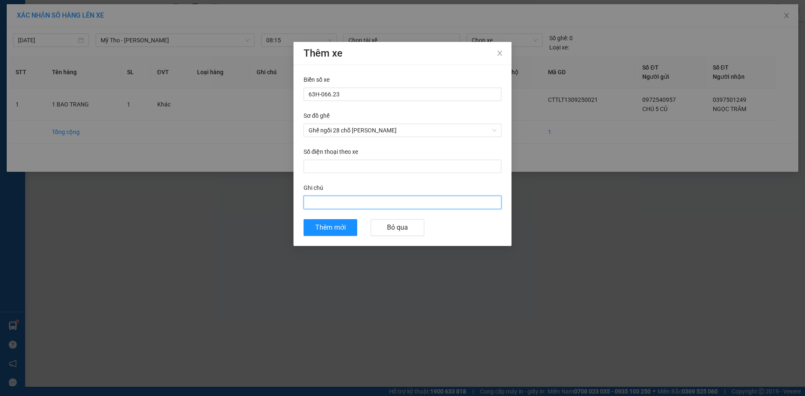
click at [324, 202] on input "Ghi chú" at bounding box center [402, 202] width 198 height 13
click at [326, 227] on span "Thêm mới" at bounding box center [330, 227] width 31 height 10
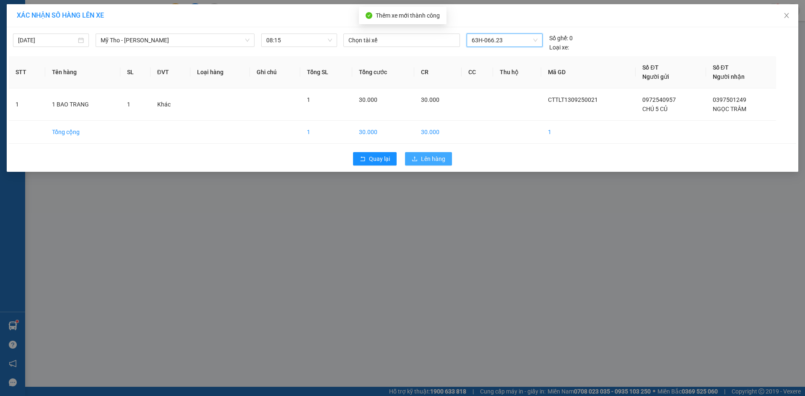
click at [427, 158] on span "Lên hàng" at bounding box center [433, 158] width 24 height 9
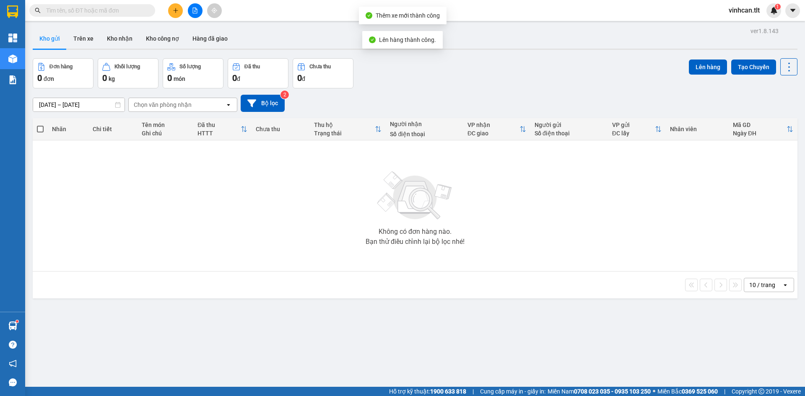
click at [368, 234] on div "Không có đơn hàng nào. Bạn thử điều chỉnh lại bộ lọc nhé!" at bounding box center [415, 206] width 756 height 126
click at [174, 13] on icon "plus" at bounding box center [176, 11] width 6 height 6
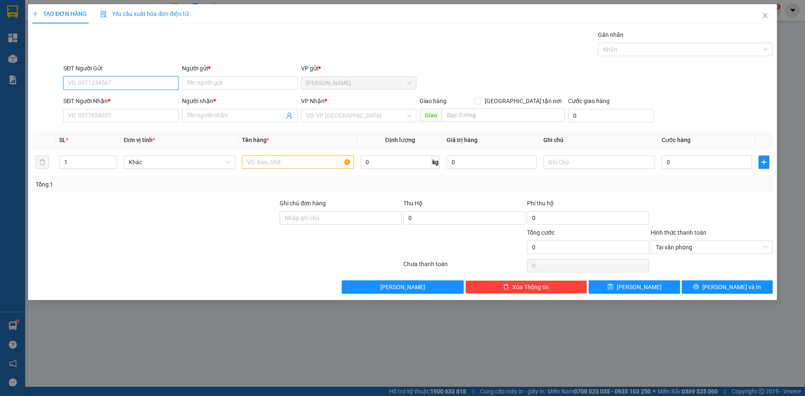
click at [120, 88] on input "SĐT Người Gửi" at bounding box center [120, 82] width 115 height 13
click at [101, 101] on div "0384584539 - LIÊN" at bounding box center [120, 99] width 105 height 9
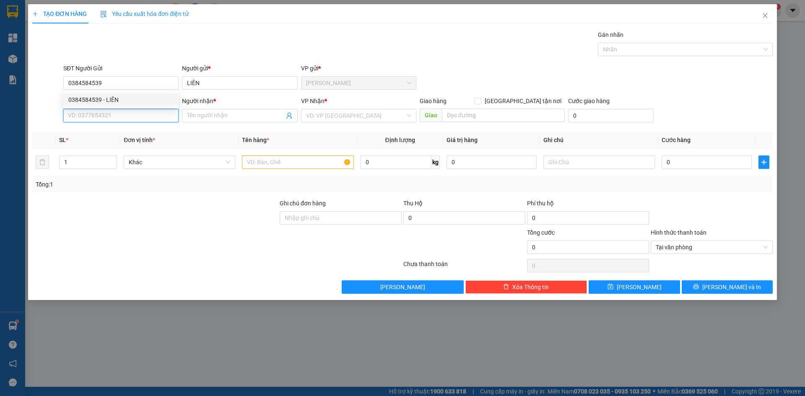
click at [99, 119] on input "SĐT Người Nhận *" at bounding box center [120, 115] width 115 height 13
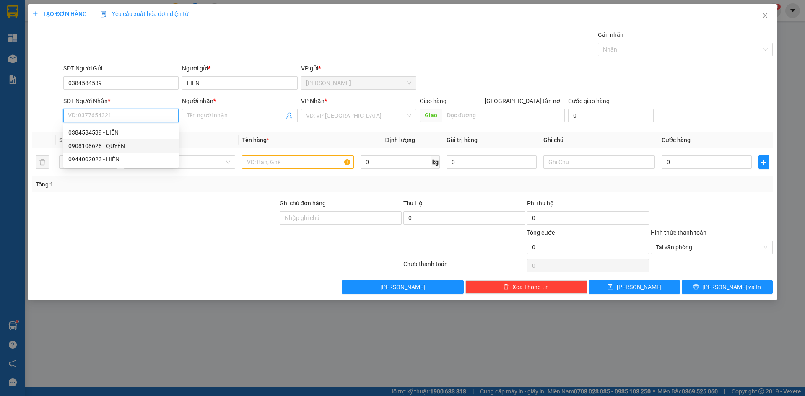
click at [90, 145] on div "0908108628 - QUYÊN" at bounding box center [120, 145] width 105 height 9
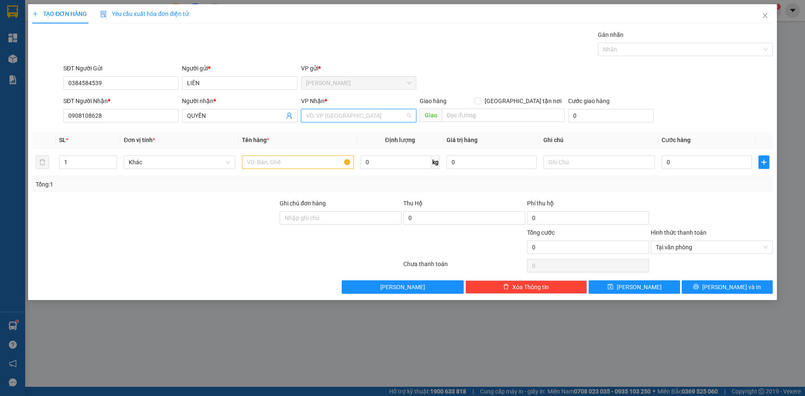
click at [337, 117] on input "search" at bounding box center [355, 115] width 99 height 13
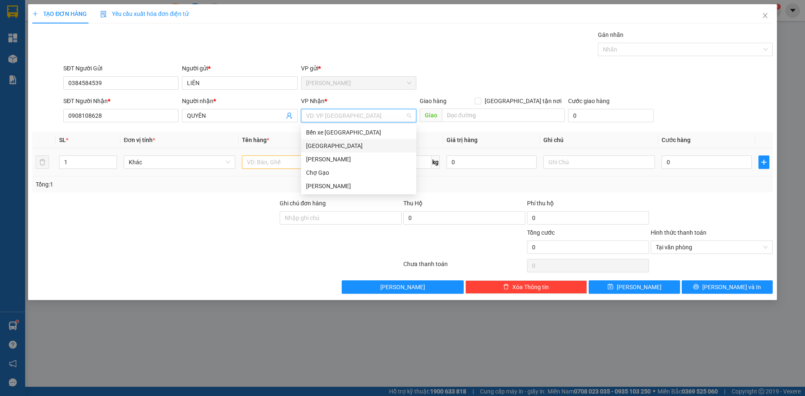
drag, startPoint x: 313, startPoint y: 147, endPoint x: 297, endPoint y: 155, distance: 17.8
click at [311, 148] on div "[GEOGRAPHIC_DATA]" at bounding box center [358, 145] width 105 height 9
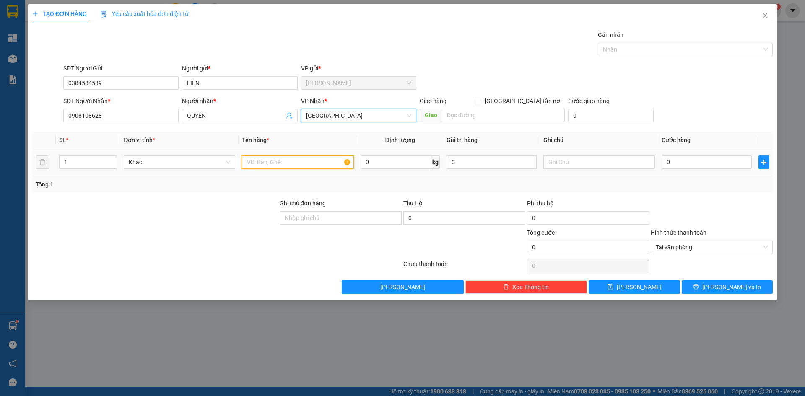
click at [270, 168] on input "text" at bounding box center [298, 162] width 112 height 13
paste input "Á"
click at [690, 162] on input "0" at bounding box center [706, 162] width 90 height 13
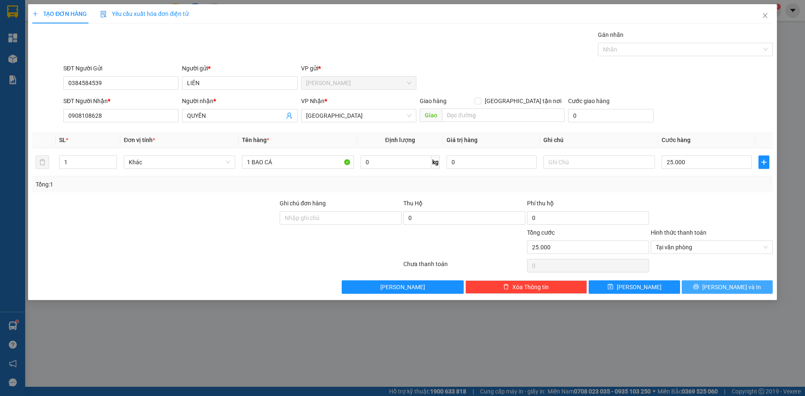
click at [725, 289] on span "[PERSON_NAME] và In" at bounding box center [731, 287] width 59 height 9
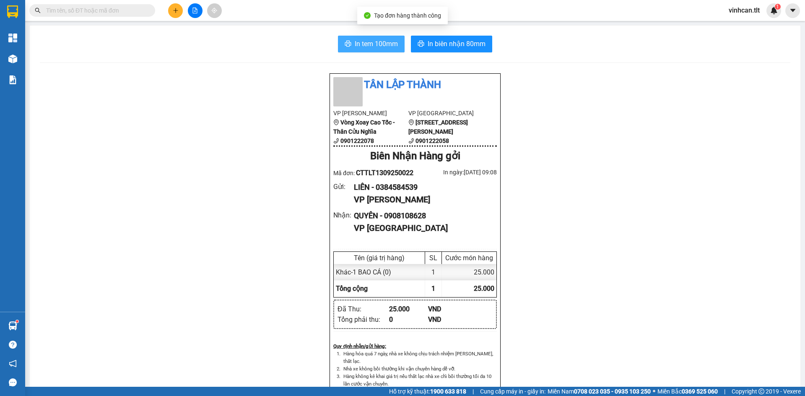
click at [367, 38] on button "In tem 100mm" at bounding box center [371, 44] width 67 height 17
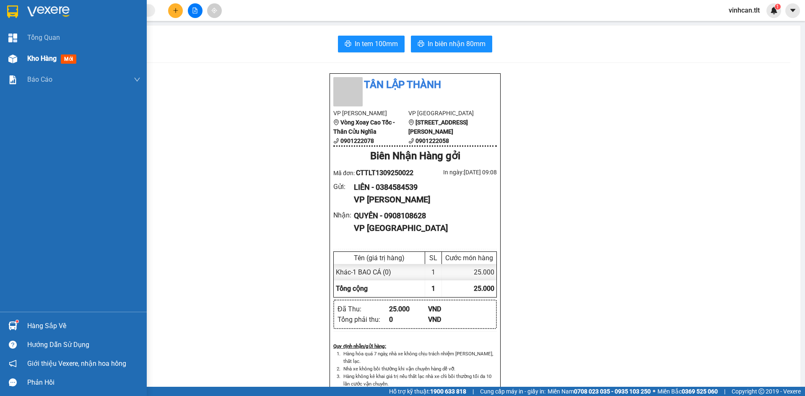
click at [34, 68] on div "Kho hàng mới" at bounding box center [83, 58] width 113 height 21
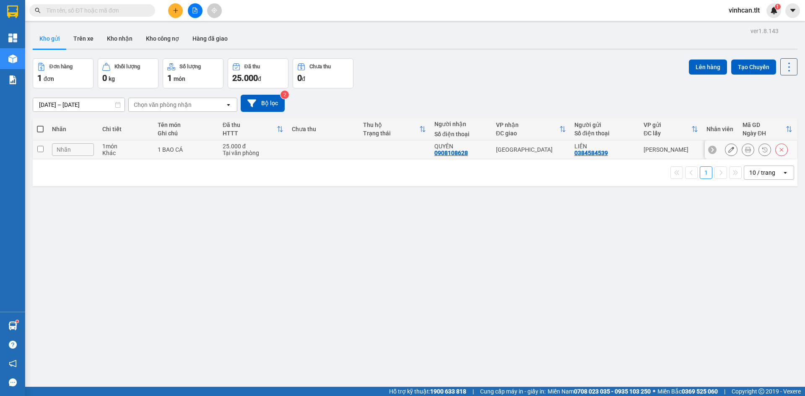
click at [298, 151] on td at bounding box center [323, 149] width 71 height 19
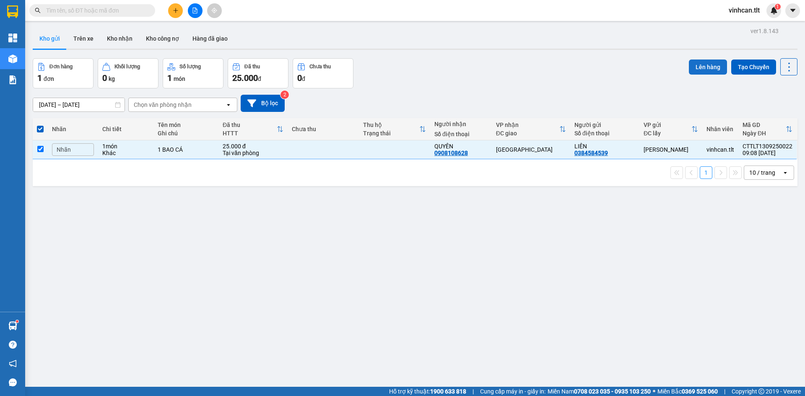
click at [703, 65] on button "Lên hàng" at bounding box center [708, 67] width 38 height 15
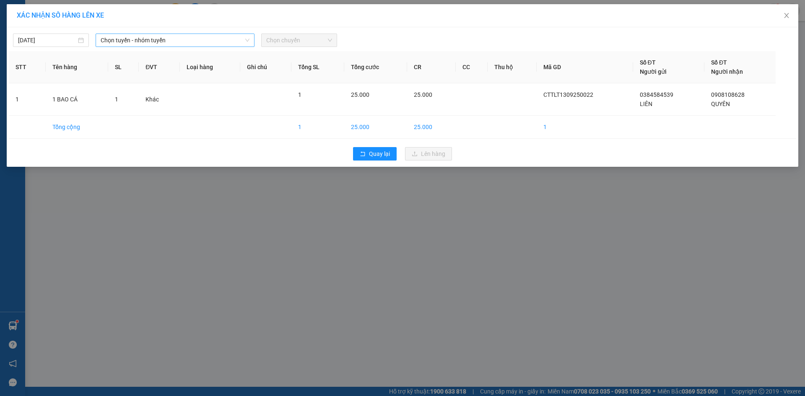
click at [190, 44] on span "Chọn tuyến - nhóm tuyến" at bounding box center [175, 40] width 149 height 13
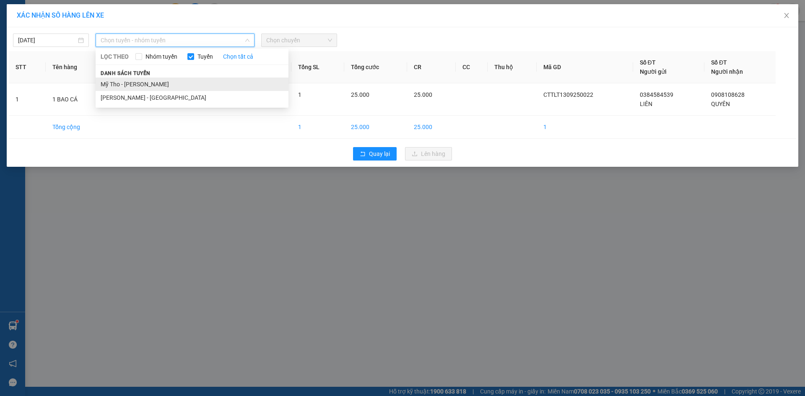
click at [137, 81] on li "Mỹ Tho - [PERSON_NAME]" at bounding box center [192, 84] width 193 height 13
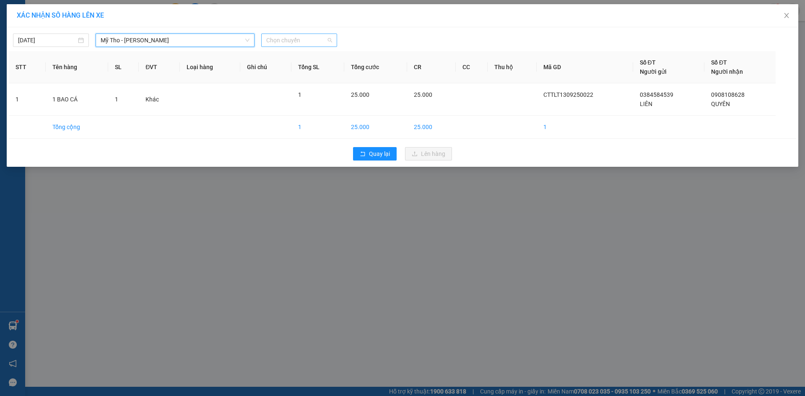
click at [284, 35] on span "Chọn chuyến" at bounding box center [299, 40] width 66 height 13
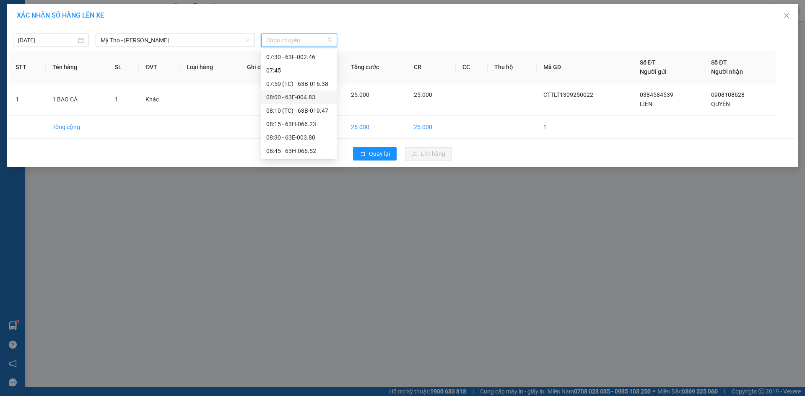
scroll to position [377, 0]
click at [306, 67] on div "08:10 (TC) - 63B-019.47" at bounding box center [298, 68] width 65 height 9
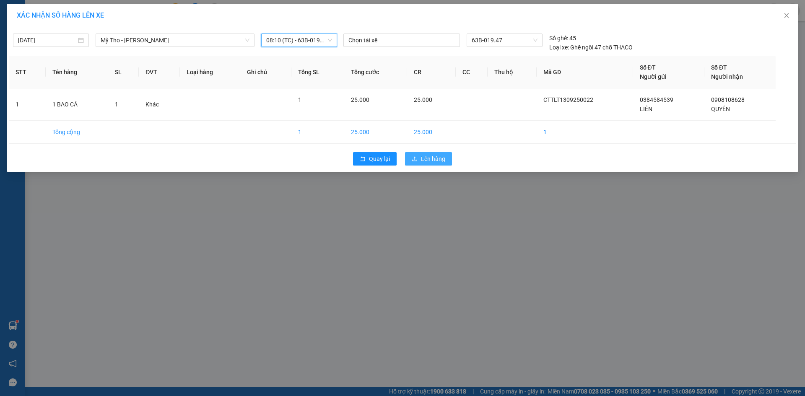
click at [418, 163] on button "Lên hàng" at bounding box center [428, 158] width 47 height 13
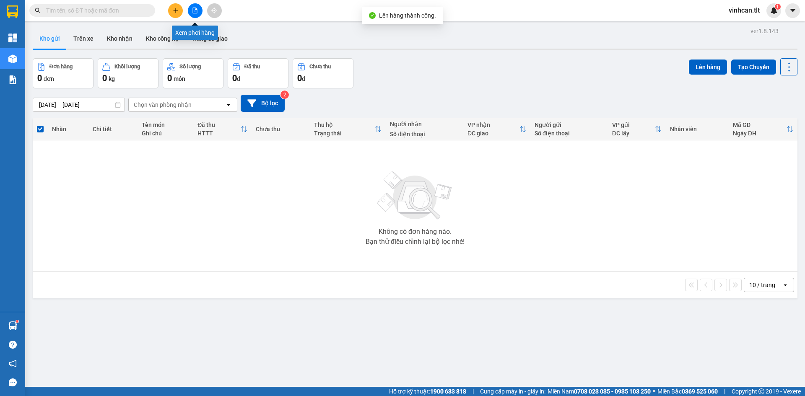
click at [195, 9] on icon "file-add" at bounding box center [195, 11] width 6 height 6
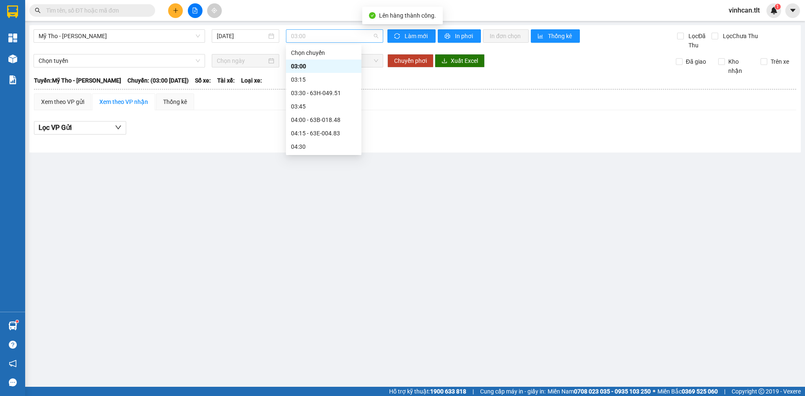
click at [295, 32] on span "03:00" at bounding box center [334, 36] width 87 height 13
click at [336, 67] on div "08:10 (TC) - 63B-019.47" at bounding box center [323, 64] width 65 height 9
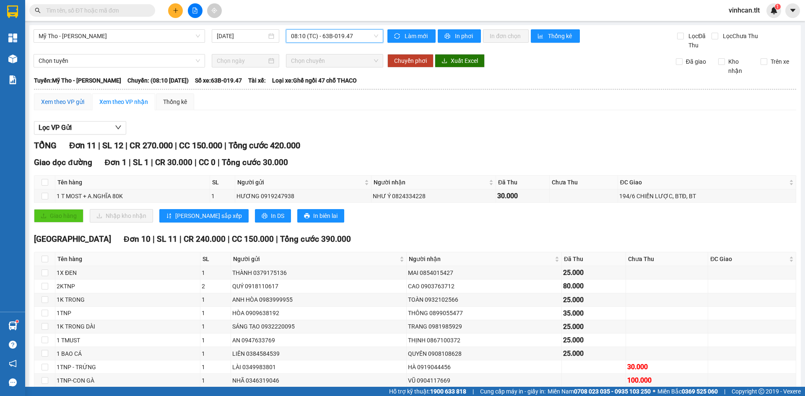
click at [78, 102] on div "Xem theo VP gửi" at bounding box center [62, 101] width 43 height 9
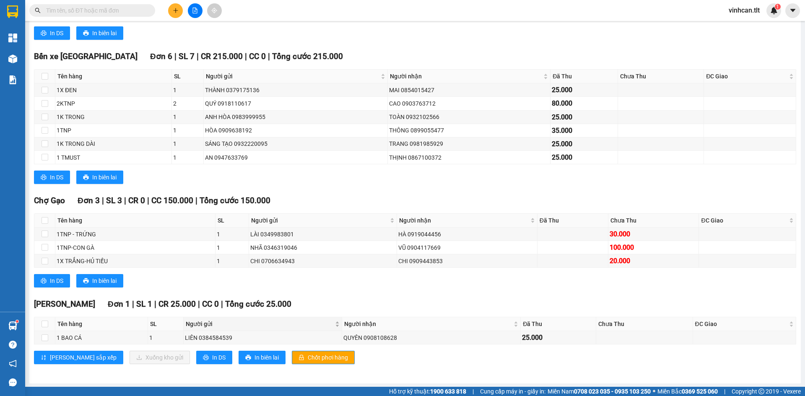
scroll to position [184, 0]
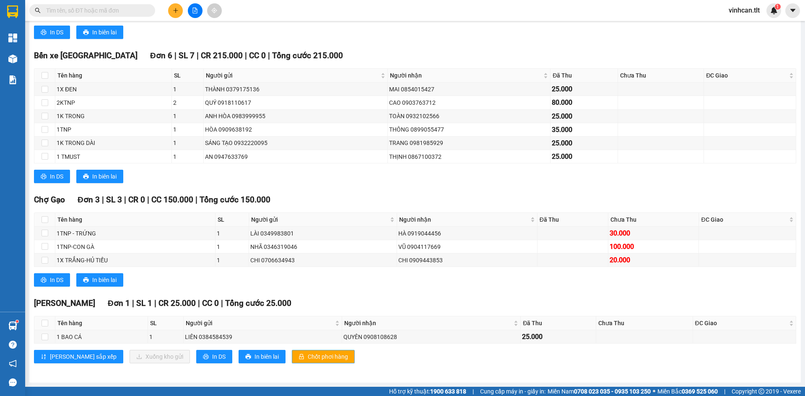
click at [308, 354] on span "Chốt phơi hàng" at bounding box center [328, 356] width 40 height 9
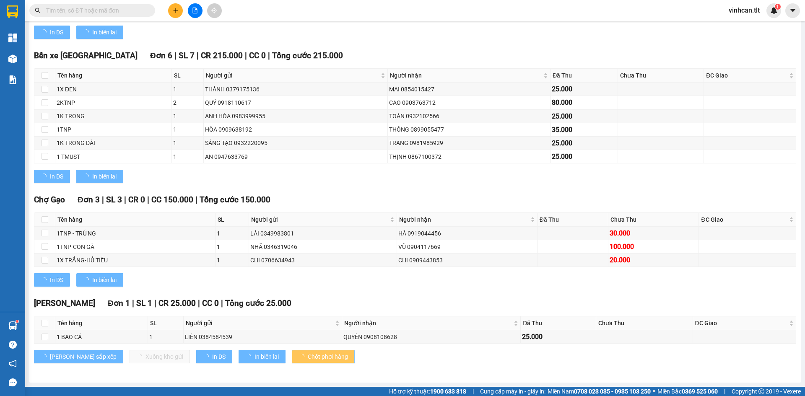
click at [308, 354] on span "Chốt phơi hàng" at bounding box center [328, 356] width 40 height 9
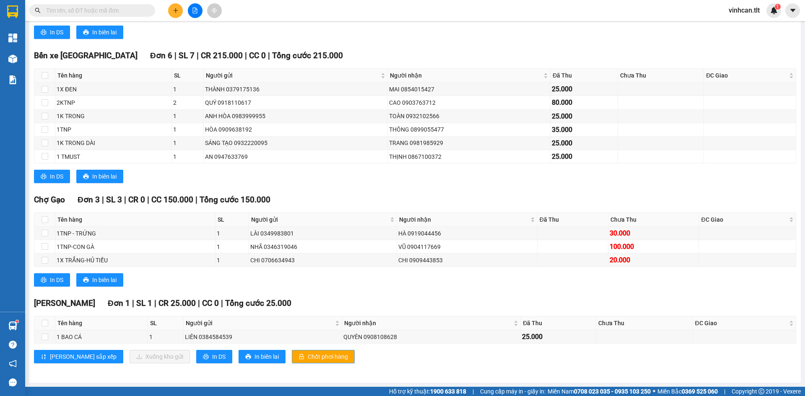
click at [308, 354] on span "Chốt phơi hàng" at bounding box center [328, 356] width 40 height 9
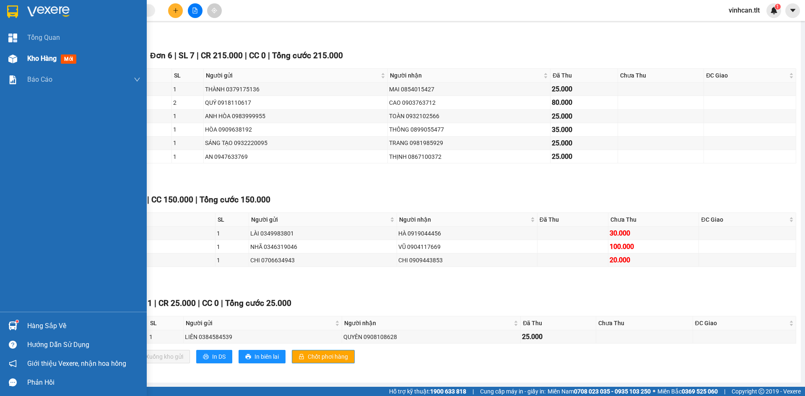
click at [25, 56] on div "Kho hàng mới" at bounding box center [73, 58] width 147 height 21
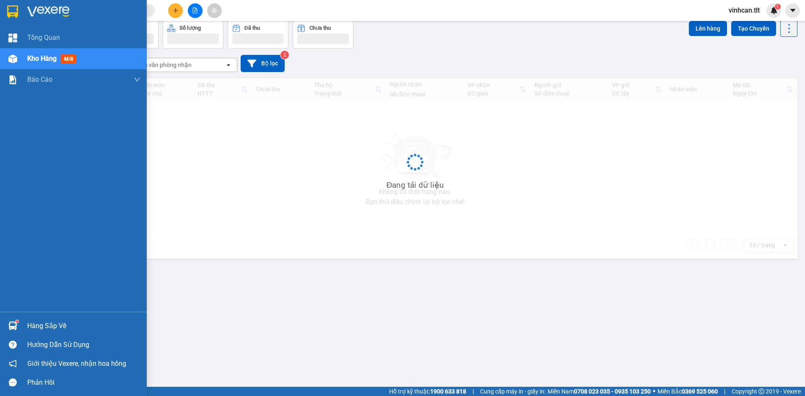
scroll to position [39, 0]
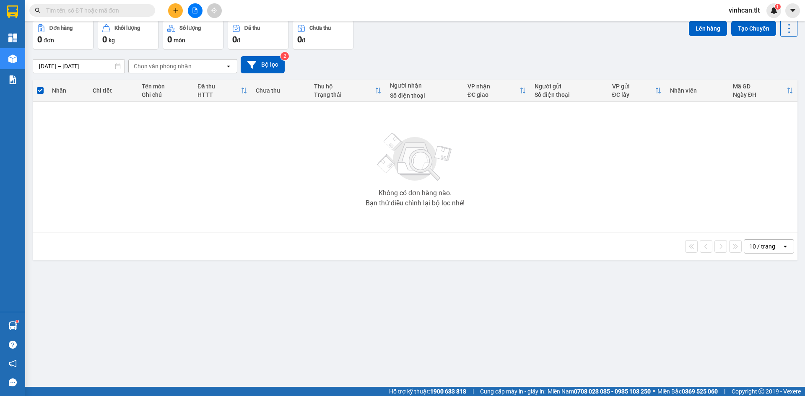
click at [215, 195] on div "Không có đơn hàng nào. Bạn thử điều chỉnh lại bộ lọc nhé!" at bounding box center [415, 167] width 756 height 126
click at [193, 13] on icon "file-add" at bounding box center [195, 11] width 5 height 6
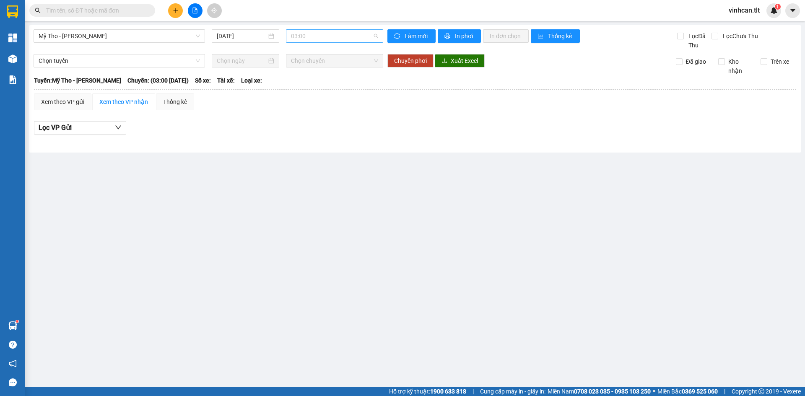
click at [304, 38] on span "03:00" at bounding box center [334, 36] width 87 height 13
click at [324, 122] on div "05:30 - 63H-7316" at bounding box center [323, 116] width 75 height 13
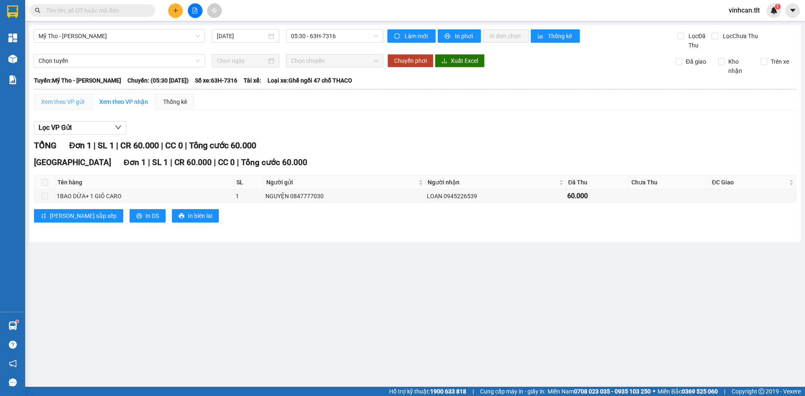
click at [56, 106] on div "Xem theo VP gửi" at bounding box center [62, 101] width 57 height 17
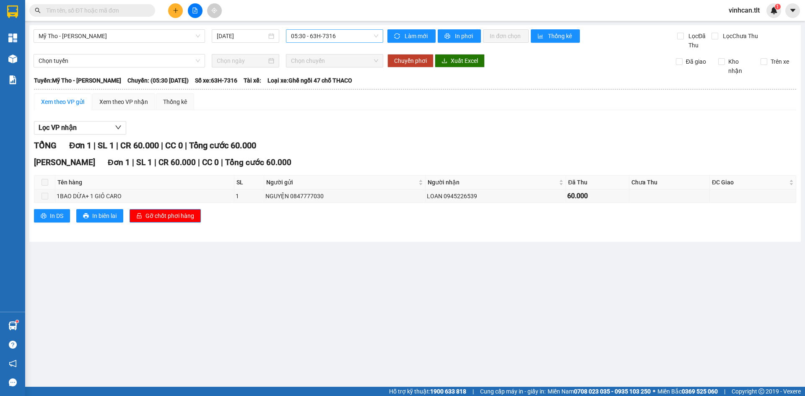
click at [332, 39] on span "05:30 - 63H-7316" at bounding box center [334, 36] width 87 height 13
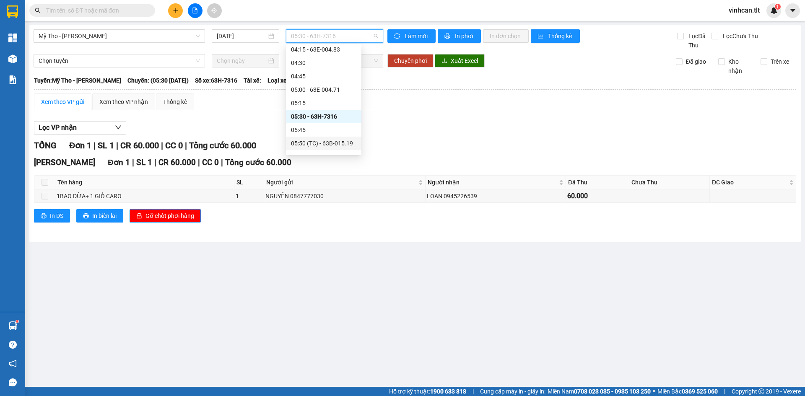
click at [337, 148] on div "05:50 (TC) - 63B-015.19" at bounding box center [323, 143] width 75 height 13
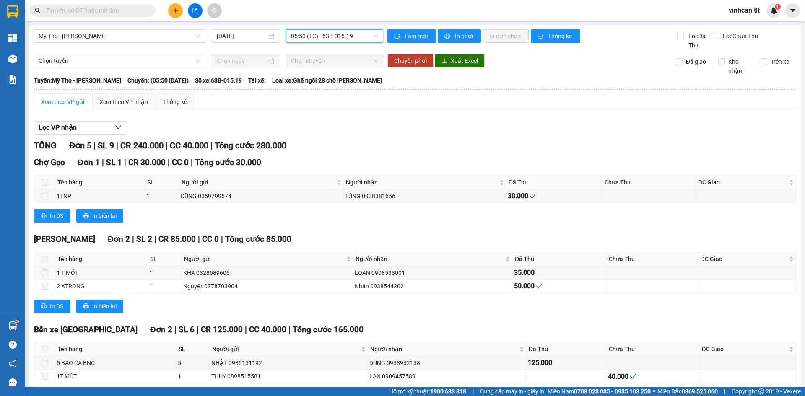
click at [317, 40] on span "05:50 (TC) - 63B-015.19" at bounding box center [334, 36] width 87 height 13
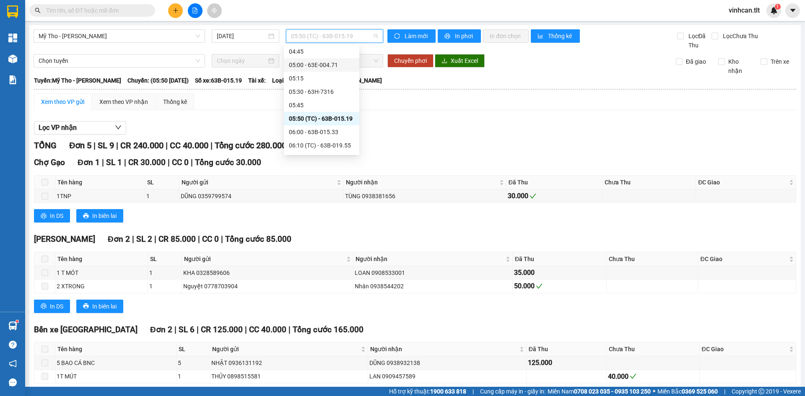
scroll to position [126, 0]
click at [326, 116] on div "06:00 - 63B-015.33" at bounding box center [321, 114] width 65 height 9
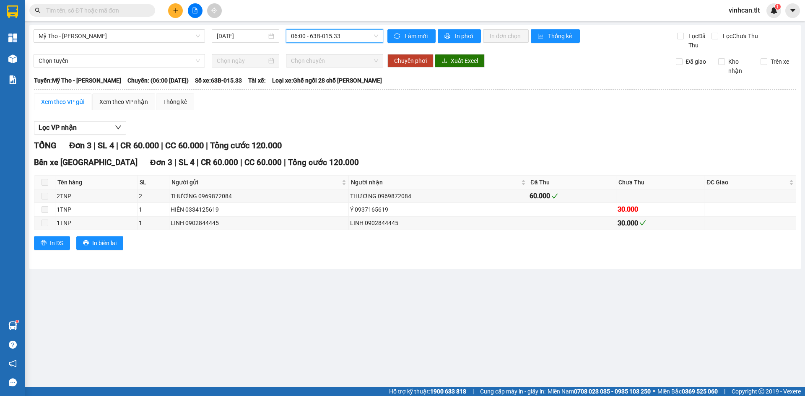
click at [322, 40] on span "06:00 - 63B-015.33" at bounding box center [334, 36] width 87 height 13
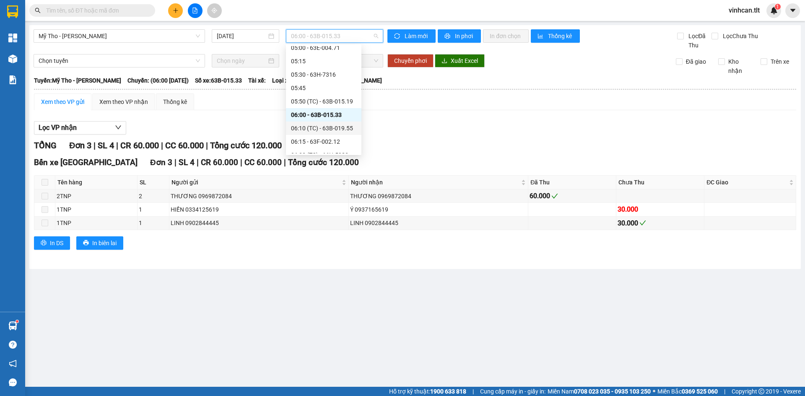
click at [320, 128] on div "06:10 (TC) - 63B-019.55" at bounding box center [323, 128] width 65 height 9
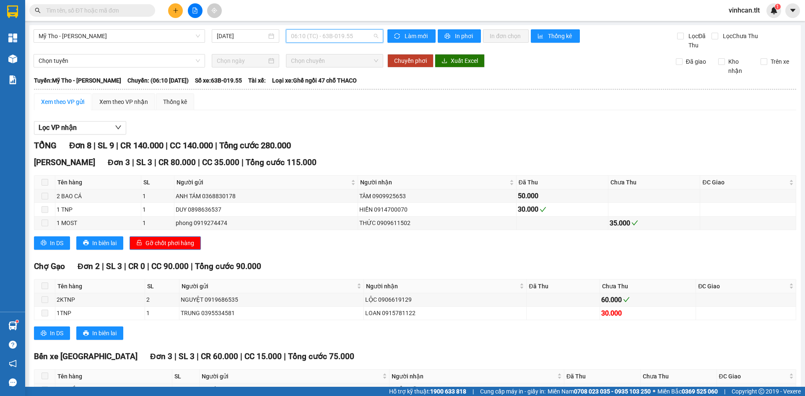
click at [318, 35] on span "06:10 (TC) - 63B-019.55" at bounding box center [334, 36] width 87 height 13
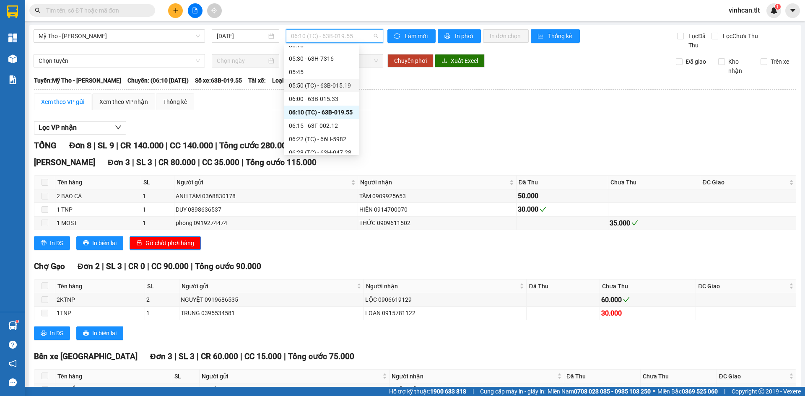
scroll to position [168, 0]
click at [316, 106] on div "06:15 - 63F-002.12" at bounding box center [321, 99] width 75 height 13
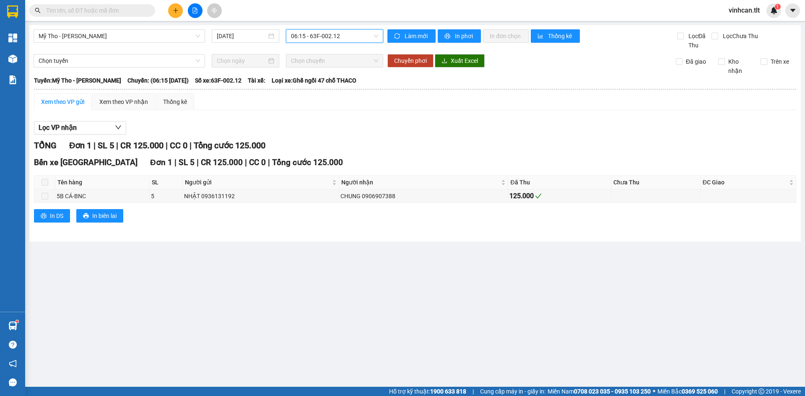
click at [305, 45] on div "Mỹ Tho - [PERSON_NAME] [DATE] 06:15 06:15 - 63F-002.12" at bounding box center [209, 39] width 350 height 21
click at [303, 41] on span "06:15 - 63F-002.12" at bounding box center [334, 36] width 87 height 13
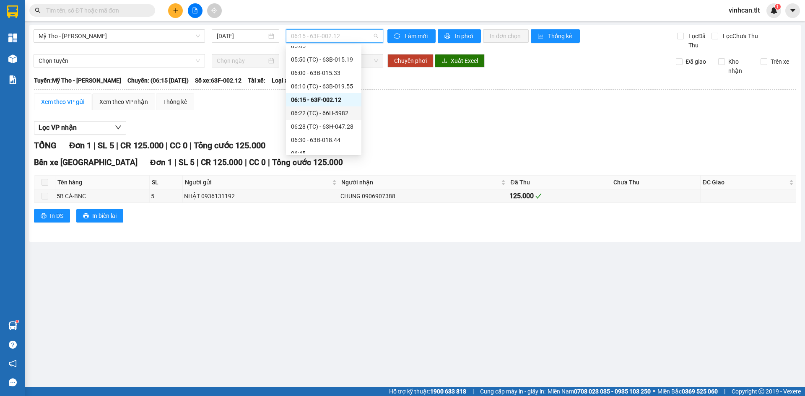
click at [302, 117] on div "06:22 (TC) - 66H-5982" at bounding box center [323, 113] width 65 height 9
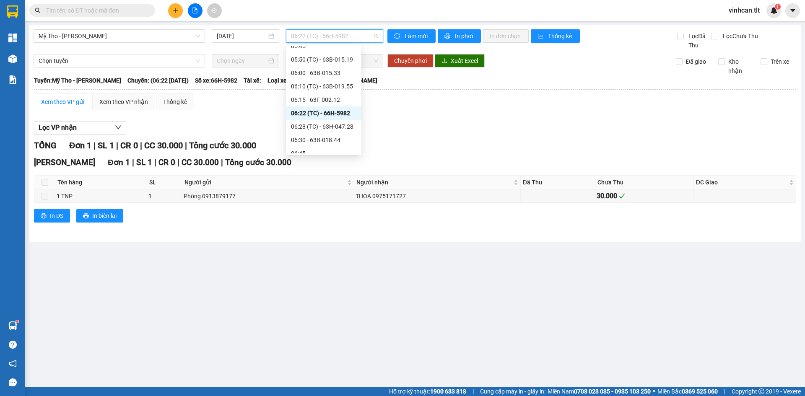
click at [310, 42] on div "06:22 (TC) - 66H-5982" at bounding box center [334, 35] width 97 height 13
click at [308, 128] on div "06:28 (TC) - 63H-047.28" at bounding box center [323, 126] width 65 height 9
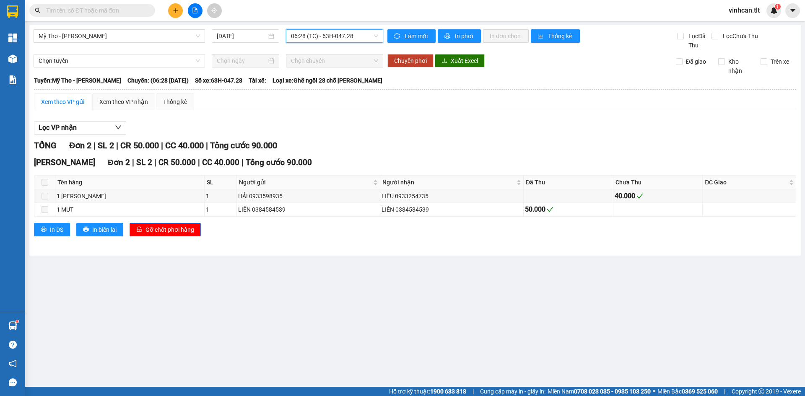
click at [303, 35] on span "06:28 (TC) - 63H-047.28" at bounding box center [334, 36] width 87 height 13
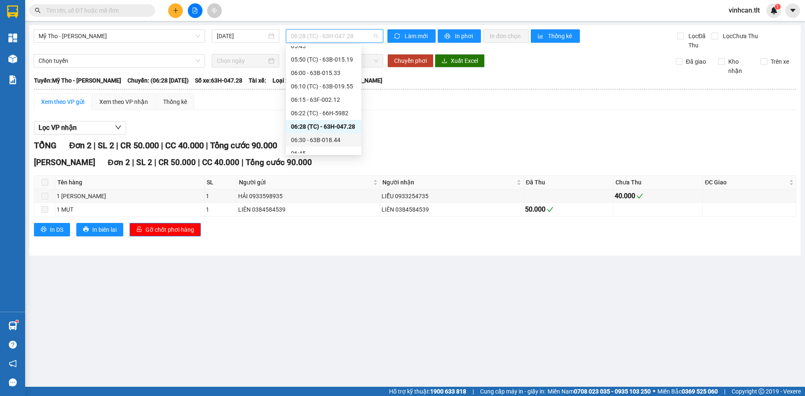
click at [297, 142] on div "06:30 - 63B-018.44" at bounding box center [323, 139] width 65 height 9
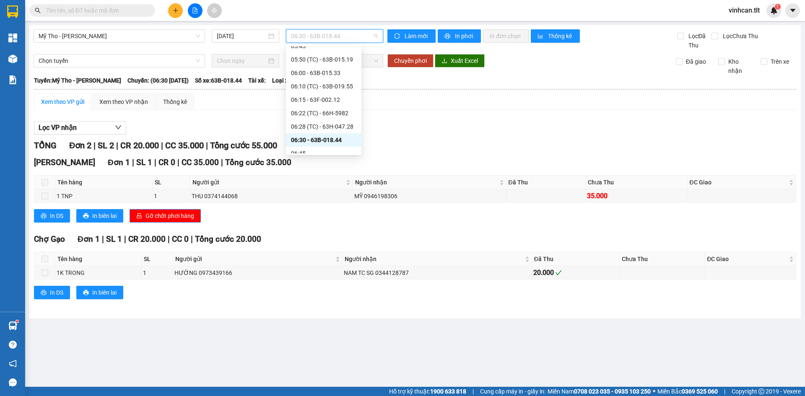
click at [314, 35] on span "06:30 - 63B-018.44" at bounding box center [334, 36] width 87 height 13
click at [320, 123] on div "06:50 (TC) - 63B-019.41" at bounding box center [323, 124] width 65 height 9
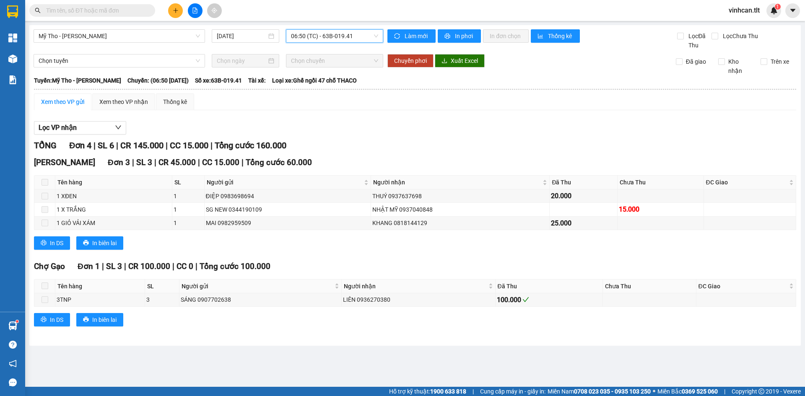
click at [324, 37] on span "06:50 (TC) - 63B-019.41" at bounding box center [334, 36] width 87 height 13
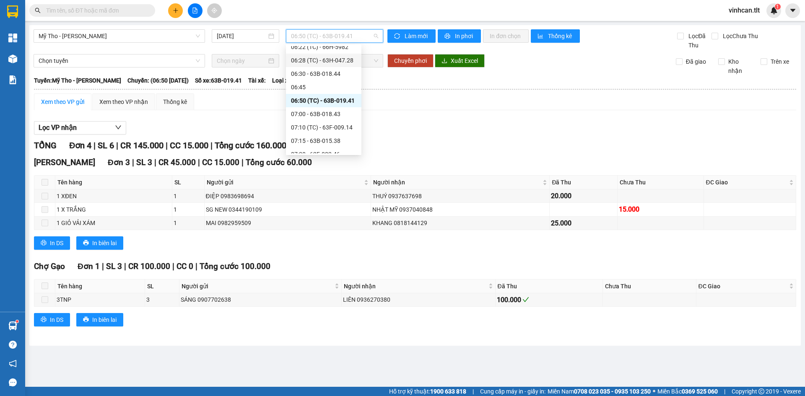
scroll to position [252, 0]
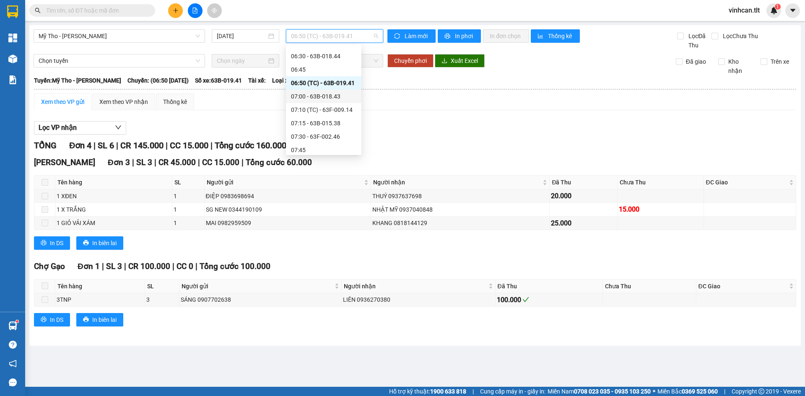
click at [321, 99] on div "07:00 - 63B-018.43" at bounding box center [323, 96] width 65 height 9
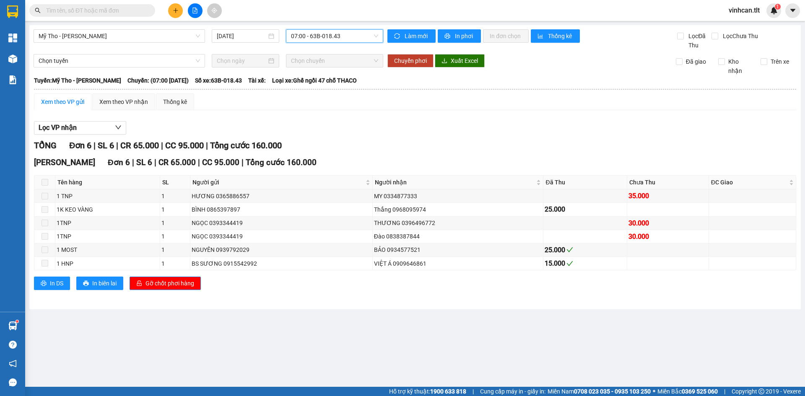
click at [324, 34] on span "07:00 - 63B-018.43" at bounding box center [334, 36] width 87 height 13
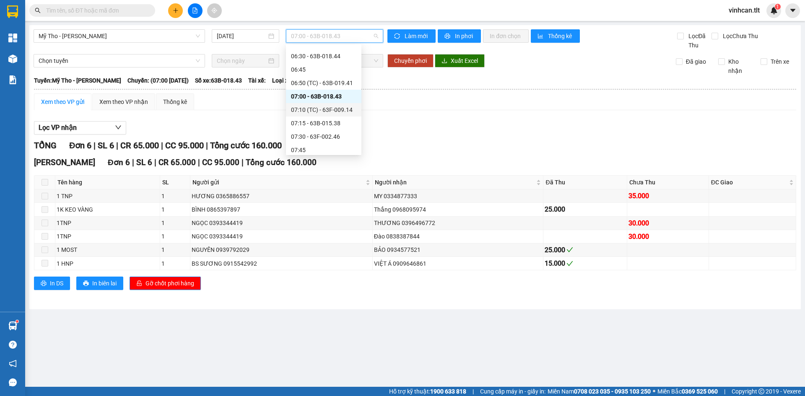
click at [316, 109] on div "07:10 (TC) - 63F-009.14" at bounding box center [323, 109] width 65 height 9
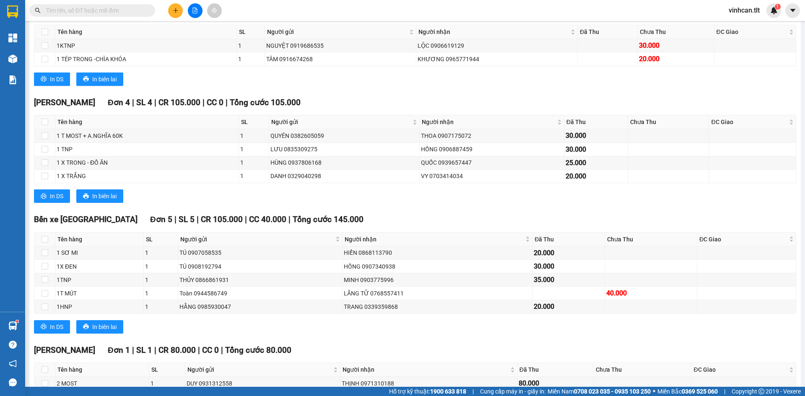
scroll to position [197, 0]
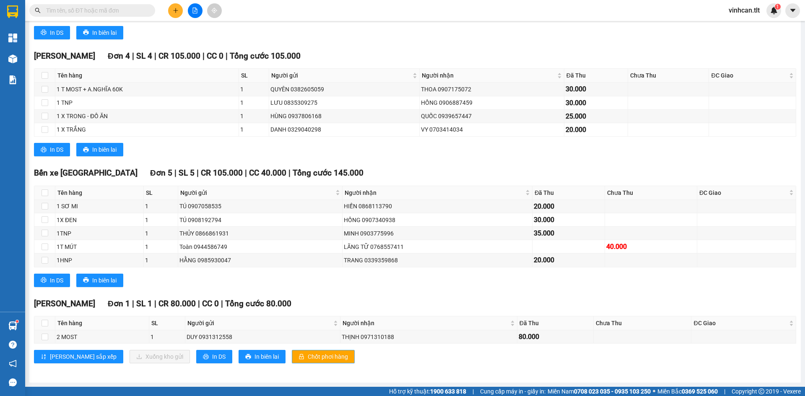
click at [308, 355] on span "Chốt phơi hàng" at bounding box center [328, 356] width 40 height 9
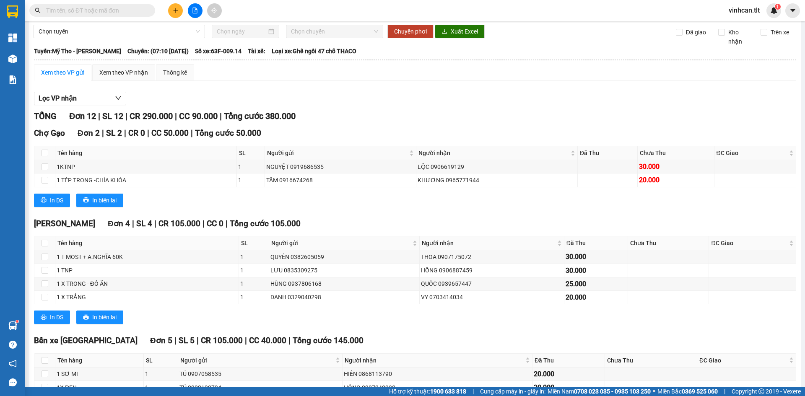
scroll to position [0, 0]
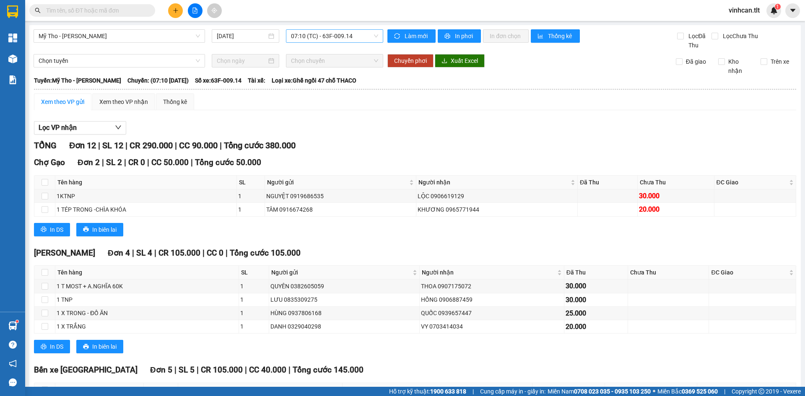
click at [327, 42] on div "07:10 (TC) - 63F-009.14" at bounding box center [334, 35] width 97 height 13
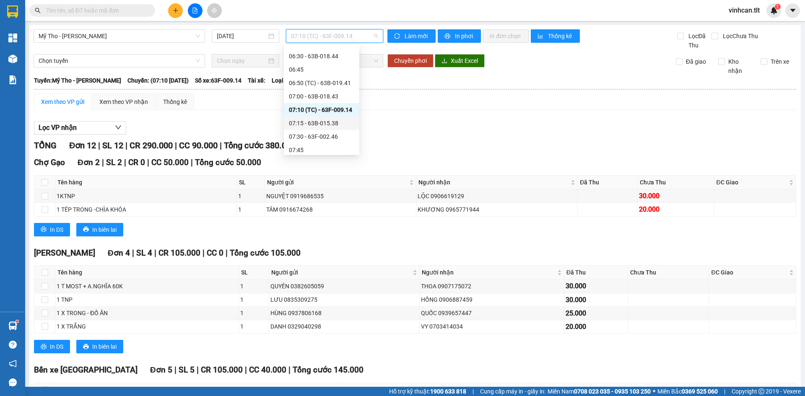
click at [324, 122] on div "07:15 - 63B-015.38" at bounding box center [321, 123] width 65 height 9
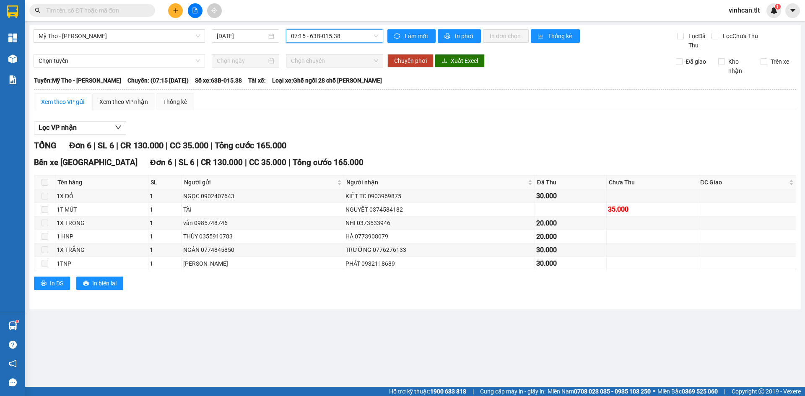
click at [312, 44] on div "Mỹ Tho - [PERSON_NAME] [DATE] 07:15 07:15 - 63B-015.38" at bounding box center [209, 39] width 350 height 21
click at [311, 39] on span "07:15 - 63B-015.38" at bounding box center [334, 36] width 87 height 13
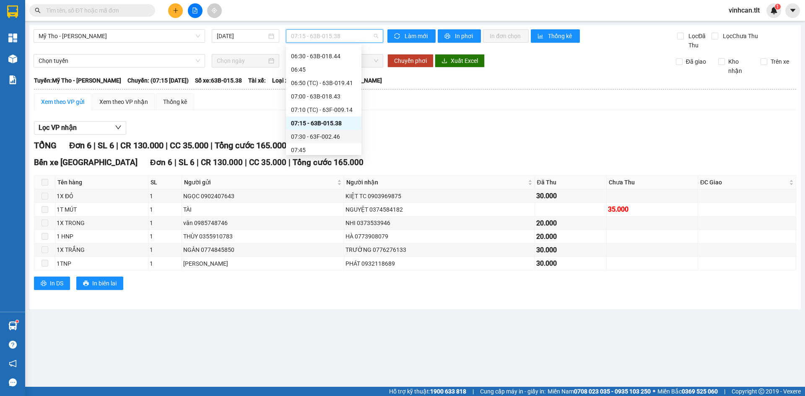
click at [319, 137] on div "07:30 - 63F-002.46" at bounding box center [323, 136] width 65 height 9
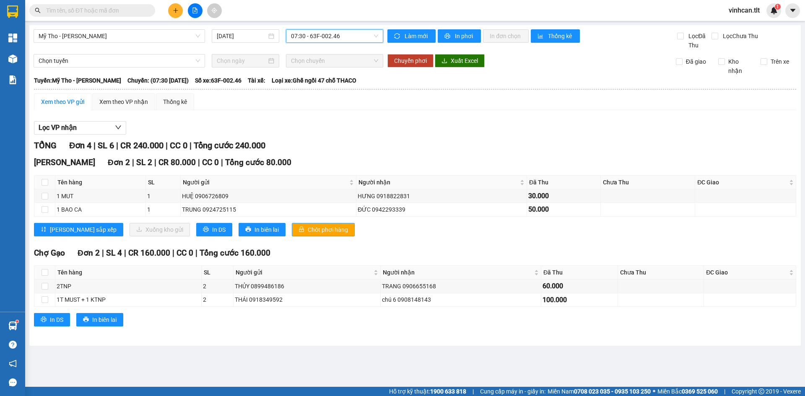
click at [308, 233] on span "Chốt phơi hàng" at bounding box center [328, 229] width 40 height 9
click at [308, 232] on span "Chốt phơi hàng" at bounding box center [328, 229] width 40 height 9
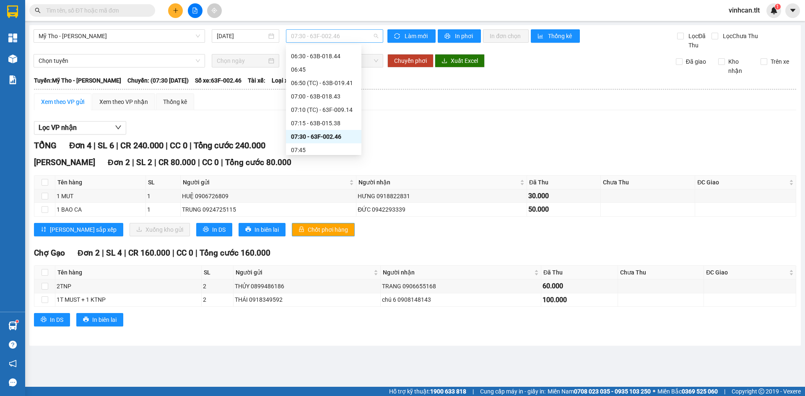
click at [297, 38] on span "07:30 - 63F-002.46" at bounding box center [334, 36] width 87 height 13
click at [319, 116] on div "07:50 (TC) - 63B-016.38" at bounding box center [323, 121] width 75 height 13
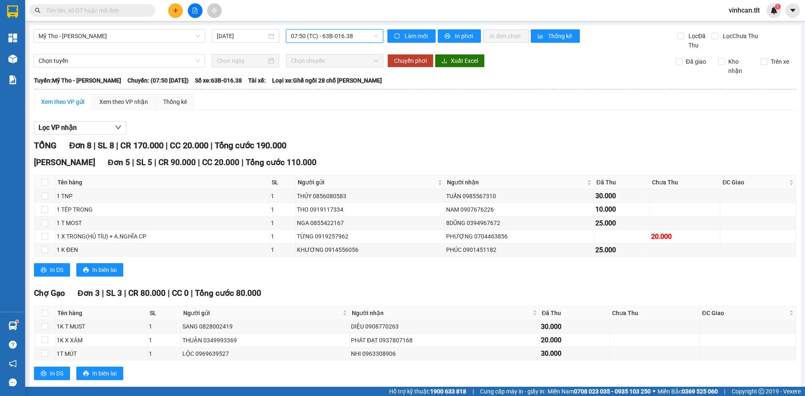
click at [306, 36] on span "07:50 (TC) - 63B-016.38" at bounding box center [334, 36] width 87 height 13
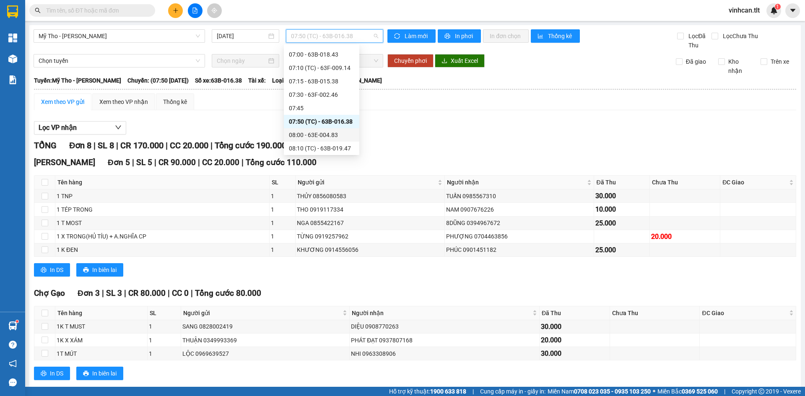
click at [313, 137] on div "08:00 - 63E-004.83" at bounding box center [321, 134] width 65 height 9
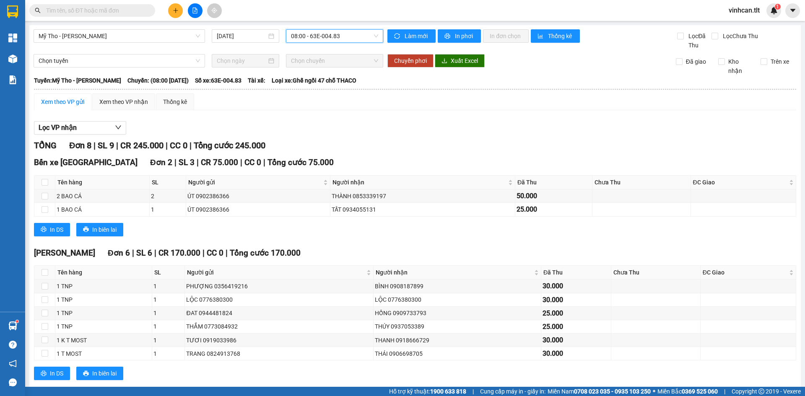
click at [318, 42] on span "08:00 - 63E-004.83" at bounding box center [334, 36] width 87 height 13
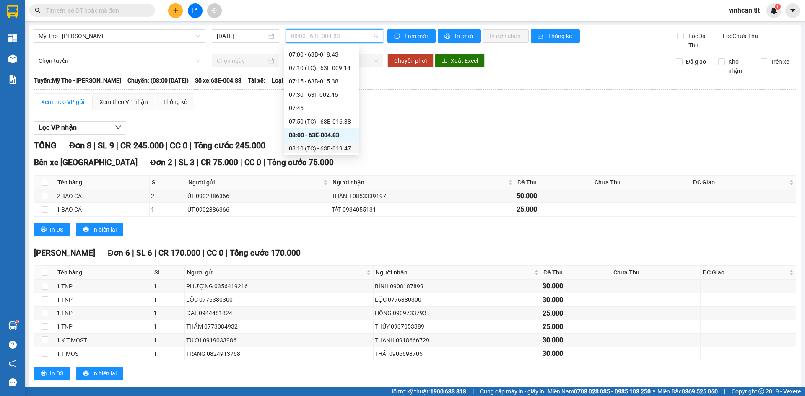
click at [330, 148] on div "08:10 (TC) - 63B-019.47" at bounding box center [321, 148] width 65 height 9
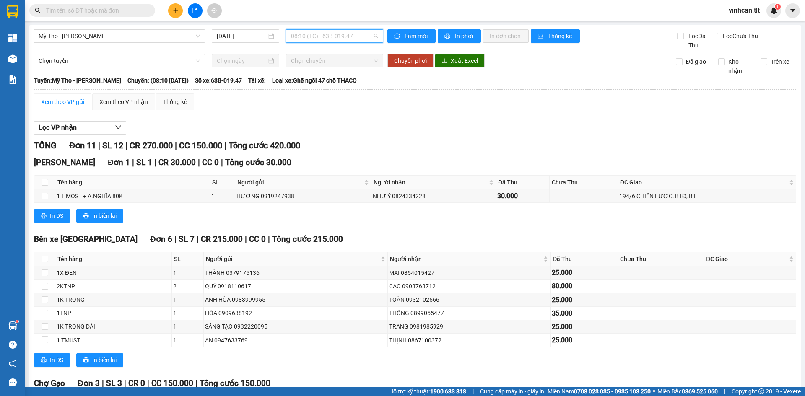
click at [329, 41] on span "08:10 (TC) - 63B-019.47" at bounding box center [334, 36] width 87 height 13
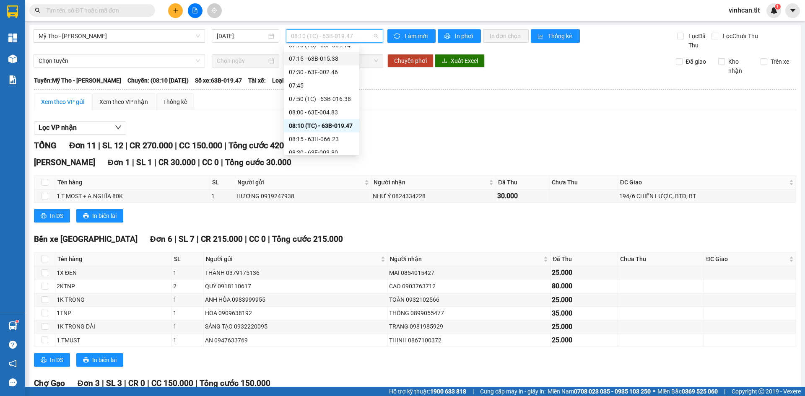
scroll to position [337, 0]
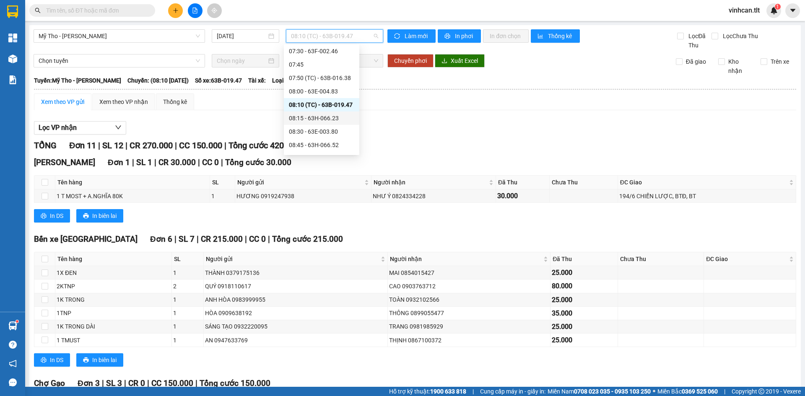
click at [325, 117] on div "08:15 - 63H-066.23" at bounding box center [321, 118] width 65 height 9
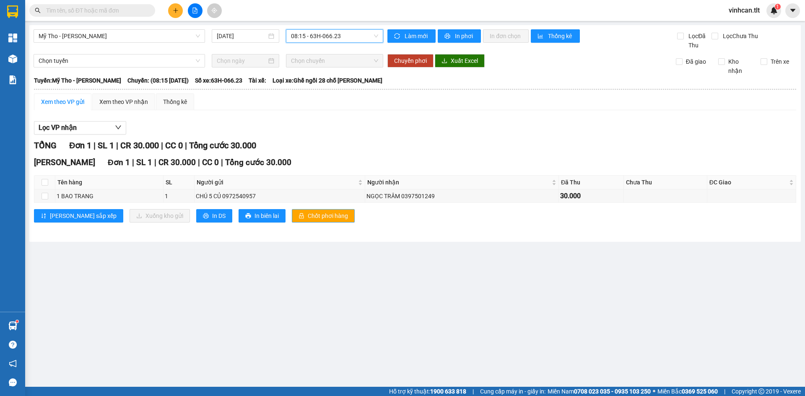
click at [308, 219] on span "Chốt phơi hàng" at bounding box center [328, 215] width 40 height 9
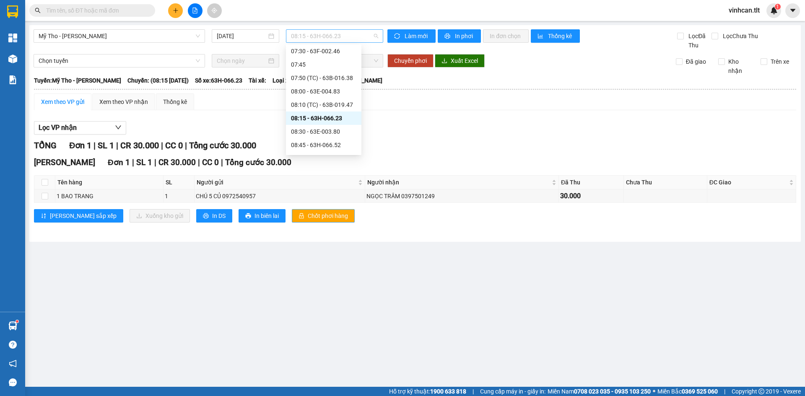
click at [313, 33] on span "08:15 - 63H-066.23" at bounding box center [334, 36] width 87 height 13
click at [315, 134] on div "08:30 - 63E-003.80" at bounding box center [323, 131] width 65 height 9
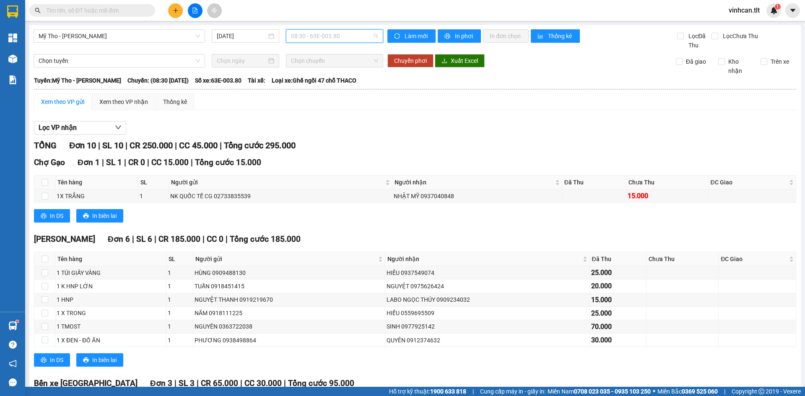
click at [328, 39] on span "08:30 - 63E-003.80" at bounding box center [334, 36] width 87 height 13
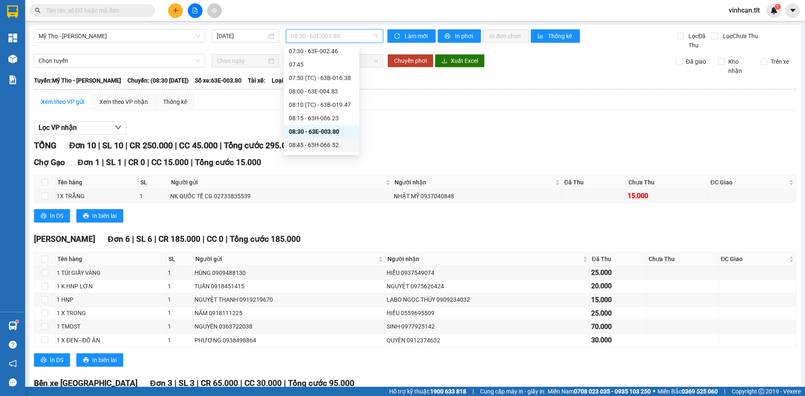
click at [323, 143] on div "08:45 - 63H-066.52" at bounding box center [321, 144] width 65 height 9
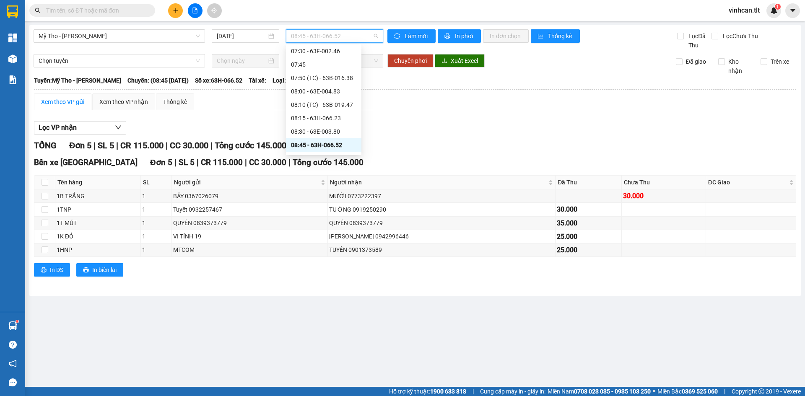
click at [319, 35] on span "08:45 - 63H-066.52" at bounding box center [334, 36] width 87 height 13
click at [326, 120] on div "08:50 (TC) - 63F-002.58" at bounding box center [323, 116] width 65 height 9
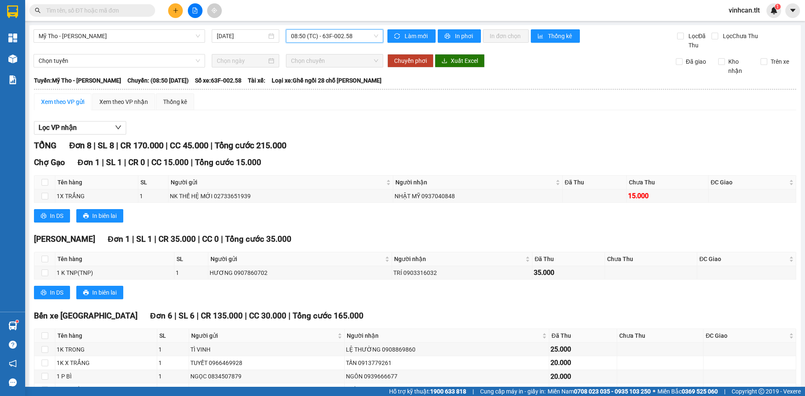
click at [325, 31] on span "08:50 (TC) - 63F-002.58" at bounding box center [334, 36] width 87 height 13
click at [175, 5] on button at bounding box center [175, 10] width 15 height 15
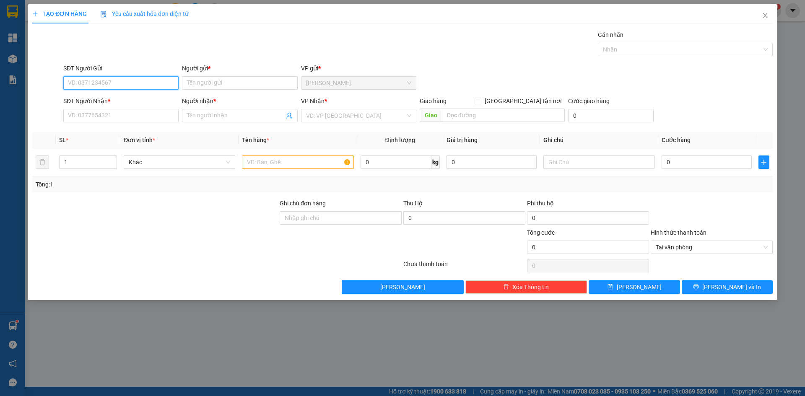
click at [103, 84] on input "SĐT Người Gửi" at bounding box center [120, 82] width 115 height 13
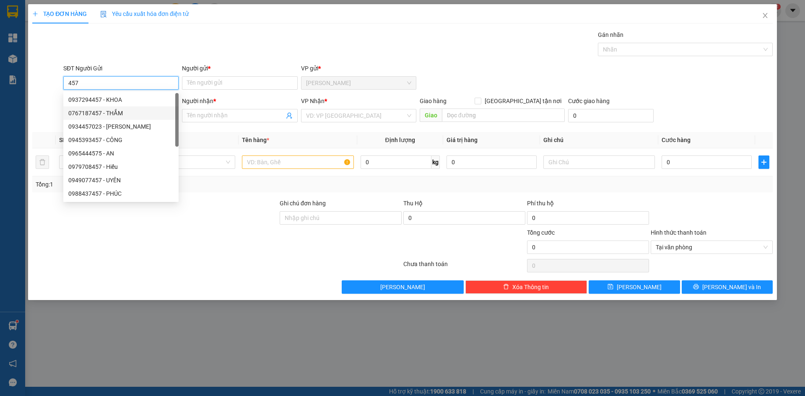
click at [106, 116] on div "0767187457 - THẮM" at bounding box center [120, 113] width 105 height 9
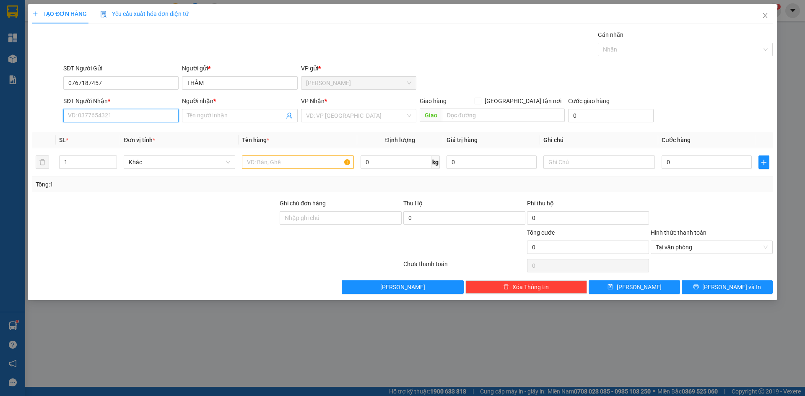
click at [105, 117] on input "SĐT Người Nhận *" at bounding box center [120, 115] width 115 height 13
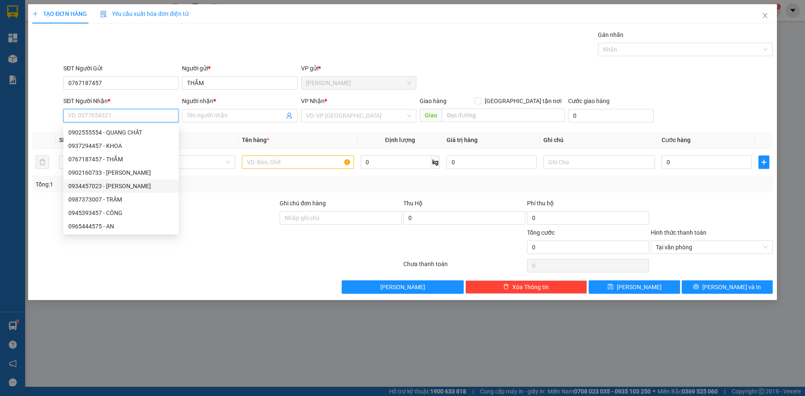
click at [111, 189] on div "0934457023 - [PERSON_NAME]" at bounding box center [120, 186] width 105 height 9
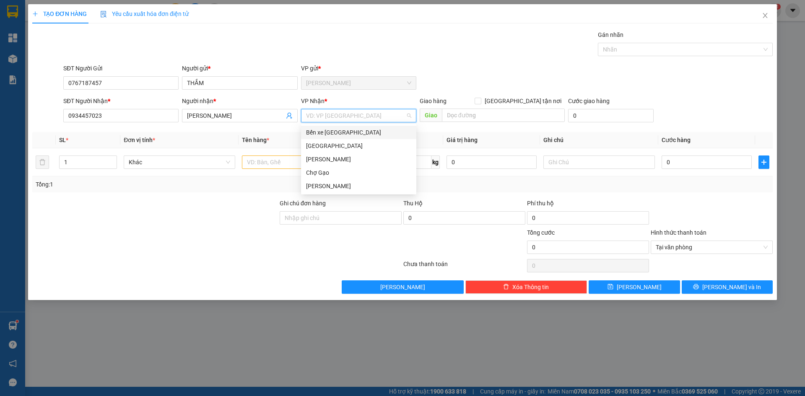
click at [327, 114] on input "search" at bounding box center [355, 115] width 99 height 13
click at [319, 148] on div "[GEOGRAPHIC_DATA]" at bounding box center [358, 145] width 105 height 9
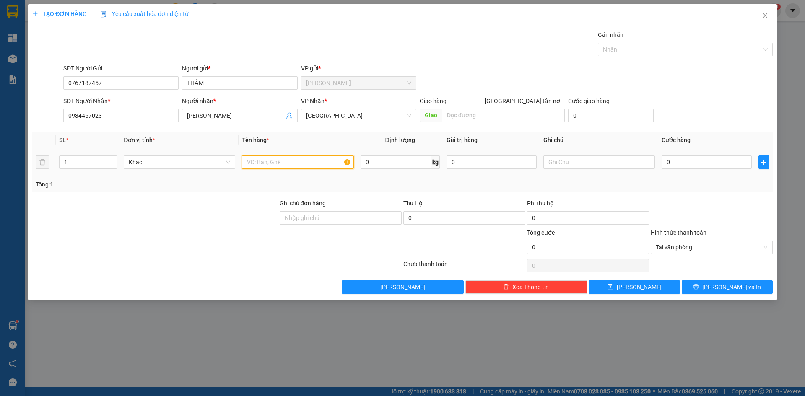
click at [306, 159] on input "text" at bounding box center [298, 162] width 112 height 13
paste input "Á"
click at [681, 160] on input "0" at bounding box center [706, 162] width 90 height 13
click at [702, 286] on button "[PERSON_NAME] và In" at bounding box center [727, 286] width 91 height 13
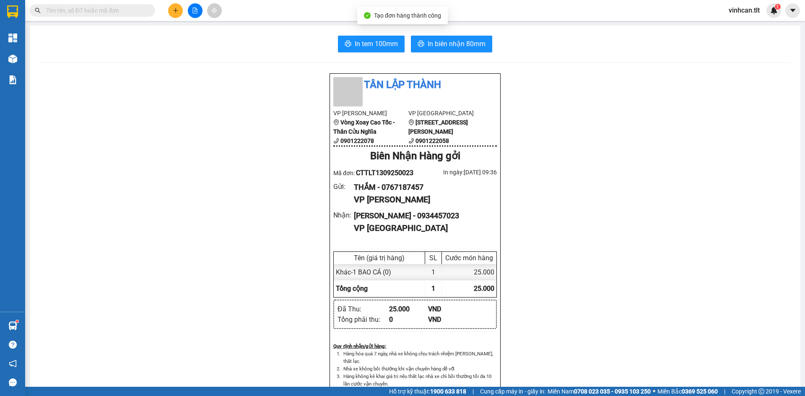
click at [381, 52] on div "In tem 100mm In biên nhận 80mm Tân Lập Thành VP Cao Tốc Vòng Xoay Cao Tốc - Thâ…" at bounding box center [415, 365] width 770 height 678
click at [377, 42] on span "In tem 100mm" at bounding box center [376, 44] width 43 height 10
click at [174, 9] on icon "plus" at bounding box center [176, 11] width 6 height 6
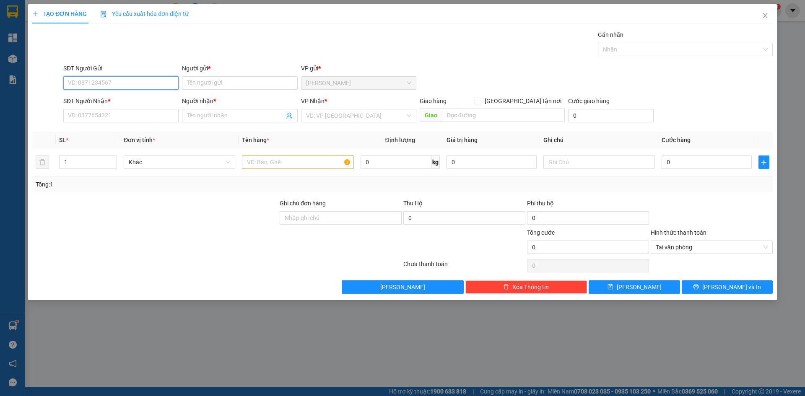
click at [95, 83] on input "SĐT Người Gửi" at bounding box center [120, 82] width 115 height 13
click at [317, 118] on input "search" at bounding box center [355, 115] width 99 height 13
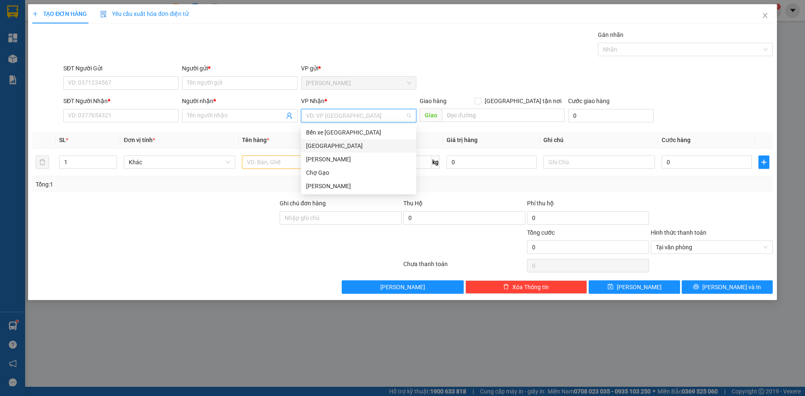
click at [307, 150] on div "[GEOGRAPHIC_DATA]" at bounding box center [358, 145] width 115 height 13
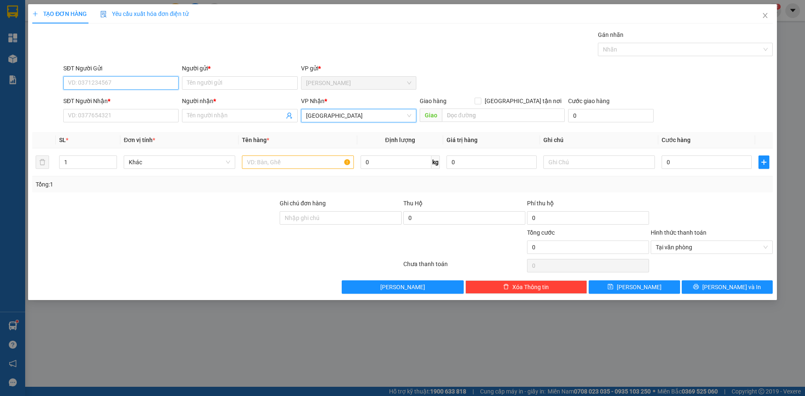
click at [116, 83] on input "SĐT Người Gửi" at bounding box center [120, 82] width 115 height 13
click at [113, 117] on div "0937747577 - QUỐC" at bounding box center [120, 113] width 105 height 9
click at [113, 117] on input "SĐT Người Nhận *" at bounding box center [120, 115] width 115 height 13
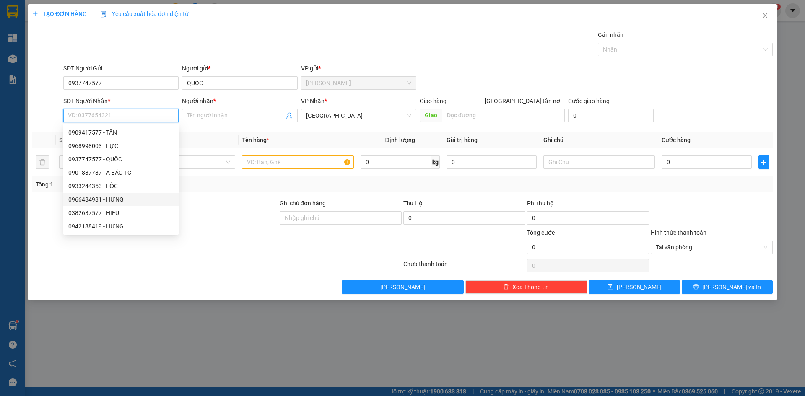
click at [104, 201] on div "0966484981 - HƯNG" at bounding box center [120, 199] width 105 height 9
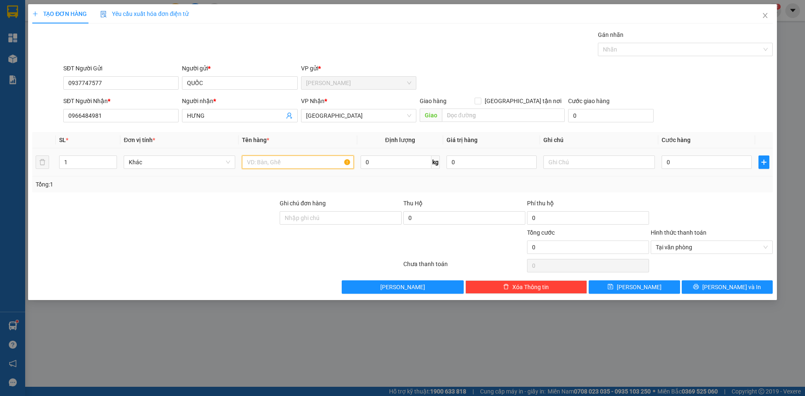
click at [285, 165] on input "text" at bounding box center [298, 162] width 112 height 13
paste input "Á"
click at [257, 162] on input "1 NAO CÁ" at bounding box center [298, 162] width 112 height 13
click at [690, 162] on input "0" at bounding box center [706, 162] width 90 height 13
click at [735, 288] on span "[PERSON_NAME] và In" at bounding box center [731, 287] width 59 height 9
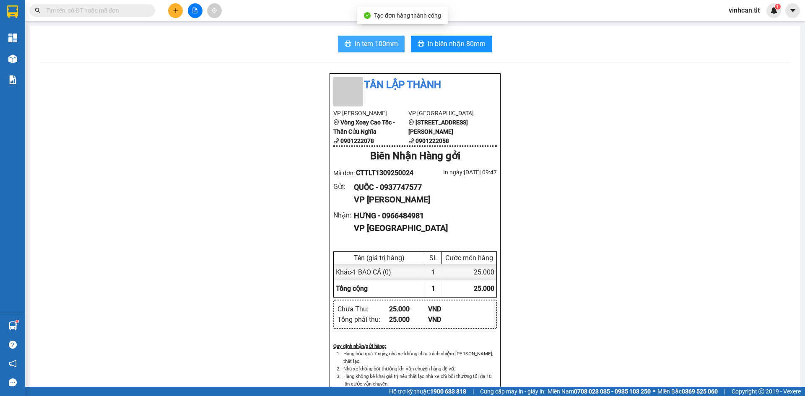
click at [356, 40] on span "In tem 100mm" at bounding box center [376, 44] width 43 height 10
click at [174, 9] on icon "plus" at bounding box center [176, 11] width 6 height 6
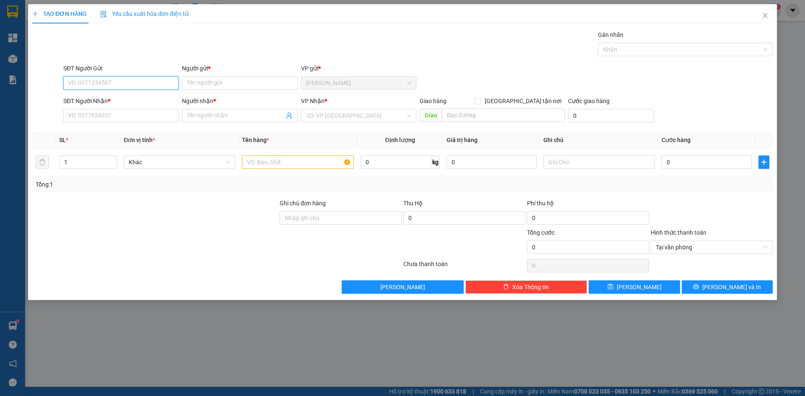
click at [139, 85] on input "SĐT Người Gửi" at bounding box center [120, 82] width 115 height 13
click at [113, 99] on div "0983898614 - HIỀN" at bounding box center [120, 99] width 105 height 9
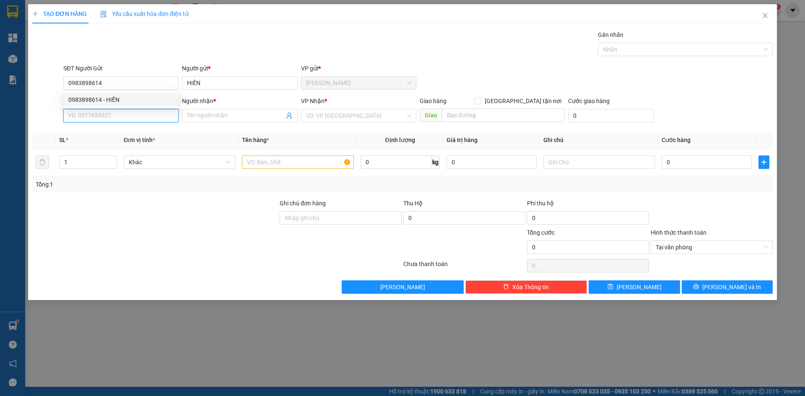
click at [113, 114] on input "SĐT Người Nhận *" at bounding box center [120, 115] width 115 height 13
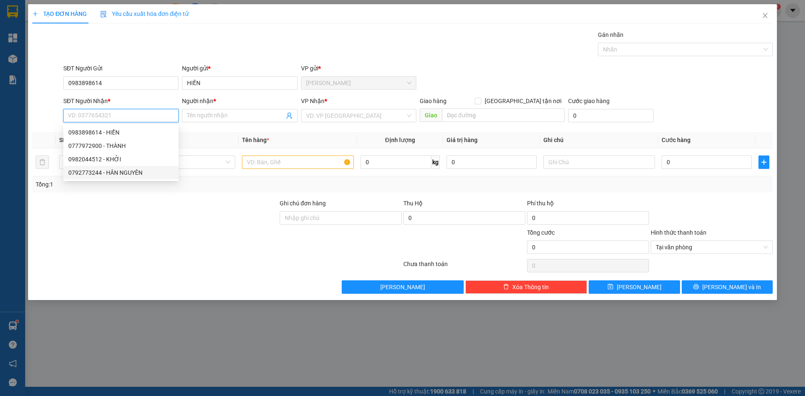
click at [109, 172] on div "0792773244 - HÂN NGUYÊN" at bounding box center [120, 172] width 105 height 9
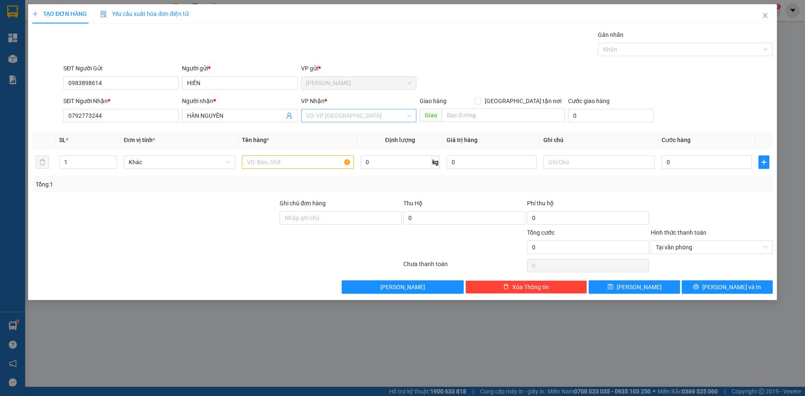
drag, startPoint x: 315, startPoint y: 115, endPoint x: 312, endPoint y: 122, distance: 7.7
click at [315, 115] on input "search" at bounding box center [355, 115] width 99 height 13
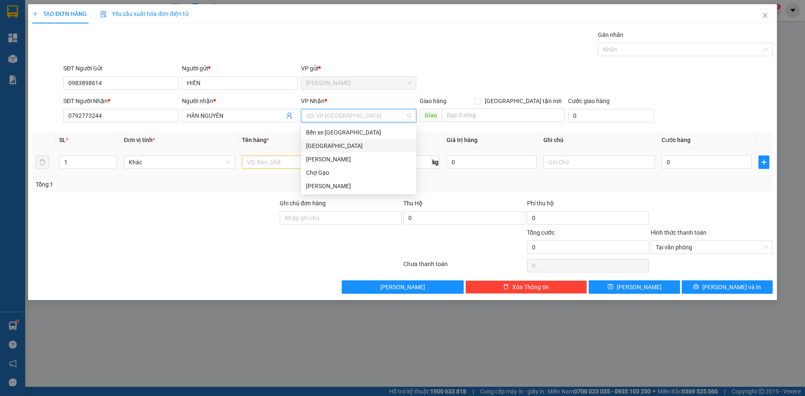
drag, startPoint x: 307, startPoint y: 145, endPoint x: 293, endPoint y: 156, distance: 18.1
click at [306, 146] on div "[GEOGRAPHIC_DATA]" at bounding box center [358, 145] width 115 height 13
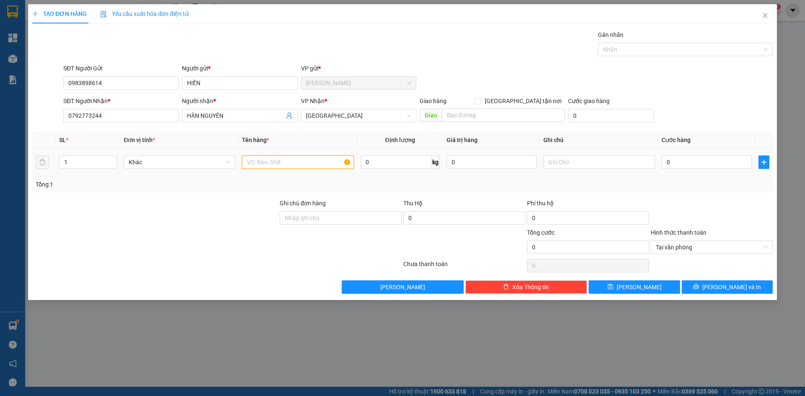
drag, startPoint x: 271, startPoint y: 165, endPoint x: 280, endPoint y: 158, distance: 11.0
click at [273, 163] on input "text" at bounding box center [298, 162] width 112 height 13
click at [710, 163] on input "0" at bounding box center [706, 162] width 90 height 13
drag, startPoint x: 743, startPoint y: 284, endPoint x: 737, endPoint y: 282, distance: 6.9
click at [743, 284] on span "[PERSON_NAME] và In" at bounding box center [731, 287] width 59 height 9
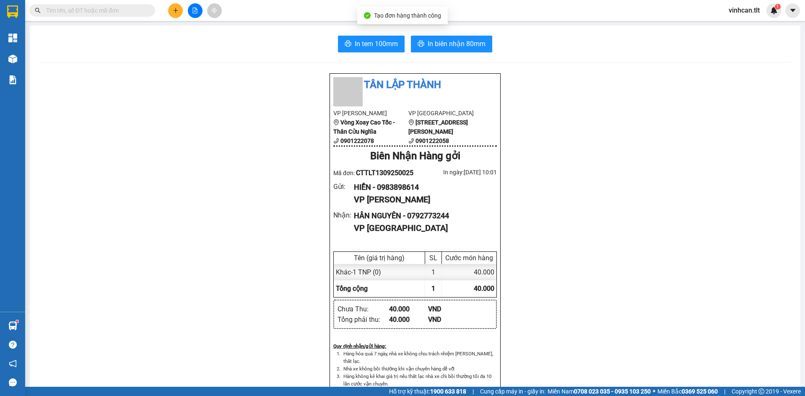
click at [350, 35] on div "In tem 100mm In biên nhận 80mm Tân Lập Thành VP Cao Tốc Vòng Xoay Cao Tốc - Thâ…" at bounding box center [415, 365] width 770 height 678
click at [348, 47] on icon "printer" at bounding box center [348, 43] width 7 height 7
click at [171, 16] on button at bounding box center [175, 10] width 15 height 15
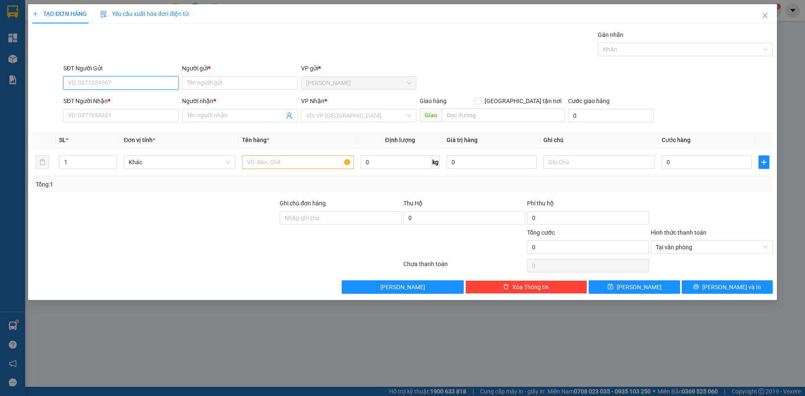
click at [136, 85] on input "SĐT Người Gửi" at bounding box center [120, 82] width 115 height 13
click at [109, 99] on div "0906848656 - 6" at bounding box center [120, 99] width 105 height 9
click at [102, 108] on div "SĐT Người Nhận *" at bounding box center [120, 102] width 115 height 13
click at [101, 123] on div "SĐT Người Nhận * VD: 0377654321" at bounding box center [120, 110] width 115 height 29
click at [105, 118] on input "SĐT Người Nhận *" at bounding box center [120, 115] width 115 height 13
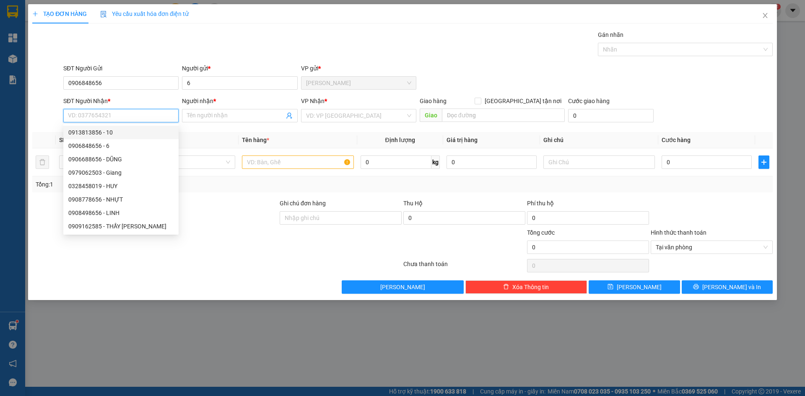
click at [98, 130] on div "0913813856 - 10" at bounding box center [120, 132] width 105 height 9
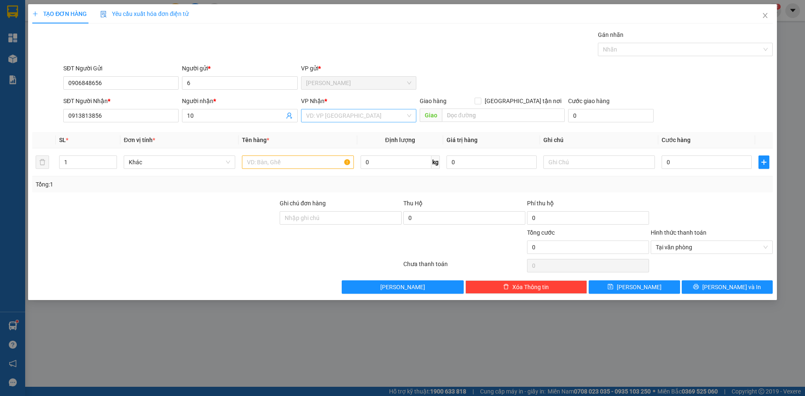
click at [328, 116] on input "search" at bounding box center [355, 115] width 99 height 13
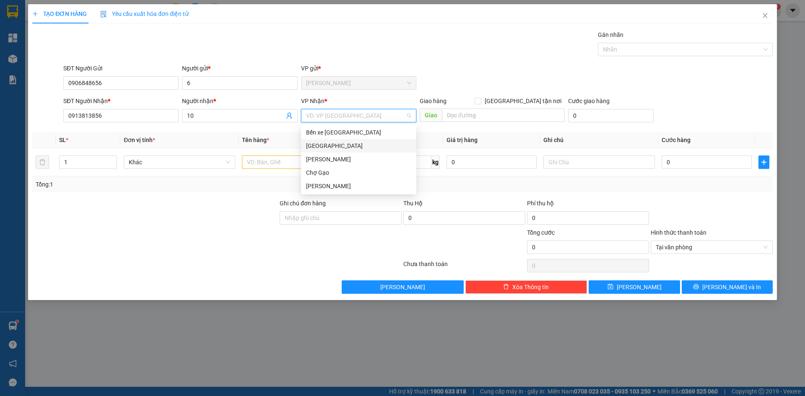
click at [316, 142] on div "[GEOGRAPHIC_DATA]" at bounding box center [358, 145] width 105 height 9
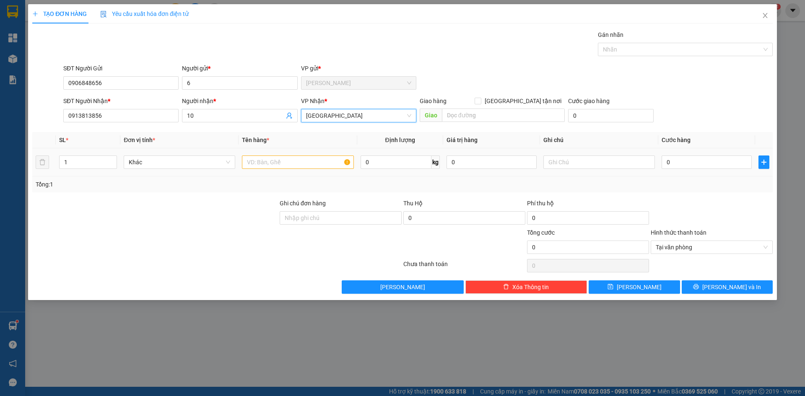
click at [282, 155] on div at bounding box center [298, 162] width 112 height 17
click at [278, 159] on input "text" at bounding box center [298, 162] width 112 height 13
click at [297, 162] on input "text" at bounding box center [298, 162] width 112 height 13
paste input "ÁM"
click at [695, 162] on input "0" at bounding box center [706, 162] width 90 height 13
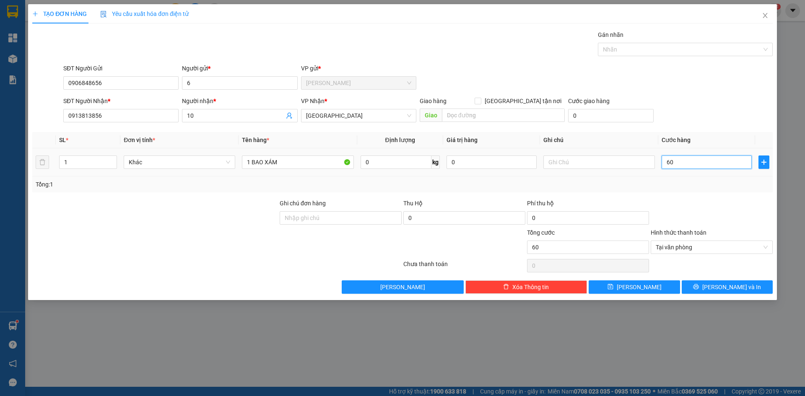
click at [669, 161] on input "60" at bounding box center [706, 162] width 90 height 13
click at [729, 287] on span "[PERSON_NAME] và In" at bounding box center [731, 287] width 59 height 9
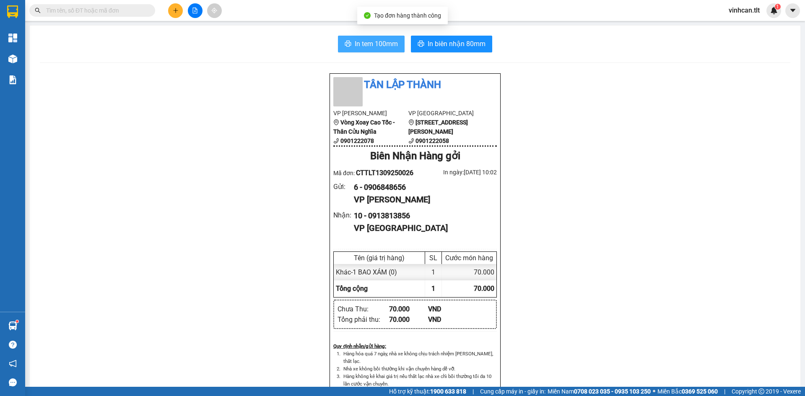
click at [363, 44] on span "In tem 100mm" at bounding box center [376, 44] width 43 height 10
click at [180, 5] on div at bounding box center [194, 10] width 63 height 15
click at [168, 13] on div at bounding box center [194, 10] width 63 height 15
click at [176, 9] on icon "plus" at bounding box center [176, 11] width 6 height 6
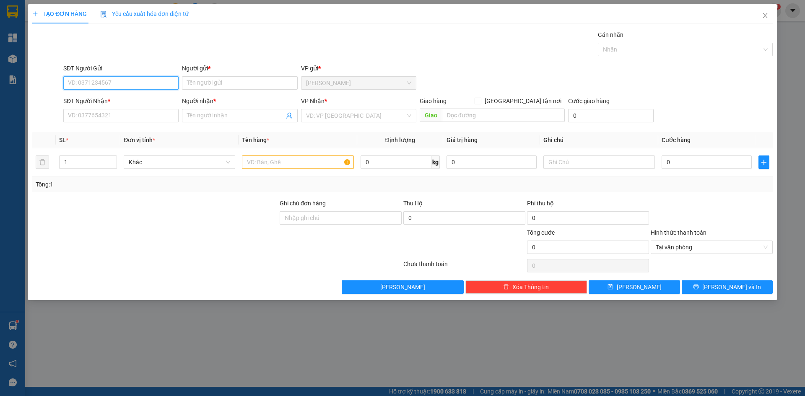
click at [117, 83] on input "SĐT Người Gửi" at bounding box center [120, 82] width 115 height 13
click at [109, 104] on div "0377279087 - DIỄM MY" at bounding box center [120, 99] width 105 height 9
click at [102, 114] on input "SĐT Người Nhận *" at bounding box center [120, 115] width 115 height 13
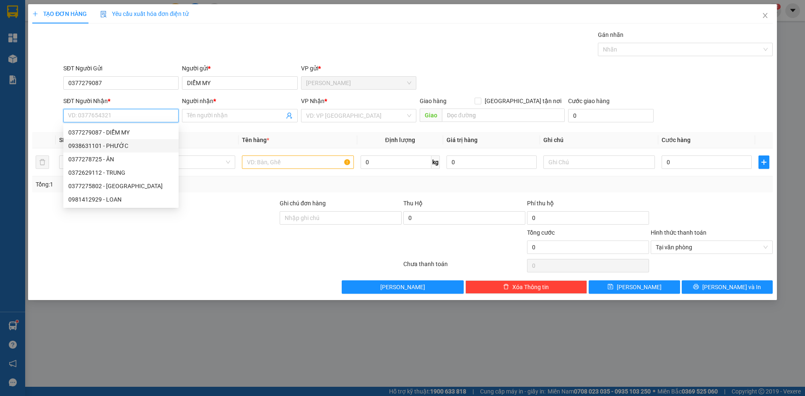
click at [114, 148] on div "0938631101 - PHƯỚC" at bounding box center [120, 145] width 105 height 9
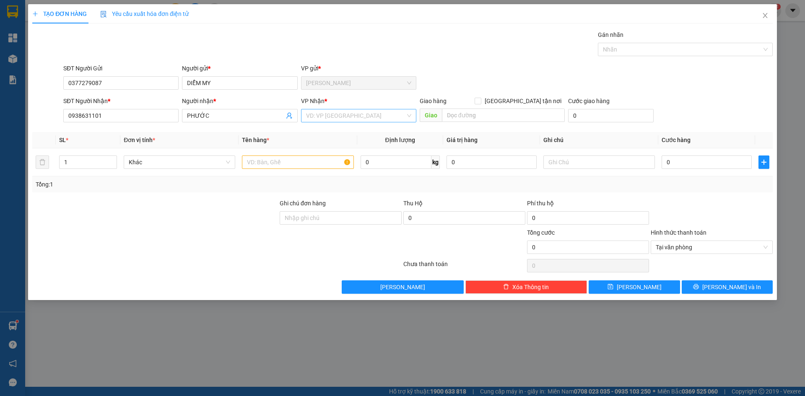
drag, startPoint x: 323, startPoint y: 116, endPoint x: 316, endPoint y: 121, distance: 8.1
click at [322, 116] on input "search" at bounding box center [355, 115] width 99 height 13
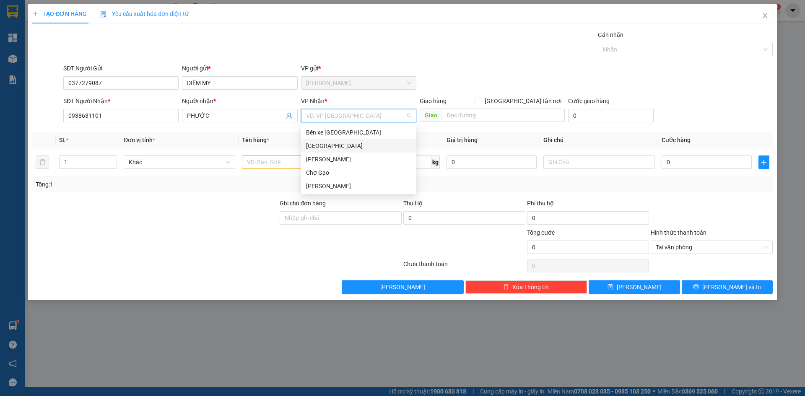
click at [309, 148] on div "[GEOGRAPHIC_DATA]" at bounding box center [358, 145] width 105 height 9
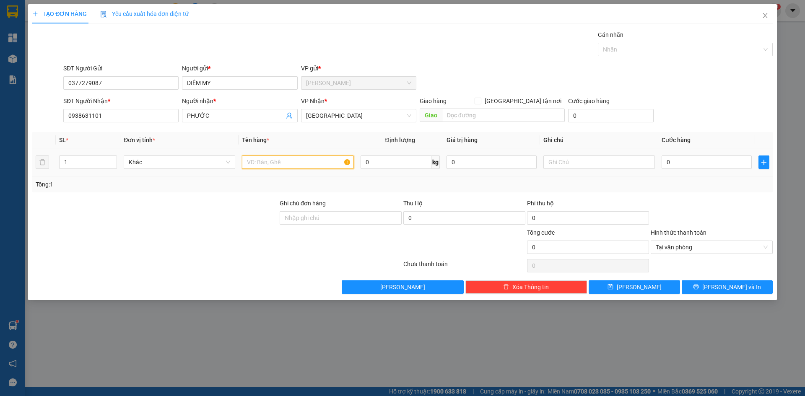
click at [286, 161] on input "text" at bounding box center [298, 162] width 112 height 13
paste input "Ă"
paste input "Ắ"
paste input "Ỏ"
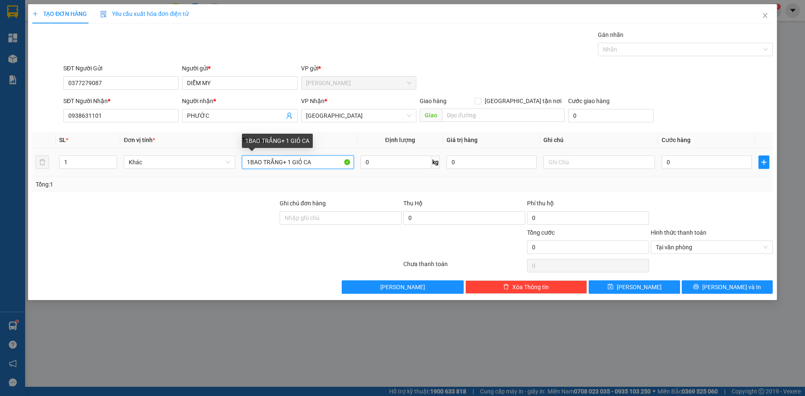
paste input "Ả"
paste input "AR"
click at [700, 159] on input "0" at bounding box center [706, 162] width 90 height 13
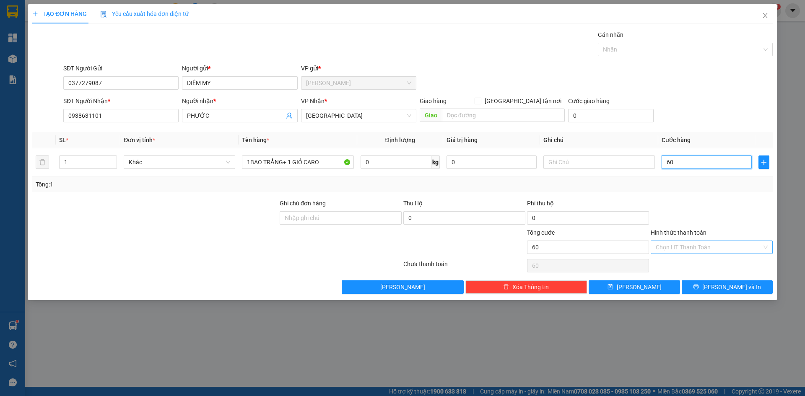
click at [767, 248] on div "Chọn HT Thanh Toán" at bounding box center [712, 247] width 122 height 13
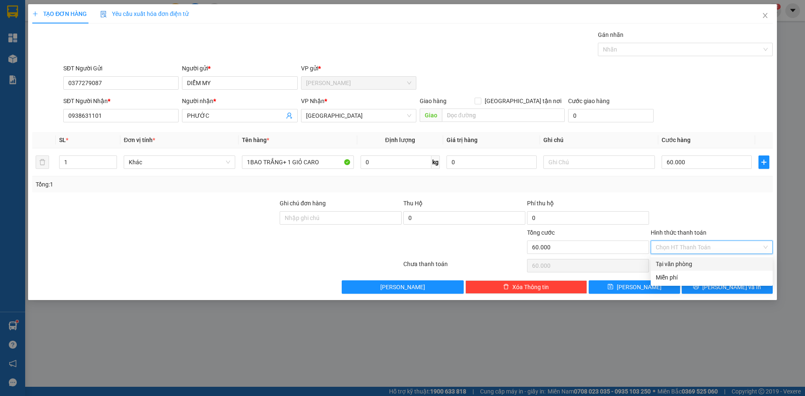
click at [698, 263] on div "Tại văn phòng" at bounding box center [712, 263] width 112 height 9
click at [698, 285] on button "[PERSON_NAME] và In" at bounding box center [727, 286] width 91 height 13
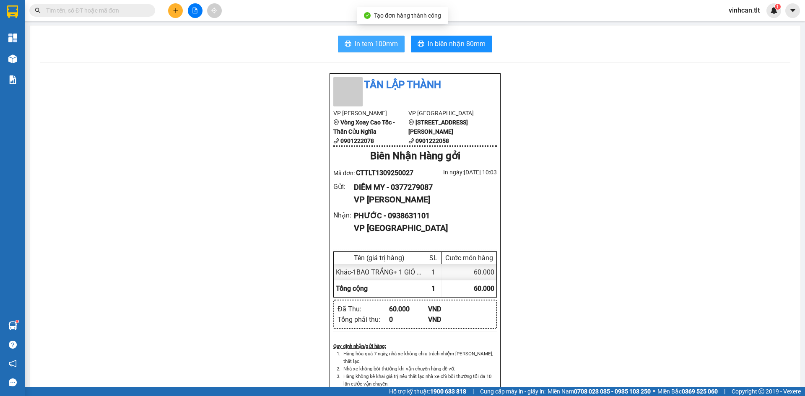
click at [362, 42] on span "In tem 100mm" at bounding box center [376, 44] width 43 height 10
click at [174, 9] on icon "plus" at bounding box center [176, 11] width 6 height 6
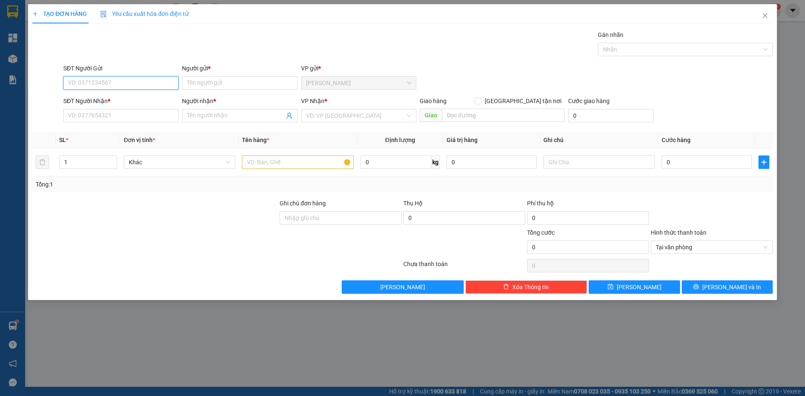
click at [137, 84] on input "SĐT Người Gửi" at bounding box center [120, 82] width 115 height 13
click at [114, 101] on div "0938885015 - LIÊN" at bounding box center [120, 99] width 105 height 9
click at [108, 117] on input "SĐT Người Nhận *" at bounding box center [120, 115] width 115 height 13
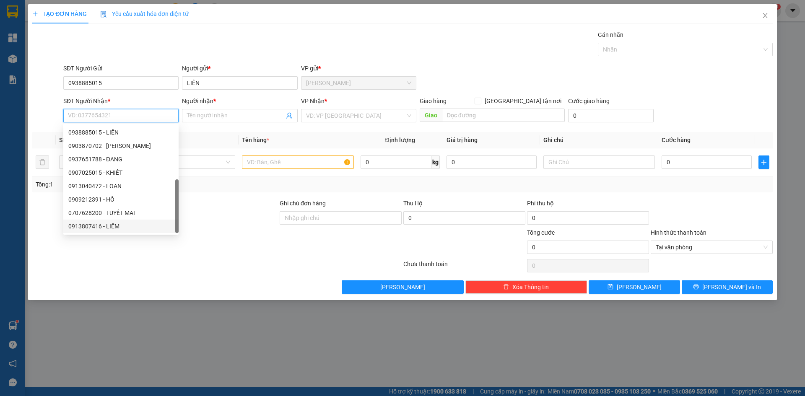
scroll to position [13, 0]
click at [90, 114] on input "SĐT Người Nhận *" at bounding box center [120, 115] width 115 height 13
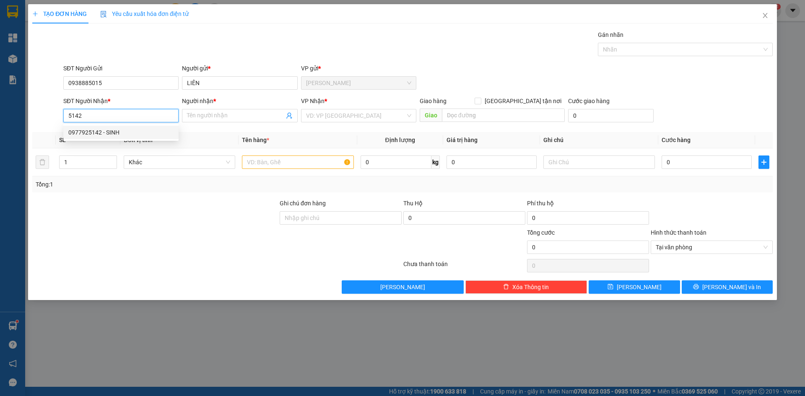
click at [86, 133] on div "0977925142 - SINH" at bounding box center [120, 132] width 105 height 9
click at [330, 117] on input "search" at bounding box center [355, 115] width 99 height 13
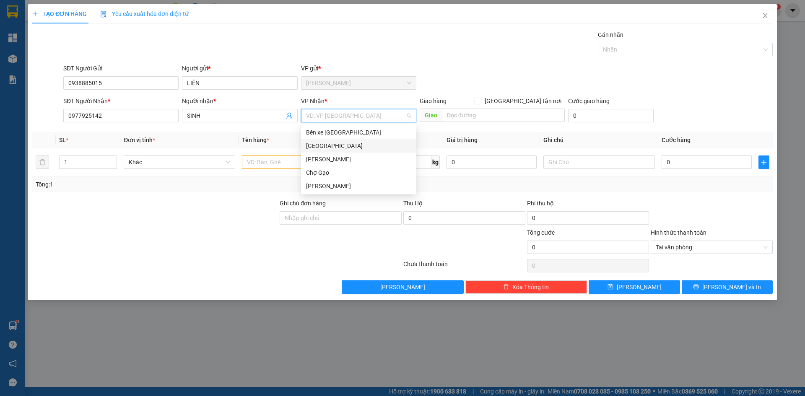
drag, startPoint x: 319, startPoint y: 145, endPoint x: 316, endPoint y: 148, distance: 4.5
click at [317, 147] on div "[GEOGRAPHIC_DATA]" at bounding box center [358, 145] width 105 height 9
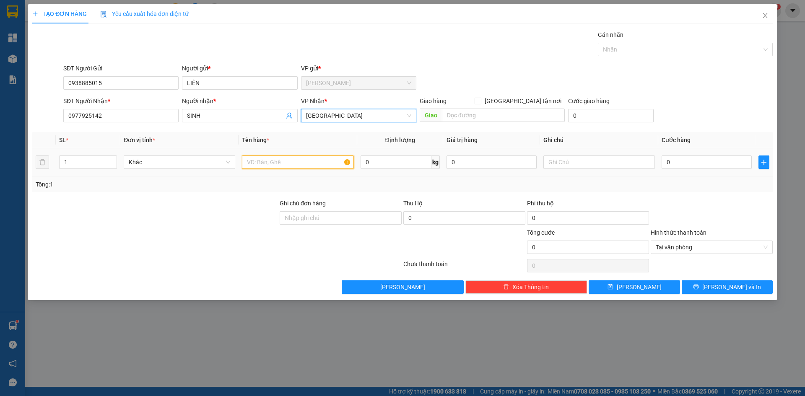
click at [296, 168] on input "text" at bounding box center [298, 162] width 112 height 13
click at [685, 162] on input "0" at bounding box center [706, 162] width 90 height 13
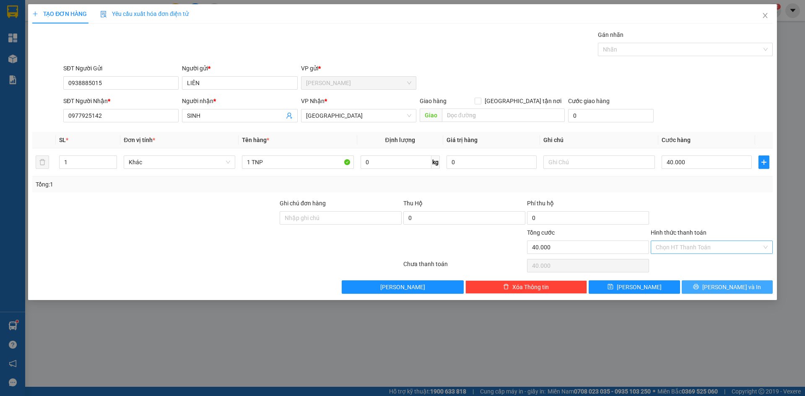
click at [750, 290] on button "[PERSON_NAME] và In" at bounding box center [727, 286] width 91 height 13
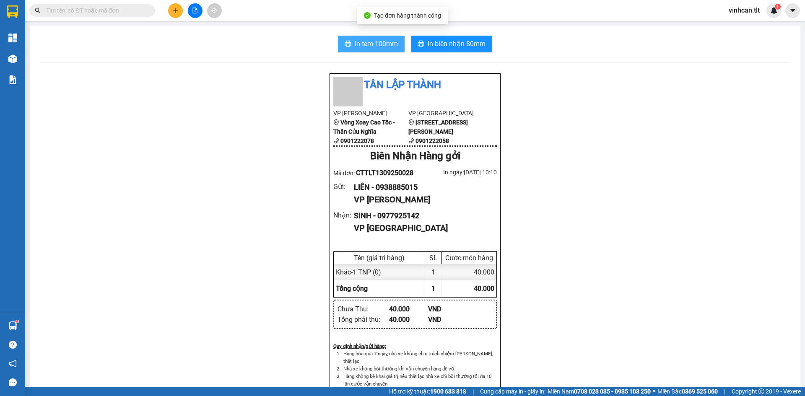
click at [367, 46] on span "In tem 100mm" at bounding box center [376, 44] width 43 height 10
click at [174, 9] on icon "plus" at bounding box center [176, 11] width 6 height 6
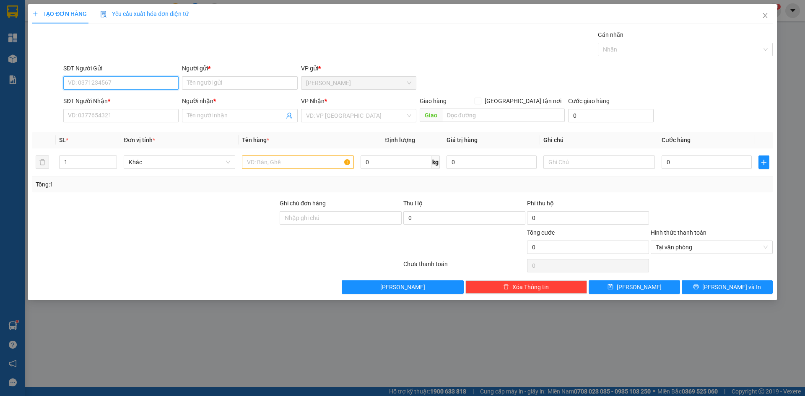
click at [126, 83] on input "SĐT Người Gửi" at bounding box center [120, 82] width 115 height 13
drag, startPoint x: 109, startPoint y: 101, endPoint x: 109, endPoint y: 117, distance: 15.9
click at [108, 101] on div "0938885015 - LIÊN" at bounding box center [120, 99] width 105 height 9
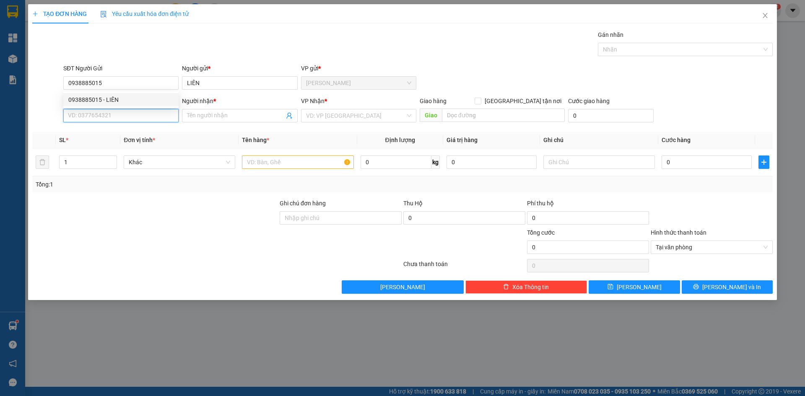
click at [109, 122] on input "SĐT Người Nhận *" at bounding box center [120, 115] width 115 height 13
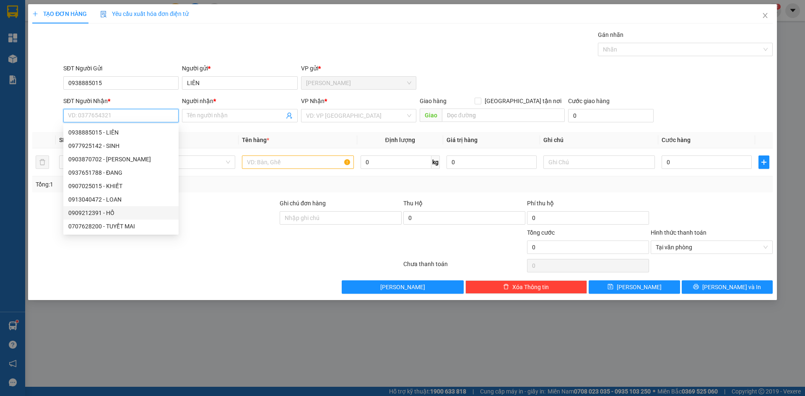
click at [114, 211] on div "0909212391 - HỒ" at bounding box center [120, 212] width 105 height 9
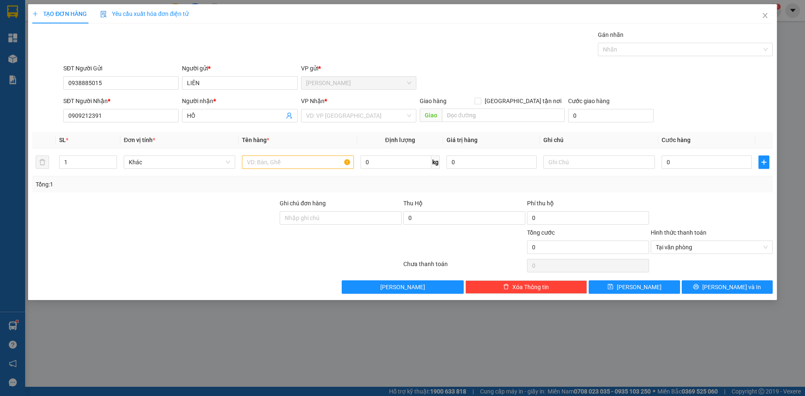
drag, startPoint x: 319, startPoint y: 115, endPoint x: 314, endPoint y: 122, distance: 9.3
click at [316, 118] on input "search" at bounding box center [355, 115] width 99 height 13
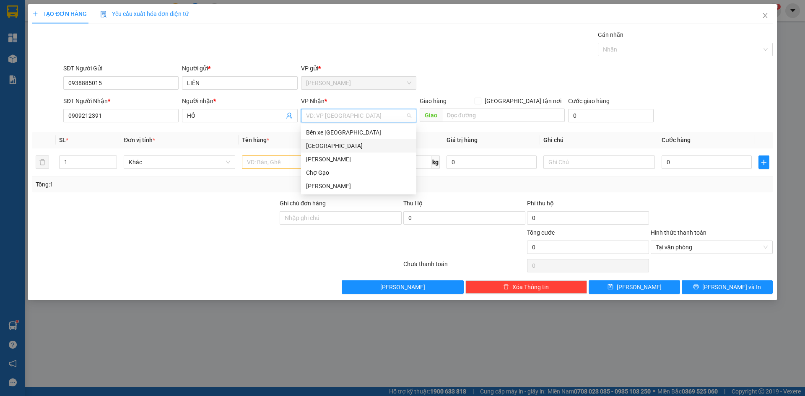
click at [310, 146] on div "[GEOGRAPHIC_DATA]" at bounding box center [358, 145] width 105 height 9
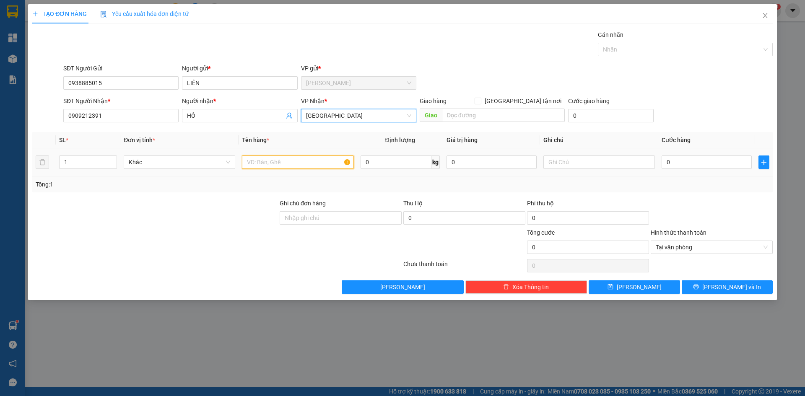
click at [291, 164] on input "text" at bounding box center [298, 162] width 112 height 13
click at [682, 166] on input "0" at bounding box center [706, 162] width 90 height 13
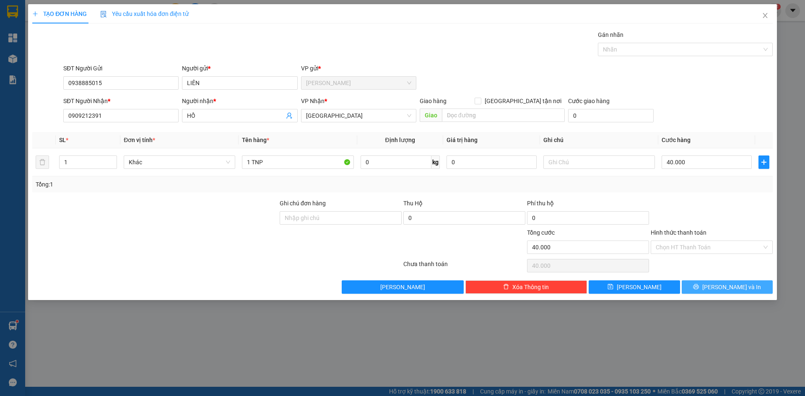
click at [747, 287] on button "[PERSON_NAME] và In" at bounding box center [727, 286] width 91 height 13
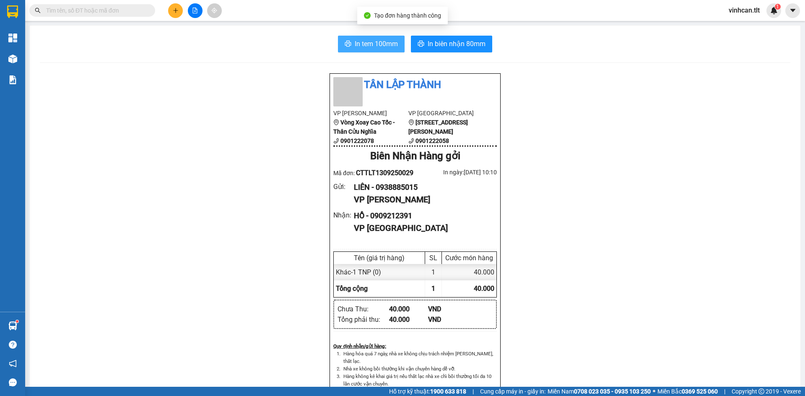
click at [381, 42] on span "In tem 100mm" at bounding box center [376, 44] width 43 height 10
click at [171, 11] on button at bounding box center [175, 10] width 15 height 15
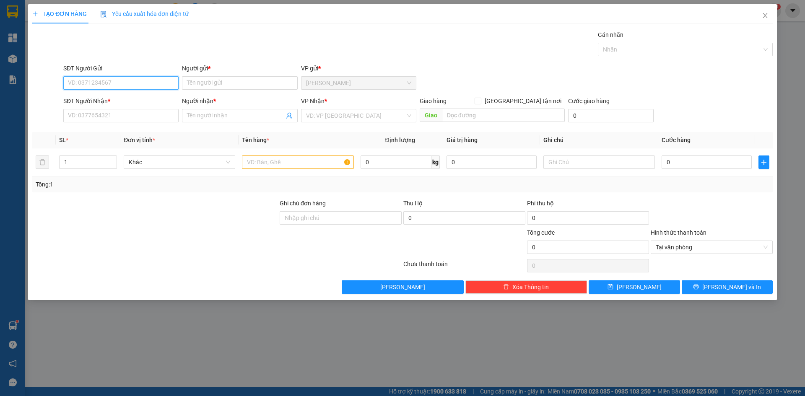
drag, startPoint x: 121, startPoint y: 87, endPoint x: 125, endPoint y: 83, distance: 6.0
click at [125, 83] on input "SĐT Người Gửi" at bounding box center [120, 82] width 115 height 13
click at [116, 100] on div "0383435300 - TÍN NHÂN" at bounding box center [120, 99] width 105 height 9
click at [109, 118] on input "SĐT Người Nhận *" at bounding box center [120, 115] width 115 height 13
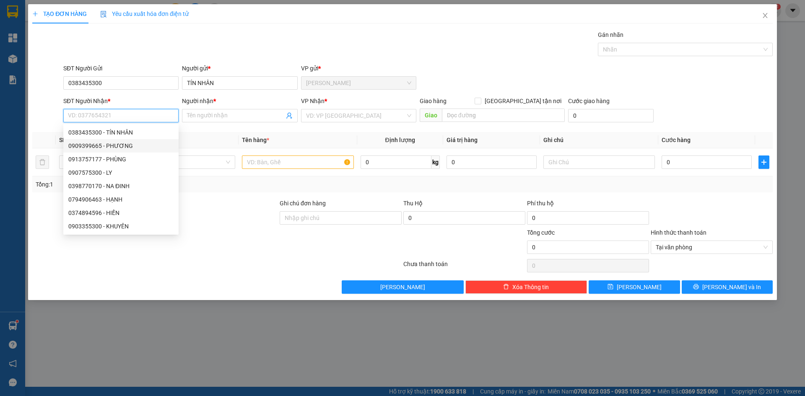
click at [117, 146] on div "0909399665 - PHƯƠNG" at bounding box center [120, 145] width 105 height 9
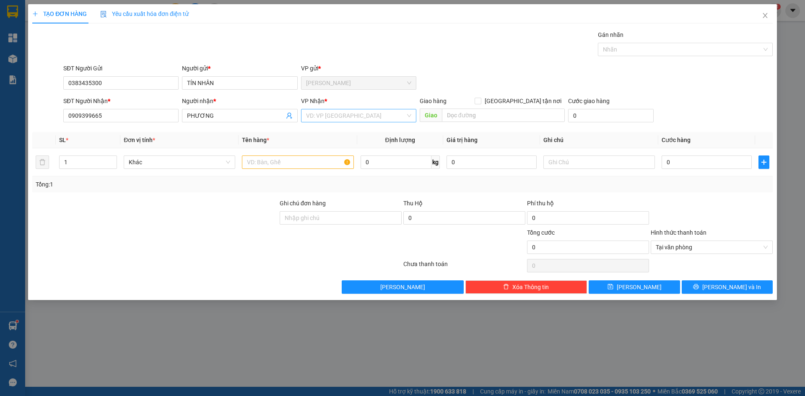
click at [336, 118] on input "search" at bounding box center [355, 115] width 99 height 13
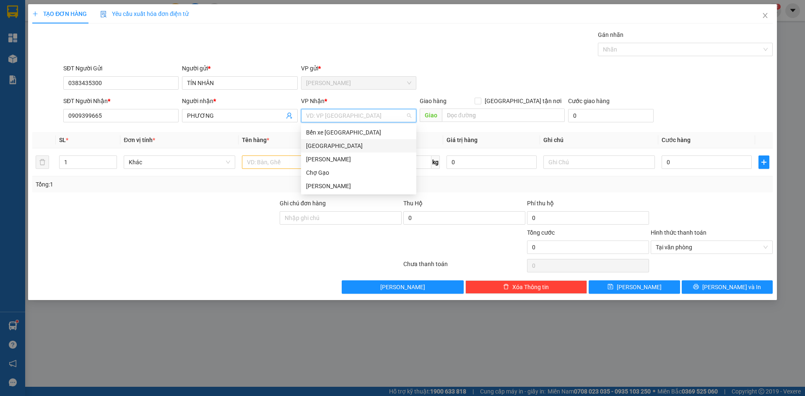
click at [317, 150] on div "[GEOGRAPHIC_DATA]" at bounding box center [358, 145] width 115 height 13
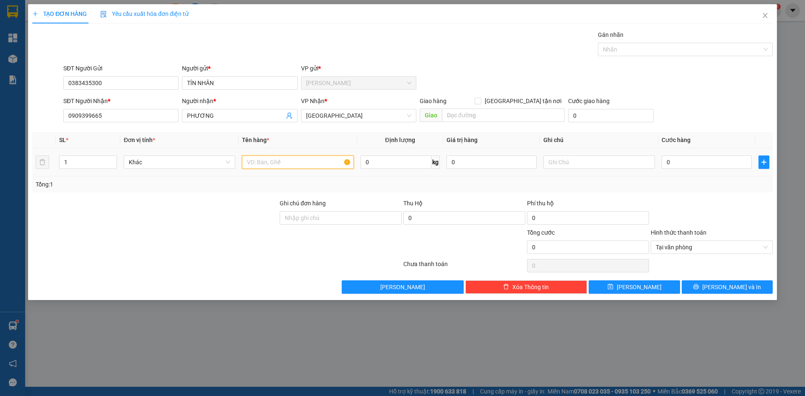
click at [298, 167] on input "text" at bounding box center [298, 162] width 112 height 13
click at [672, 165] on input "0" at bounding box center [706, 162] width 90 height 13
click at [749, 289] on button "[PERSON_NAME] và In" at bounding box center [727, 286] width 91 height 13
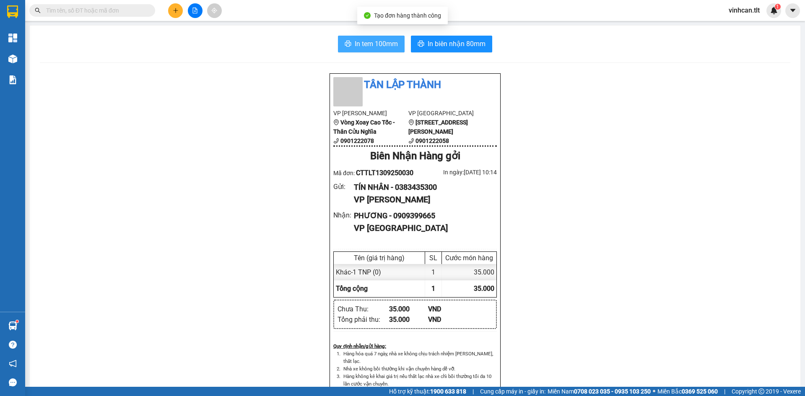
click at [364, 44] on span "In tem 100mm" at bounding box center [376, 44] width 43 height 10
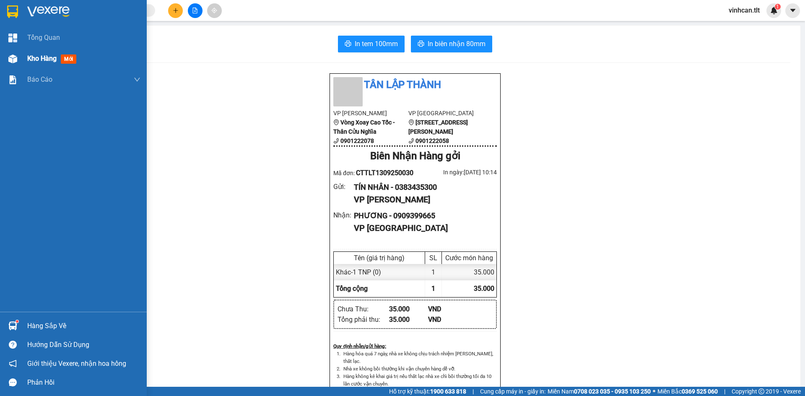
click at [24, 55] on div "Kho hàng mới" at bounding box center [73, 58] width 147 height 21
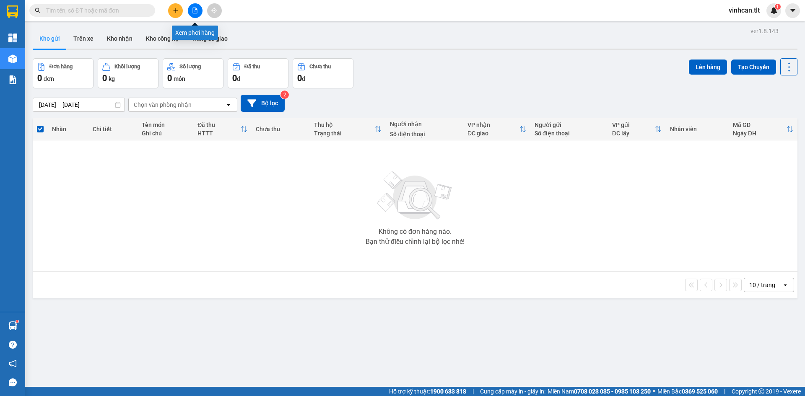
click at [195, 9] on icon "file-add" at bounding box center [195, 11] width 6 height 6
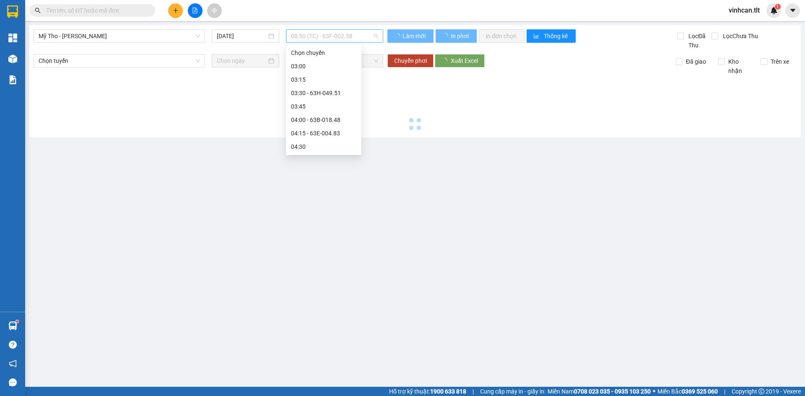
click at [344, 39] on span "08:50 (TC) - 63F-002.58" at bounding box center [334, 36] width 87 height 13
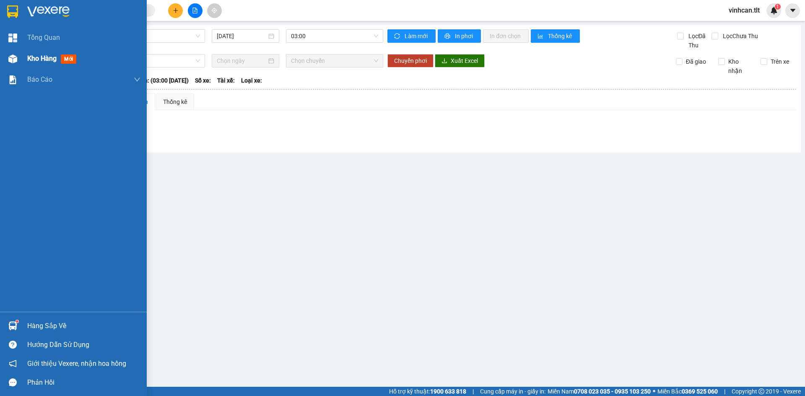
click at [34, 64] on div "Kho hàng mới" at bounding box center [83, 58] width 113 height 21
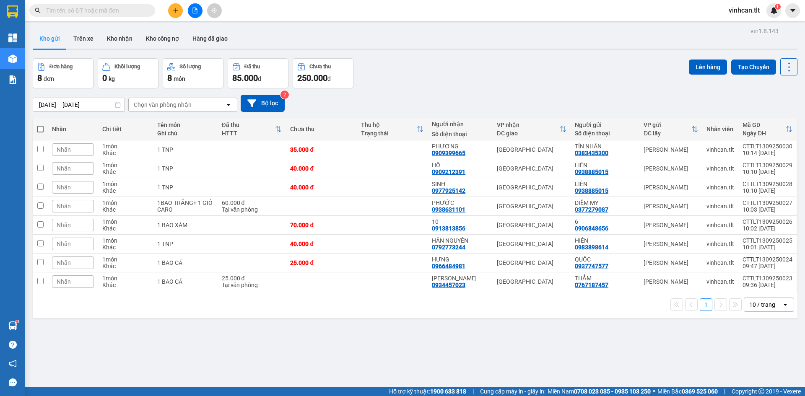
click at [40, 131] on span at bounding box center [40, 129] width 7 height 7
click at [40, 125] on input "checkbox" at bounding box center [40, 125] width 0 height 0
checkbox input "true"
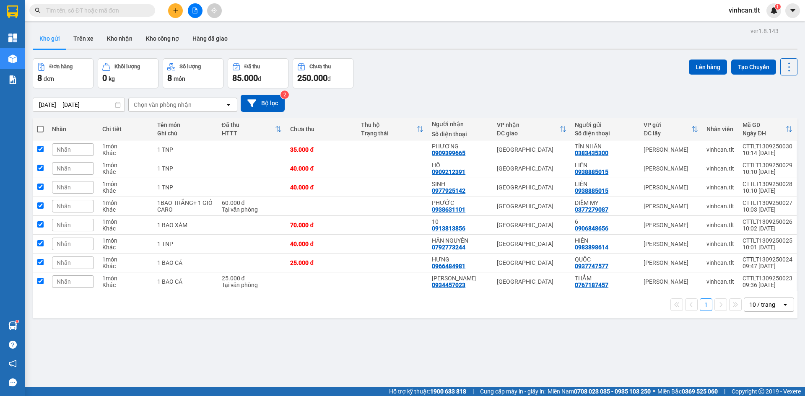
checkbox input "true"
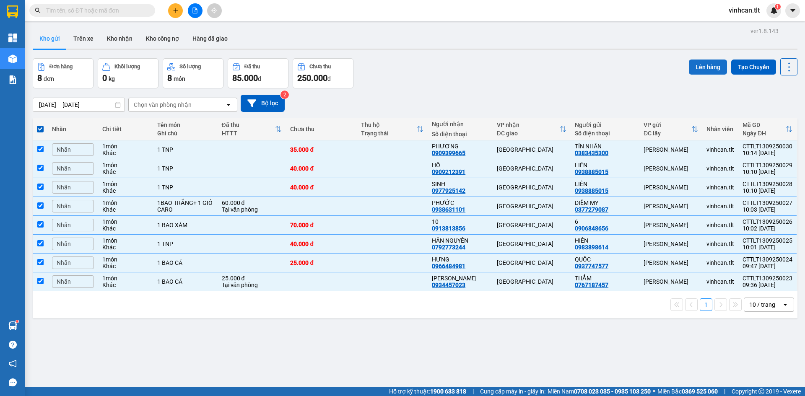
click at [692, 65] on button "Lên hàng" at bounding box center [708, 67] width 38 height 15
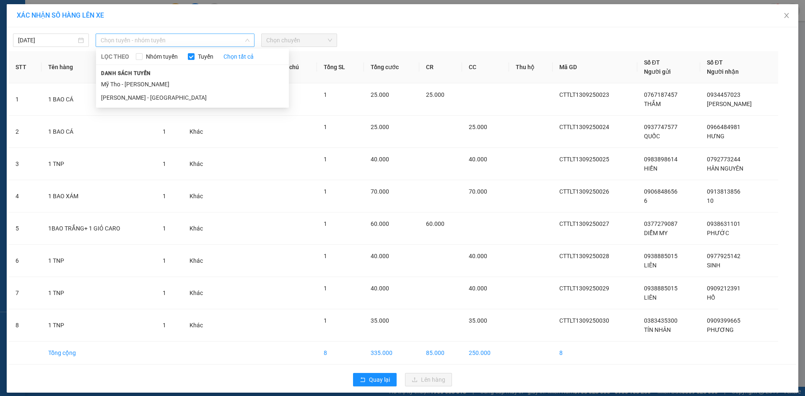
click at [178, 37] on span "Chọn tuyến - nhóm tuyến" at bounding box center [175, 40] width 149 height 13
click at [152, 84] on li "Mỹ Tho - [PERSON_NAME]" at bounding box center [192, 84] width 193 height 13
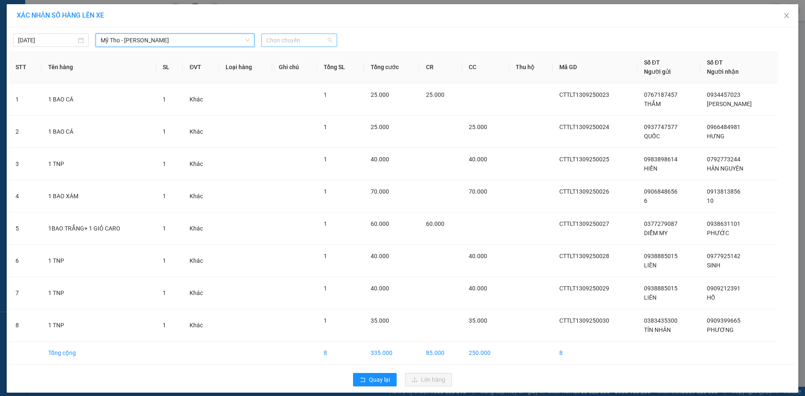
click at [296, 39] on span "Chọn chuyến" at bounding box center [299, 40] width 66 height 13
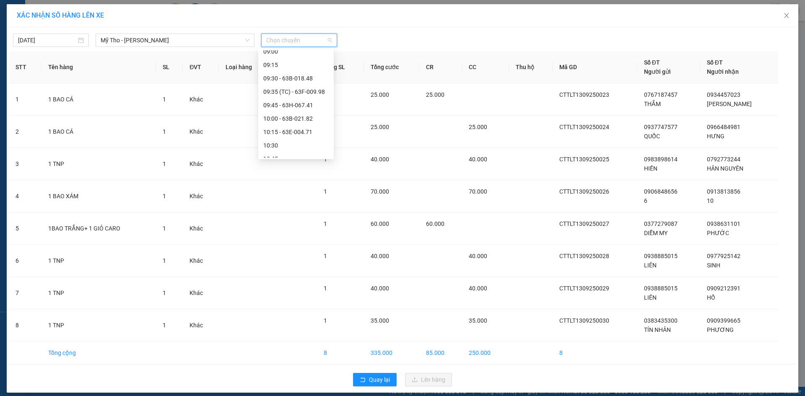
scroll to position [461, 0]
click at [301, 83] on div "09:30 - 63B-018.48" at bounding box center [295, 78] width 65 height 9
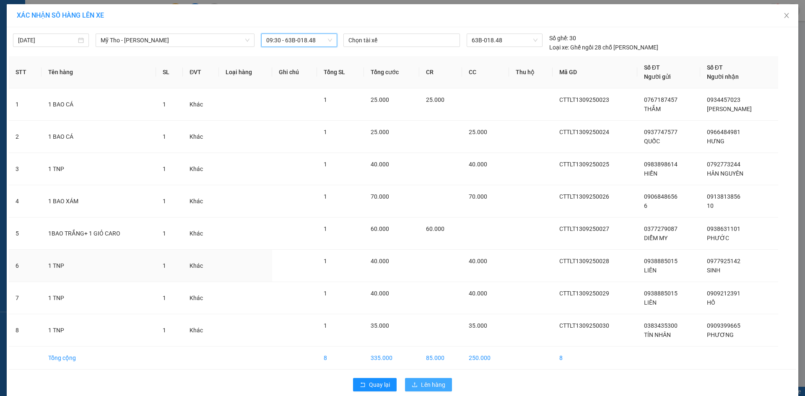
scroll to position [12, 0]
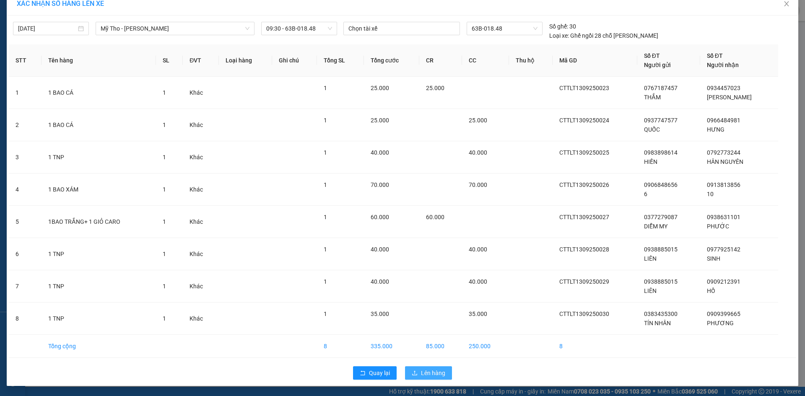
click at [438, 379] on button "Lên hàng" at bounding box center [428, 372] width 47 height 13
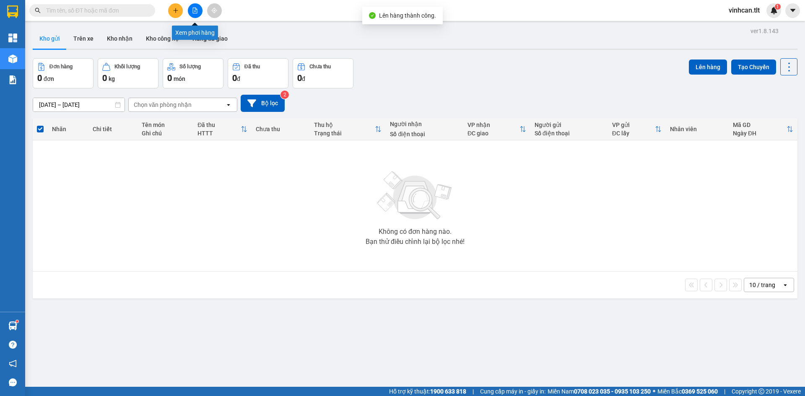
click at [197, 10] on icon "file-add" at bounding box center [195, 11] width 5 height 6
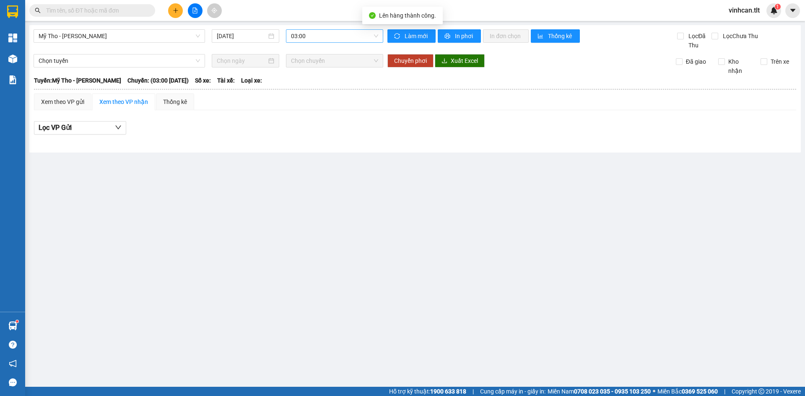
click at [324, 38] on span "03:00" at bounding box center [334, 36] width 87 height 13
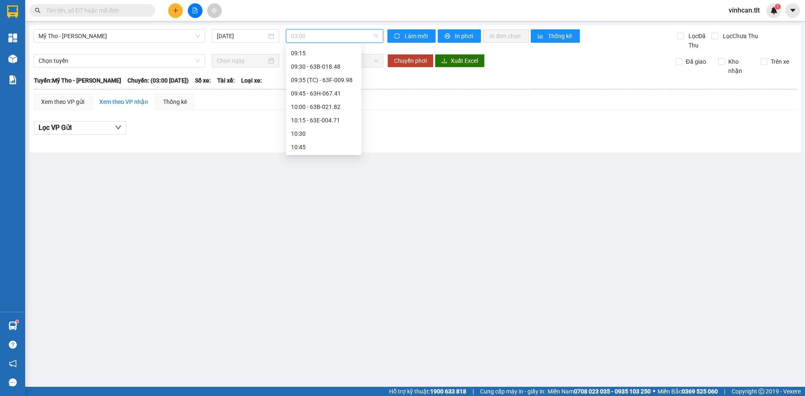
scroll to position [419, 0]
click at [327, 115] on div "09:30 - 63B-018.48" at bounding box center [323, 116] width 65 height 9
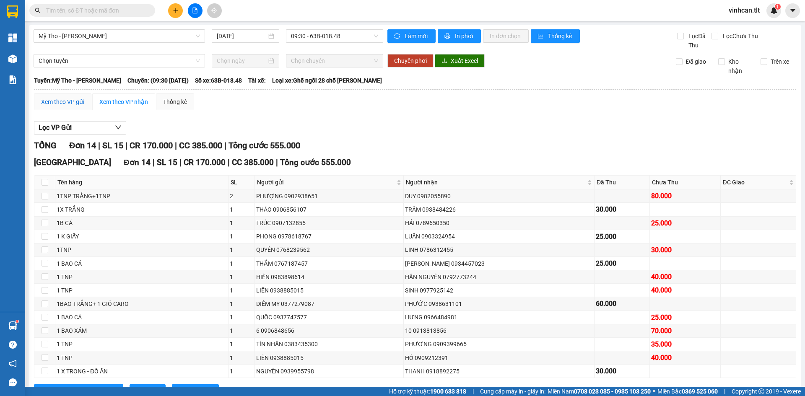
click at [67, 99] on div "Xem theo VP gửi" at bounding box center [62, 101] width 43 height 9
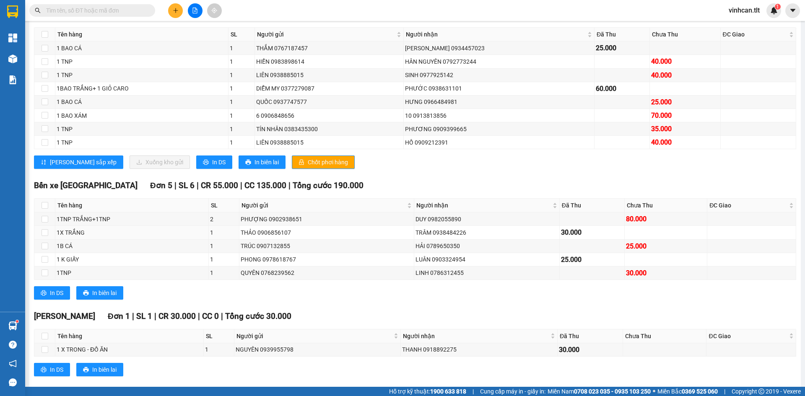
scroll to position [161, 0]
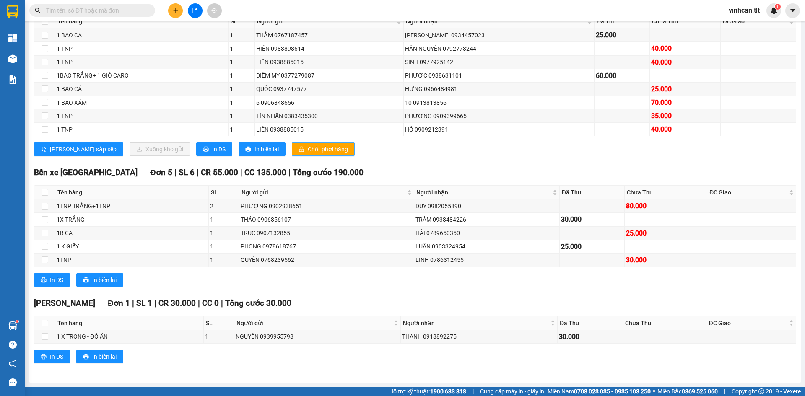
click at [308, 145] on span "Chốt phơi hàng" at bounding box center [328, 149] width 40 height 9
click at [308, 147] on span "Chốt phơi hàng" at bounding box center [328, 149] width 40 height 9
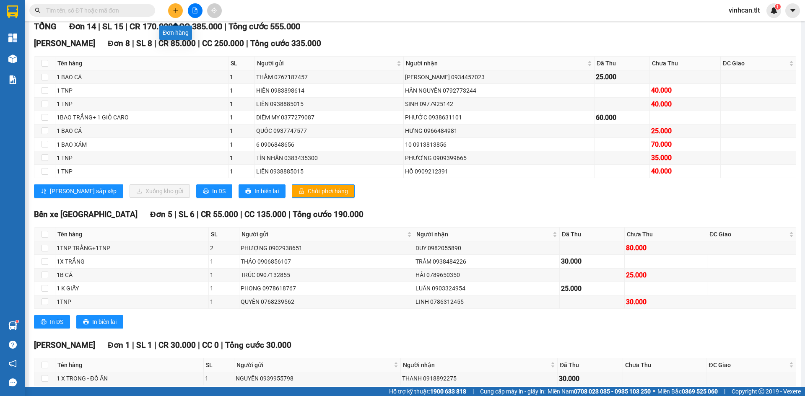
click at [176, 9] on icon "plus" at bounding box center [176, 11] width 6 height 6
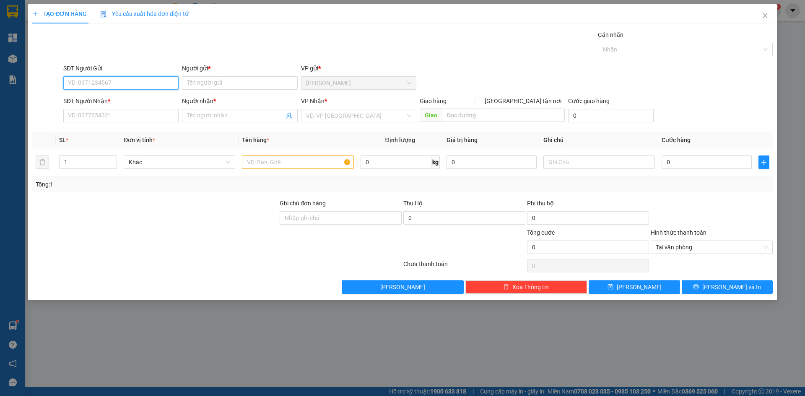
click at [102, 86] on input "SĐT Người Gửi" at bounding box center [120, 82] width 115 height 13
click at [106, 98] on div "0985343694 - HIỆP" at bounding box center [120, 99] width 105 height 9
type input "0985343694"
type input "HIỆP"
type input "0985343694"
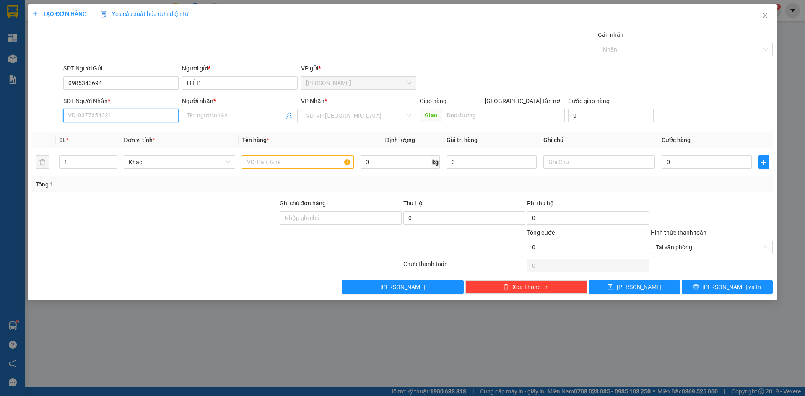
click at [102, 112] on input "SĐT Người Nhận *" at bounding box center [120, 115] width 115 height 13
click at [96, 145] on div "0798811080 - SANG" at bounding box center [120, 145] width 105 height 9
type input "0798811080"
type input "SANG"
click at [312, 113] on input "search" at bounding box center [355, 115] width 99 height 13
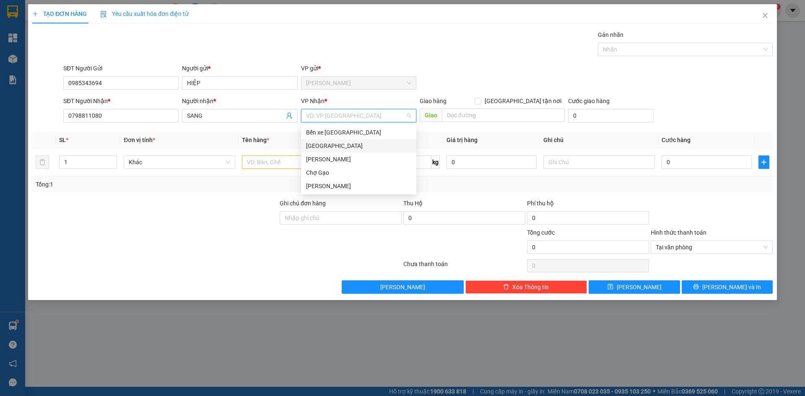
click at [314, 147] on div "[GEOGRAPHIC_DATA]" at bounding box center [358, 145] width 105 height 9
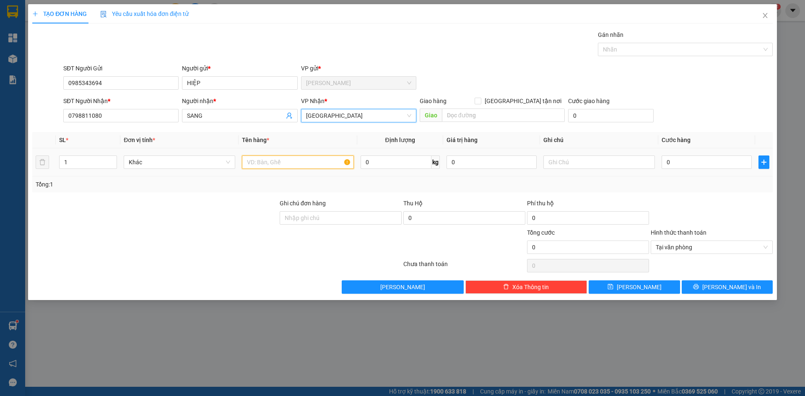
click at [253, 163] on input "text" at bounding box center [298, 162] width 112 height 13
paste input "Á"
type input "1 BAO CÁ"
click at [698, 160] on input "0" at bounding box center [706, 162] width 90 height 13
type input "2"
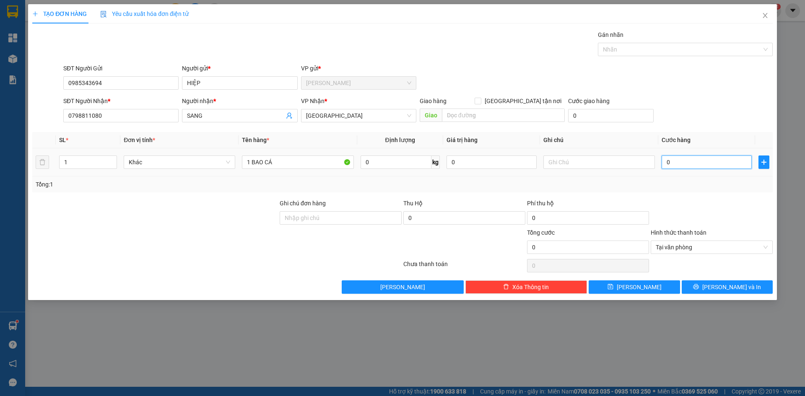
type input "2"
type input "25"
type input "25.000"
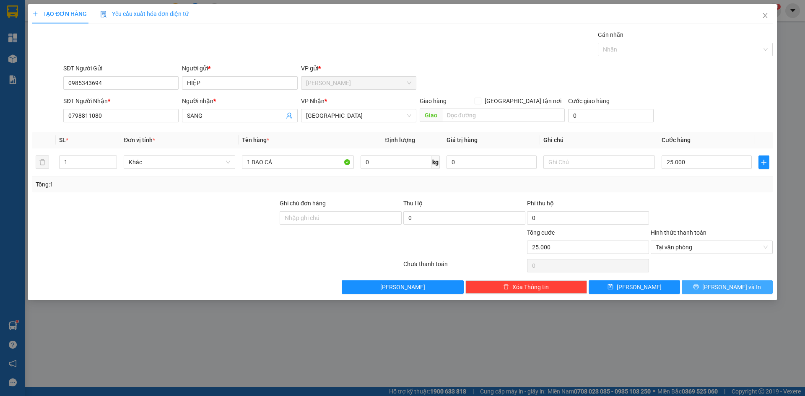
click at [723, 292] on button "[PERSON_NAME] và In" at bounding box center [727, 286] width 91 height 13
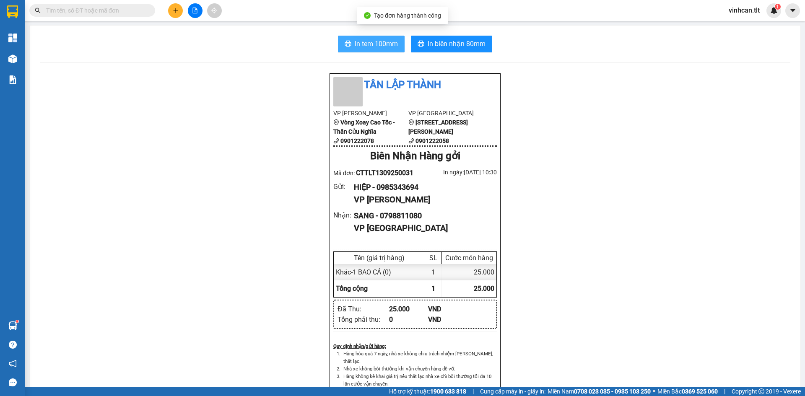
click at [361, 41] on span "In tem 100mm" at bounding box center [376, 44] width 43 height 10
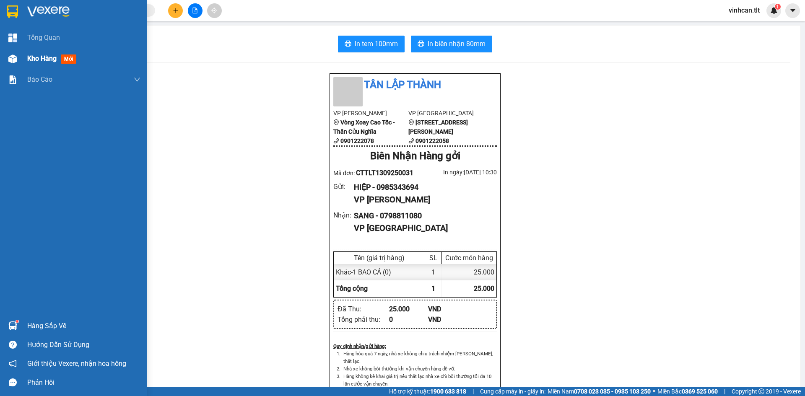
click at [39, 64] on div "Kho hàng mới" at bounding box center [83, 58] width 113 height 21
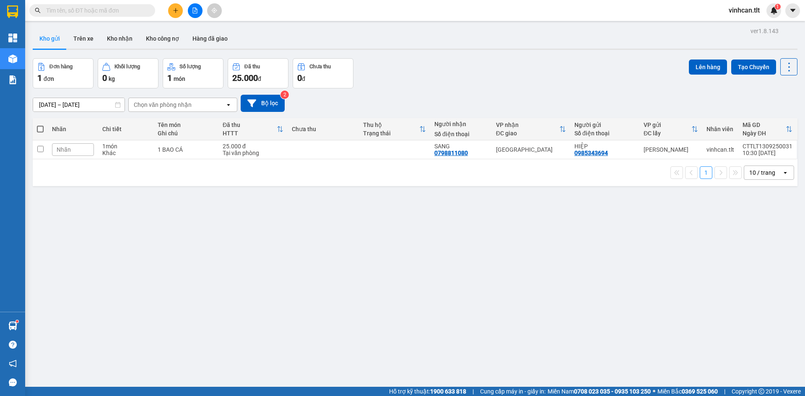
click at [215, 196] on div "ver 1.8.143 Kho gửi Trên xe Kho nhận Kho công nợ Hàng đã giao Đơn hàng 1 đơn Kh…" at bounding box center [414, 223] width 771 height 396
click at [178, 10] on icon "plus" at bounding box center [176, 11] width 6 height 6
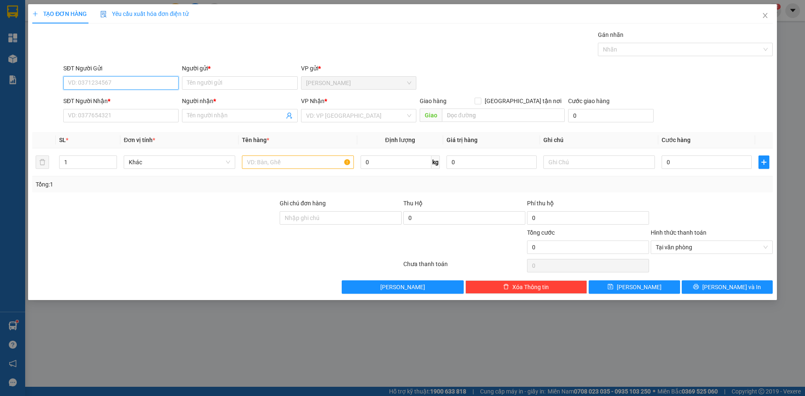
click at [128, 81] on input "SĐT Người Gửi" at bounding box center [120, 82] width 115 height 13
type input "0327896258"
click at [202, 87] on input "Người gửi *" at bounding box center [239, 82] width 115 height 13
paste input "ÀI"
type input "TÀI"
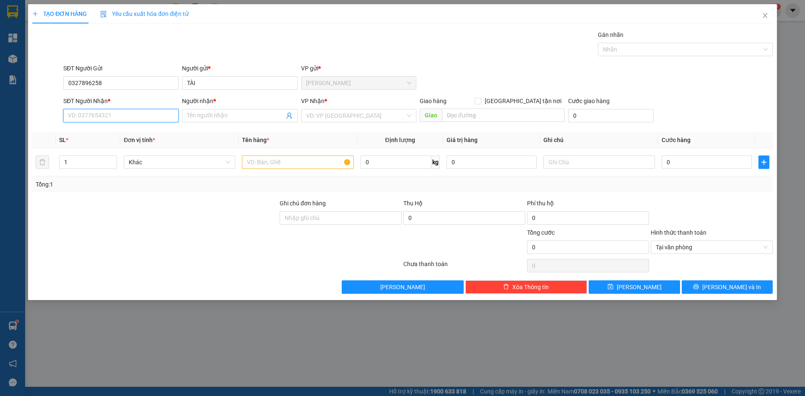
click at [158, 117] on input "SĐT Người Nhận *" at bounding box center [120, 115] width 115 height 13
type input "0342790970"
click at [210, 117] on input "Người nhận *" at bounding box center [235, 115] width 97 height 9
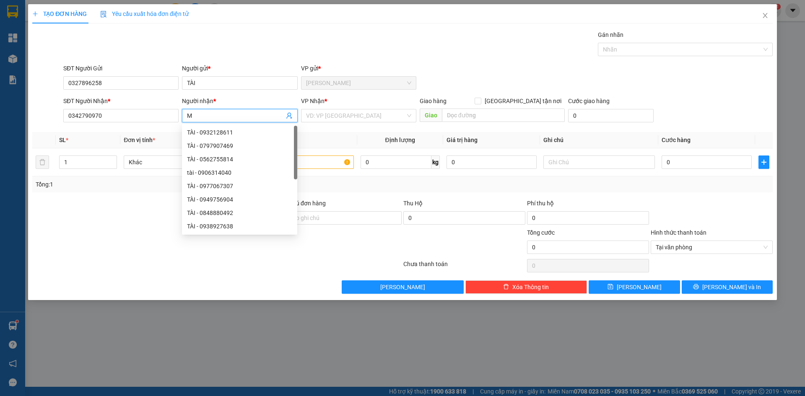
paste input "Ỹ"
paste input "ỌC"
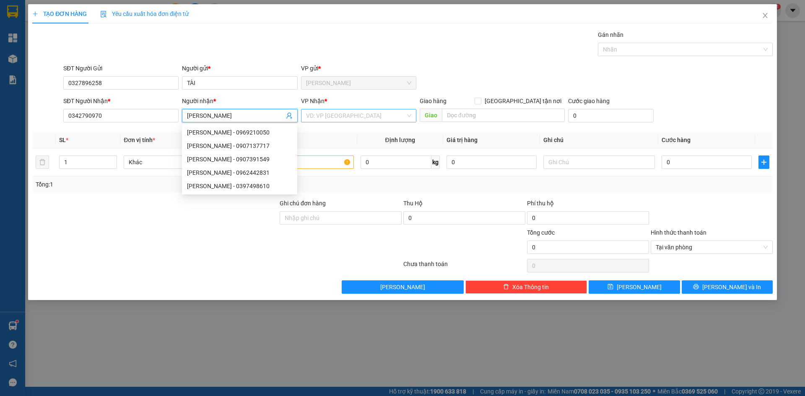
type input "MỸ NGỌC"
click at [321, 116] on input "search" at bounding box center [355, 115] width 99 height 13
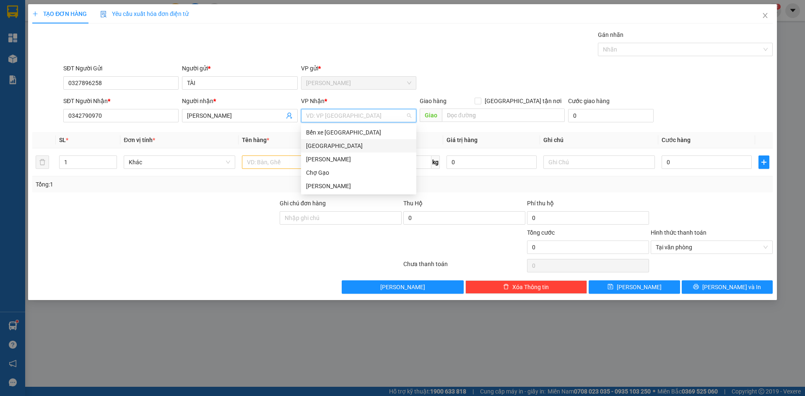
click at [311, 150] on div "[GEOGRAPHIC_DATA]" at bounding box center [358, 145] width 115 height 13
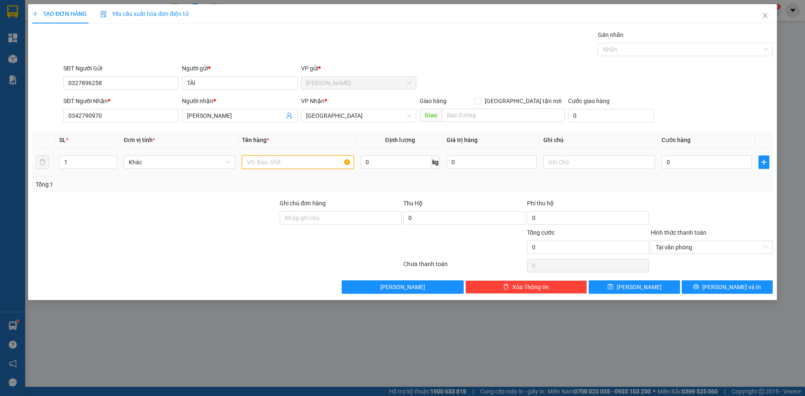
click at [289, 159] on input "text" at bounding box center [298, 162] width 112 height 13
type input "1 TNP"
click at [710, 159] on input "0" at bounding box center [706, 162] width 90 height 13
type input "3"
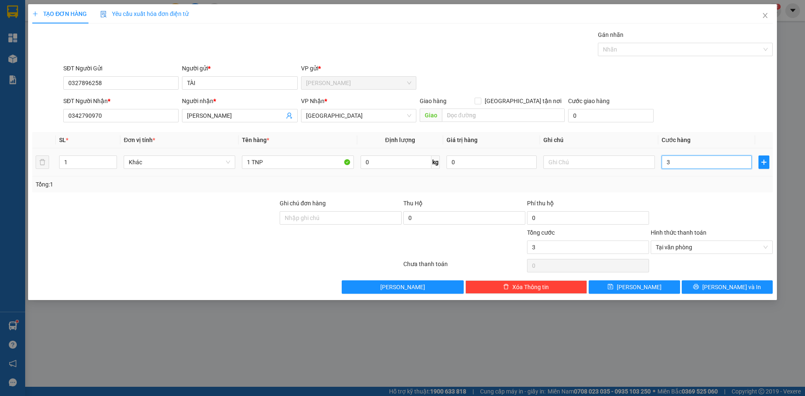
type input "30"
click at [752, 290] on button "[PERSON_NAME] và In" at bounding box center [727, 286] width 91 height 13
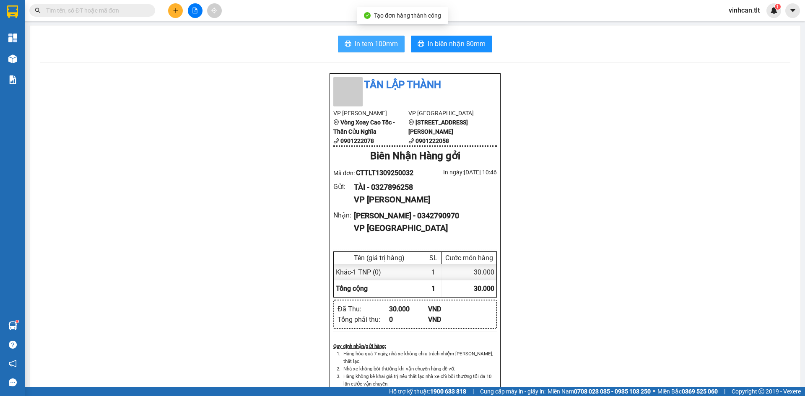
click at [368, 45] on span "In tem 100mm" at bounding box center [376, 44] width 43 height 10
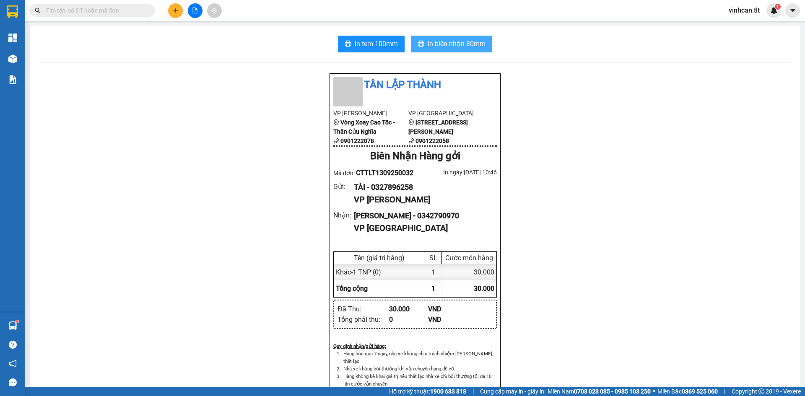
click at [442, 43] on span "In biên nhận 80mm" at bounding box center [457, 44] width 58 height 10
click at [177, 13] on button at bounding box center [175, 10] width 15 height 15
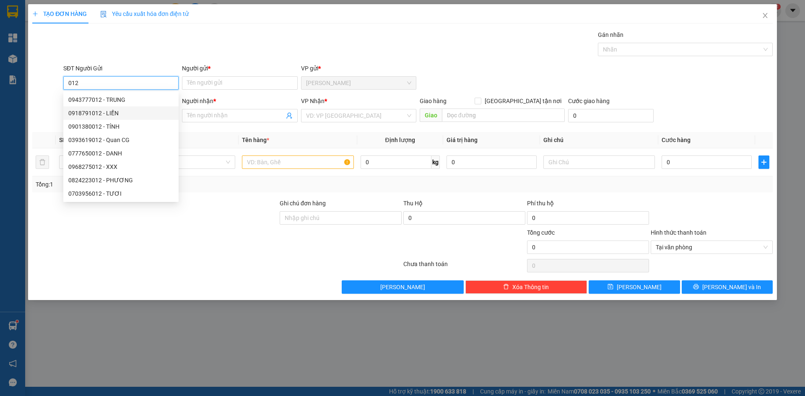
click at [114, 118] on div "0918791012 - LIỀN" at bounding box center [120, 112] width 115 height 13
type input "0918791012"
type input "LIỀN"
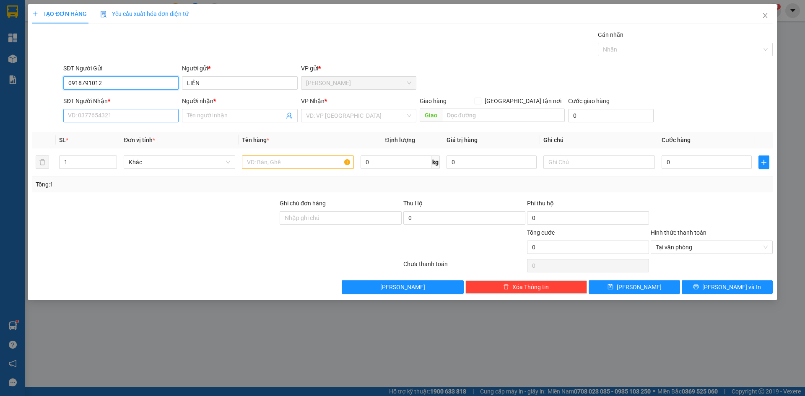
type input "0918791012"
click at [114, 118] on input "SĐT Người Nhận *" at bounding box center [120, 115] width 115 height 13
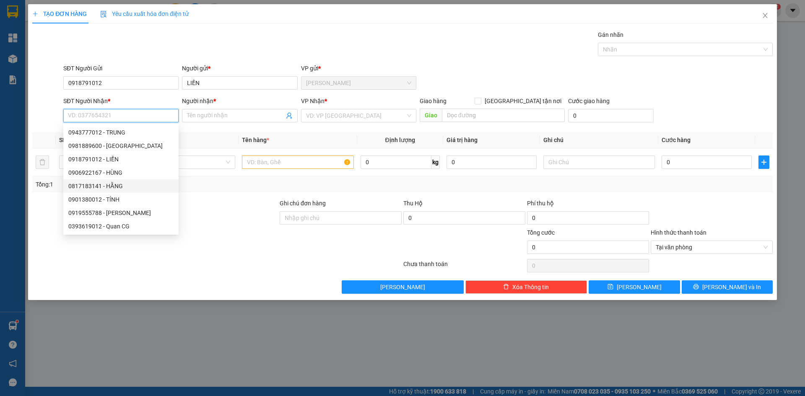
click at [117, 184] on div "0817183141 - HẰNG" at bounding box center [120, 186] width 105 height 9
type input "0817183141"
type input "HẰNG"
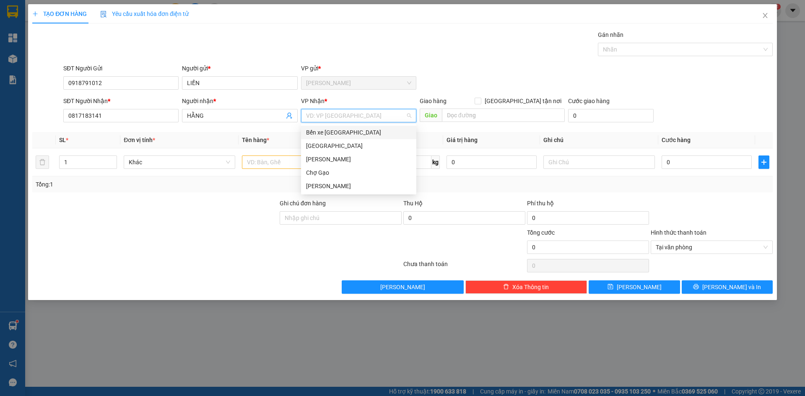
click at [335, 113] on input "search" at bounding box center [355, 115] width 99 height 13
click at [319, 147] on div "[GEOGRAPHIC_DATA]" at bounding box center [358, 145] width 105 height 9
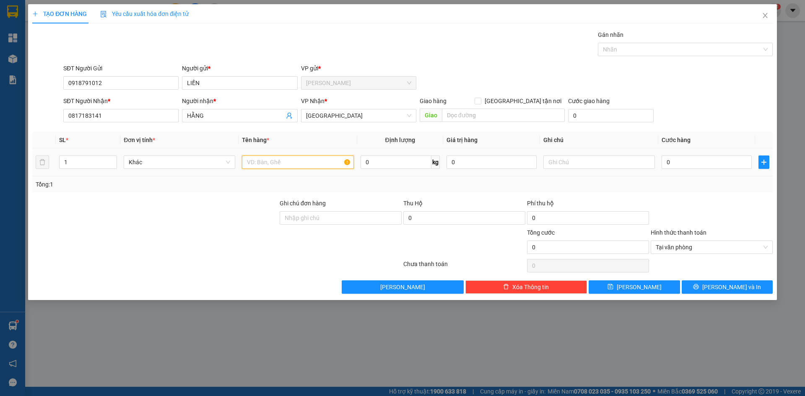
click at [296, 163] on input "text" at bounding box center [298, 162] width 112 height 13
type input "1 TNP"
click at [681, 161] on input "0" at bounding box center [706, 162] width 90 height 13
type input "3"
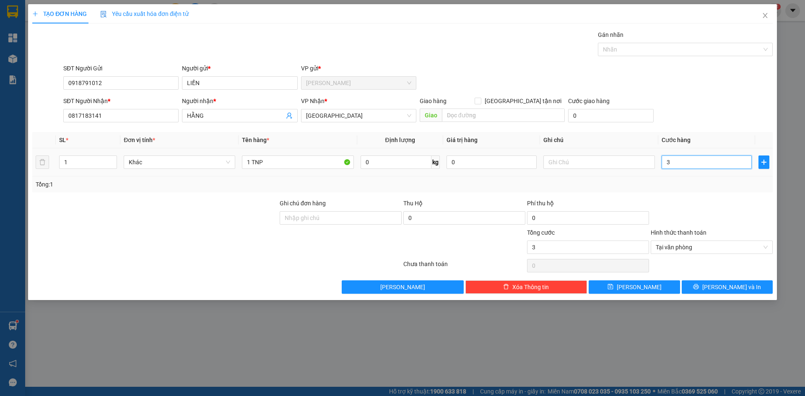
type input "35"
type input "35.000"
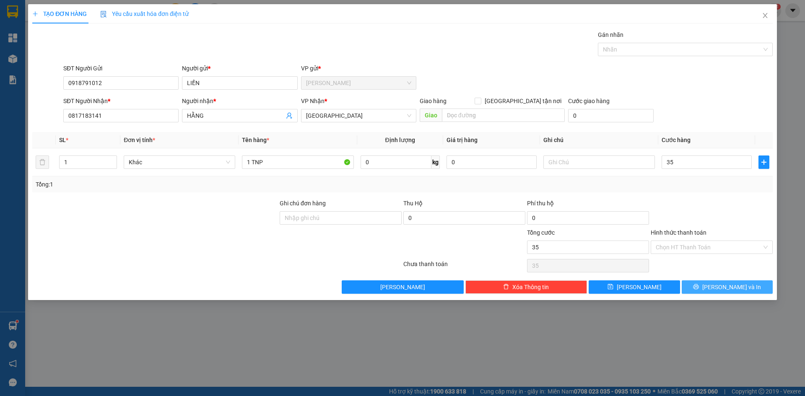
type input "35.000"
click at [725, 286] on span "[PERSON_NAME] và In" at bounding box center [731, 287] width 59 height 9
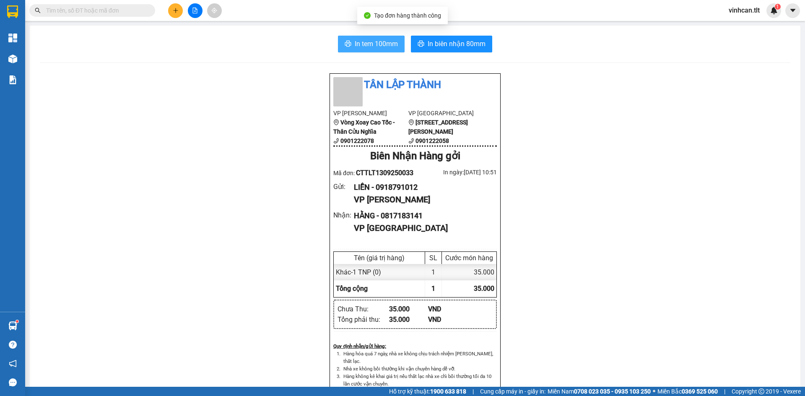
click at [364, 39] on span "In tem 100mm" at bounding box center [376, 44] width 43 height 10
click at [176, 12] on button at bounding box center [175, 10] width 15 height 15
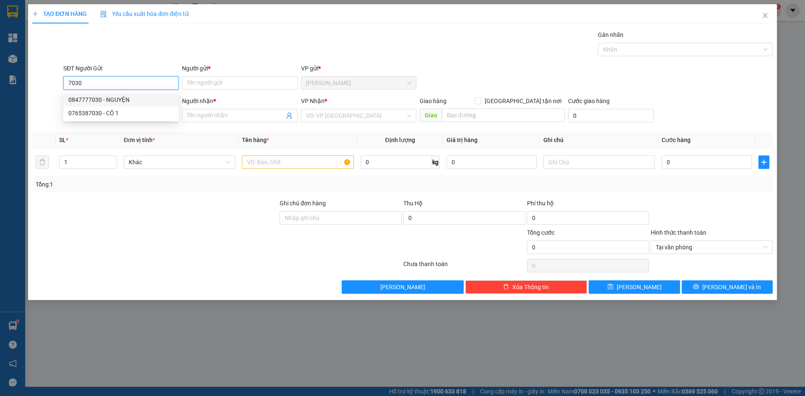
click at [73, 96] on div "0847777030 - NGUYỆN" at bounding box center [120, 99] width 105 height 9
type input "0847777030"
type input "NGUYỆN"
type input "0847777030"
click at [102, 118] on input "SĐT Người Nhận *" at bounding box center [120, 115] width 115 height 13
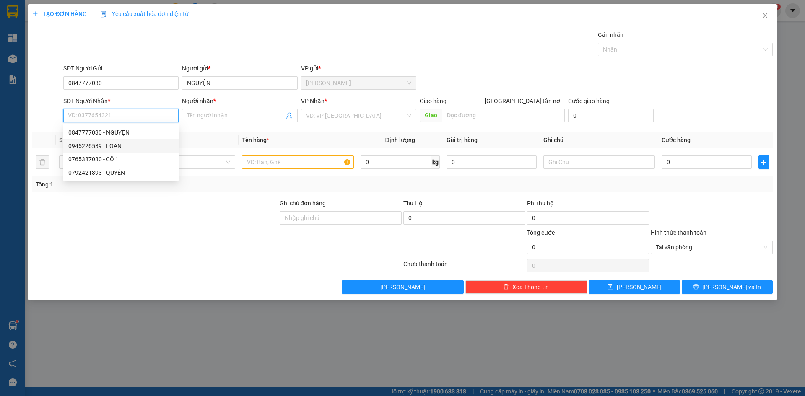
click at [115, 144] on div "0945226539 - LOAN" at bounding box center [120, 145] width 105 height 9
type input "0945226539"
type input "LOAN"
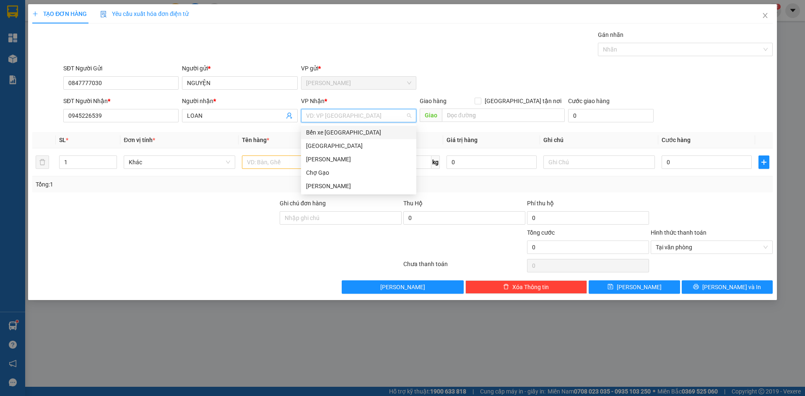
click at [344, 119] on input "search" at bounding box center [355, 115] width 99 height 13
click at [329, 145] on div "[GEOGRAPHIC_DATA]" at bounding box center [358, 145] width 105 height 9
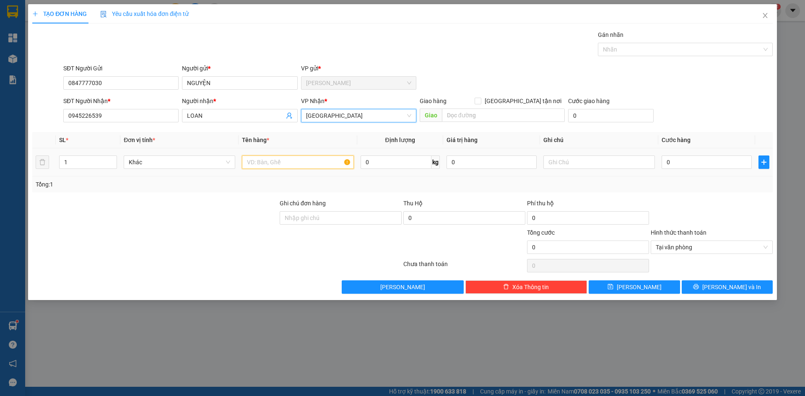
drag, startPoint x: 304, startPoint y: 162, endPoint x: 794, endPoint y: 258, distance: 499.3
click at [312, 164] on input "text" at bounding box center [298, 162] width 112 height 13
type input "2 BAO"
click at [731, 162] on input "0" at bounding box center [706, 162] width 90 height 13
type input "6"
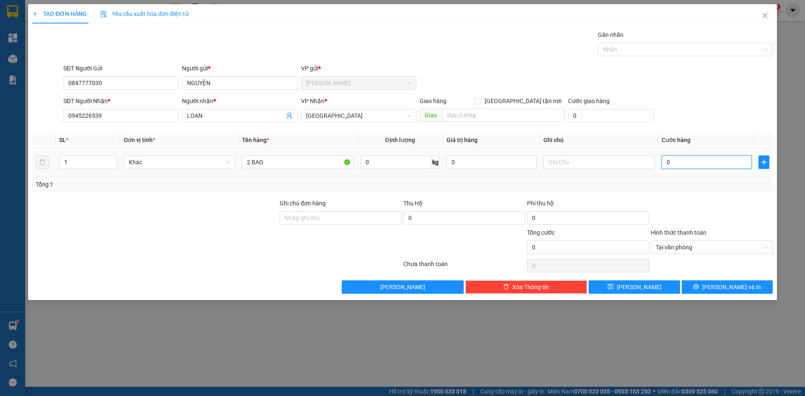
type input "6"
type input "60"
click at [687, 250] on span "Tại văn phòng" at bounding box center [712, 247] width 112 height 13
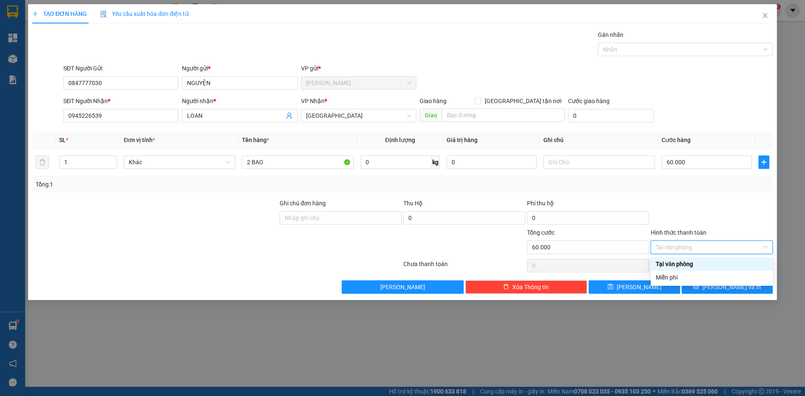
click at [663, 263] on div "Tại văn phòng" at bounding box center [712, 263] width 112 height 9
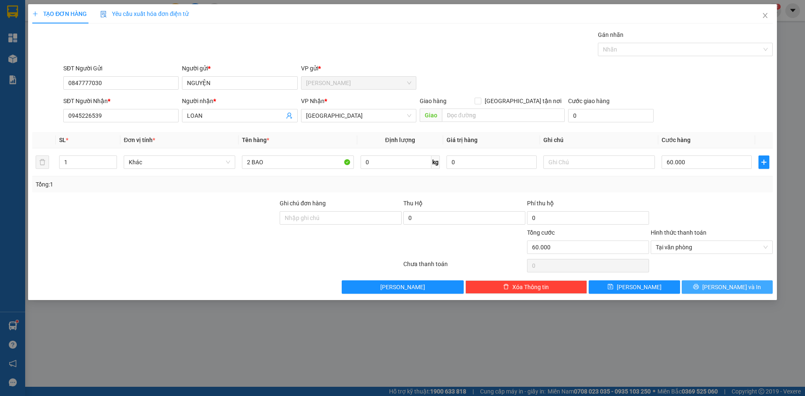
click at [706, 284] on button "[PERSON_NAME] và In" at bounding box center [727, 286] width 91 height 13
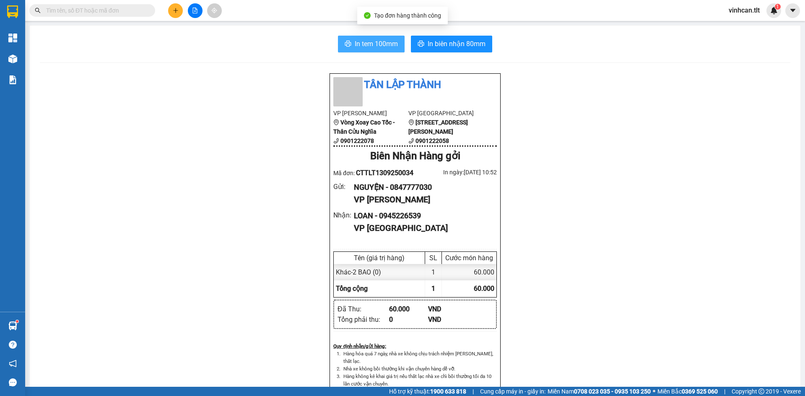
click at [359, 44] on span "In tem 100mm" at bounding box center [376, 44] width 43 height 10
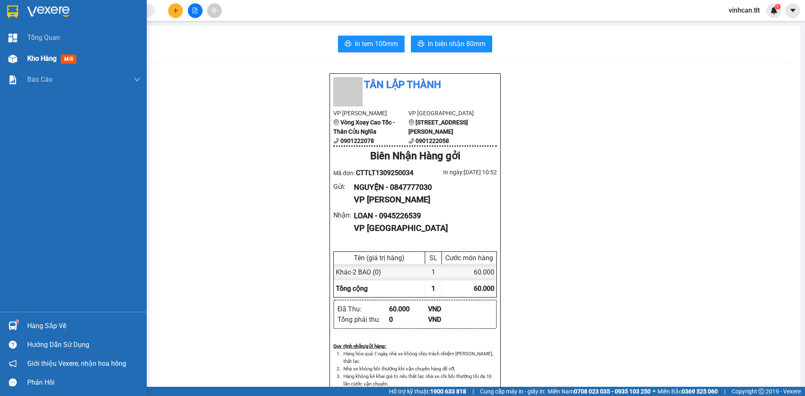
click at [48, 54] on span "Kho hàng" at bounding box center [41, 58] width 29 height 8
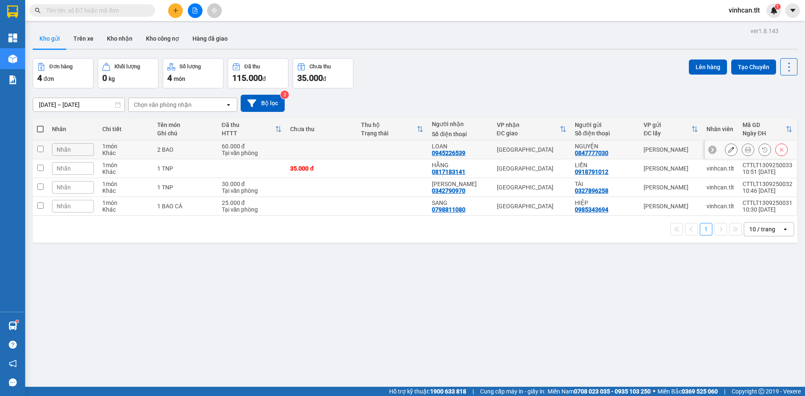
click at [193, 150] on div "2 BAO" at bounding box center [185, 149] width 56 height 7
checkbox input "true"
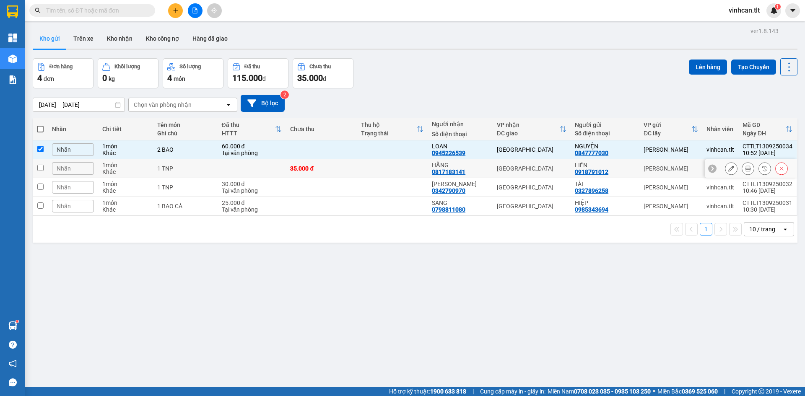
click at [192, 172] on td "1 TNP" at bounding box center [185, 168] width 65 height 19
checkbox input "true"
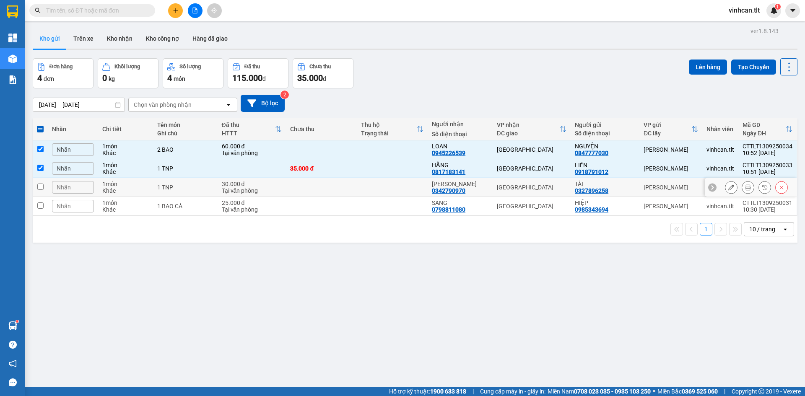
click at [192, 189] on div "1 TNP" at bounding box center [185, 187] width 56 height 7
checkbox input "true"
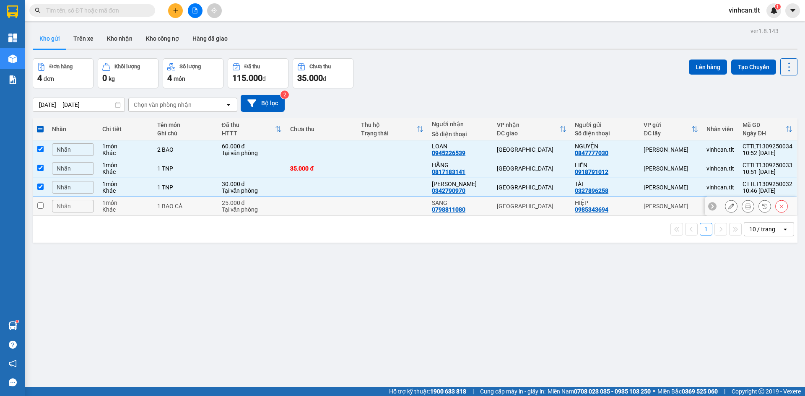
click at [198, 210] on td "1 BAO CÁ" at bounding box center [185, 206] width 65 height 19
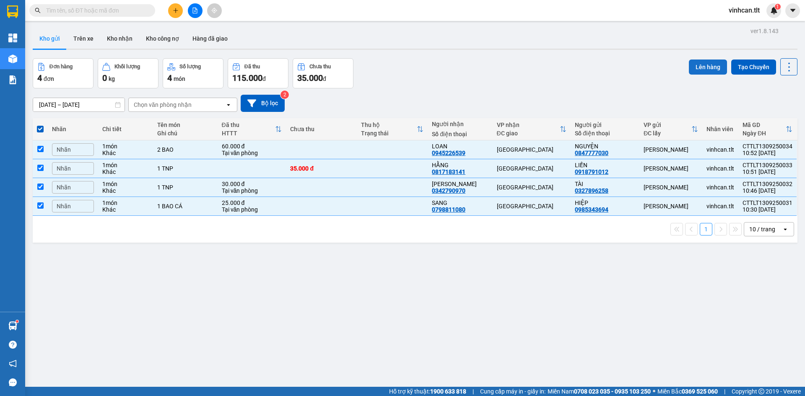
click at [702, 73] on button "Lên hàng" at bounding box center [708, 67] width 38 height 15
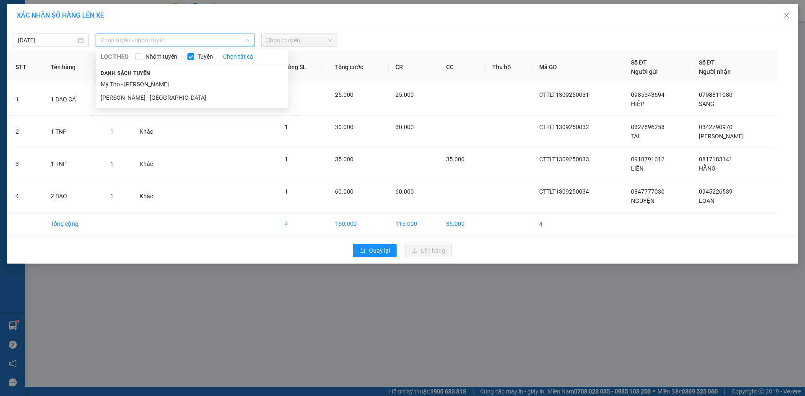
click at [129, 43] on span "Chọn tuyến - nhóm tuyến" at bounding box center [175, 40] width 149 height 13
click at [131, 86] on li "Mỹ Tho - [PERSON_NAME]" at bounding box center [192, 84] width 193 height 13
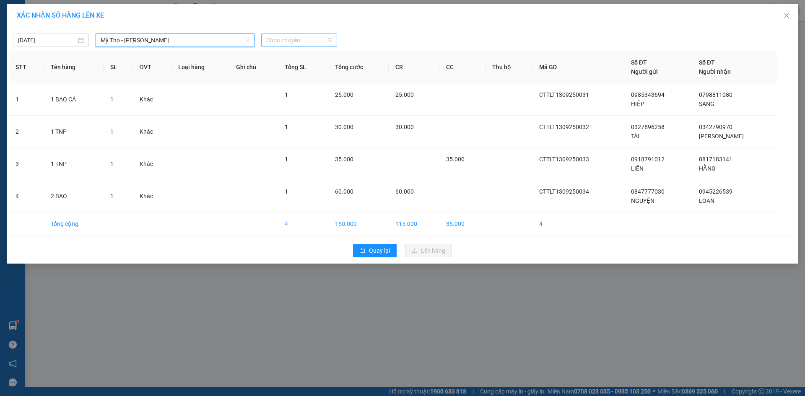
click at [279, 40] on span "Chọn chuyến" at bounding box center [299, 40] width 66 height 13
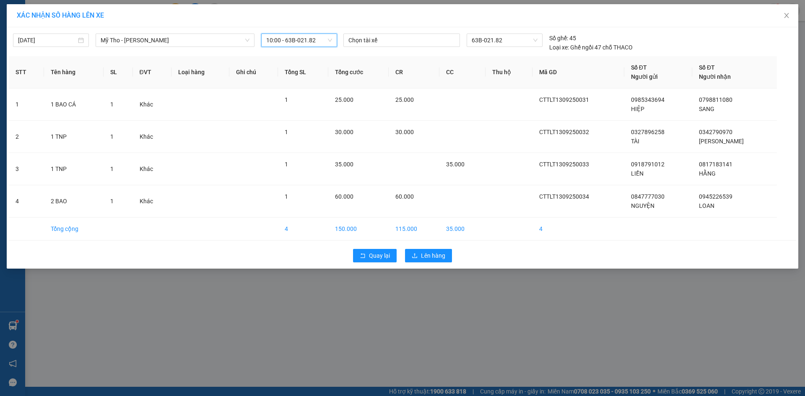
click at [419, 248] on div "Quay lại Lên hàng" at bounding box center [402, 256] width 787 height 22
click at [422, 251] on span "Lên hàng" at bounding box center [433, 255] width 24 height 9
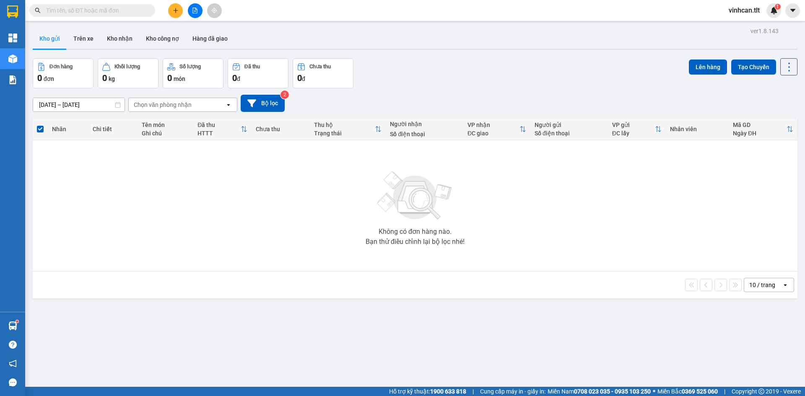
click at [194, 13] on button at bounding box center [195, 10] width 15 height 15
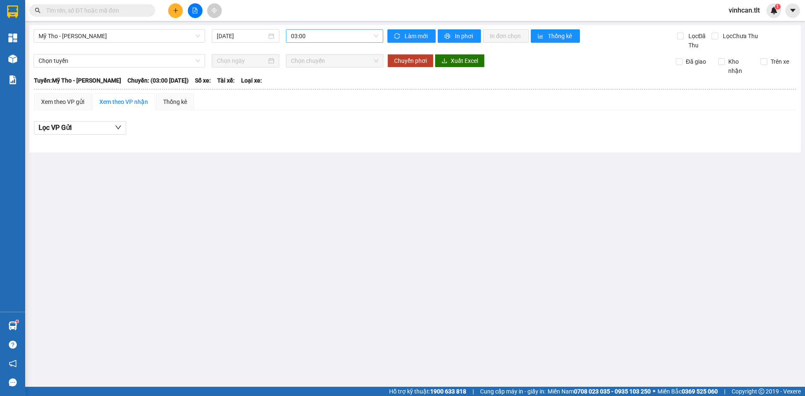
click at [305, 39] on span "03:00" at bounding box center [334, 36] width 87 height 13
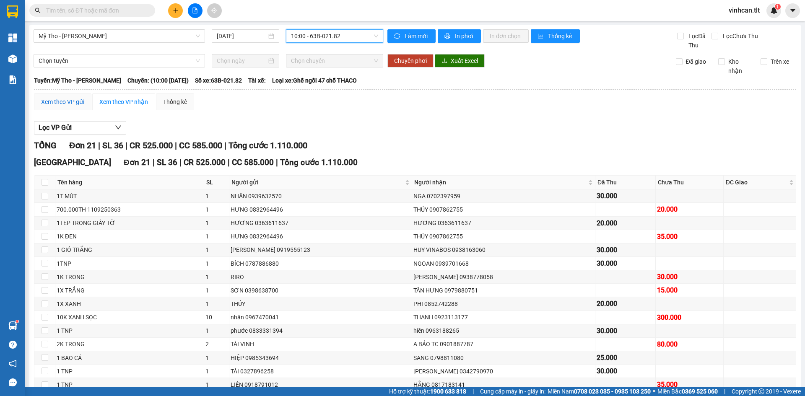
click at [56, 100] on div "Xem theo VP gửi" at bounding box center [62, 101] width 43 height 9
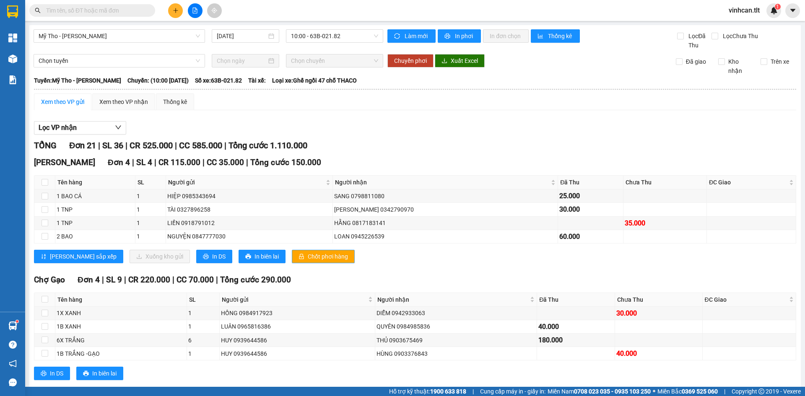
click at [308, 252] on span "Chốt phơi hàng" at bounding box center [328, 256] width 40 height 9
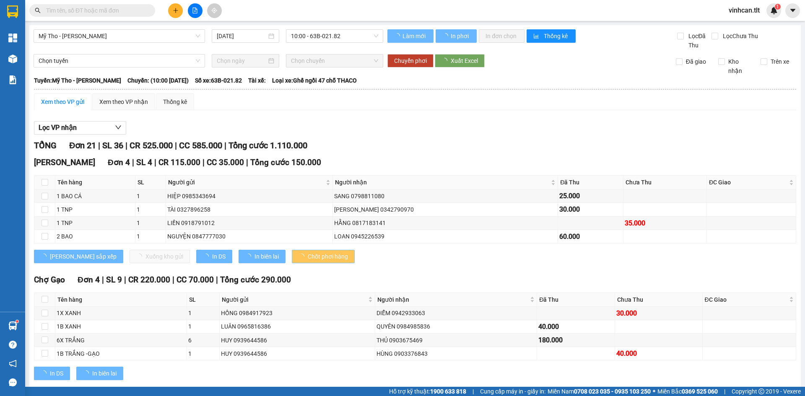
click at [308, 252] on span "Chốt phơi hàng" at bounding box center [328, 256] width 40 height 9
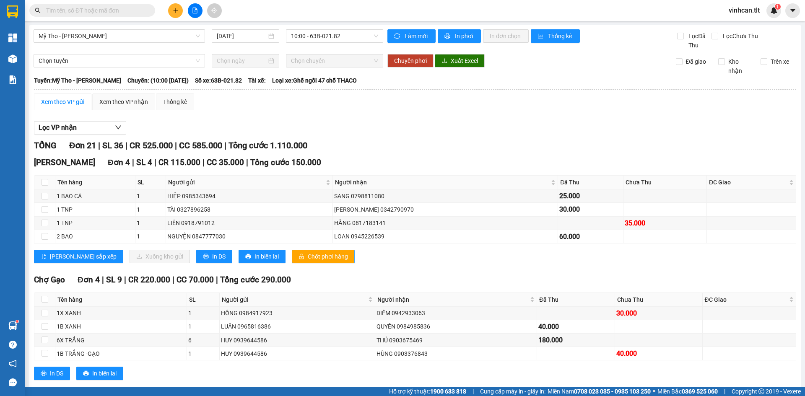
click at [308, 252] on span "Chốt phơi hàng" at bounding box center [328, 256] width 40 height 9
click at [392, 156] on div "Cao Tốc Đơn 4 | SL 4 | CR 115.000 | CC 35.000 | Tổng cước 150.000 Tên hàng SL N…" at bounding box center [415, 212] width 762 height 113
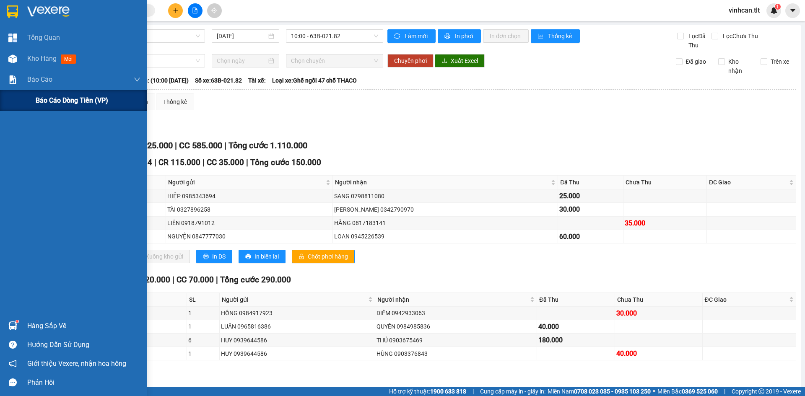
click at [41, 103] on span "Báo cáo dòng tiền (VP)" at bounding box center [72, 100] width 73 height 10
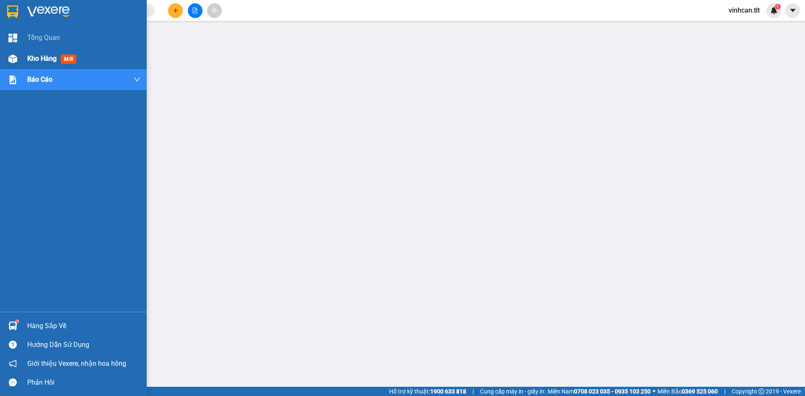
click at [27, 57] on div "Kho hàng mới" at bounding box center [73, 58] width 147 height 21
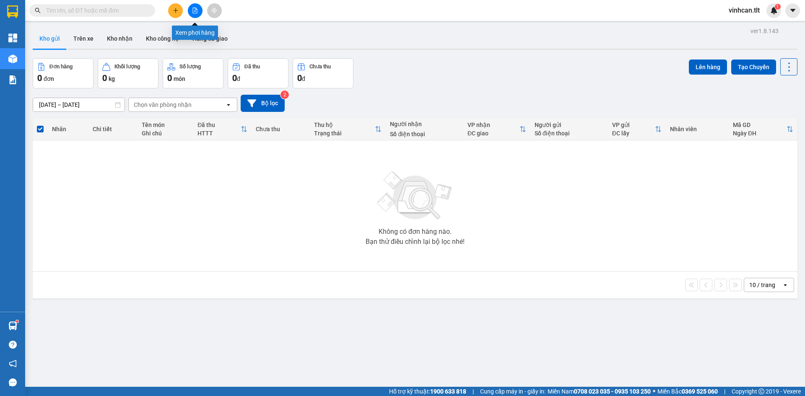
click at [194, 10] on icon "file-add" at bounding box center [195, 11] width 6 height 6
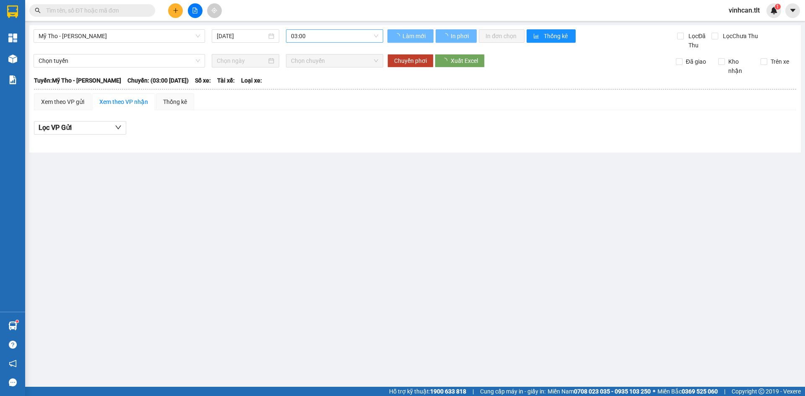
click at [315, 34] on span "03:00" at bounding box center [334, 36] width 87 height 13
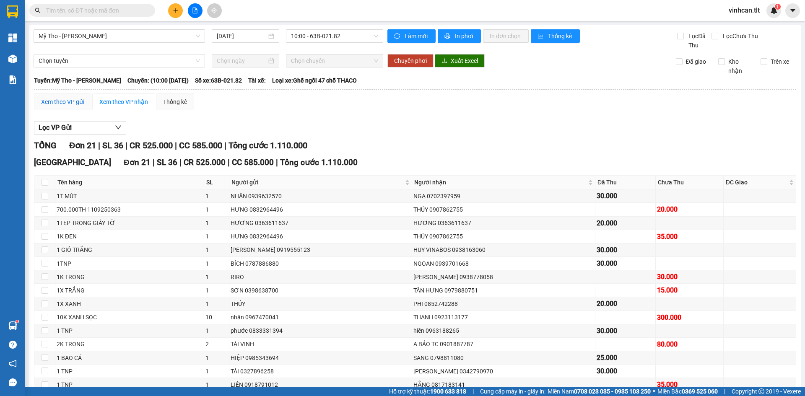
click at [67, 98] on div "Xem theo VP gửi" at bounding box center [62, 101] width 43 height 9
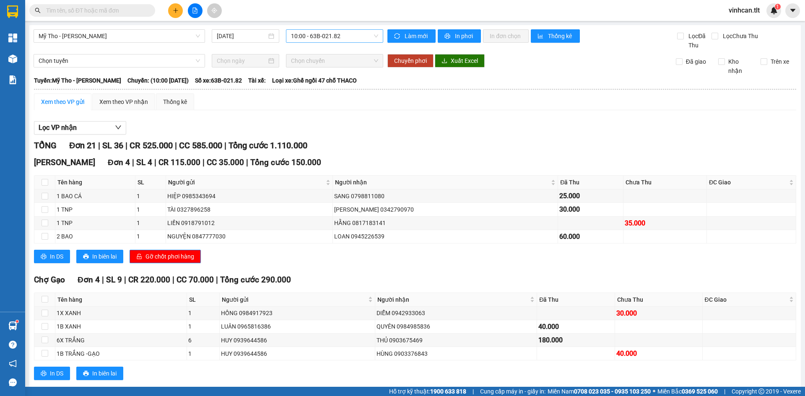
click at [301, 33] on span "10:00 - 63B-021.82" at bounding box center [334, 36] width 87 height 13
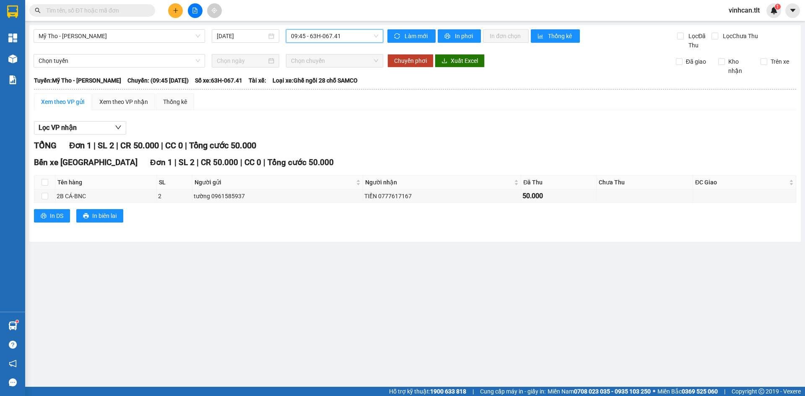
click at [298, 29] on div "Mỹ Tho - Hồ Chí Minh 13/09/2025 09:45 09:45 - 63H-067.41 Làm mới In phơi In đơn…" at bounding box center [414, 133] width 771 height 217
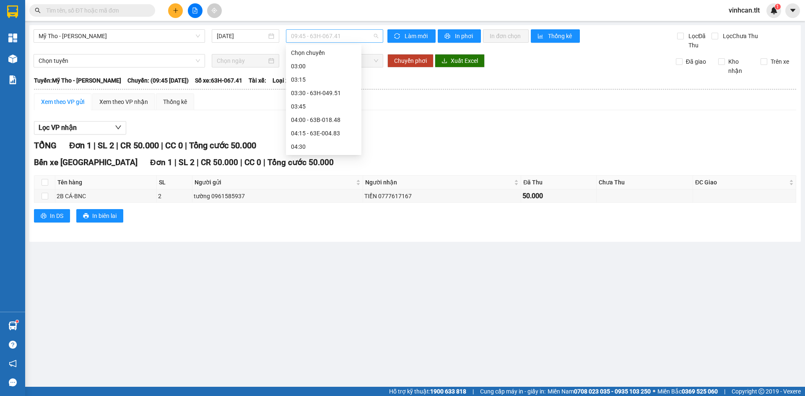
click at [303, 38] on span "09:45 - 63H-067.41" at bounding box center [334, 36] width 87 height 13
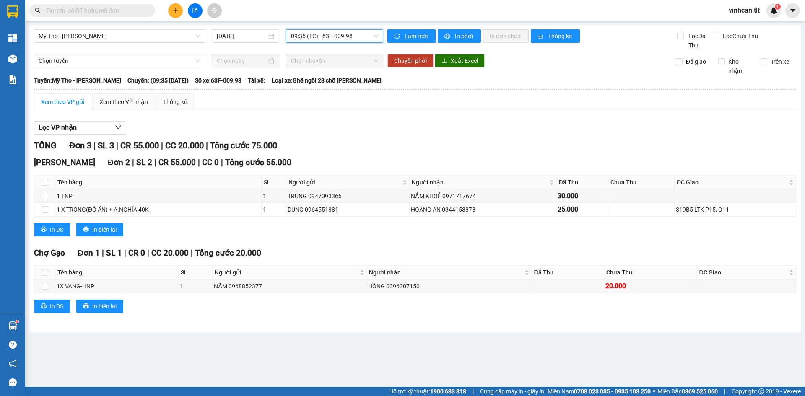
click at [315, 35] on span "09:35 (TC) - 63F-009.98" at bounding box center [334, 36] width 87 height 13
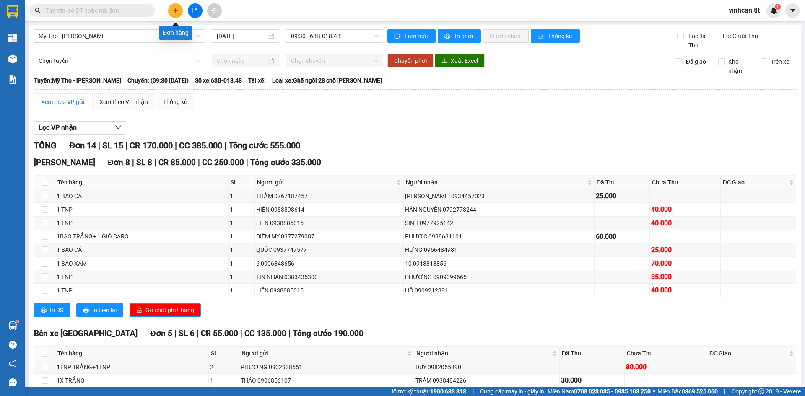
click at [177, 10] on icon "plus" at bounding box center [176, 11] width 6 height 6
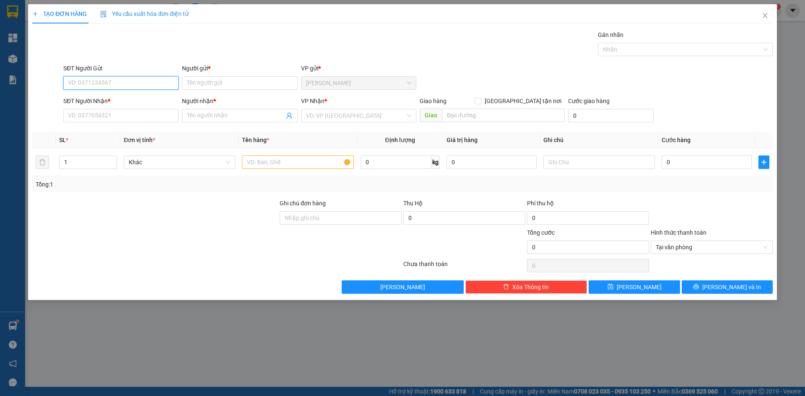
click at [86, 76] on input "SĐT Người Gửi" at bounding box center [120, 82] width 115 height 13
click at [93, 105] on div "0383927479 - nhân thiện tâm" at bounding box center [120, 99] width 115 height 13
type input "0383927479"
type input "nhân thiện tâm"
type input "0383927479"
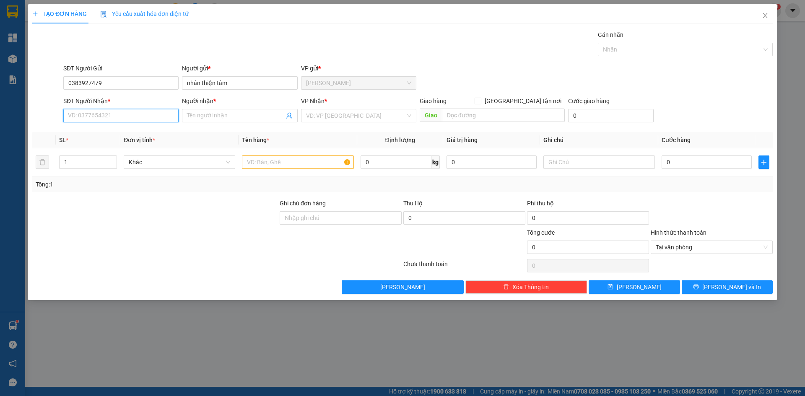
click at [92, 114] on input "SĐT Người Nhận *" at bounding box center [120, 115] width 115 height 13
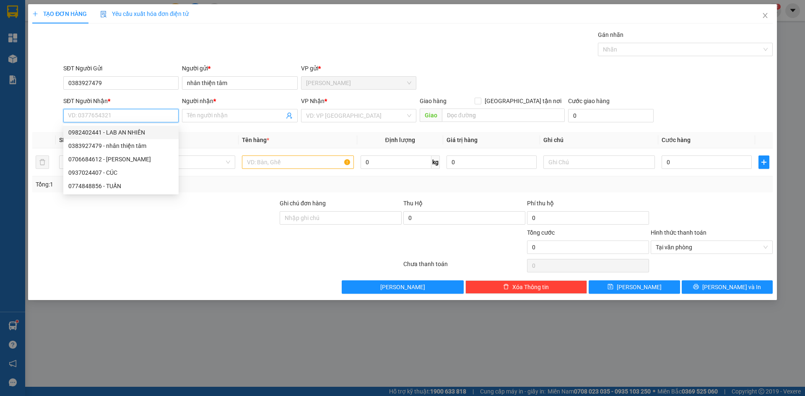
click at [100, 133] on div "0982402441 - LAB AN NHIÊN" at bounding box center [120, 132] width 105 height 9
type input "0982402441"
type input "LAB AN NHIÊN"
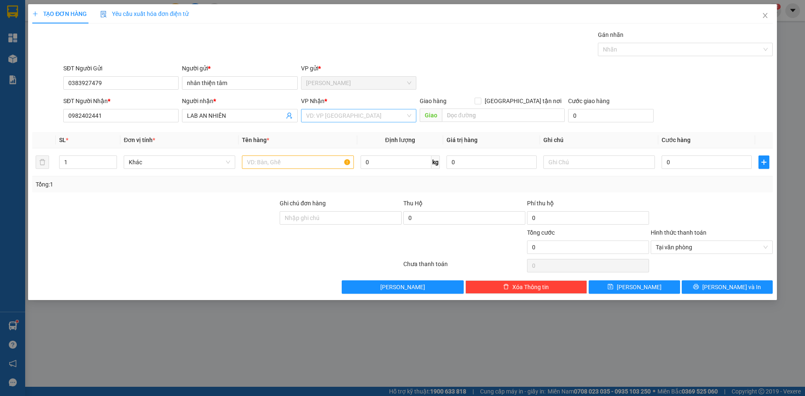
click at [316, 113] on input "search" at bounding box center [355, 115] width 99 height 13
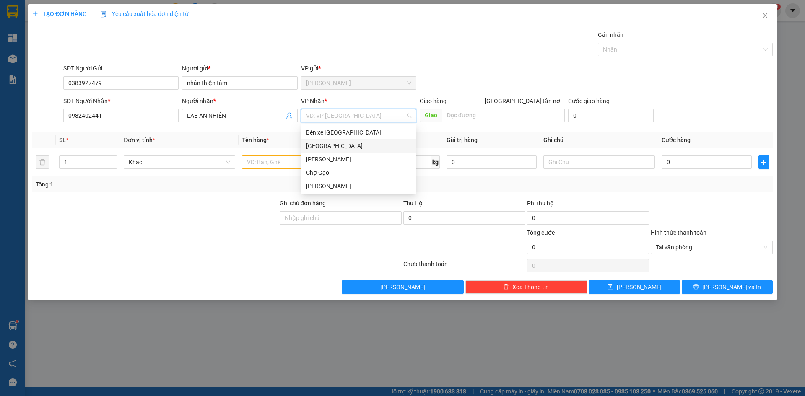
click at [321, 145] on div "[GEOGRAPHIC_DATA]" at bounding box center [358, 145] width 105 height 9
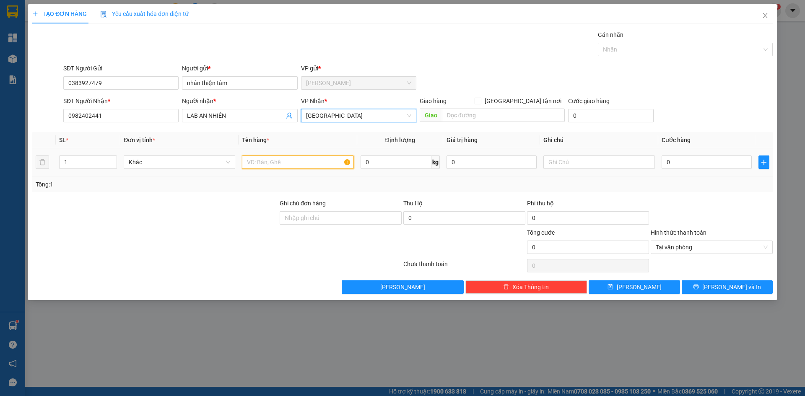
click at [292, 159] on input "text" at bounding box center [298, 162] width 112 height 13
type input "1 HNP"
click at [672, 167] on input "0" at bounding box center [706, 162] width 90 height 13
type input "2"
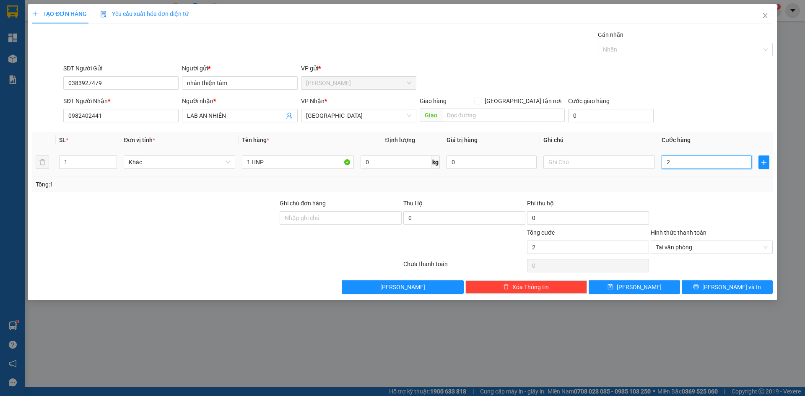
type input "20"
drag, startPoint x: 765, startPoint y: 246, endPoint x: 758, endPoint y: 252, distance: 9.6
click at [736, 287] on span "[PERSON_NAME] và In" at bounding box center [731, 287] width 59 height 9
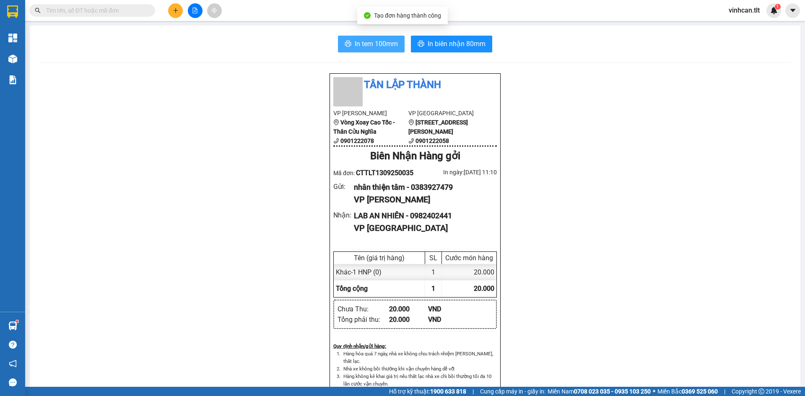
click at [361, 44] on span "In tem 100mm" at bounding box center [376, 44] width 43 height 10
click at [174, 8] on icon "plus" at bounding box center [176, 11] width 6 height 6
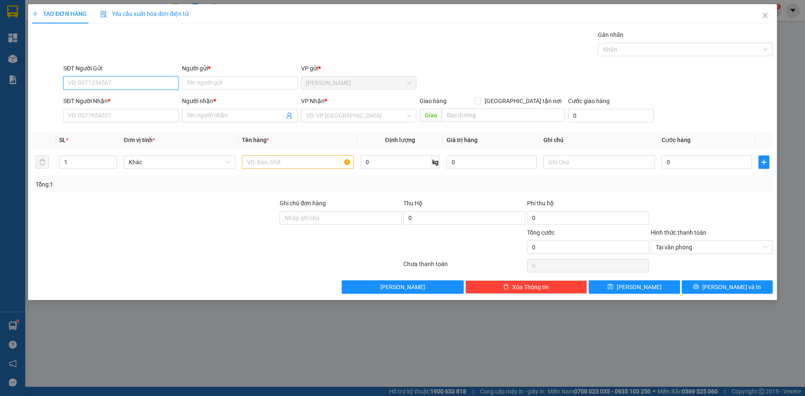
click at [107, 81] on input "SĐT Người Gửi" at bounding box center [120, 82] width 115 height 13
click at [103, 100] on div "0383927479 - nhân thiện tâm" at bounding box center [120, 99] width 105 height 9
type input "0383927479"
type input "nhân thiện tâm"
type input "0383927479"
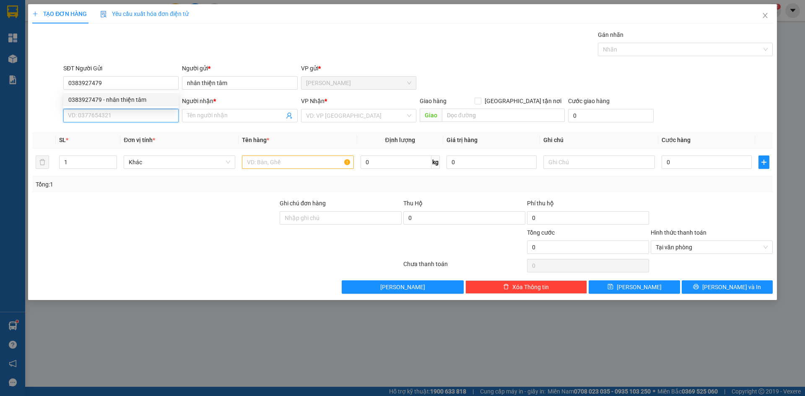
click at [97, 118] on input "SĐT Người Nhận *" at bounding box center [120, 115] width 115 height 13
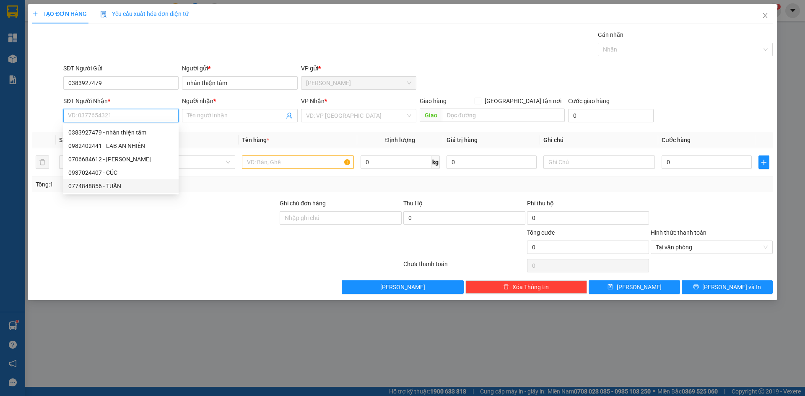
click at [112, 187] on div "0774848856 - TUẤN" at bounding box center [120, 186] width 105 height 9
type input "0774848856"
type input "TUẤN"
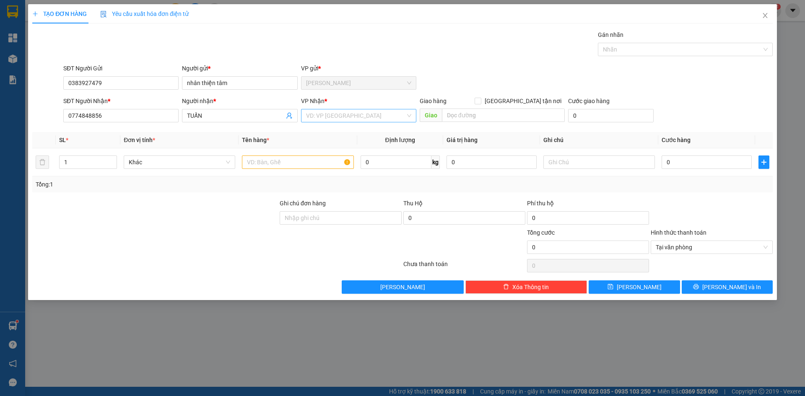
click at [363, 113] on input "search" at bounding box center [355, 115] width 99 height 13
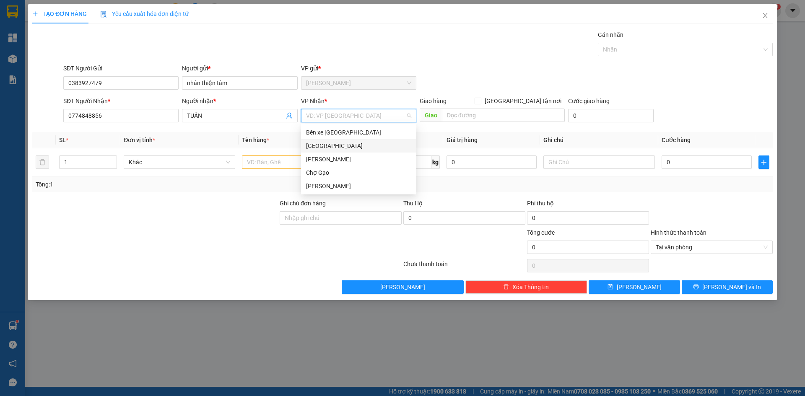
click at [309, 145] on div "[GEOGRAPHIC_DATA]" at bounding box center [358, 145] width 105 height 9
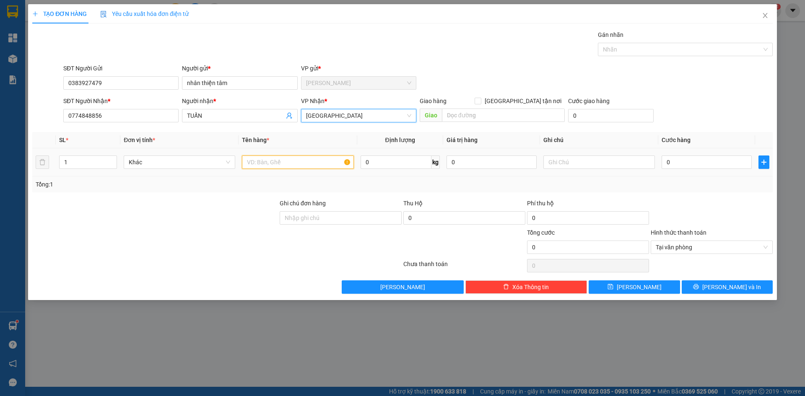
click at [288, 161] on input "text" at bounding box center [298, 162] width 112 height 13
type input "1 HNP"
click at [682, 161] on input "0" at bounding box center [706, 162] width 90 height 13
type input "2"
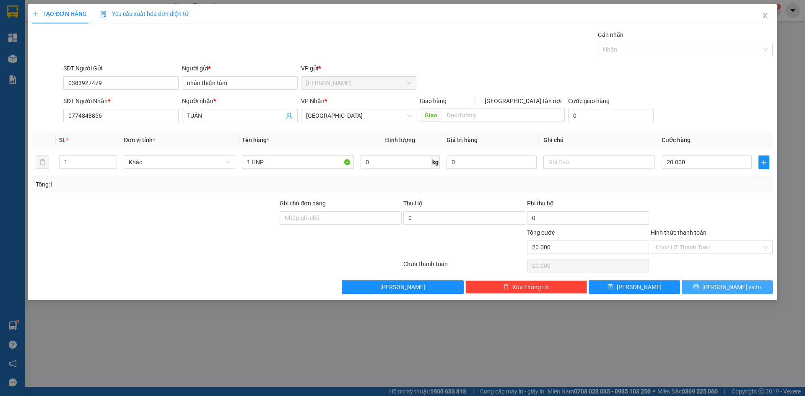
click at [742, 288] on span "[PERSON_NAME] và In" at bounding box center [731, 287] width 59 height 9
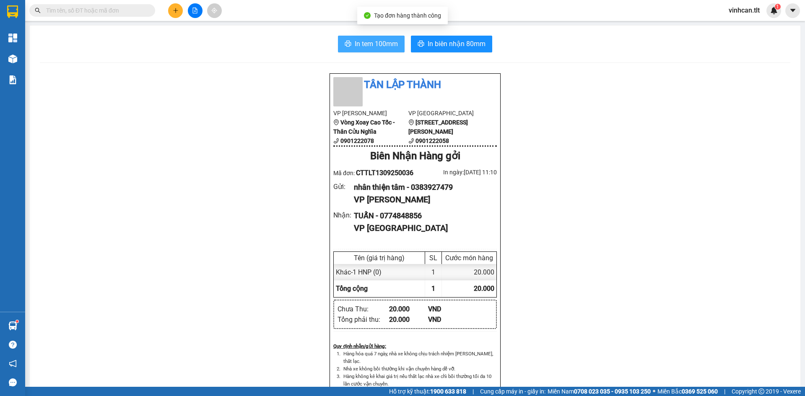
click at [362, 41] on span "In tem 100mm" at bounding box center [376, 44] width 43 height 10
